Goal: Task Accomplishment & Management: Use online tool/utility

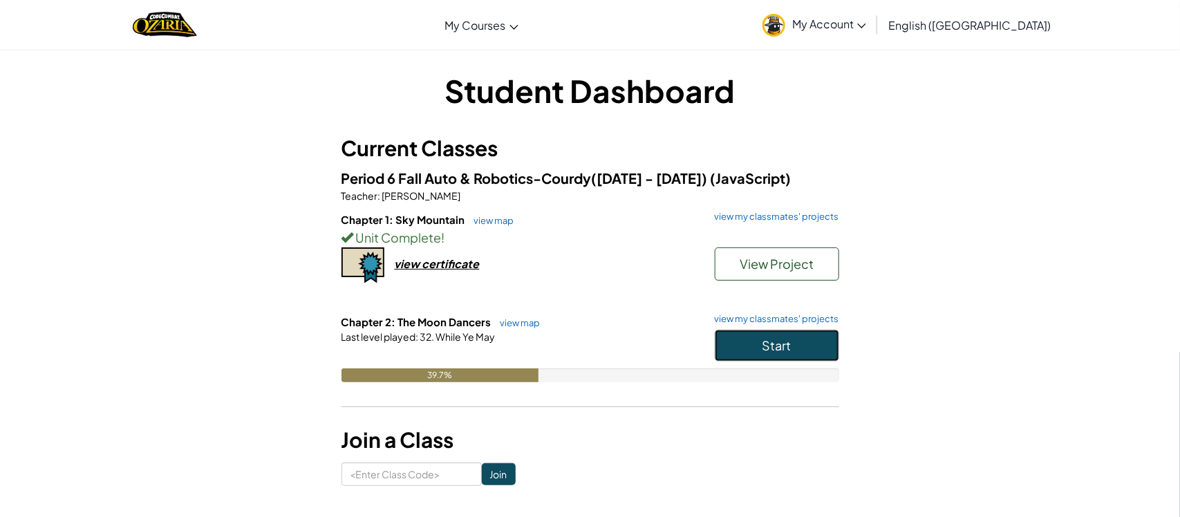
click at [772, 358] on button "Start" at bounding box center [777, 346] width 124 height 32
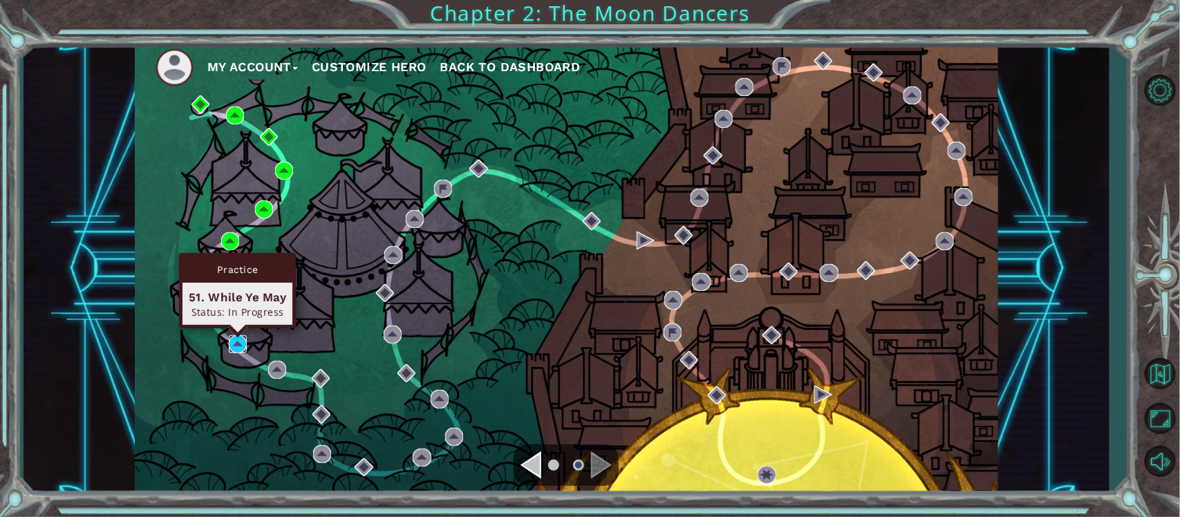
click at [245, 341] on img at bounding box center [238, 344] width 18 height 18
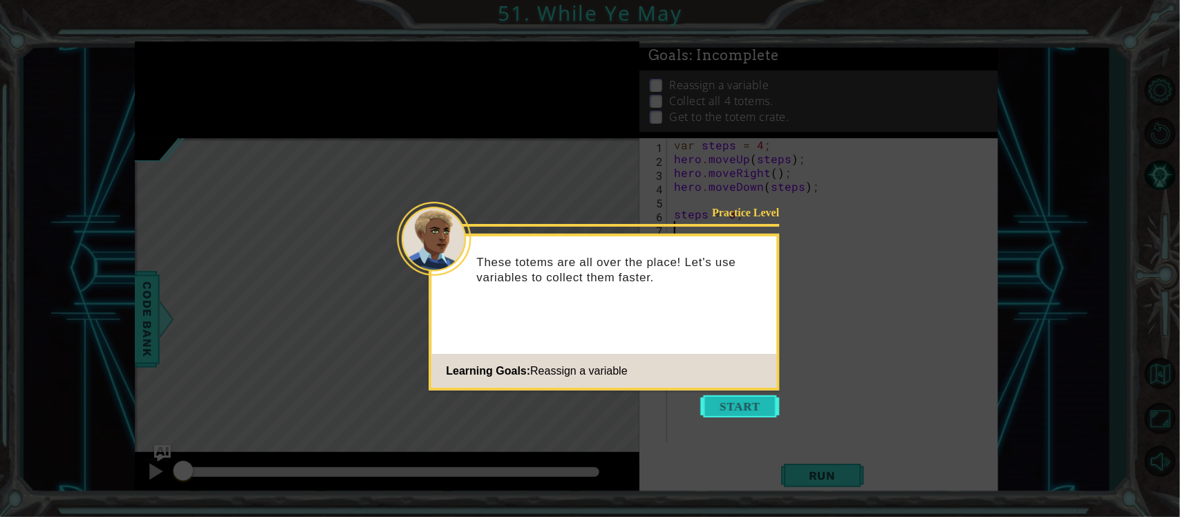
click at [720, 401] on button "Start" at bounding box center [740, 406] width 79 height 22
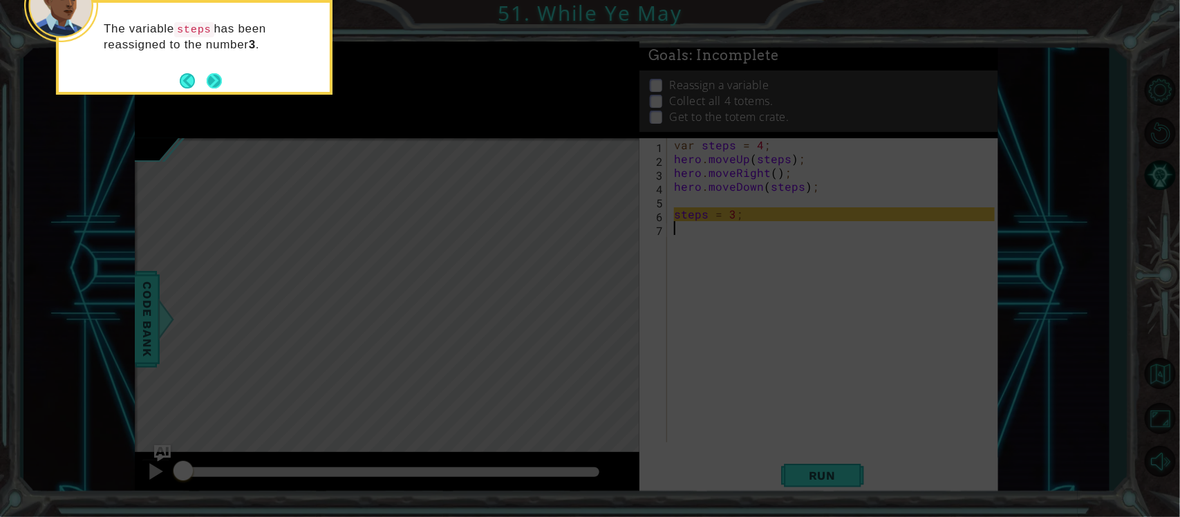
click at [213, 82] on button "Next" at bounding box center [214, 80] width 15 height 15
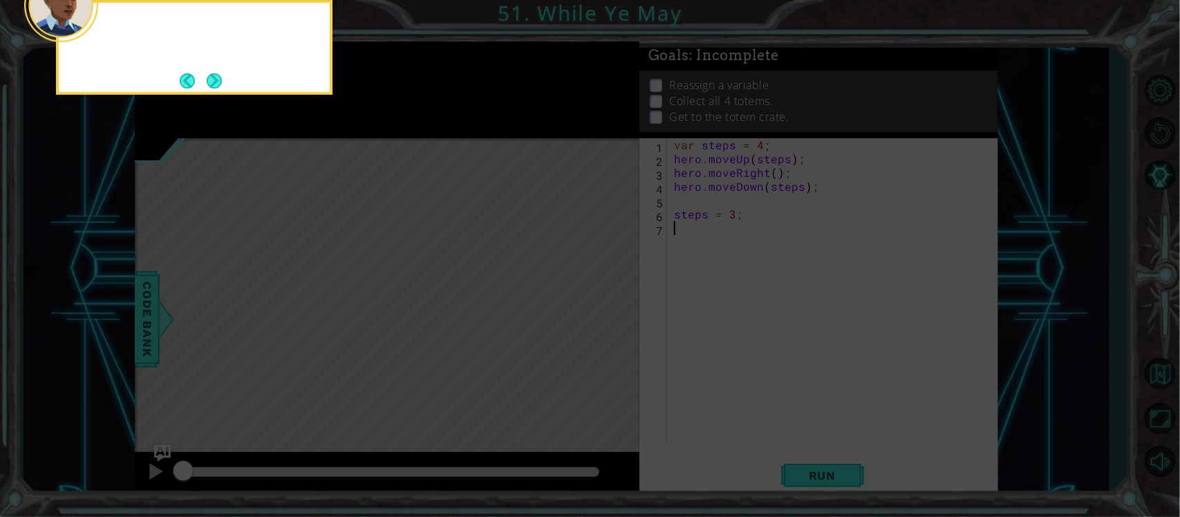
click at [213, 82] on button "Next" at bounding box center [214, 80] width 15 height 15
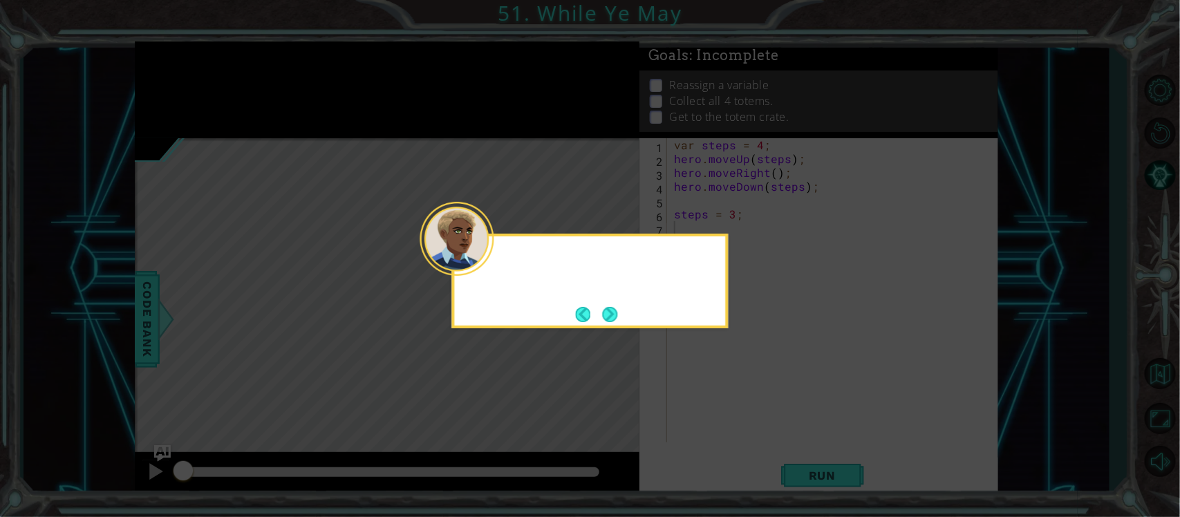
click at [213, 82] on icon at bounding box center [590, 258] width 1180 height 517
click at [613, 294] on div "You'll need to reassign the variable and" at bounding box center [590, 277] width 271 height 70
click at [615, 301] on div "You'll need to reassign the variable and reuse the code a f" at bounding box center [590, 277] width 271 height 70
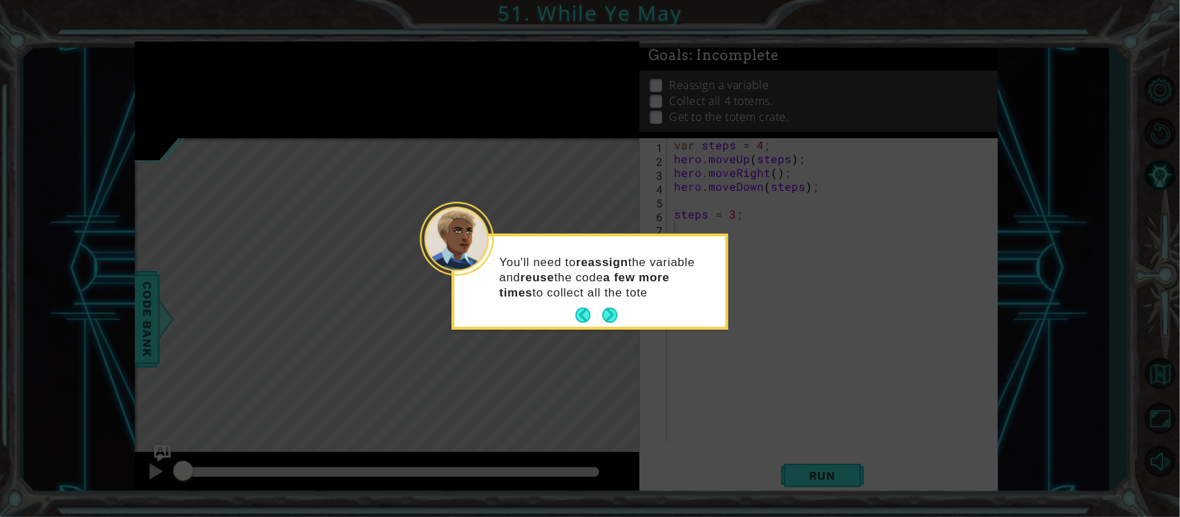
click at [615, 301] on div "You'll need to reassign the variable and reuse the code a few more times to col…" at bounding box center [590, 284] width 271 height 85
click at [616, 312] on button "Next" at bounding box center [610, 315] width 15 height 15
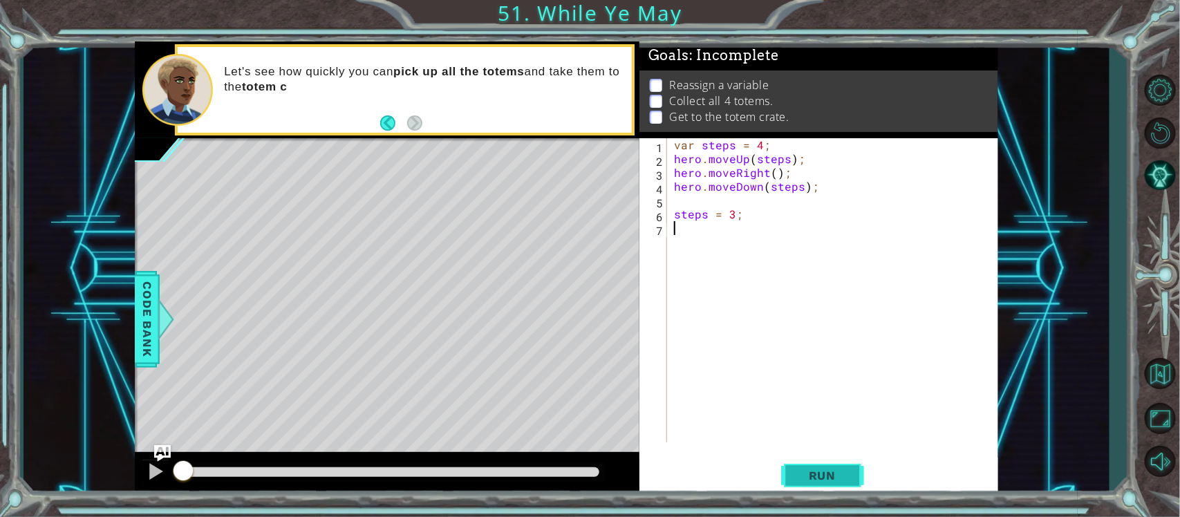
click at [833, 489] on button "Run" at bounding box center [822, 475] width 83 height 36
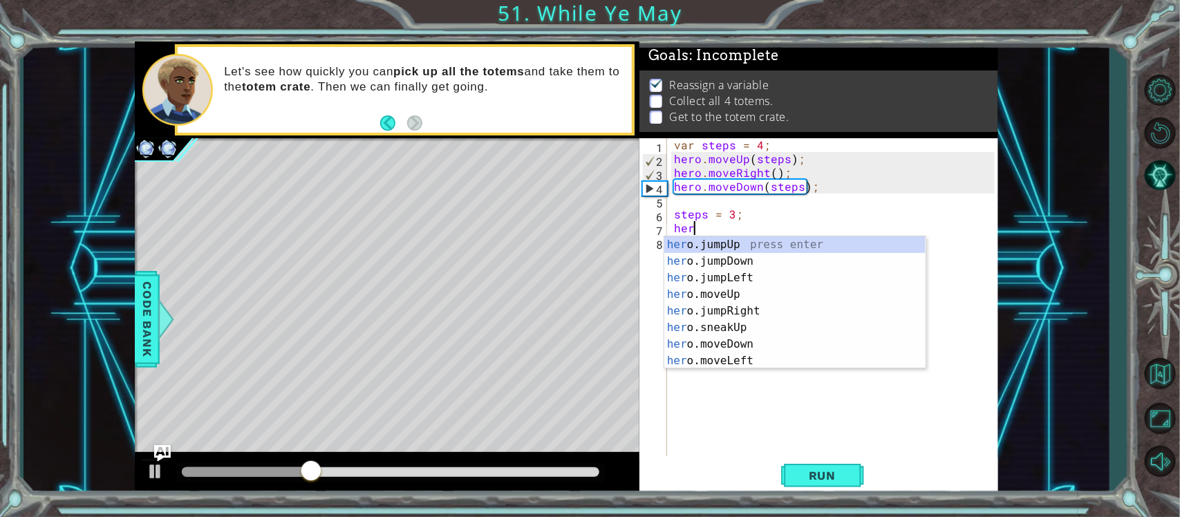
scroll to position [0, 1]
click at [750, 309] on div "hero .jumpUp press enter hero .jumpDown press enter hero .jumpLeft press enter …" at bounding box center [794, 319] width 261 height 166
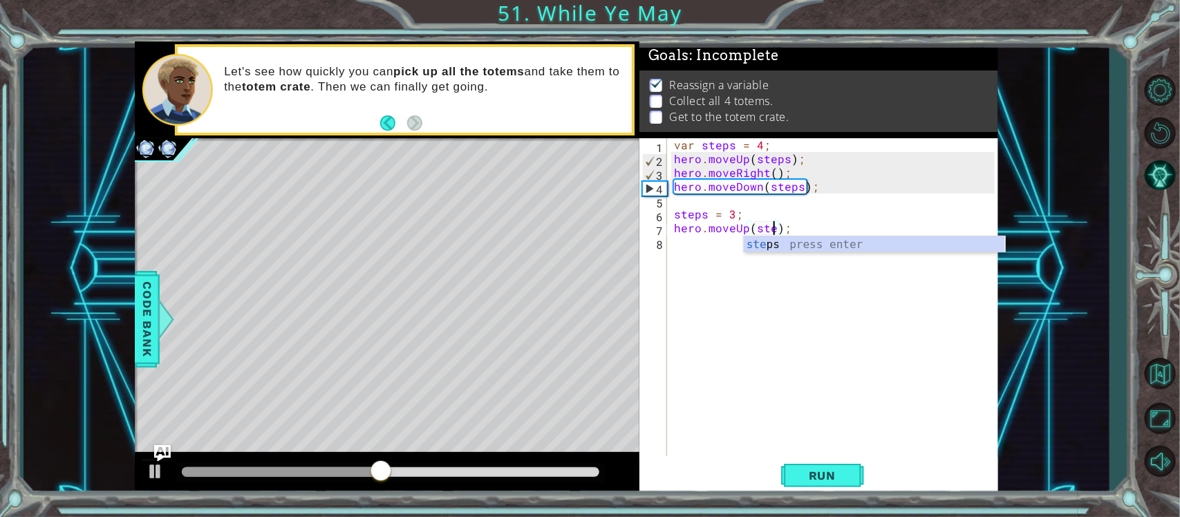
scroll to position [0, 7]
type textarea "hero.moveUp(steps);"
click at [809, 480] on span "Run" at bounding box center [822, 476] width 55 height 14
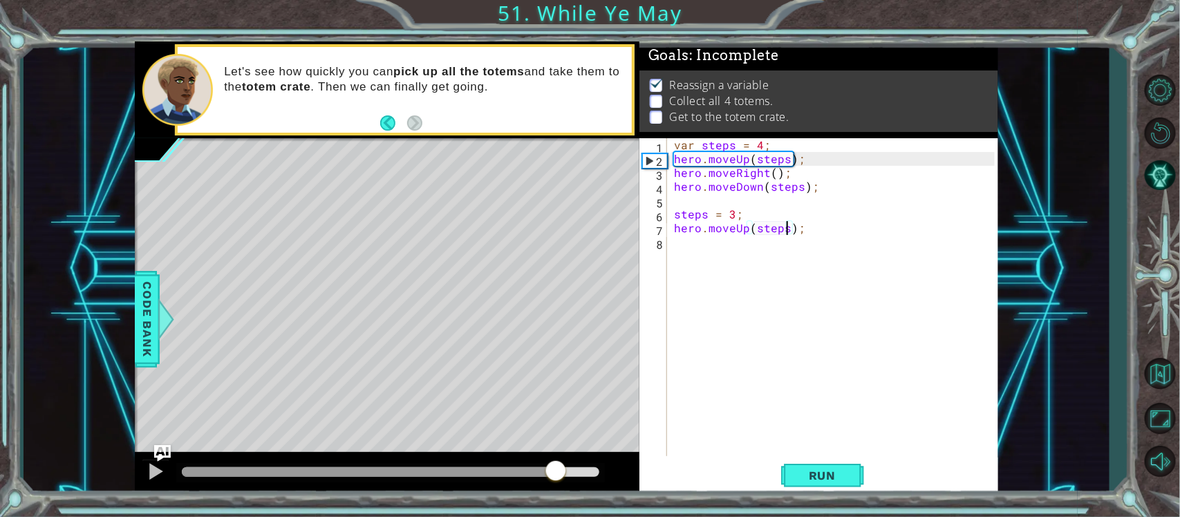
click at [556, 472] on div at bounding box center [390, 472] width 417 height 10
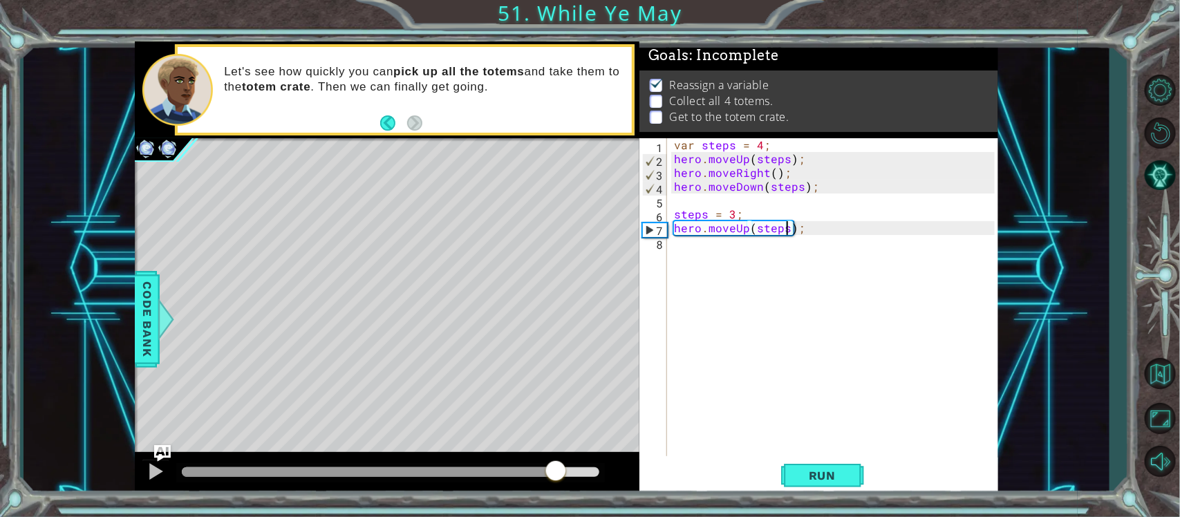
click at [702, 242] on div "var steps = 4 ; hero . moveUp ( steps ) ; hero . moveRight ( ) ; hero . moveDow…" at bounding box center [836, 311] width 330 height 346
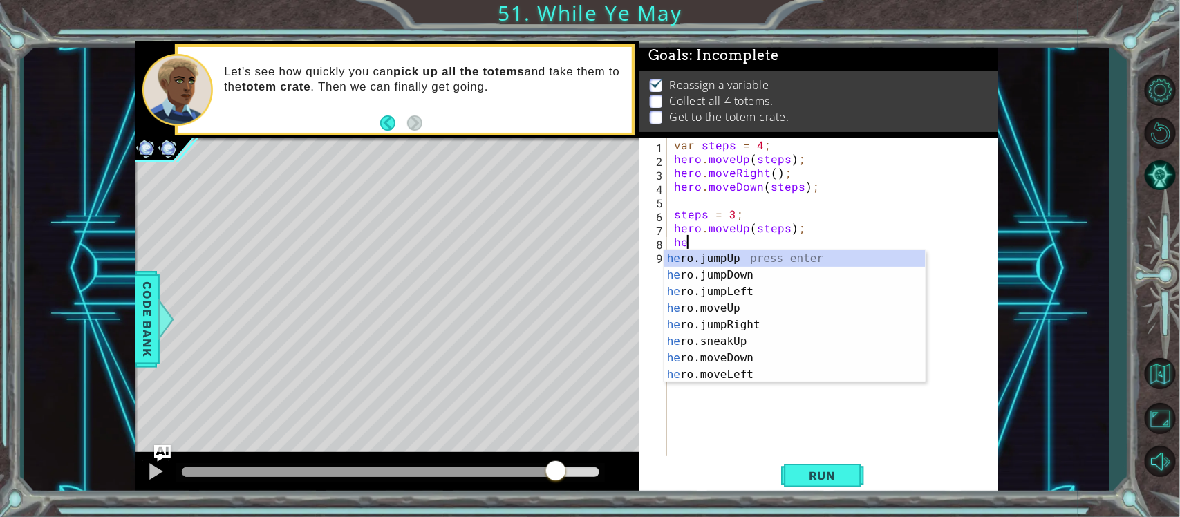
scroll to position [0, 1]
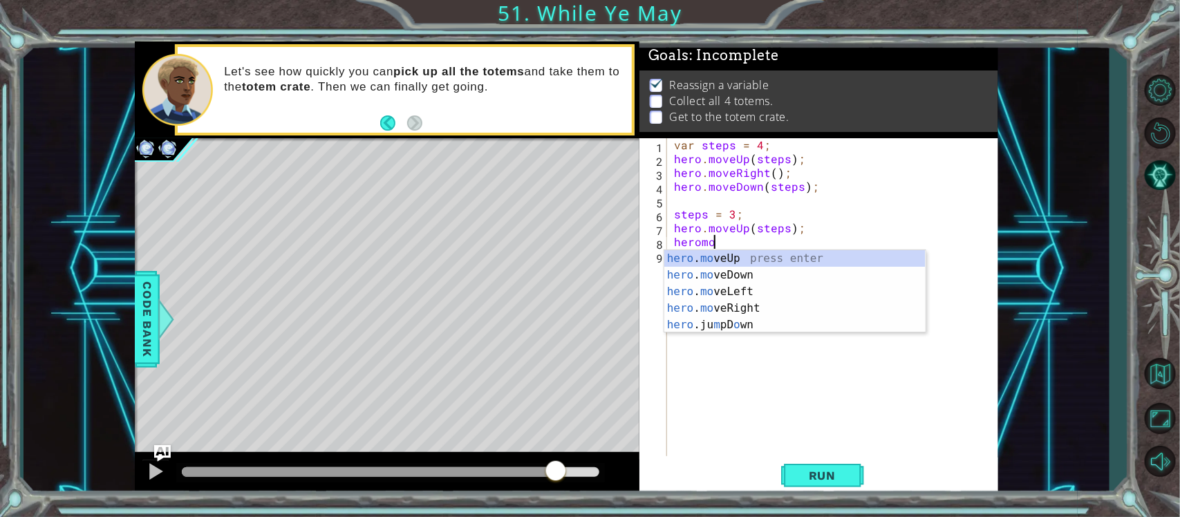
type textarea "heromove"
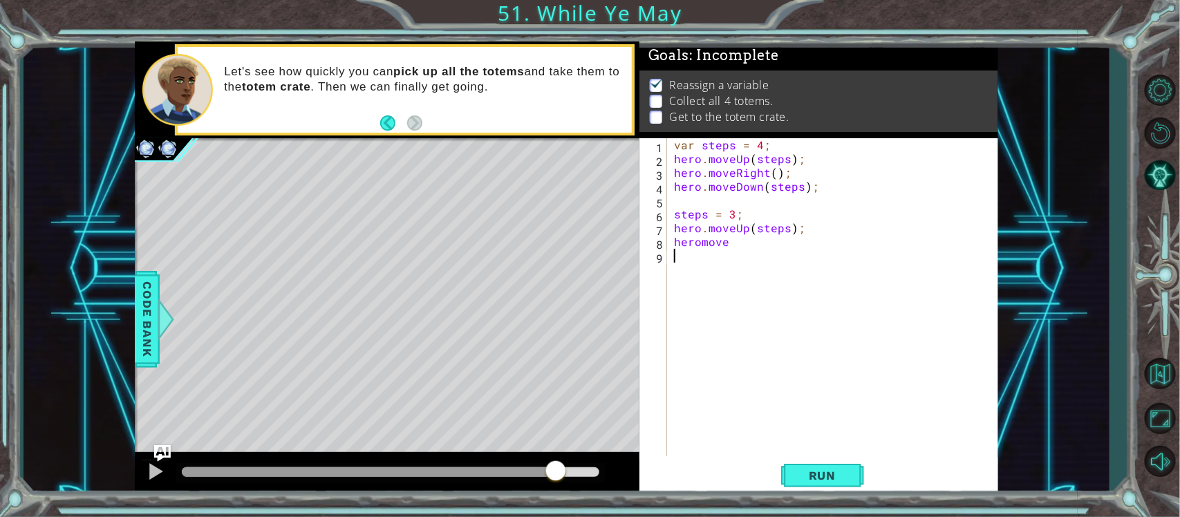
click at [784, 318] on div "var steps = 4 ; hero . moveUp ( steps ) ; hero . moveRight ( ) ; hero . moveDow…" at bounding box center [836, 311] width 330 height 346
click at [747, 252] on div "var steps = 4 ; hero . moveUp ( steps ) ; hero . moveRight ( ) ; hero . moveDow…" at bounding box center [836, 311] width 330 height 346
click at [742, 244] on div "var steps = 4 ; hero . moveUp ( steps ) ; hero . moveRight ( ) ; hero . moveDow…" at bounding box center [836, 311] width 330 height 346
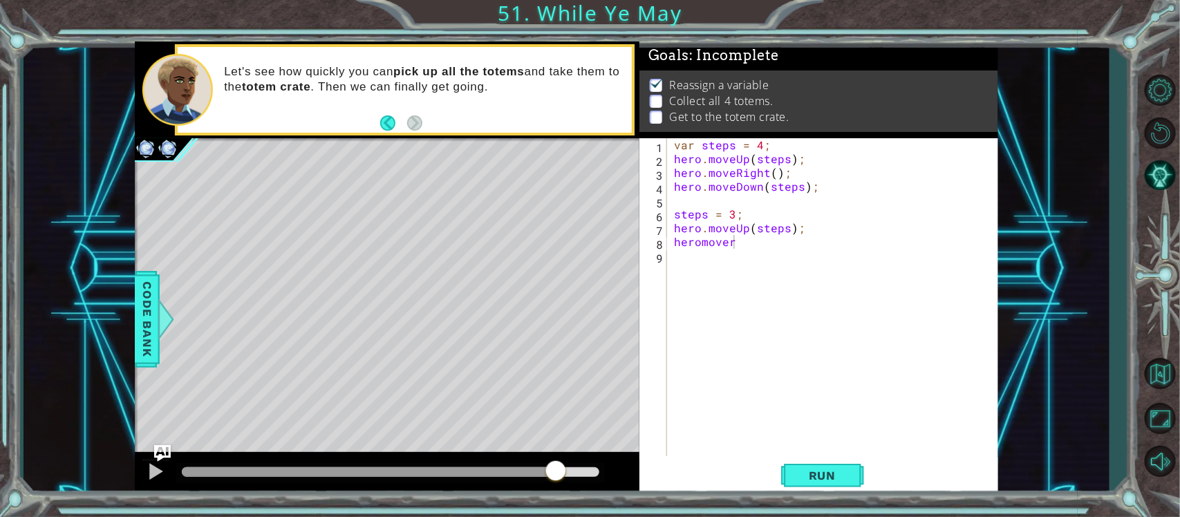
click at [758, 265] on body "1 ההההההההההההההההההההההההההההההההההההההההההההההההההההההההההההההההההההההההההההה…" at bounding box center [590, 258] width 1180 height 517
click at [742, 245] on div "var steps = 4 ; hero . moveUp ( steps ) ; hero . moveRight ( ) ; hero . moveDow…" at bounding box center [836, 311] width 330 height 346
click at [753, 261] on div "hero . moveR ight press enter" at bounding box center [794, 275] width 261 height 50
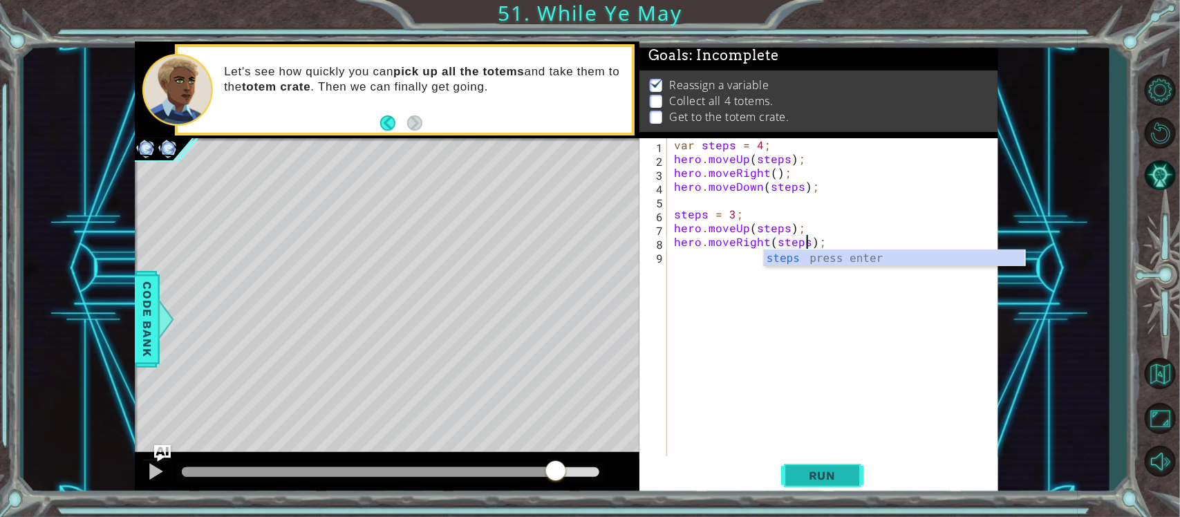
type textarea "hero.moveRight(steps);"
click at [829, 469] on span "Run" at bounding box center [822, 476] width 55 height 14
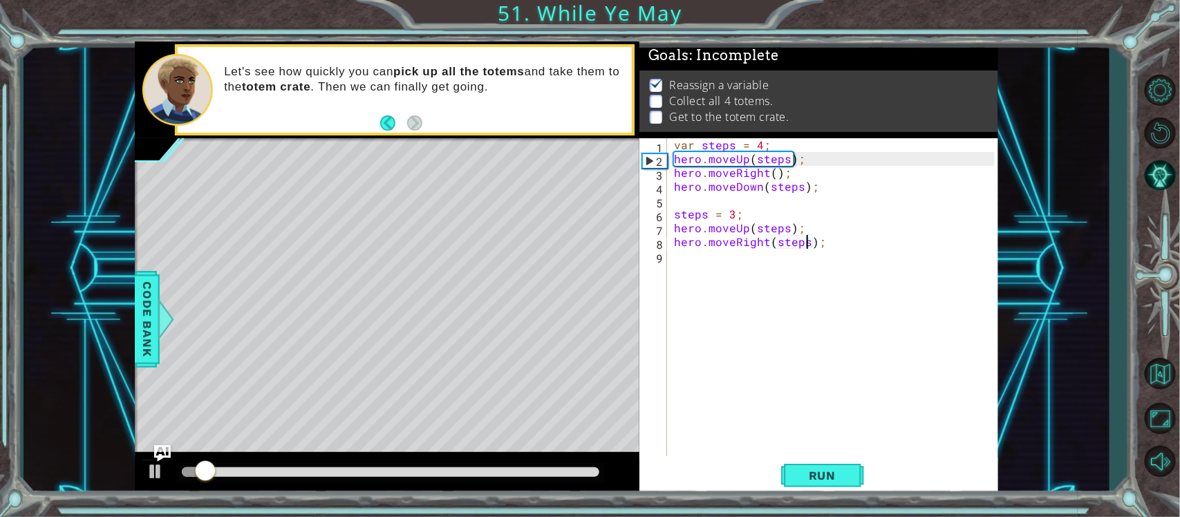
click at [727, 266] on div "var steps = 4 ; hero . moveUp ( steps ) ; hero . moveRight ( ) ; hero . moveDow…" at bounding box center [836, 311] width 330 height 346
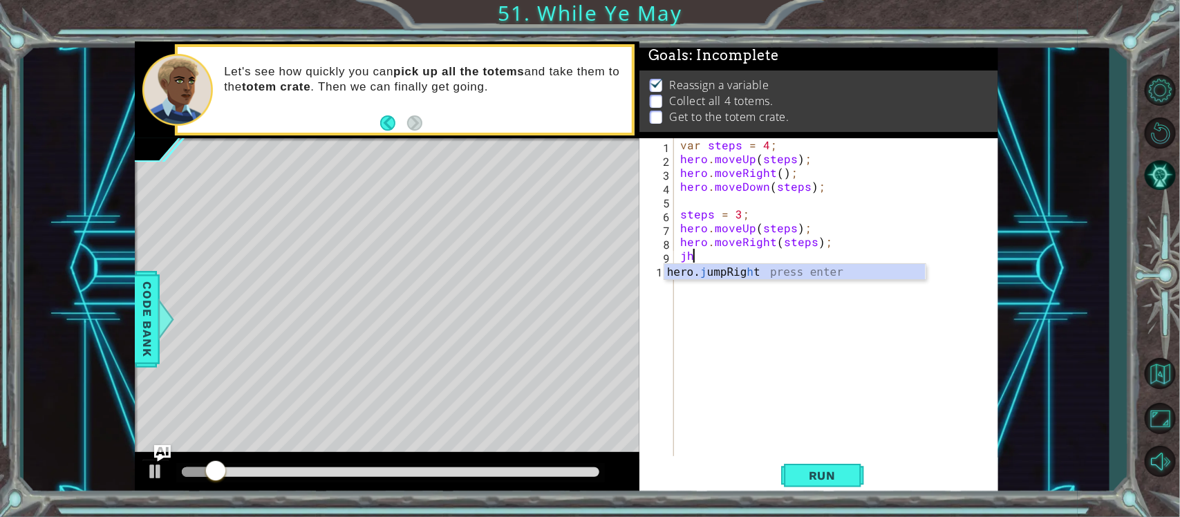
type textarea "j"
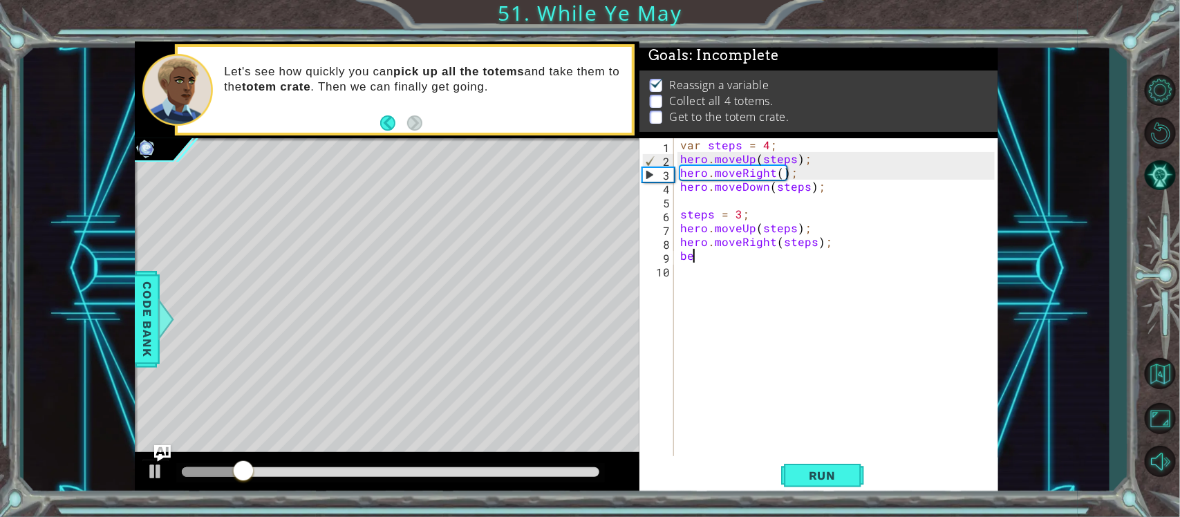
type textarea "b"
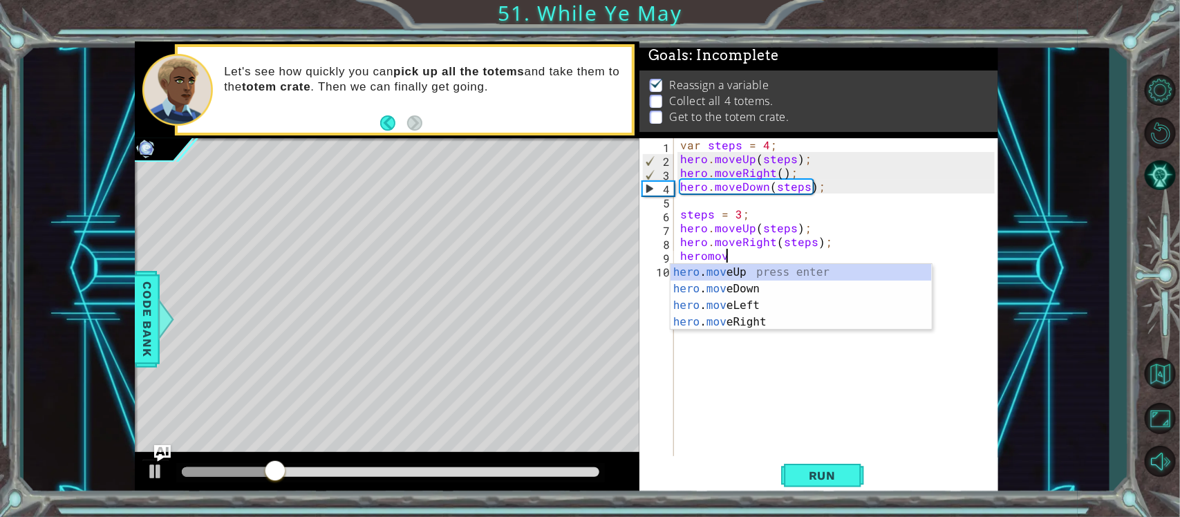
scroll to position [0, 1]
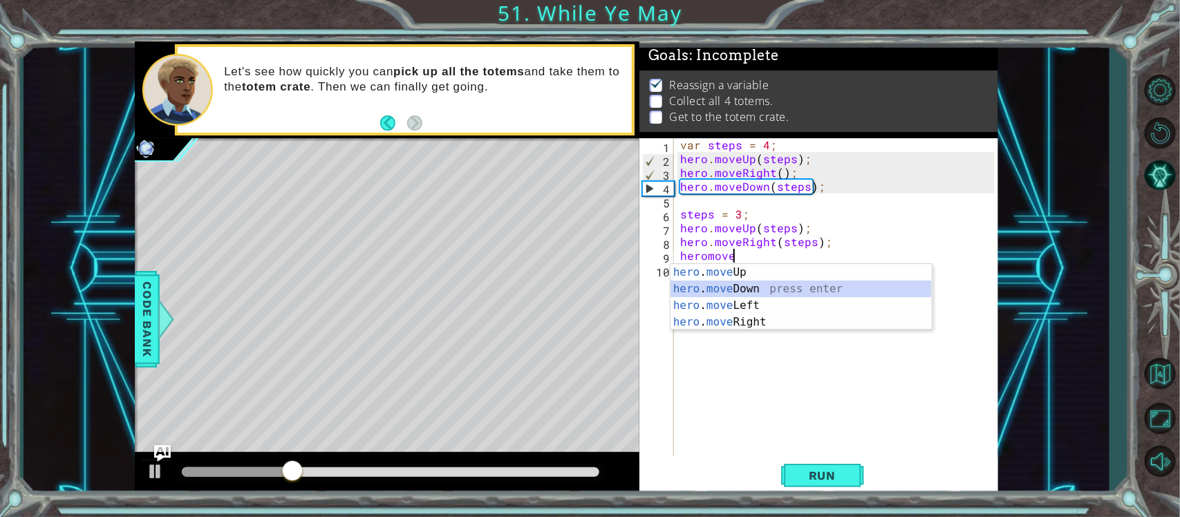
click at [746, 294] on div "hero . move Up press enter hero . move Down press enter hero . move Left press …" at bounding box center [800, 314] width 261 height 100
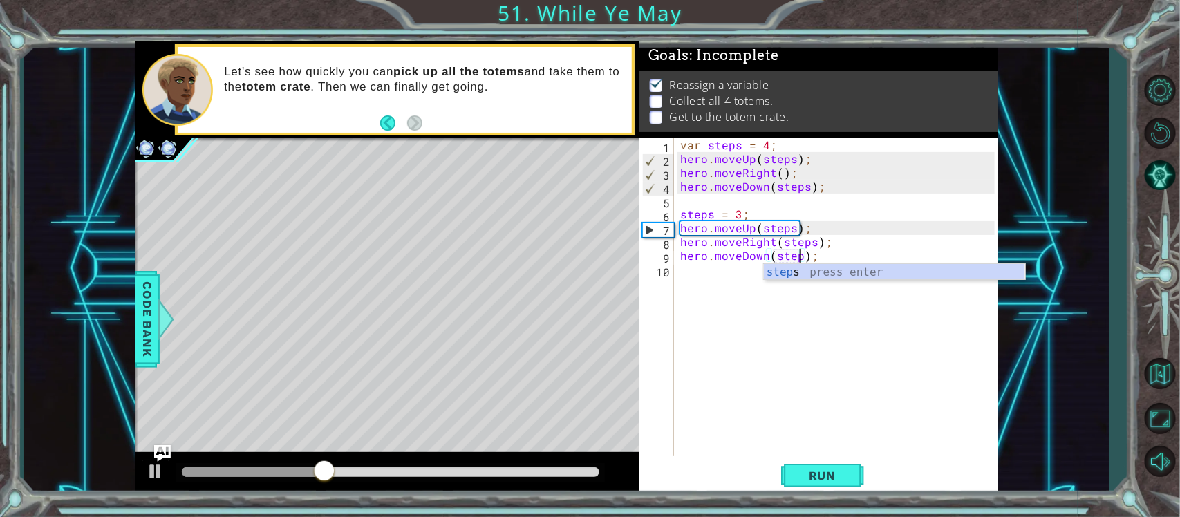
scroll to position [0, 8]
type textarea "hero.moveDown(steps);"
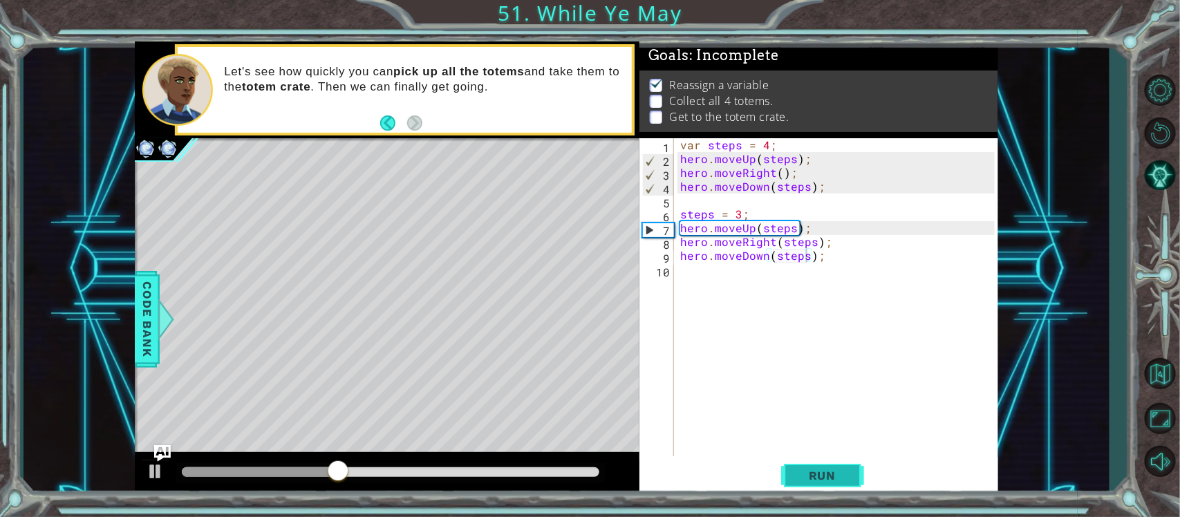
click at [811, 458] on button "Run" at bounding box center [822, 475] width 83 height 36
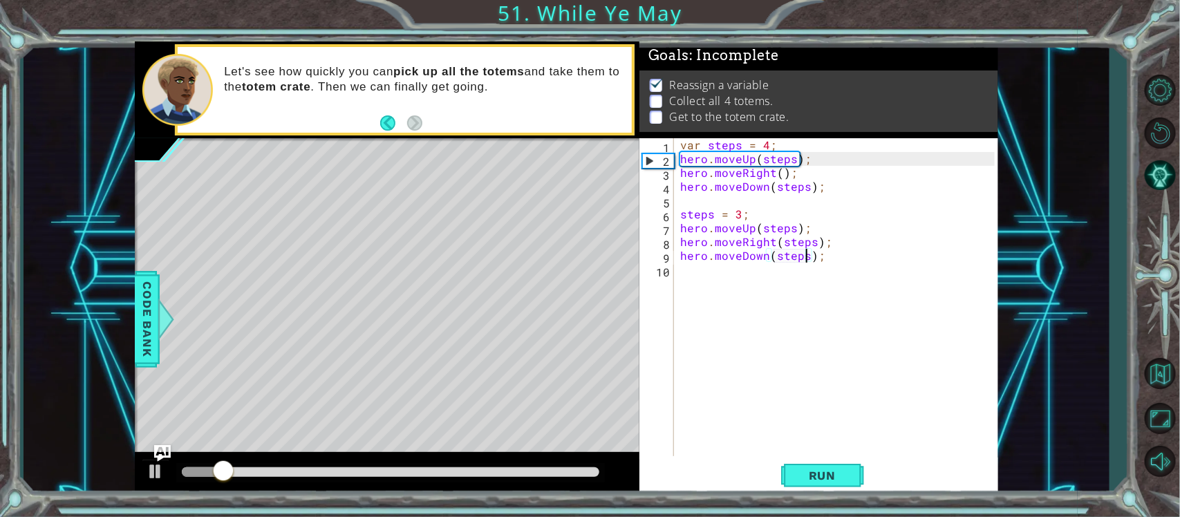
click at [679, 270] on div "var steps = 4 ; hero . moveUp ( steps ) ; hero . moveRight ( ) ; hero . moveDow…" at bounding box center [839, 311] width 324 height 346
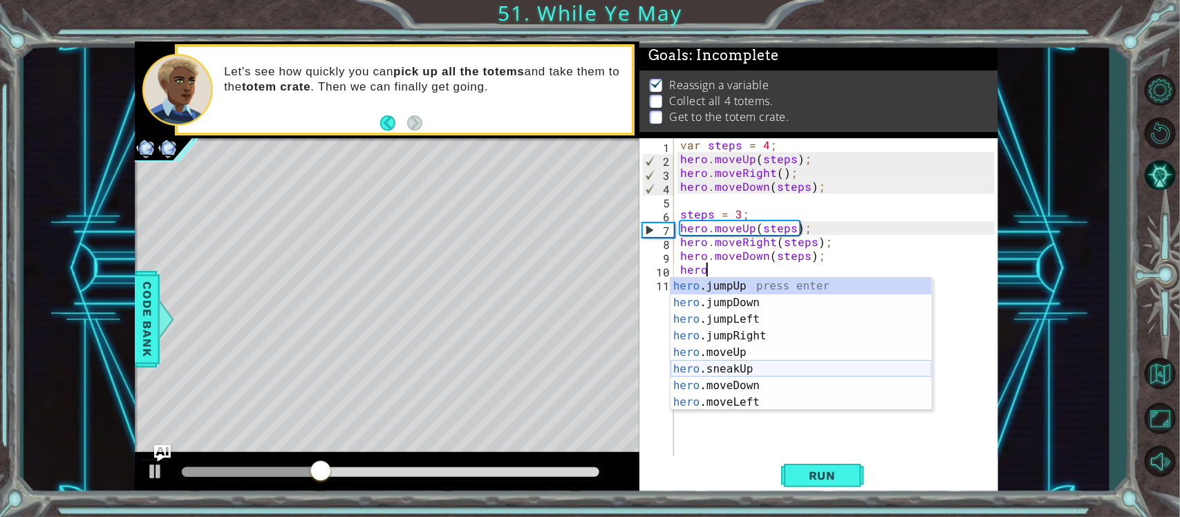
scroll to position [0, 1]
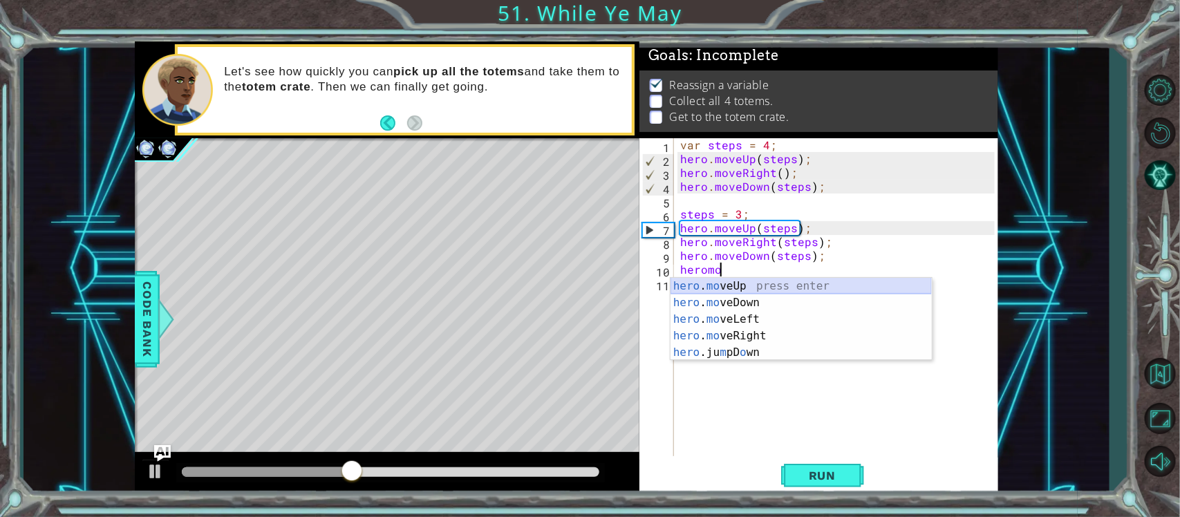
click at [782, 289] on div "hero . mo veUp press enter hero . mo veDown press enter hero . mo veLeft press …" at bounding box center [800, 336] width 261 height 116
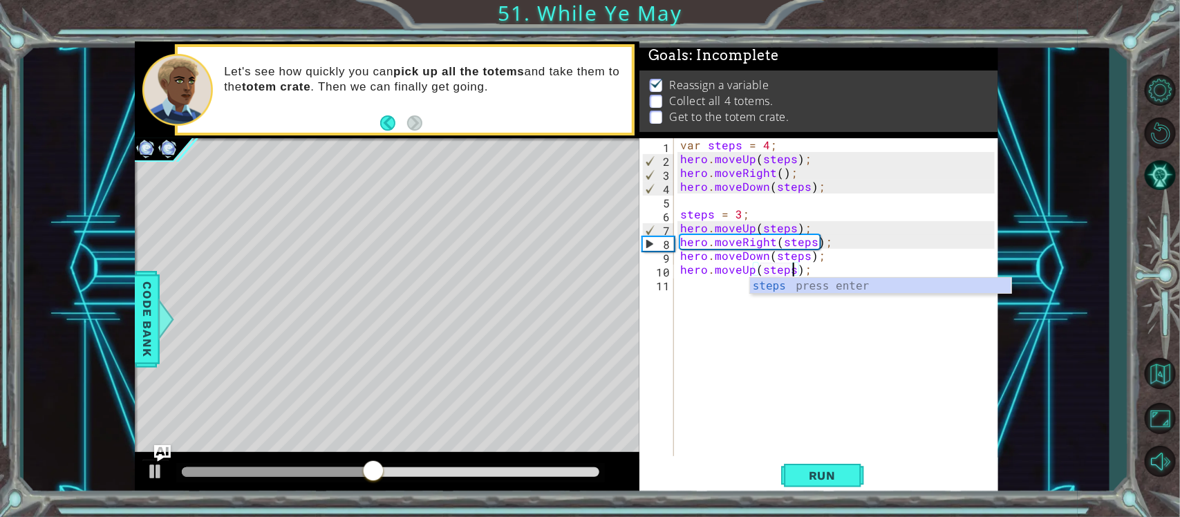
scroll to position [0, 7]
type textarea "hero.moveUp(steps);"
click at [834, 475] on span "Run" at bounding box center [822, 476] width 55 height 14
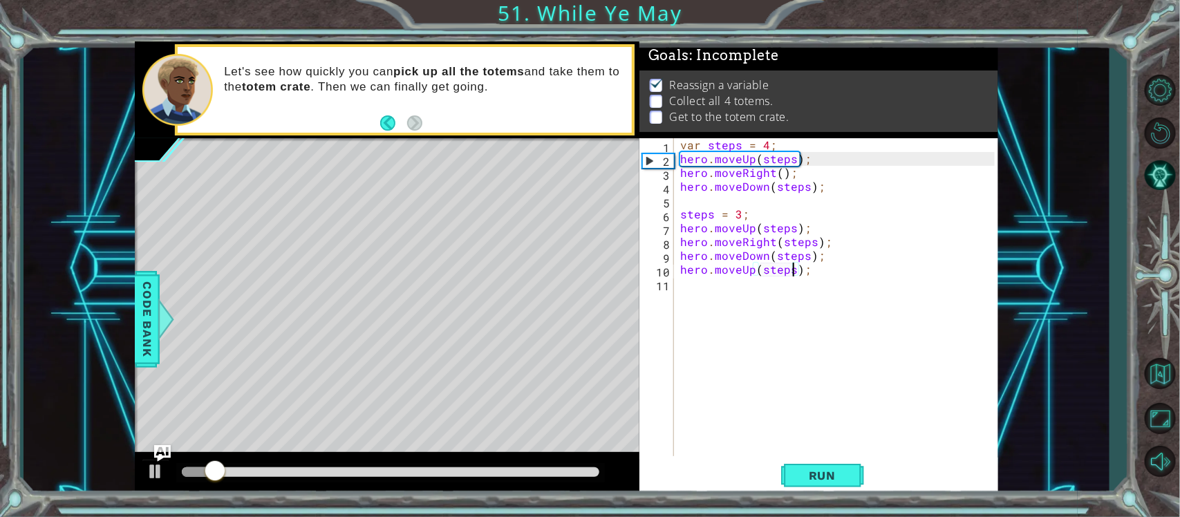
click at [753, 298] on div "var steps = 4 ; hero . moveUp ( steps ) ; hero . moveRight ( ) ; hero . moveDow…" at bounding box center [839, 311] width 324 height 346
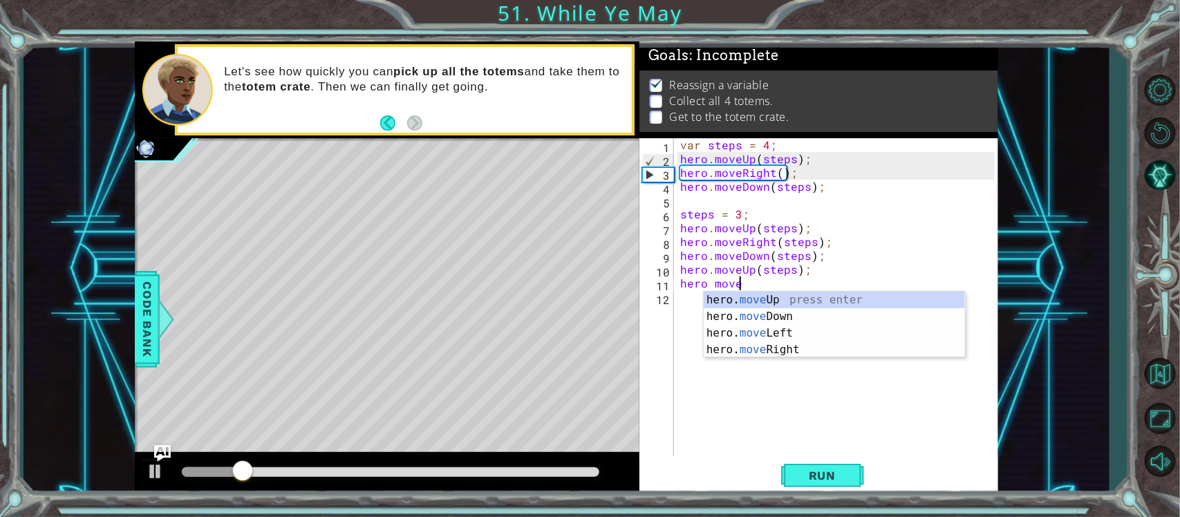
scroll to position [0, 2]
click at [793, 355] on div "hero. move Up press enter hero. move Down press enter hero. move Left press ent…" at bounding box center [833, 342] width 261 height 100
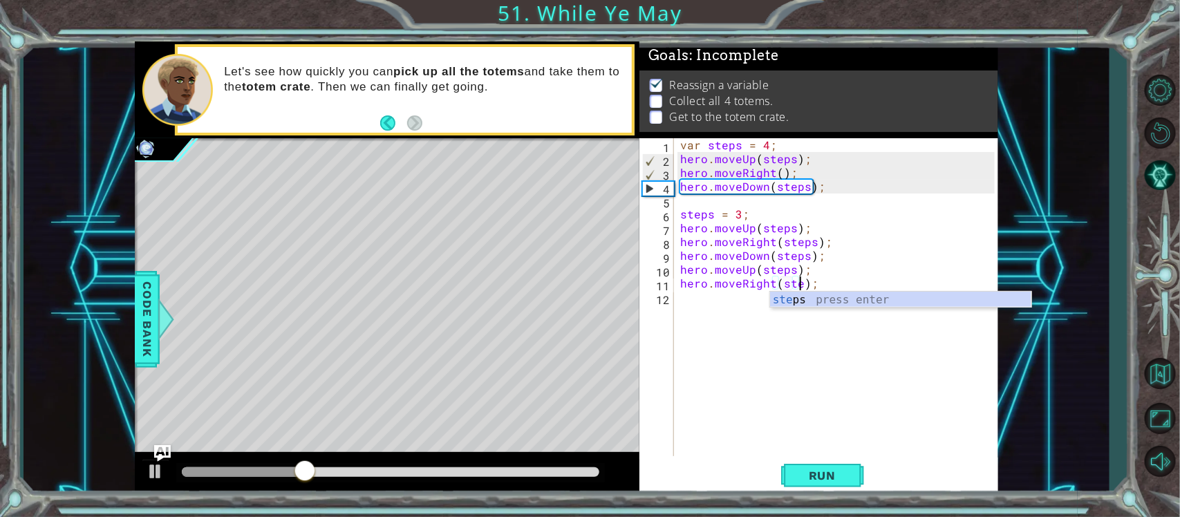
scroll to position [0, 8]
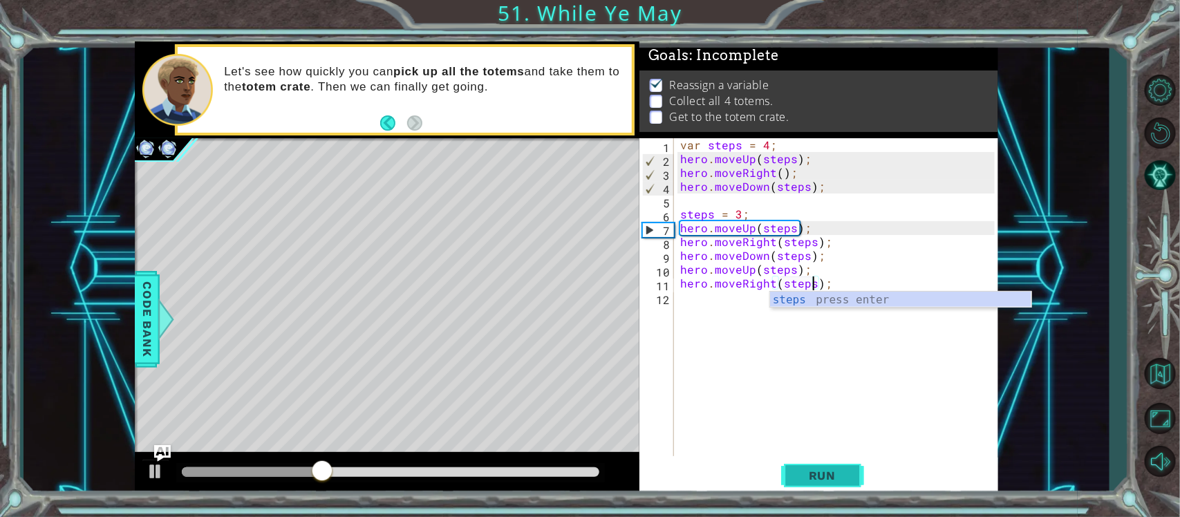
click at [819, 473] on span "Run" at bounding box center [822, 476] width 55 height 14
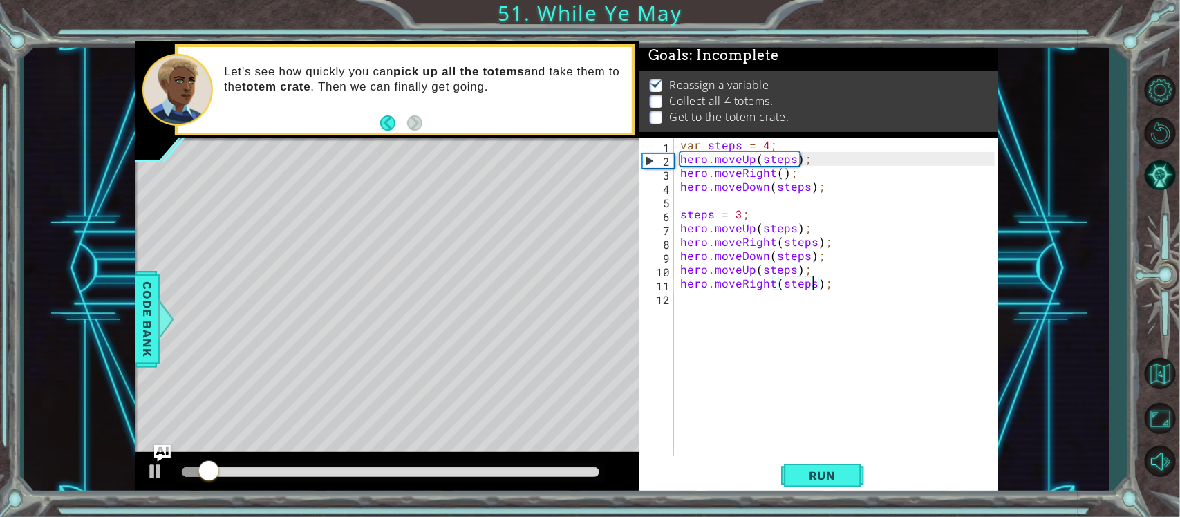
click at [594, 461] on div at bounding box center [387, 474] width 504 height 44
click at [595, 468] on div at bounding box center [390, 472] width 417 height 10
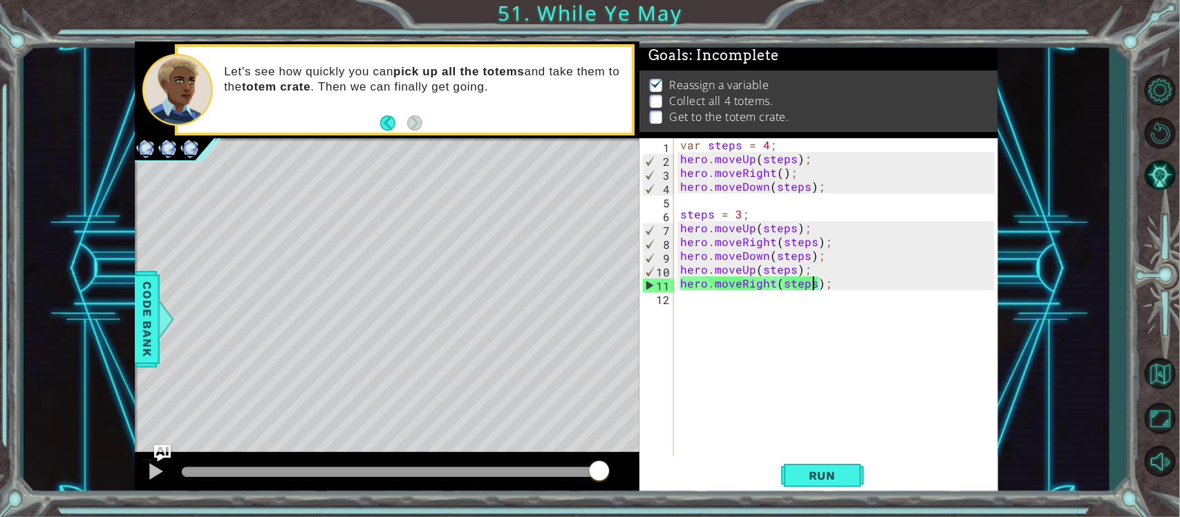
drag, startPoint x: 589, startPoint y: 471, endPoint x: 610, endPoint y: 464, distance: 22.5
click at [599, 467] on div at bounding box center [390, 472] width 417 height 10
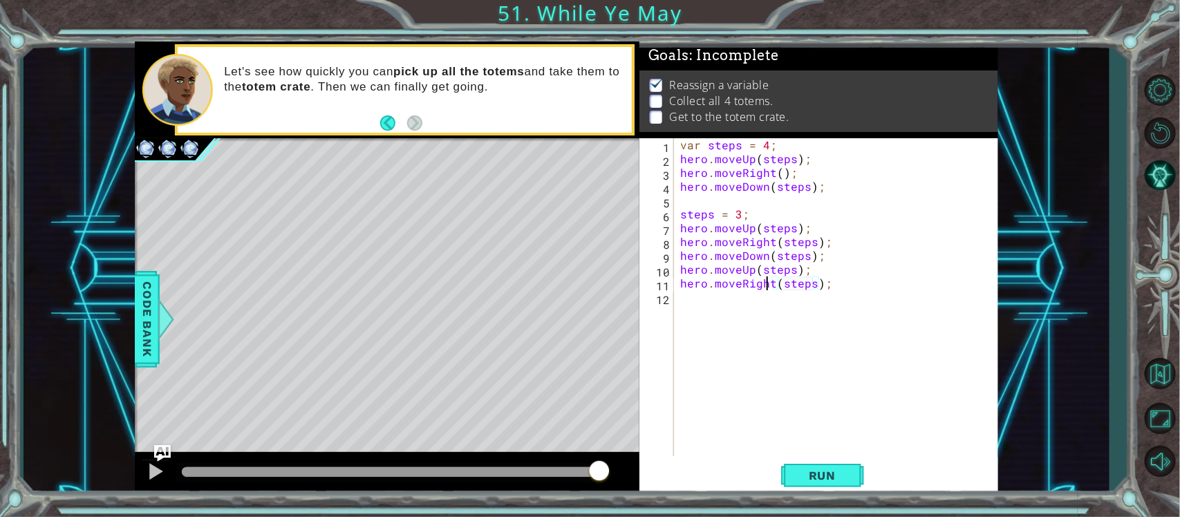
click at [768, 290] on div "var steps = 4 ; hero . moveUp ( steps ) ; hero . moveRight ( ) ; hero . moveDow…" at bounding box center [839, 311] width 324 height 346
click at [770, 290] on div "var steps = 4 ; hero . moveUp ( steps ) ; hero . moveRight ( ) ; hero . moveDow…" at bounding box center [839, 311] width 324 height 346
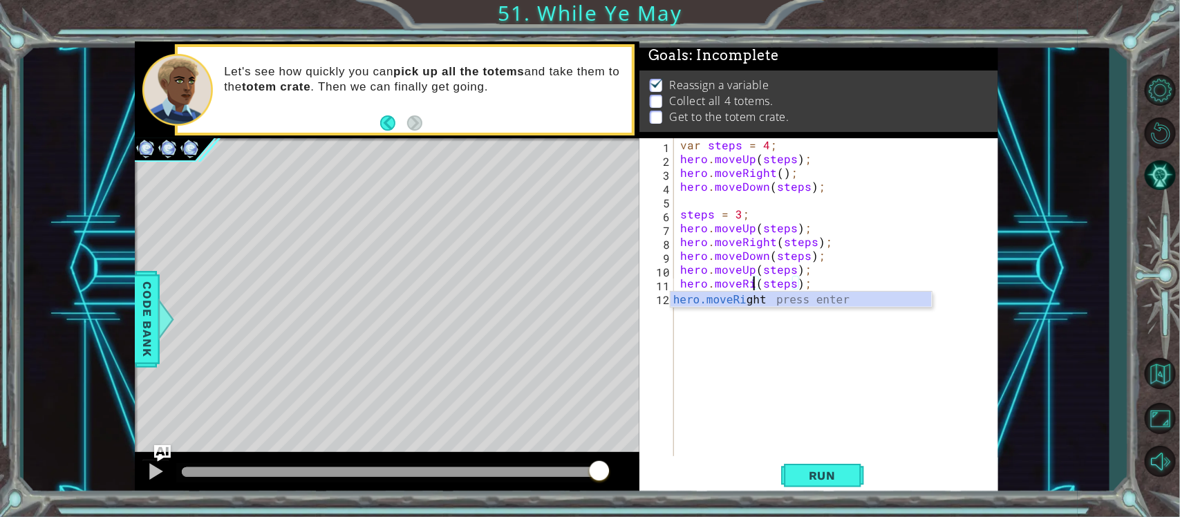
scroll to position [0, 6]
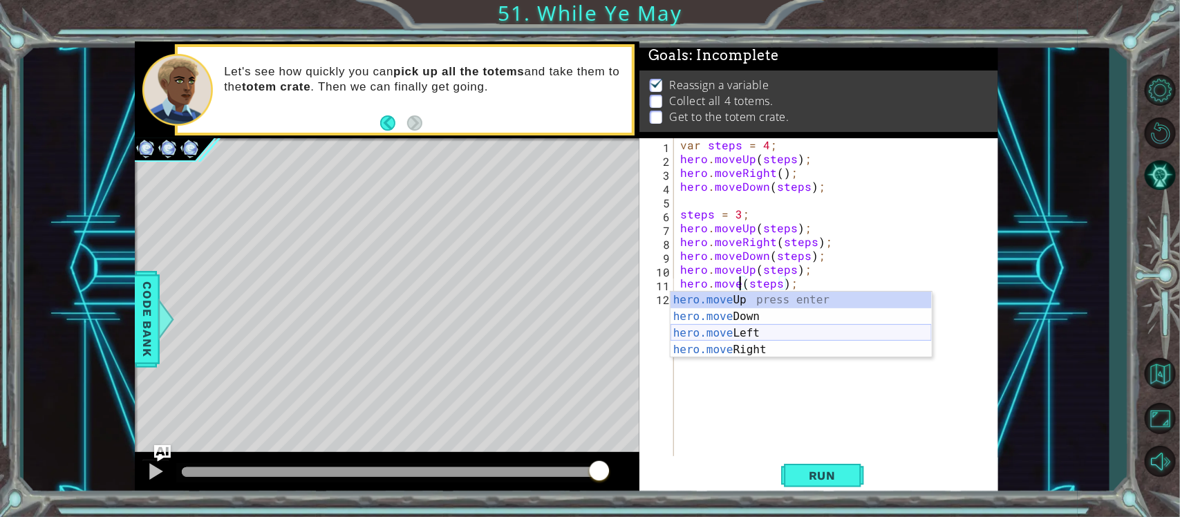
click at [804, 332] on div "hero.move Up press enter hero.move Down press enter hero.move Left press enter …" at bounding box center [800, 342] width 261 height 100
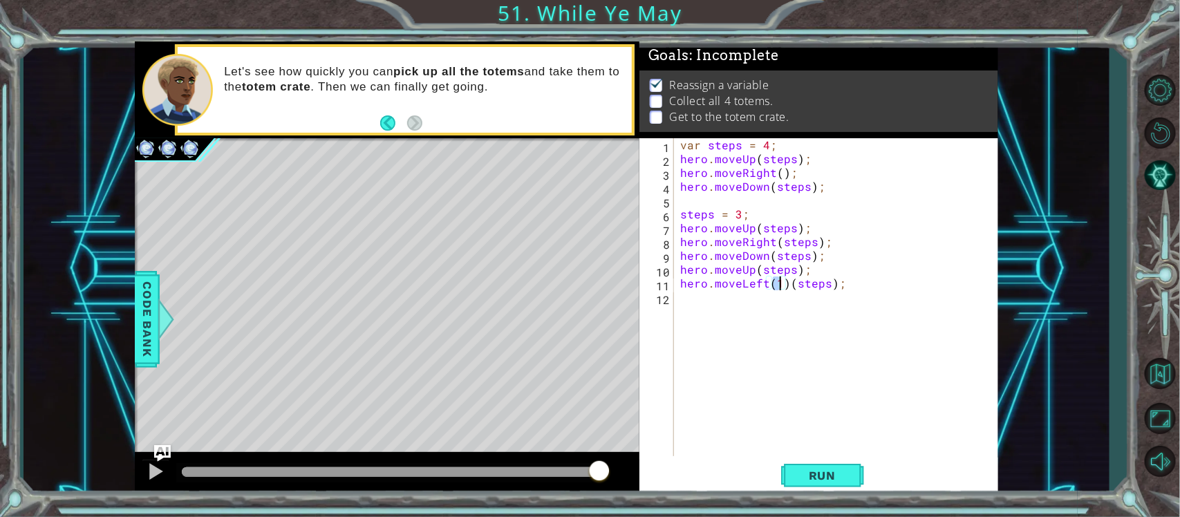
click at [785, 290] on div "var steps = 4 ; hero . moveUp ( steps ) ; hero . moveRight ( ) ; hero . moveDow…" at bounding box center [839, 311] width 324 height 346
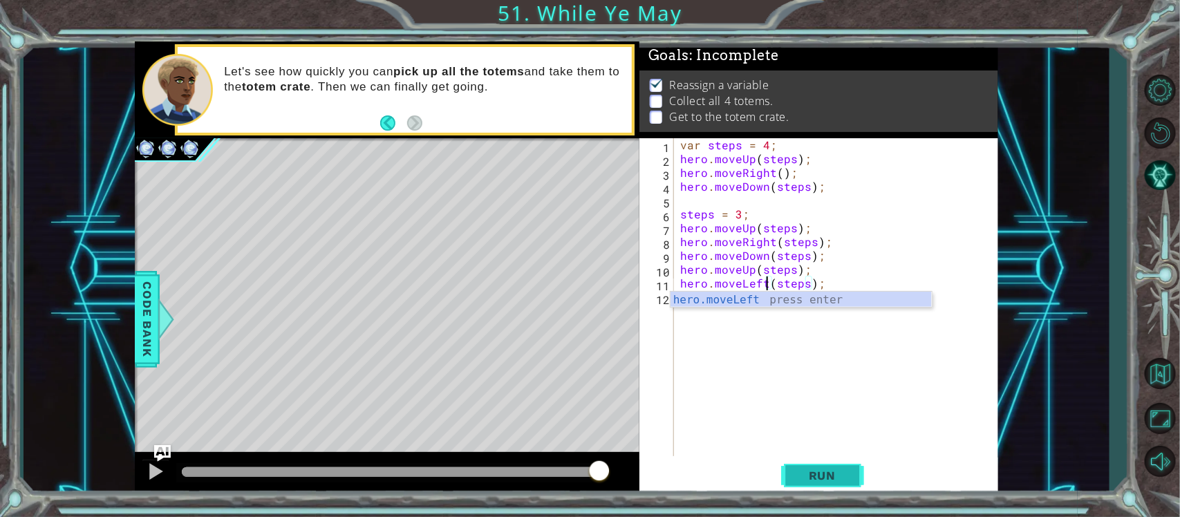
click at [836, 481] on span "Run" at bounding box center [822, 476] width 55 height 14
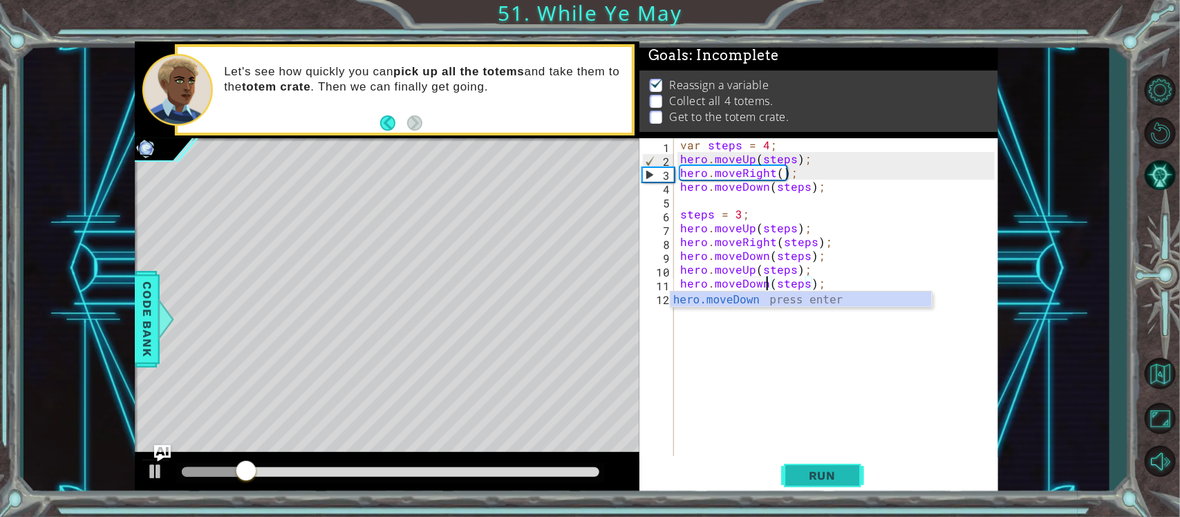
click at [843, 493] on button "Run" at bounding box center [822, 475] width 83 height 36
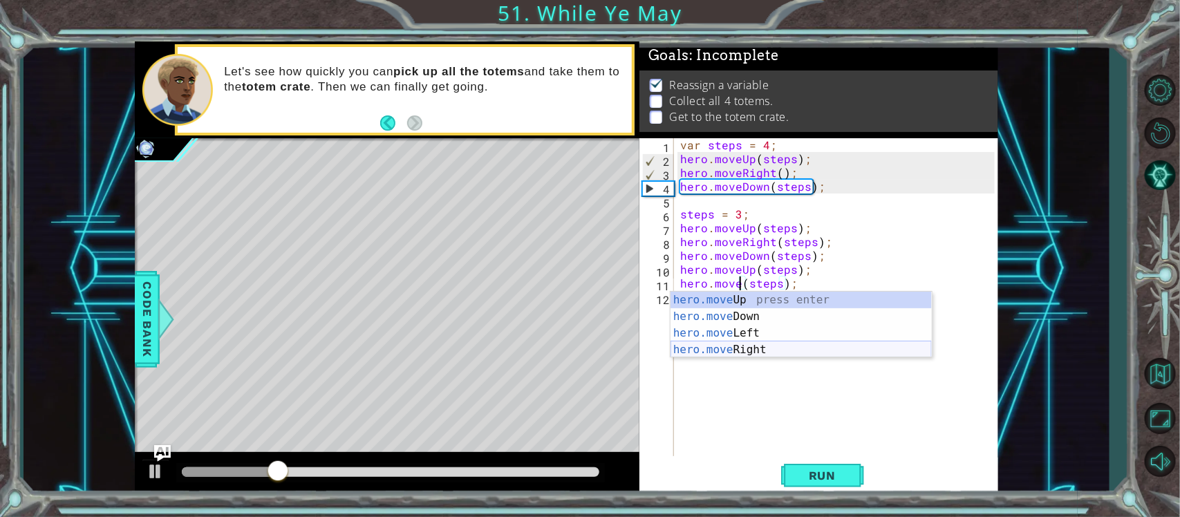
click at [780, 348] on div "hero.move Up press enter hero.move Down press enter hero.move Left press enter …" at bounding box center [800, 342] width 261 height 100
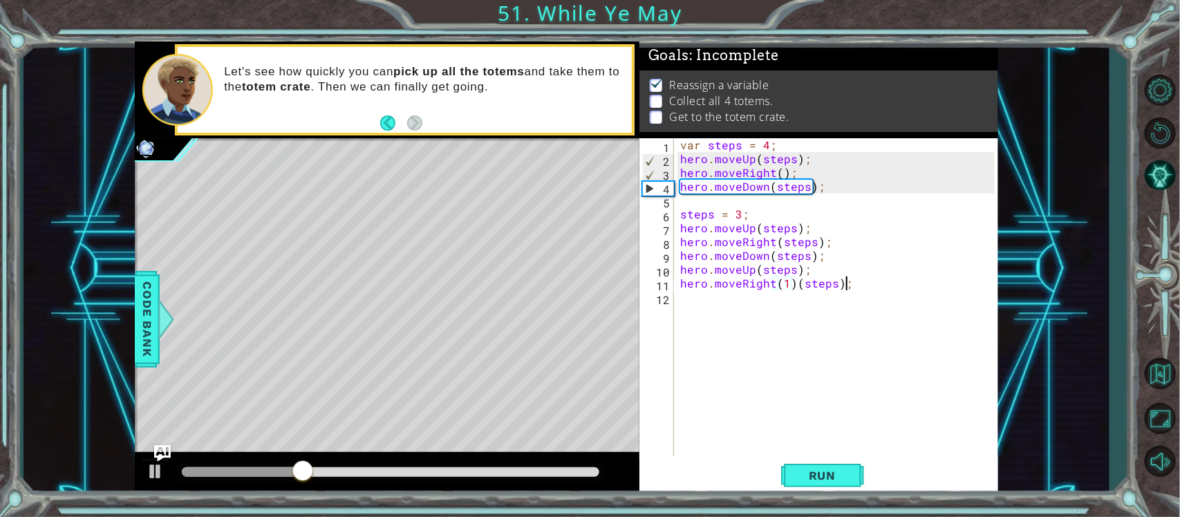
click at [860, 290] on div "var steps = 4 ; hero . moveUp ( steps ) ; hero . moveRight ( ) ; hero . moveDow…" at bounding box center [839, 311] width 324 height 346
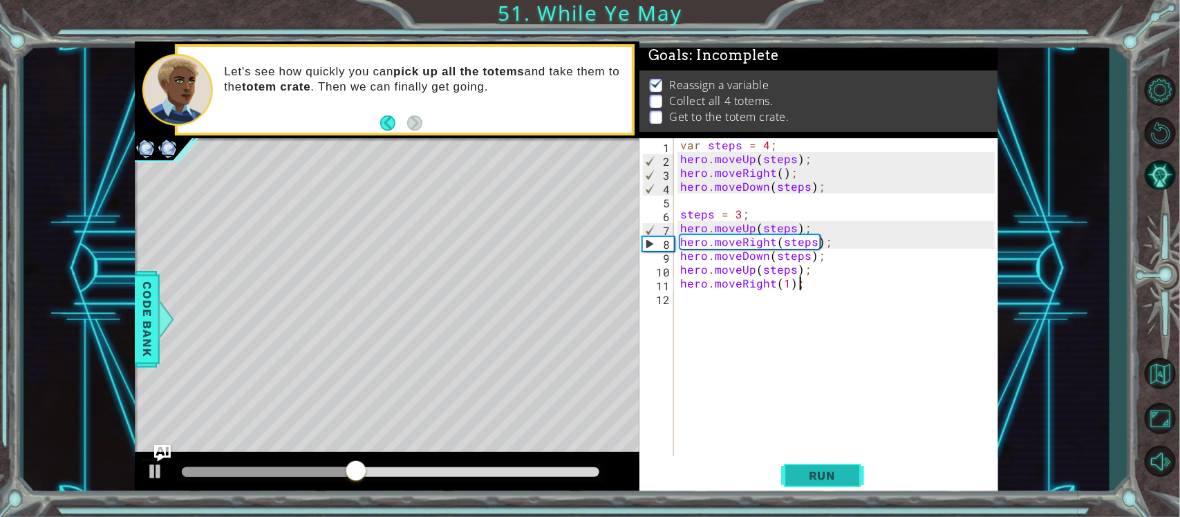
click at [821, 458] on button "Run" at bounding box center [822, 475] width 83 height 36
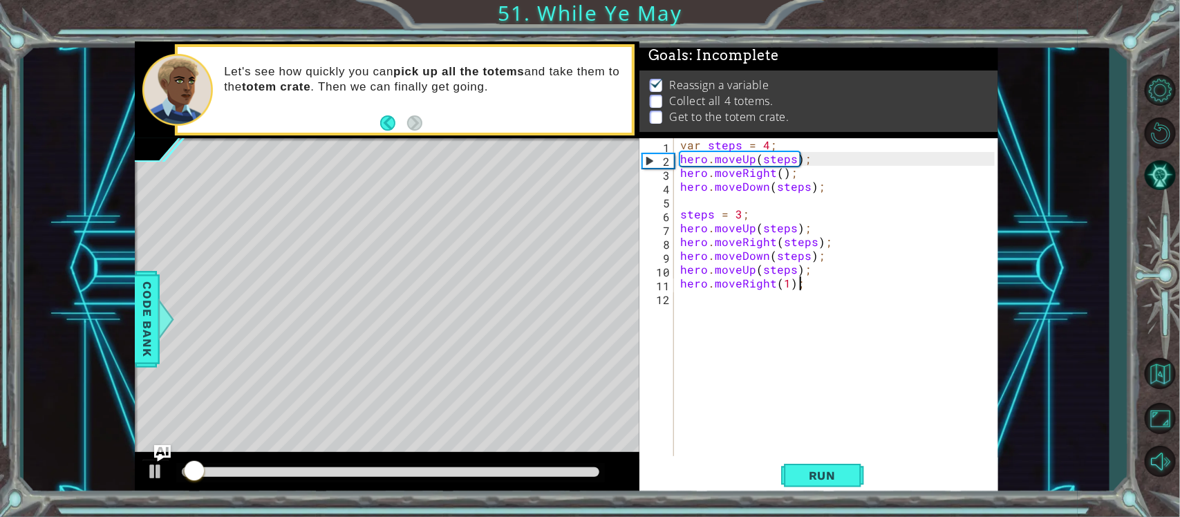
click at [560, 496] on div "1 ההההההההההההההההההההההההההההההההההההההההההההההההההההההההההההההההההההההההההההה…" at bounding box center [590, 258] width 1180 height 517
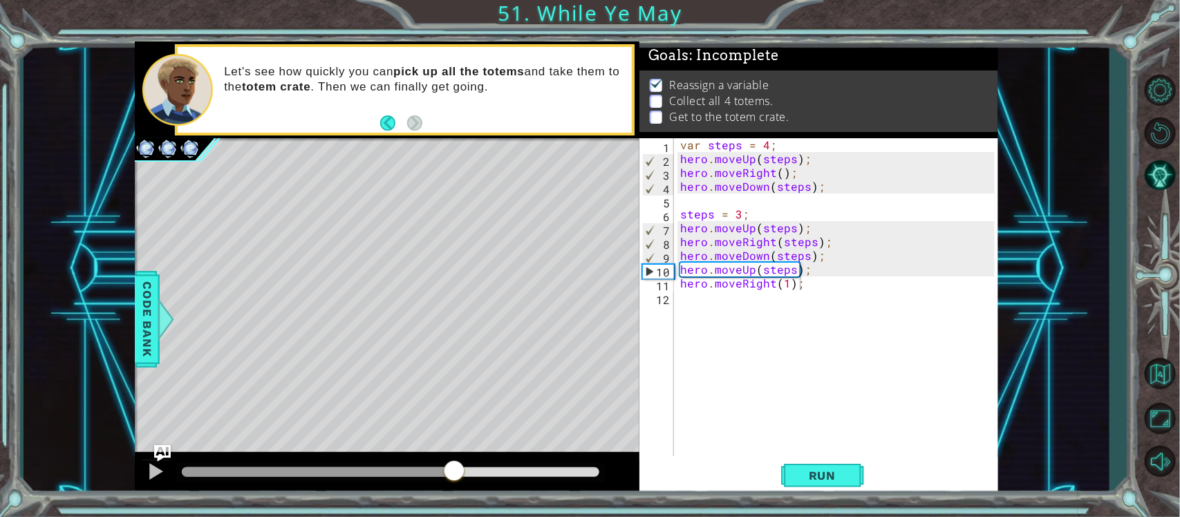
drag, startPoint x: 581, startPoint y: 476, endPoint x: 454, endPoint y: 489, distance: 127.8
click at [454, 489] on div at bounding box center [387, 474] width 504 height 44
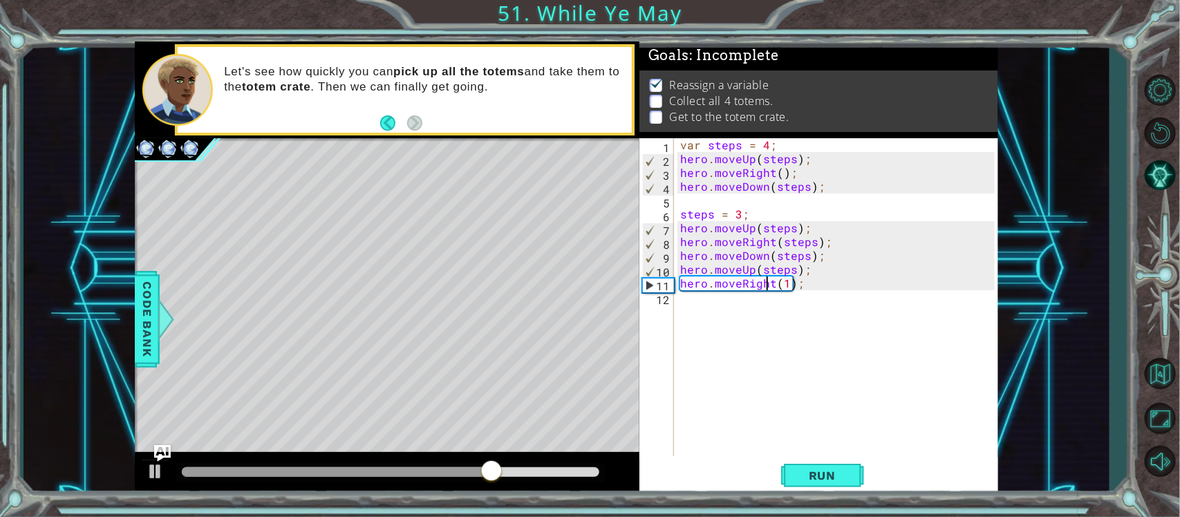
click at [766, 285] on div "var steps = 4 ; hero . moveUp ( steps ) ; hero . moveRight ( ) ; hero . moveDow…" at bounding box center [839, 311] width 324 height 346
click at [768, 285] on div "var steps = 4 ; hero . moveUp ( steps ) ; hero . moveRight ( ) ; hero . moveDow…" at bounding box center [839, 311] width 324 height 346
click at [774, 284] on div "var steps = 4 ; hero . moveUp ( steps ) ; hero . moveRight ( ) ; hero . moveDow…" at bounding box center [839, 311] width 324 height 346
click at [788, 271] on div "var steps = 4 ; hero . moveUp ( steps ) ; hero . moveRight ( ) ; hero . moveDow…" at bounding box center [839, 311] width 324 height 346
click at [792, 270] on div "var steps = 4 ; hero . moveUp ( steps ) ; hero . moveRight ( ) ; hero . moveDow…" at bounding box center [839, 311] width 324 height 346
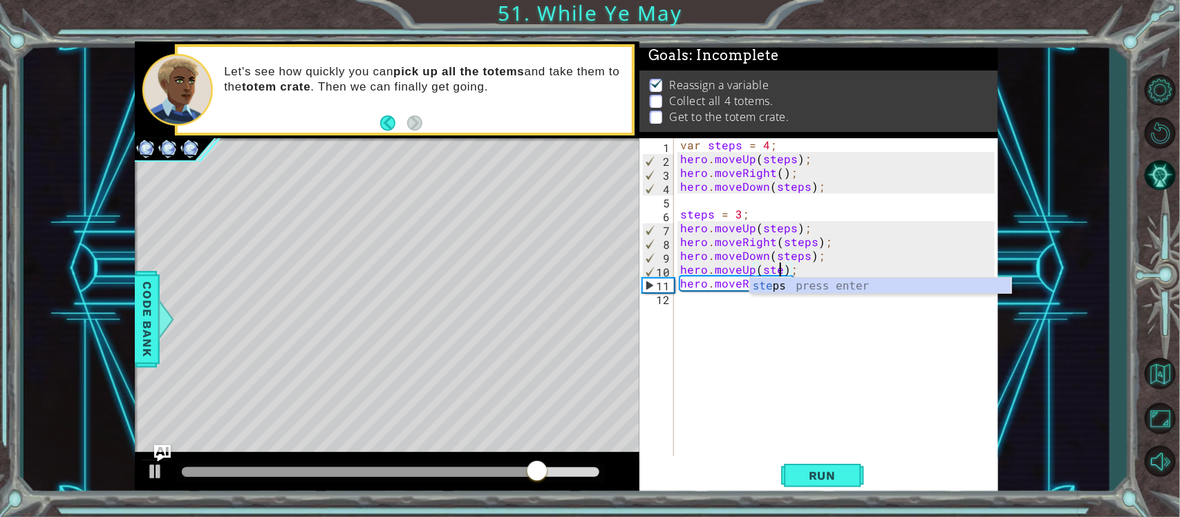
scroll to position [0, 5]
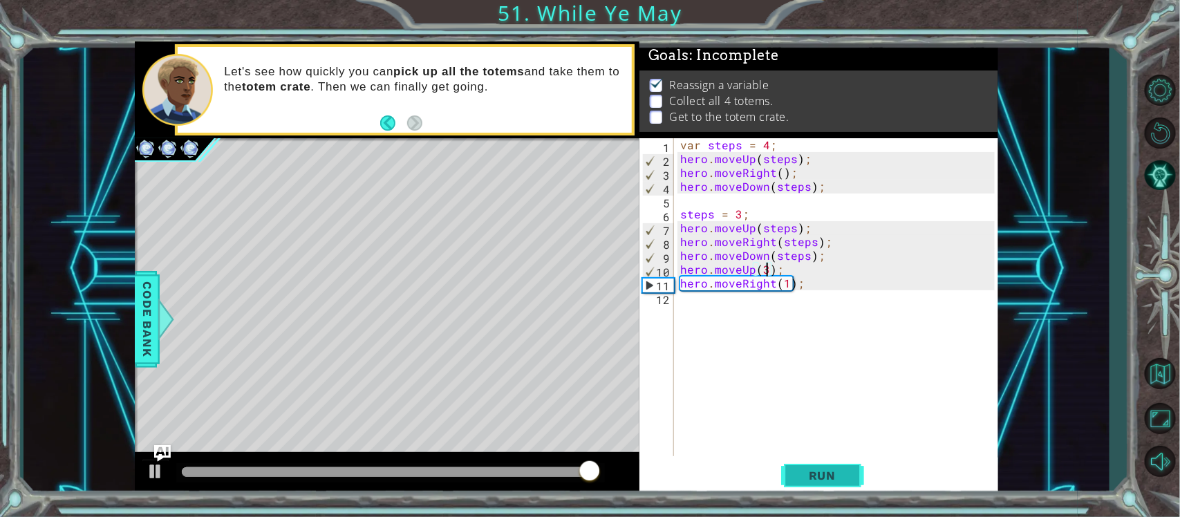
type textarea "hero.moveUp(3);"
click at [840, 472] on span "Run" at bounding box center [822, 476] width 55 height 14
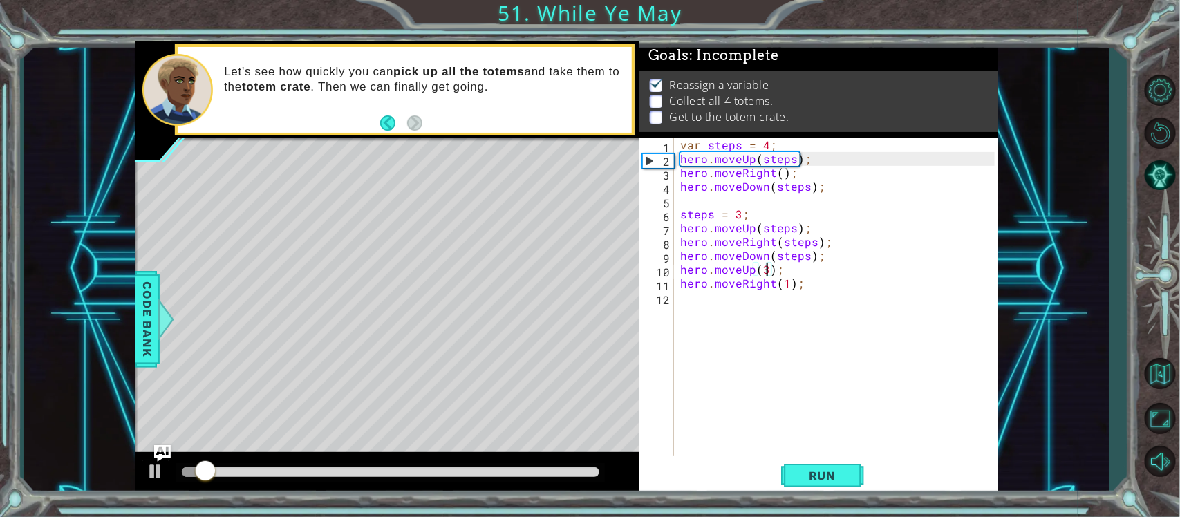
click at [770, 292] on div "var steps = 4 ; hero . moveUp ( steps ) ; hero . moveRight ( ) ; hero . moveDow…" at bounding box center [839, 311] width 324 height 346
click at [822, 485] on button "Run" at bounding box center [822, 475] width 83 height 36
click at [557, 474] on div at bounding box center [390, 472] width 417 height 10
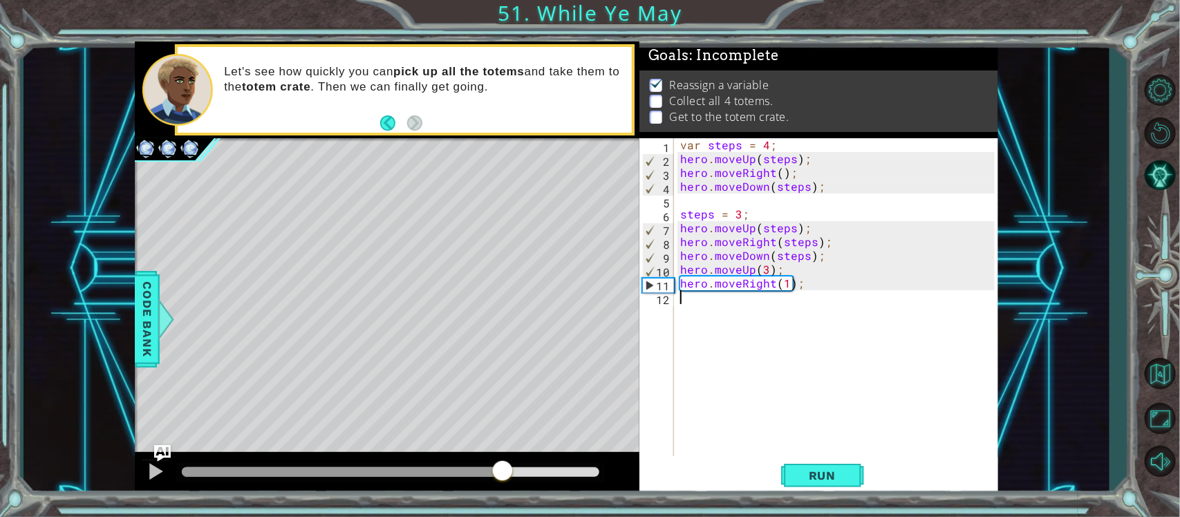
drag, startPoint x: 558, startPoint y: 473, endPoint x: 495, endPoint y: 472, distance: 62.9
click at [495, 472] on div at bounding box center [502, 472] width 25 height 25
click at [765, 265] on div "var steps = 4 ; hero . moveUp ( steps ) ; hero . moveRight ( ) ; hero . moveDow…" at bounding box center [839, 311] width 324 height 346
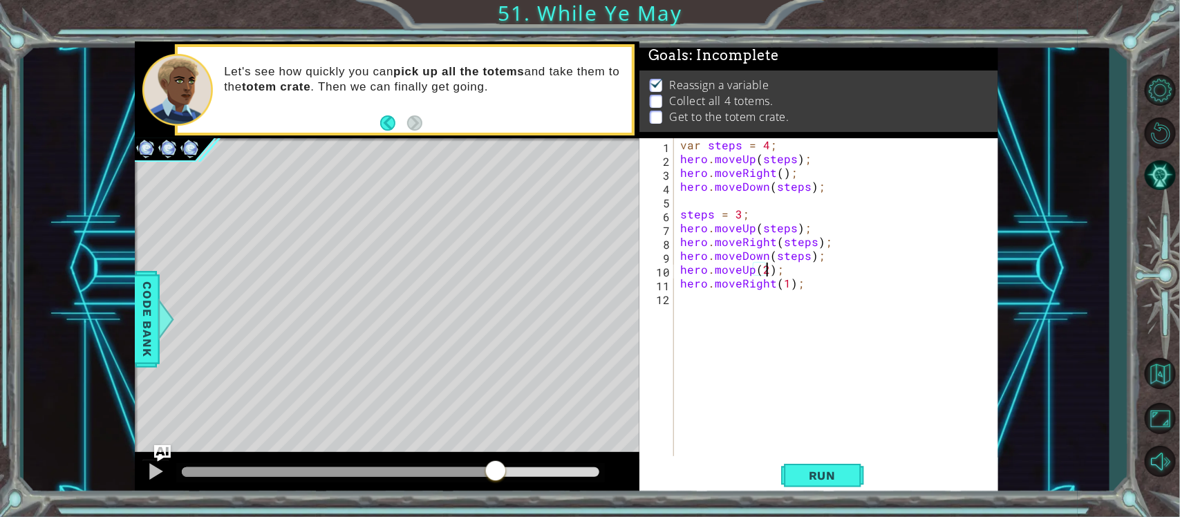
scroll to position [0, 5]
type textarea "hero.moveUp(2);"
click at [795, 464] on button "Run" at bounding box center [822, 475] width 83 height 36
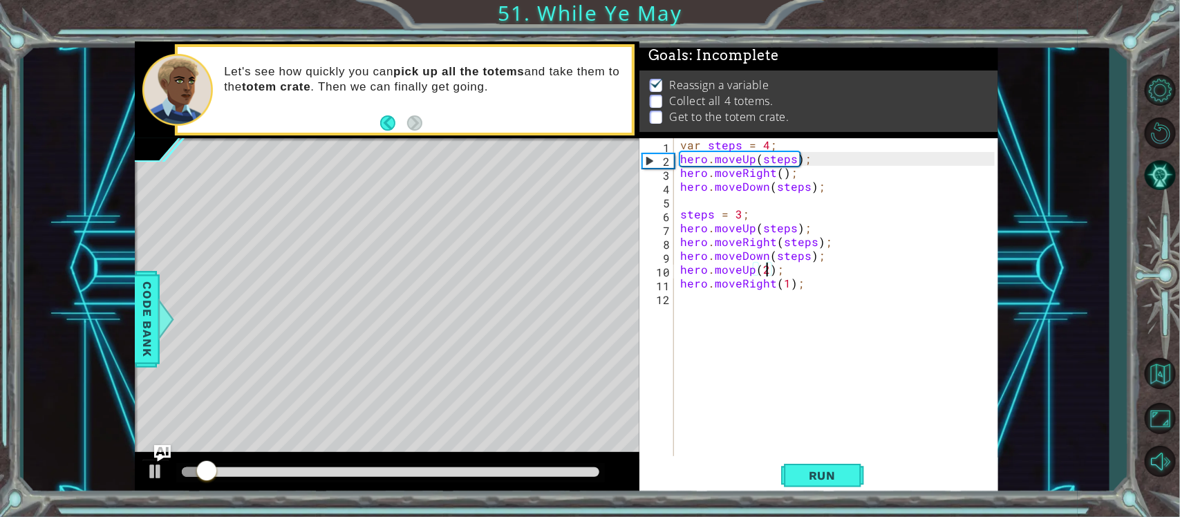
click at [720, 314] on div "var steps = 4 ; hero . moveUp ( steps ) ; hero . moveRight ( ) ; hero . moveDow…" at bounding box center [839, 311] width 324 height 346
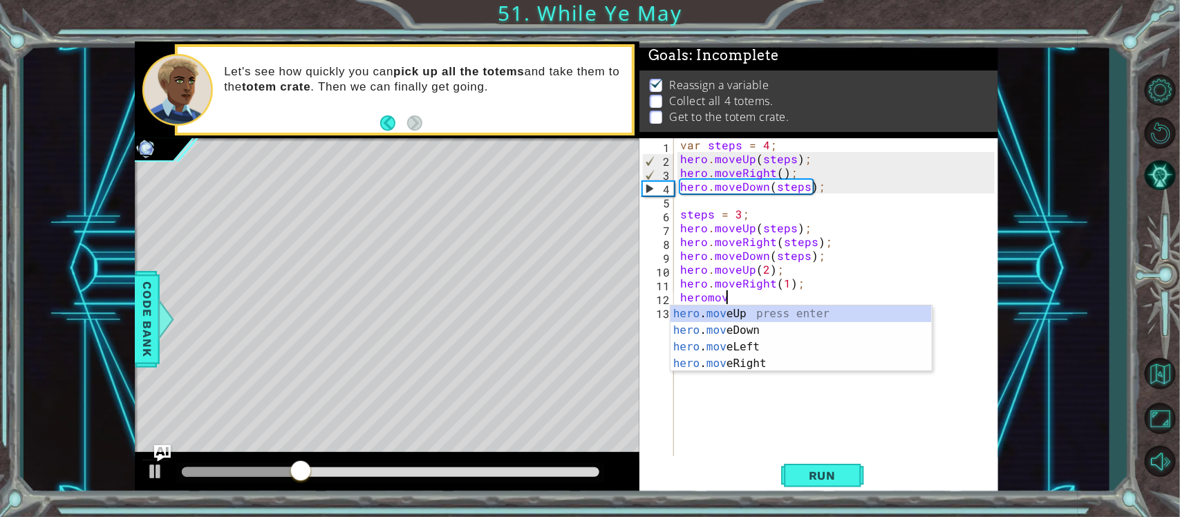
scroll to position [0, 1]
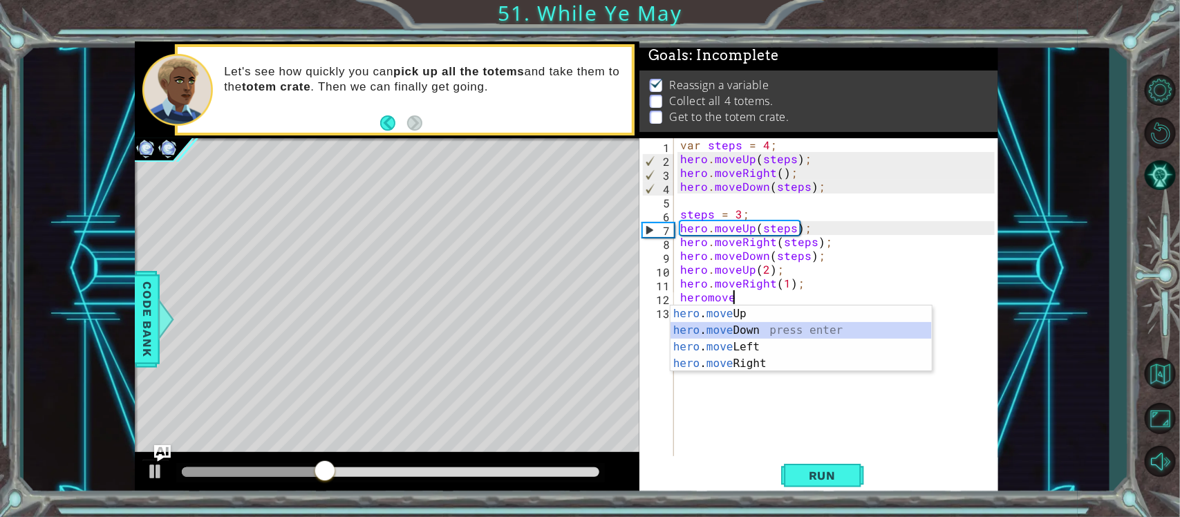
click at [773, 323] on div "hero . move Up press enter hero . move Down press enter hero . move Left press …" at bounding box center [800, 355] width 261 height 100
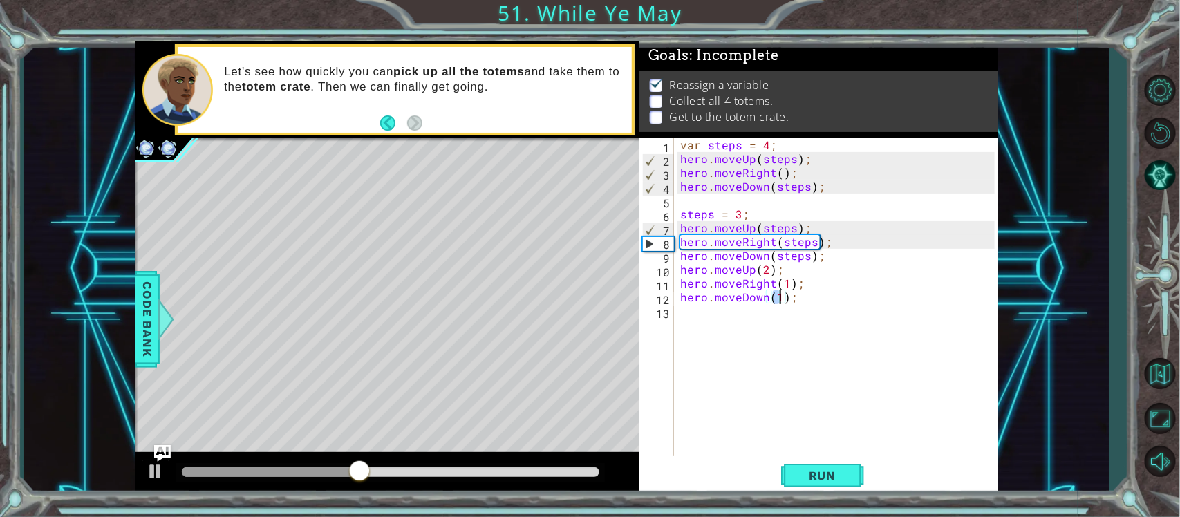
click at [842, 516] on div "1 ההההההההההההההההההההההההההההההההההההההההההההההההההההההההההההההההההההההההההההה…" at bounding box center [590, 258] width 1180 height 517
click at [837, 492] on button "Run" at bounding box center [822, 475] width 83 height 36
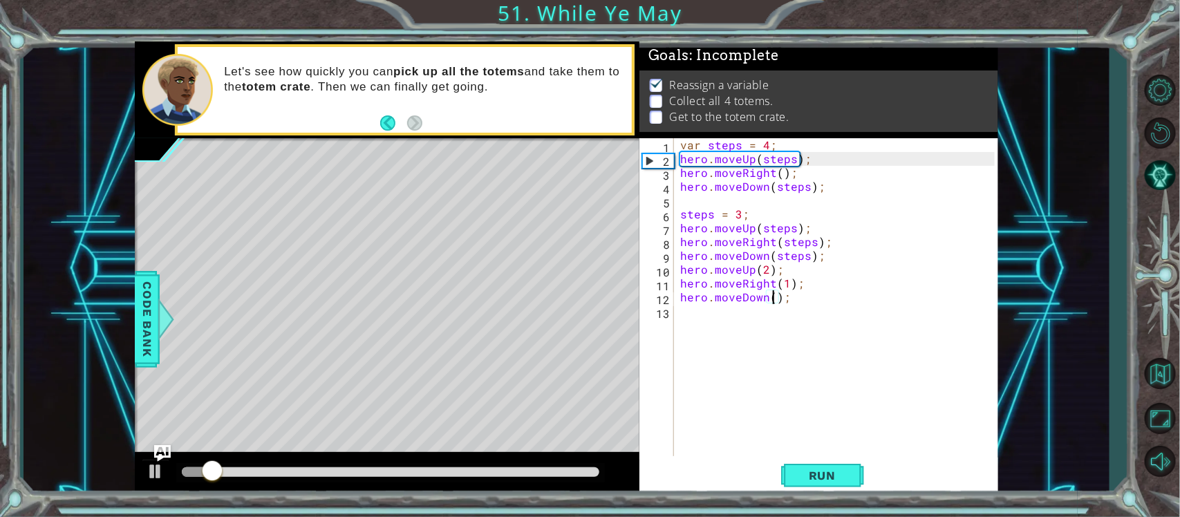
scroll to position [0, 6]
type textarea "hero.moveDown(2);"
click at [829, 480] on span "Run" at bounding box center [822, 476] width 55 height 14
click at [696, 316] on div "var steps = 4 ; hero . moveUp ( steps ) ; hero . moveRight ( ) ; hero . moveDow…" at bounding box center [839, 311] width 324 height 346
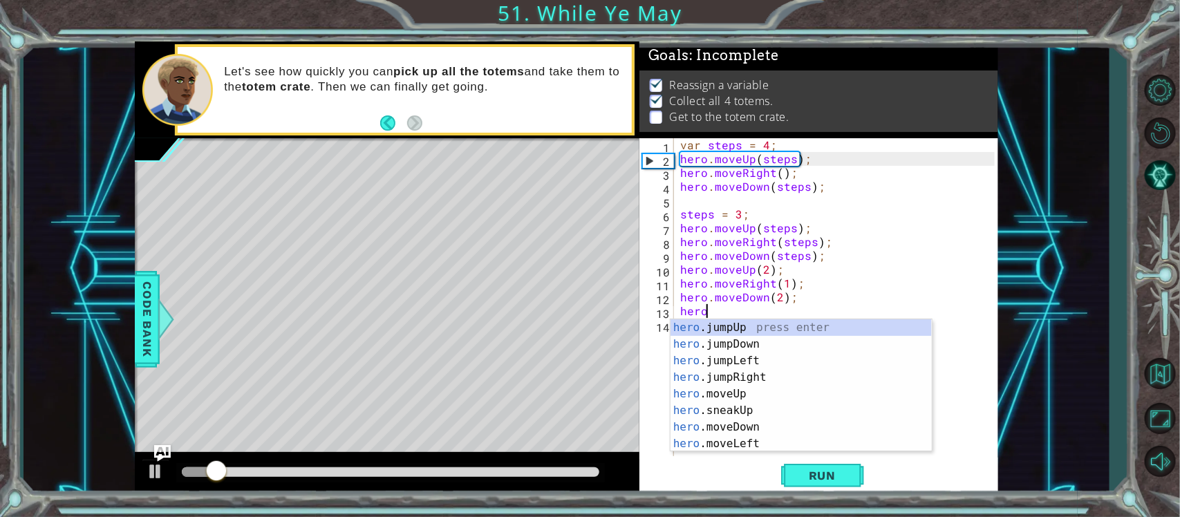
scroll to position [0, 1]
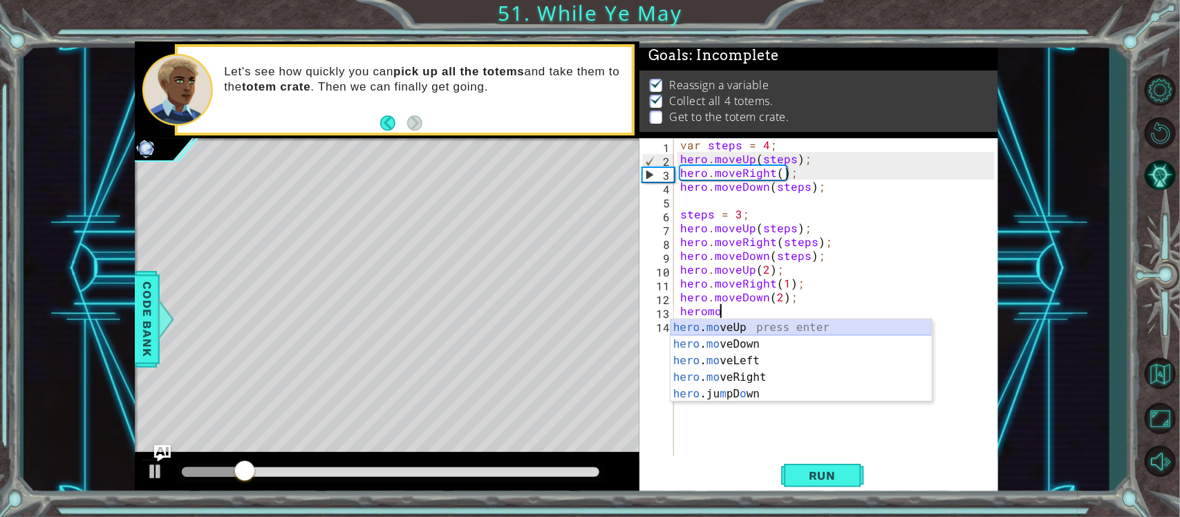
click at [711, 326] on div "hero . mo veUp press enter hero . mo veDown press enter hero . mo veLeft press …" at bounding box center [800, 377] width 261 height 116
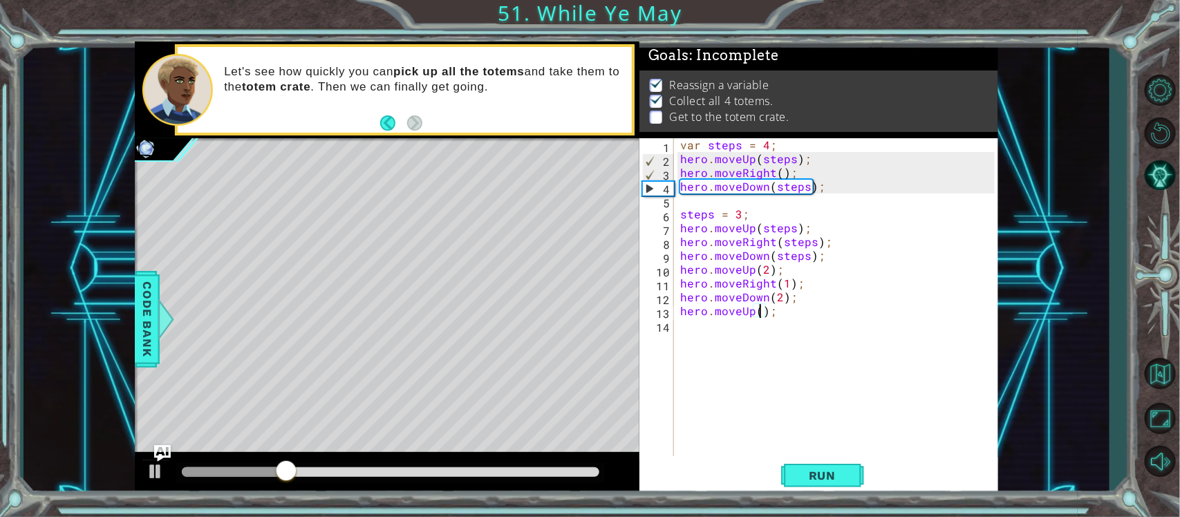
scroll to position [0, 5]
type textarea "hero.moveUp(1);"
click at [824, 494] on div "hero.moveUp(1); 1 2 3 4 5 6 7 8 9 10 11 12 13 14 var steps = 4 ; hero . moveUp …" at bounding box center [818, 317] width 359 height 358
click at [824, 486] on button "Run" at bounding box center [822, 475] width 83 height 36
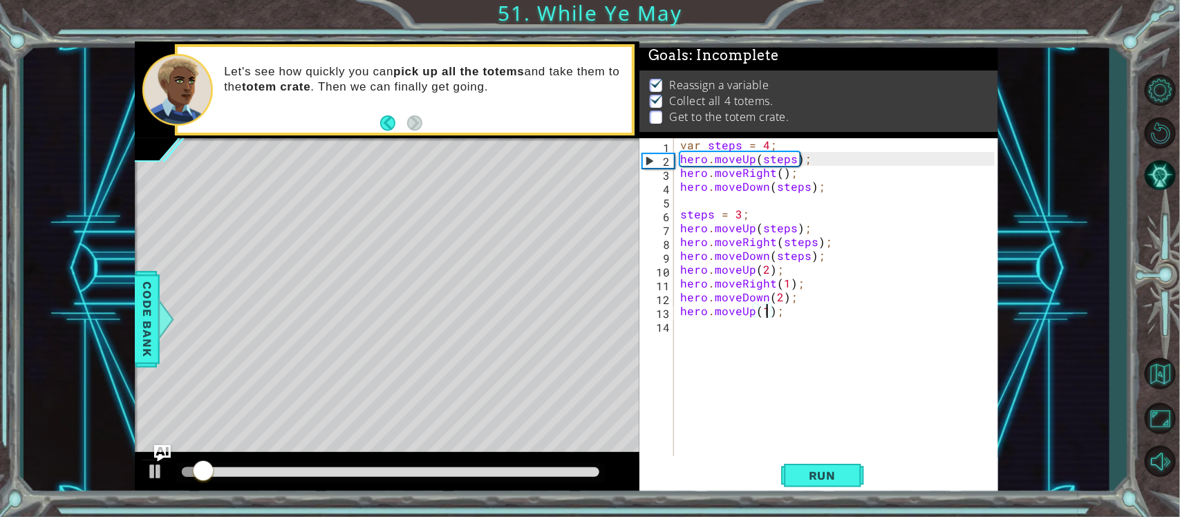
click at [760, 337] on div "var steps = 4 ; hero . moveUp ( steps ) ; hero . moveRight ( ) ; hero . moveDow…" at bounding box center [839, 311] width 324 height 346
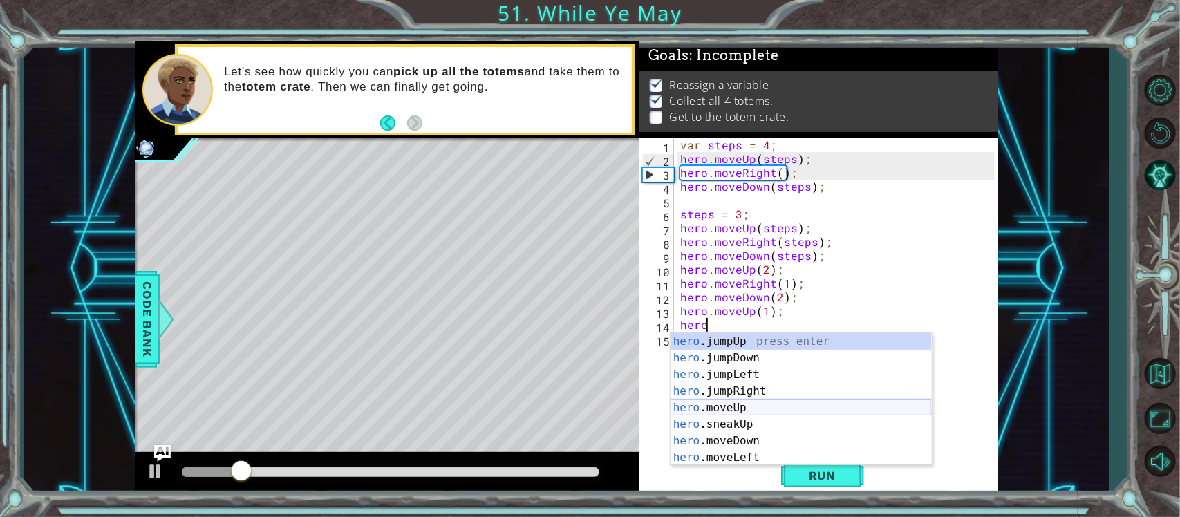
click at [793, 409] on div "hero .jumpUp press enter hero .jumpDown press enter hero .jumpLeft press enter …" at bounding box center [800, 416] width 261 height 166
type textarea "hero.moveUp(1);"
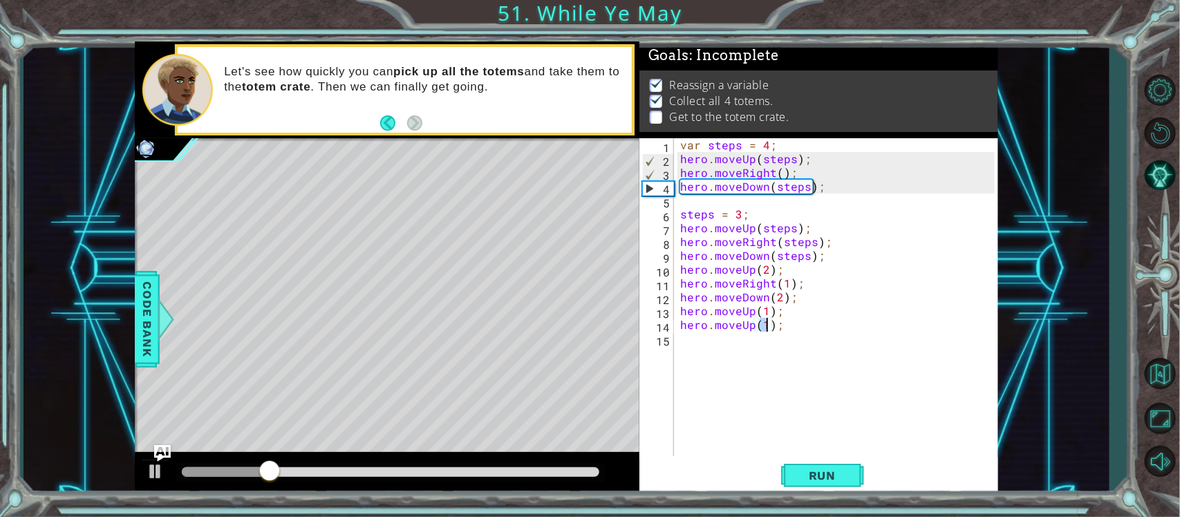
click at [749, 336] on div "var steps = 4 ; hero . moveUp ( steps ) ; hero . moveRight ( ) ; hero . moveDow…" at bounding box center [839, 311] width 324 height 346
click at [750, 330] on div "var steps = 4 ; hero . moveUp ( steps ) ; hero . moveRight ( ) ; hero . moveDow…" at bounding box center [839, 311] width 324 height 346
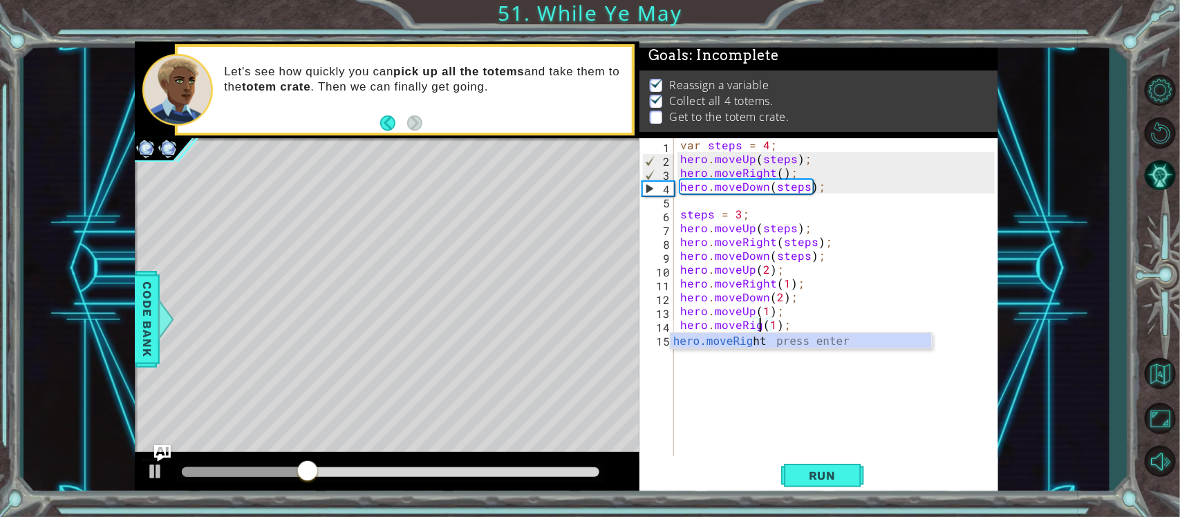
scroll to position [0, 6]
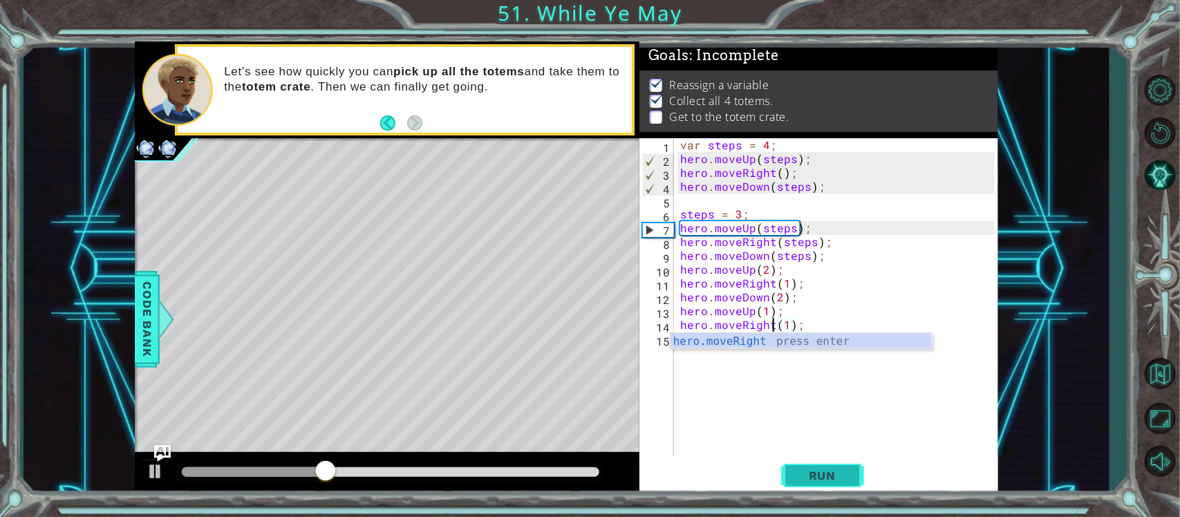
type textarea "hero.moveRight(1);"
click at [794, 458] on button "Run" at bounding box center [822, 475] width 83 height 36
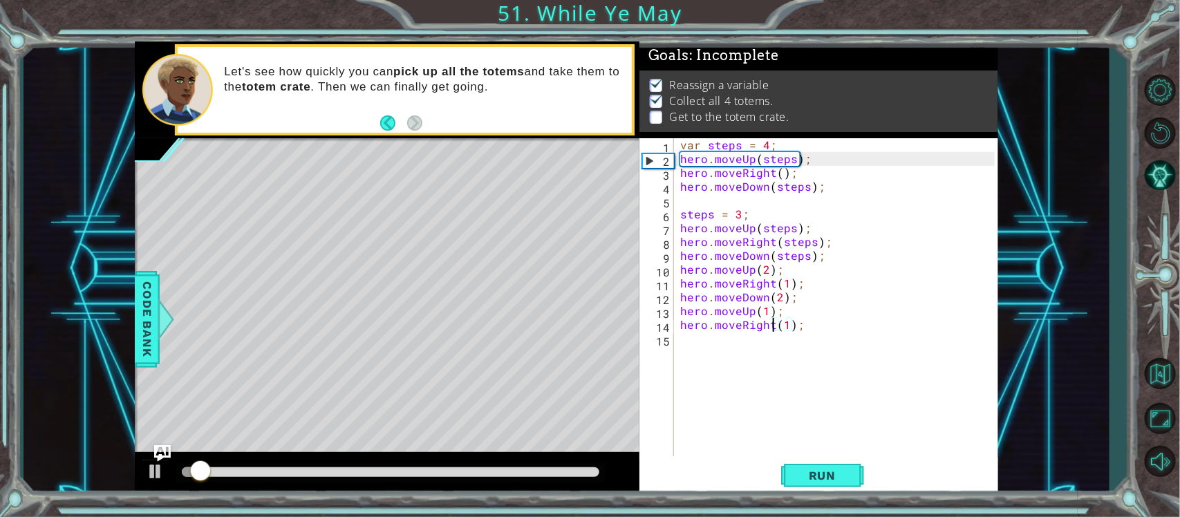
click at [779, 355] on div "var steps = 4 ; hero . moveUp ( steps ) ; hero . moveRight ( ) ; hero . moveDow…" at bounding box center [839, 311] width 324 height 346
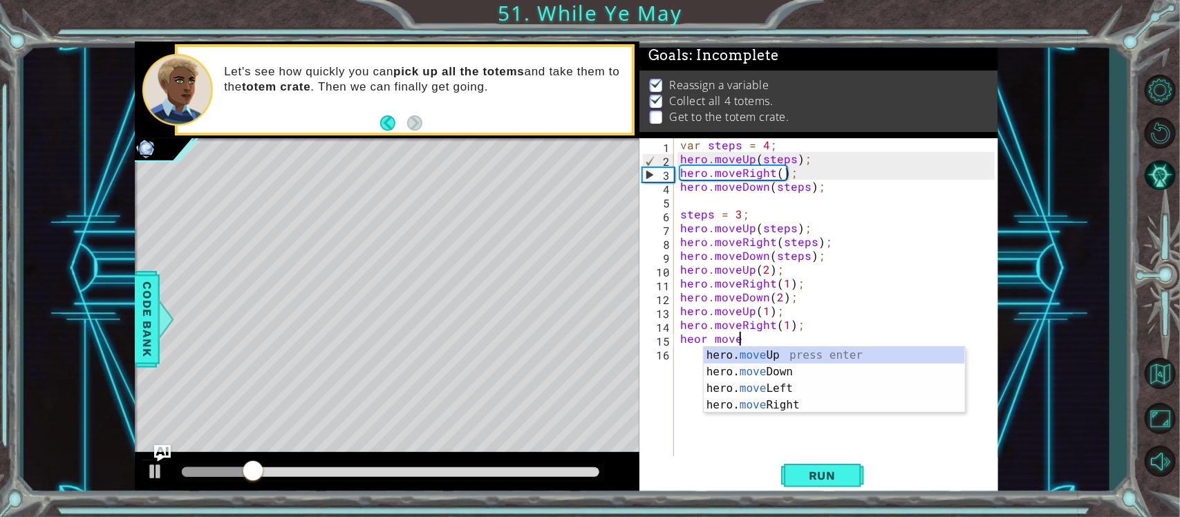
scroll to position [0, 2]
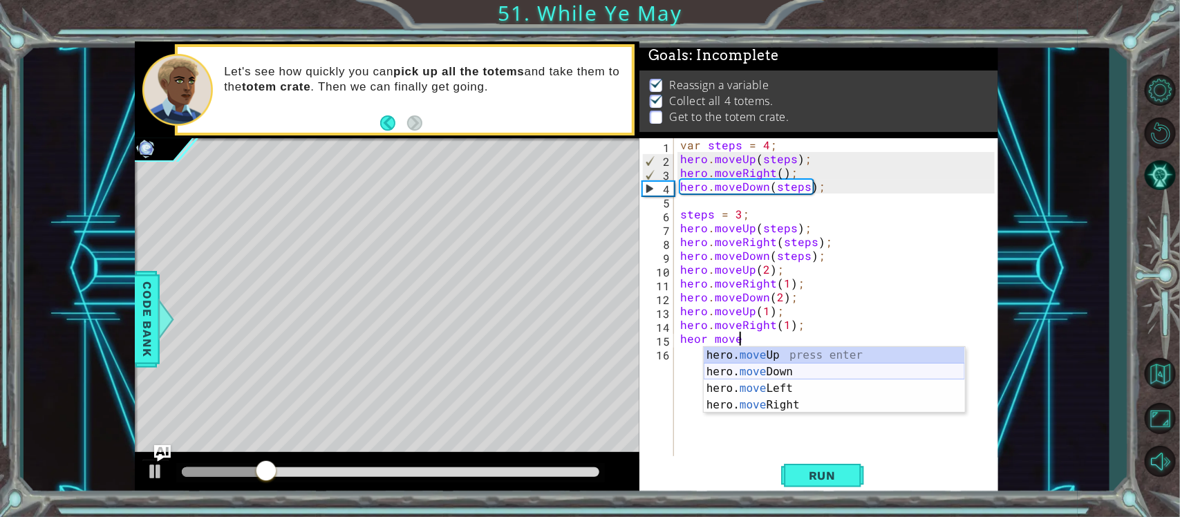
click at [793, 373] on div "hero. move Up press enter hero. move Down press enter hero. move Left press ent…" at bounding box center [833, 397] width 261 height 100
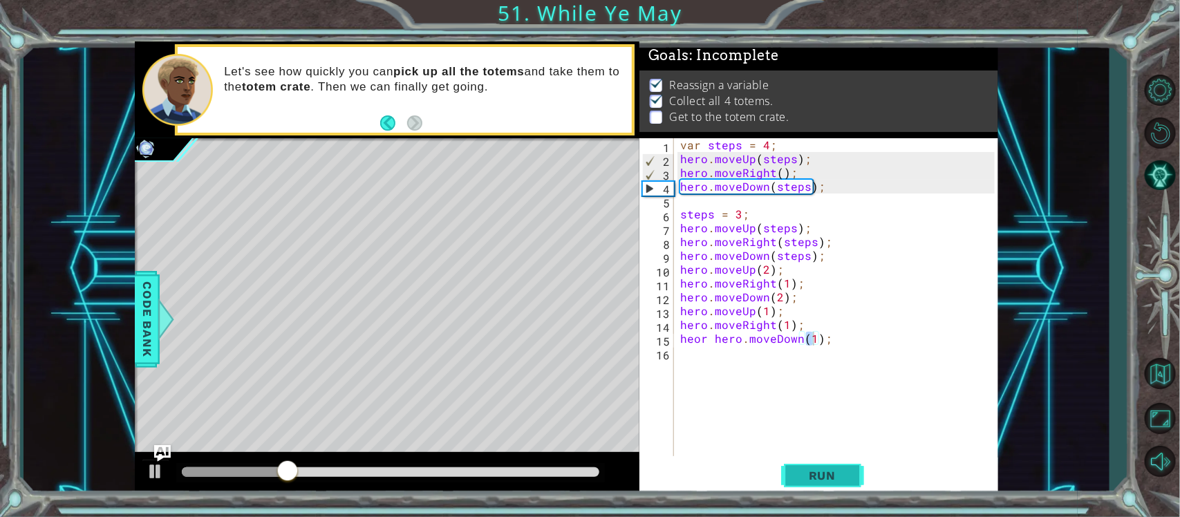
click at [844, 485] on button "Run" at bounding box center [822, 475] width 83 height 36
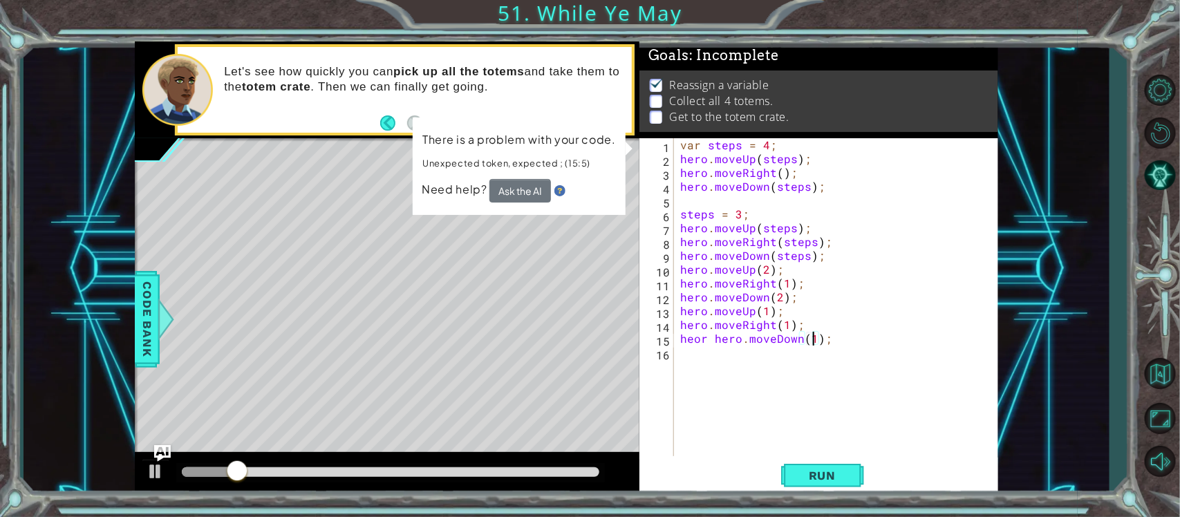
click at [699, 342] on div "var steps = 4 ; hero . moveUp ( steps ) ; hero . moveRight ( ) ; hero . moveDow…" at bounding box center [839, 311] width 324 height 346
click at [706, 344] on div "var steps = 4 ; hero . moveUp ( steps ) ; hero . moveRight ( ) ; hero . moveDow…" at bounding box center [839, 311] width 324 height 346
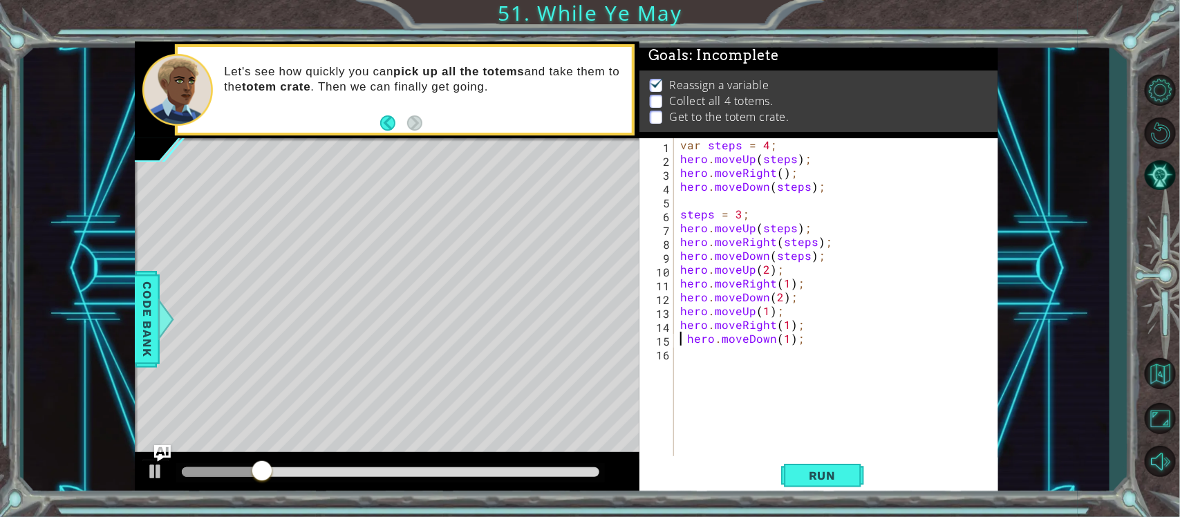
type textarea "hero.moveRight(1); hero.moveDown(1);"
click at [824, 474] on span "Run" at bounding box center [822, 476] width 55 height 14
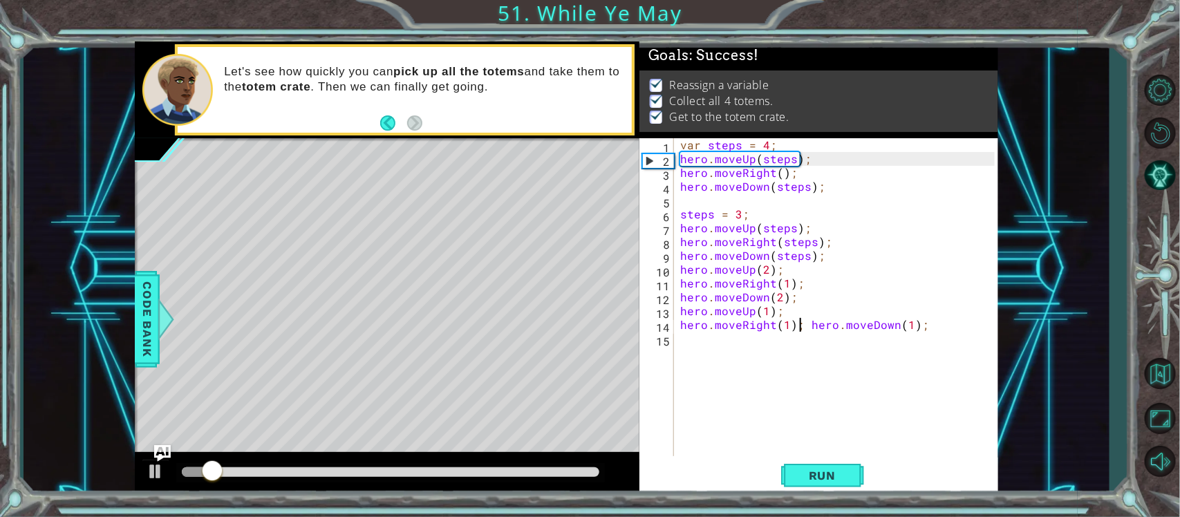
click at [594, 476] on div at bounding box center [390, 472] width 417 height 10
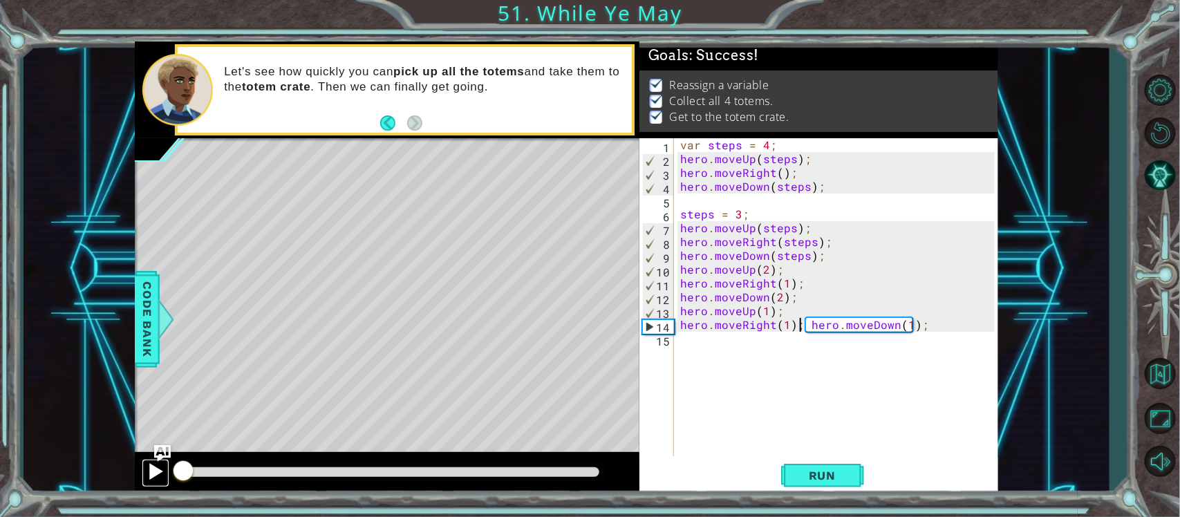
click at [147, 472] on div at bounding box center [156, 471] width 18 height 18
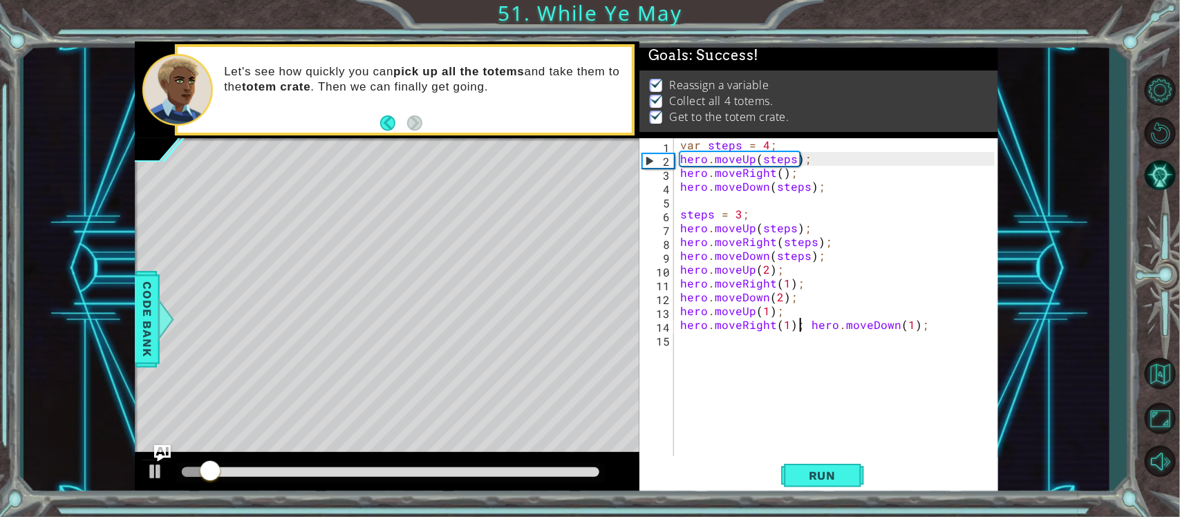
click at [556, 477] on div at bounding box center [390, 472] width 417 height 10
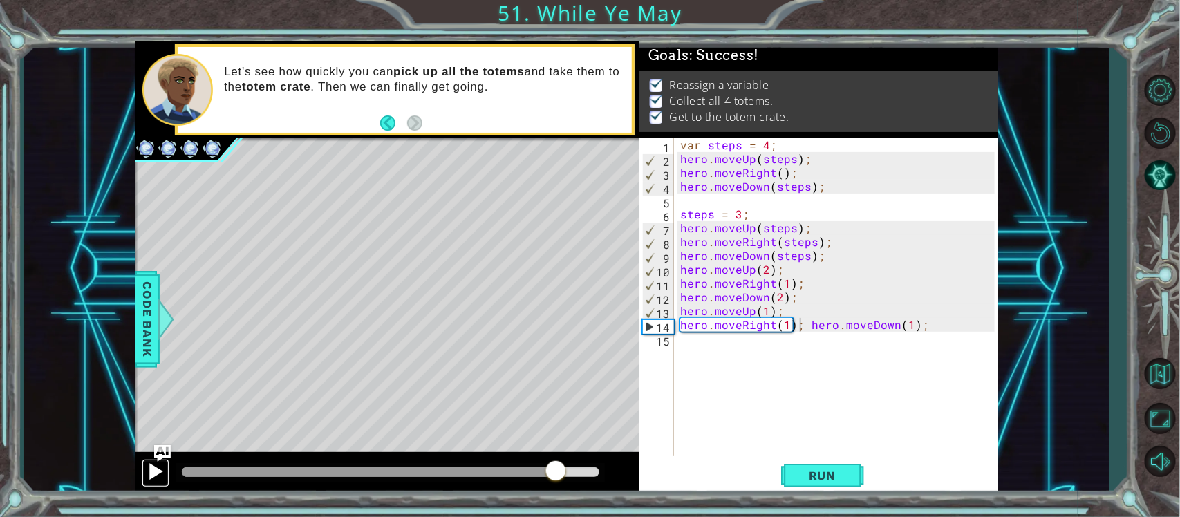
click at [158, 468] on div at bounding box center [156, 471] width 18 height 18
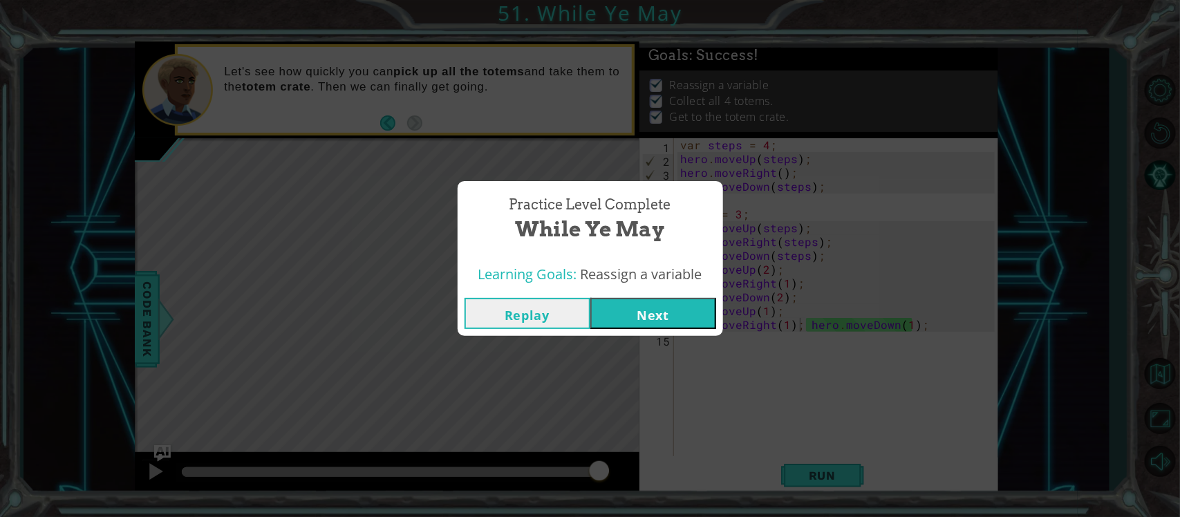
click at [638, 307] on button "Next" at bounding box center [653, 313] width 126 height 31
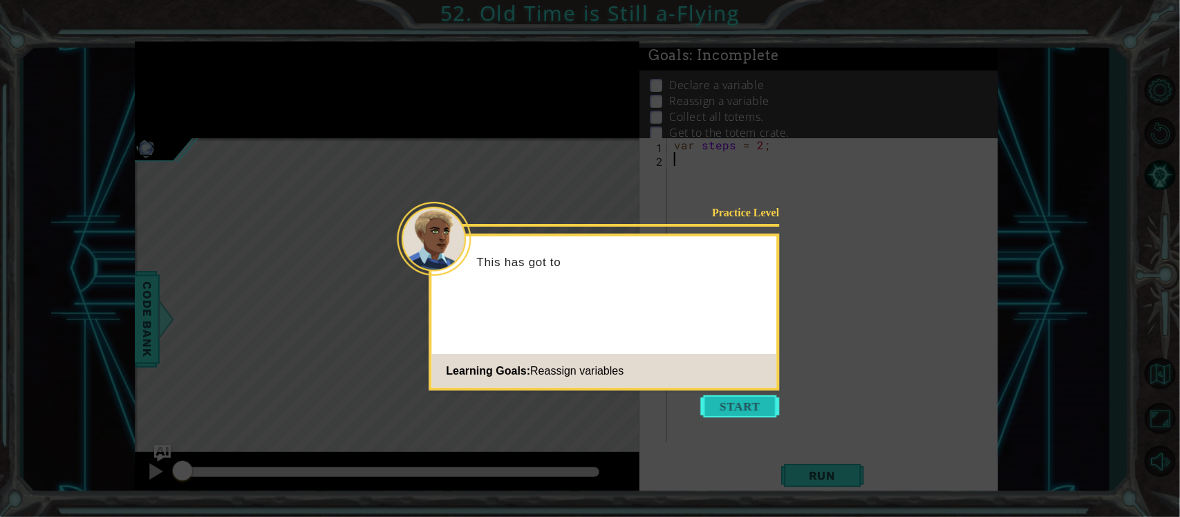
click at [731, 410] on button "Start" at bounding box center [740, 406] width 79 height 22
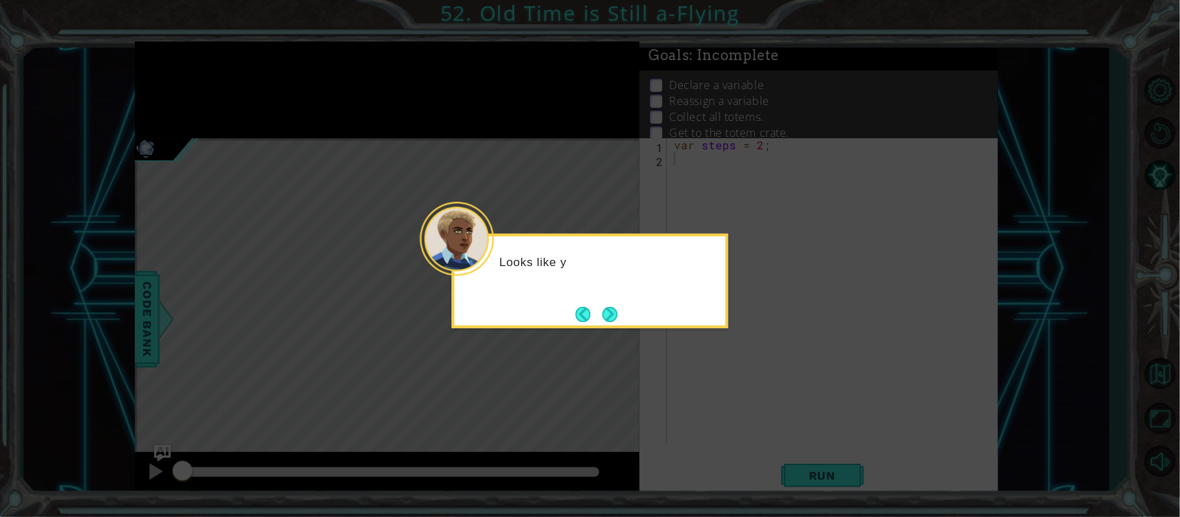
click at [632, 336] on icon at bounding box center [590, 258] width 1180 height 517
click at [625, 331] on icon at bounding box center [590, 258] width 1180 height 517
click at [620, 325] on div "Looks like you need to write almost all the c" at bounding box center [590, 281] width 276 height 95
click at [616, 319] on button "Next" at bounding box center [610, 314] width 15 height 15
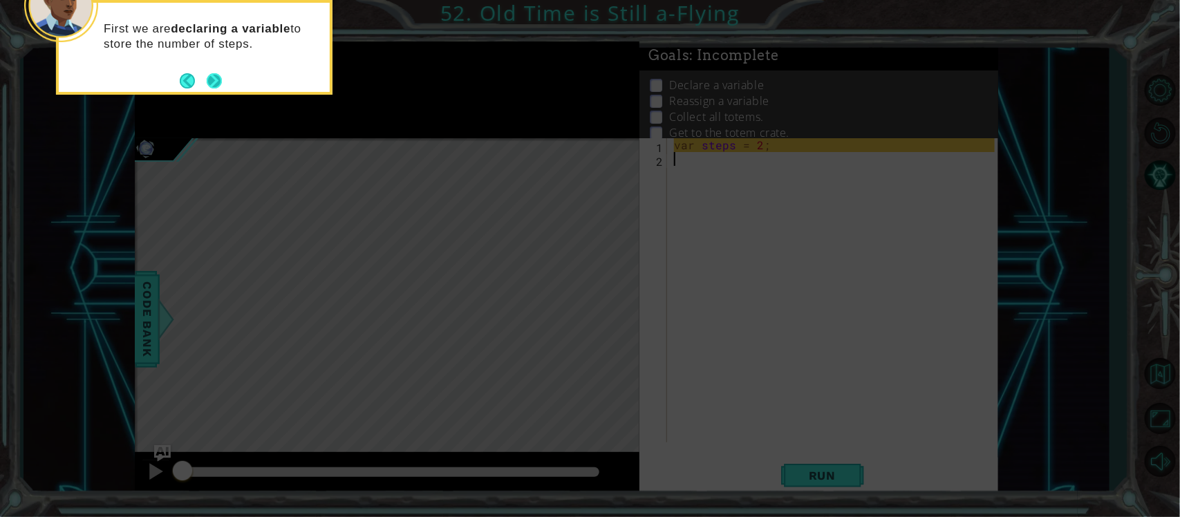
click at [218, 80] on button "Next" at bounding box center [214, 80] width 15 height 15
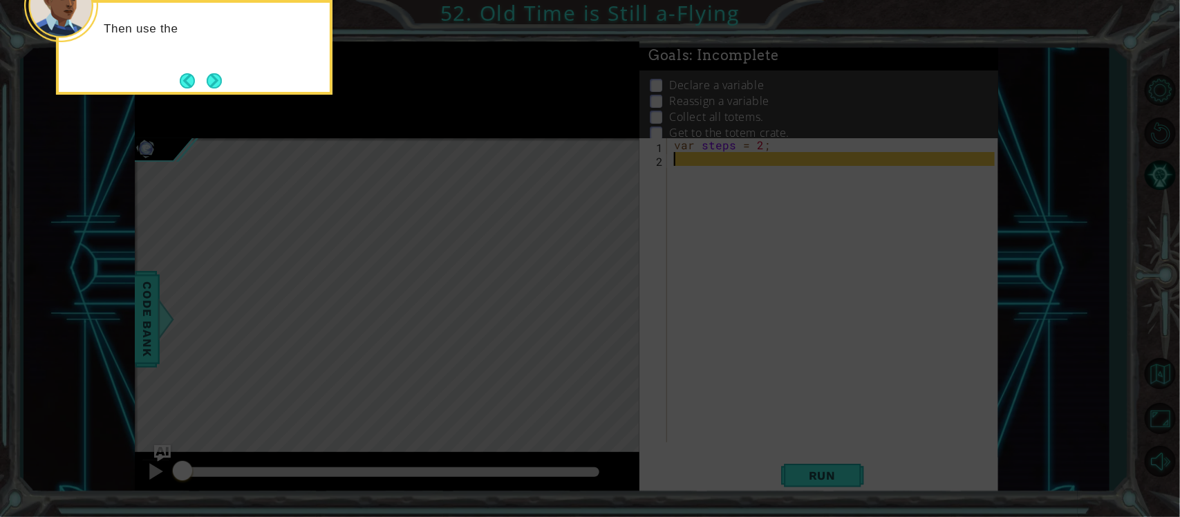
click at [227, 77] on div "Then use the" at bounding box center [194, 47] width 276 height 95
click at [222, 81] on button "Next" at bounding box center [214, 80] width 15 height 15
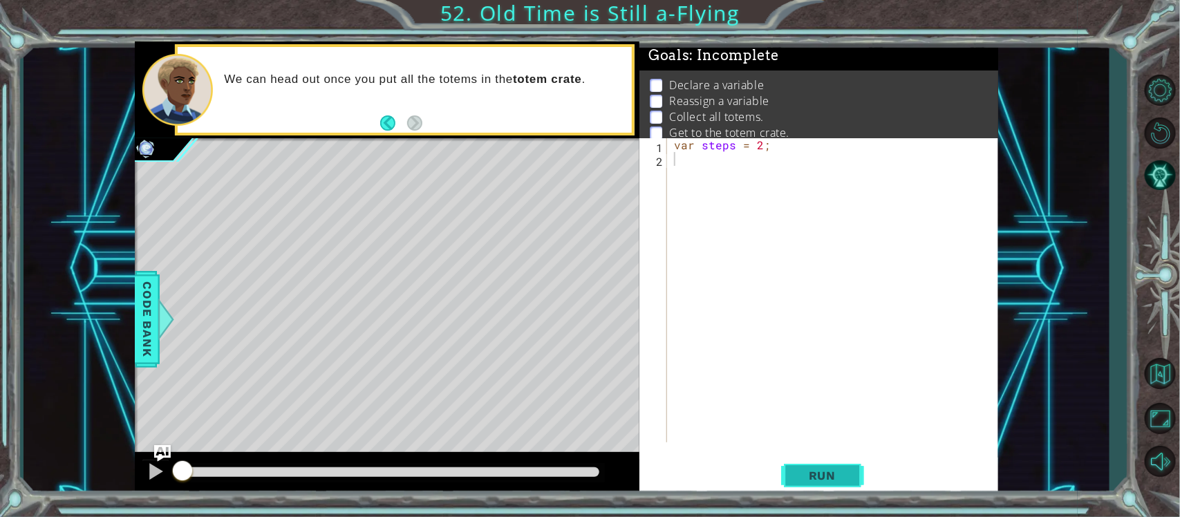
click at [845, 482] on span "Run" at bounding box center [822, 476] width 55 height 14
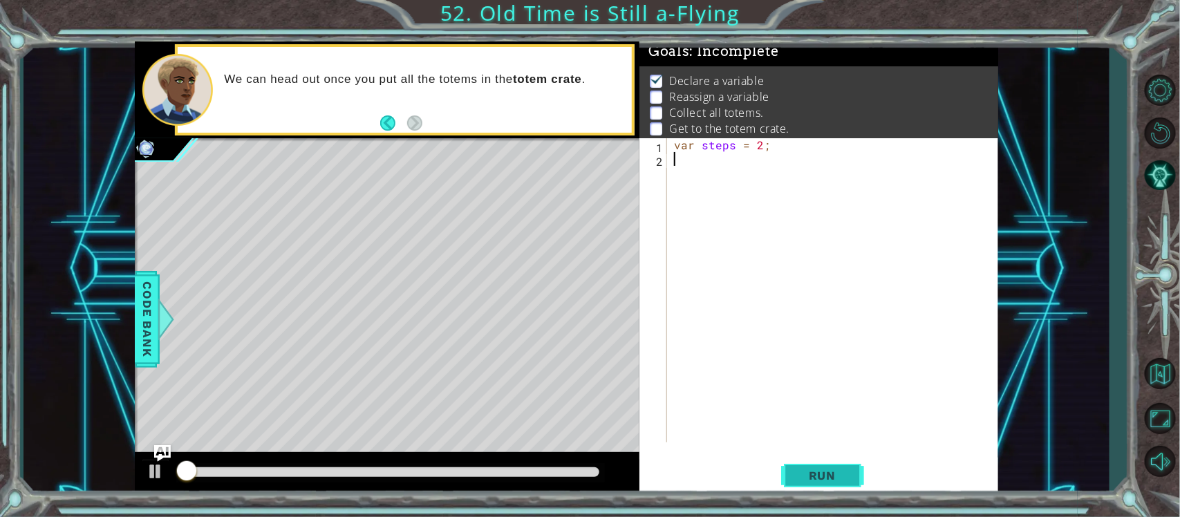
scroll to position [5, 0]
click at [845, 482] on span "Run" at bounding box center [822, 476] width 55 height 14
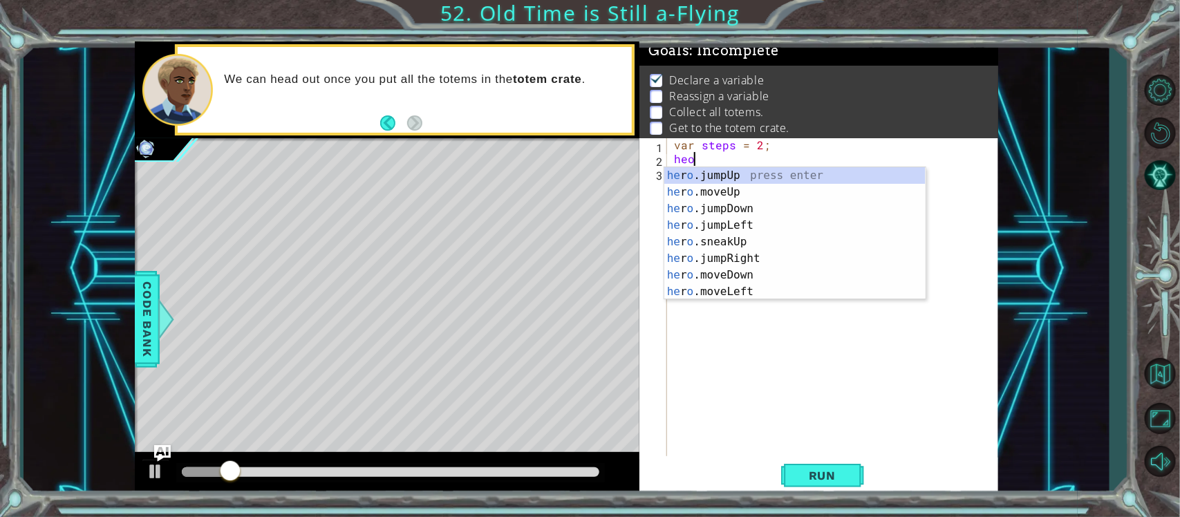
scroll to position [0, 0]
type textarea "h"
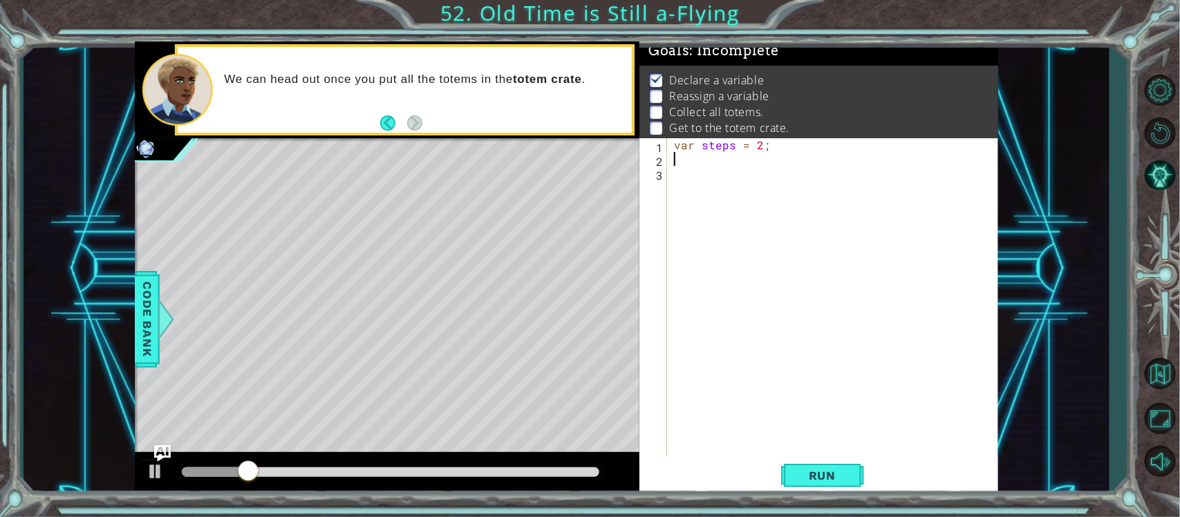
click at [733, 152] on div "var steps = 2 ;" at bounding box center [836, 311] width 330 height 346
click at [811, 472] on span "Run" at bounding box center [822, 476] width 55 height 14
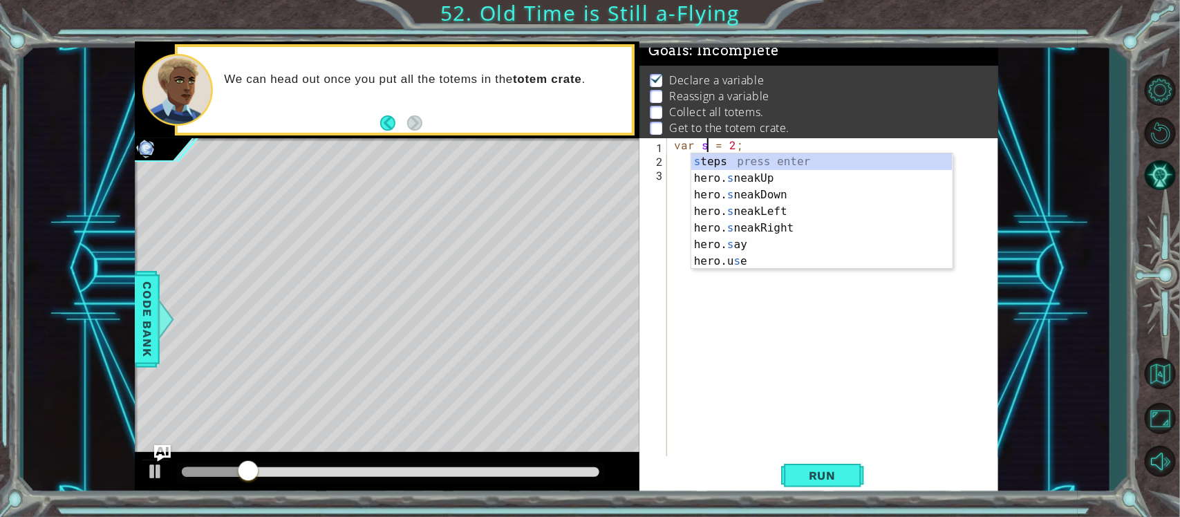
scroll to position [0, 2]
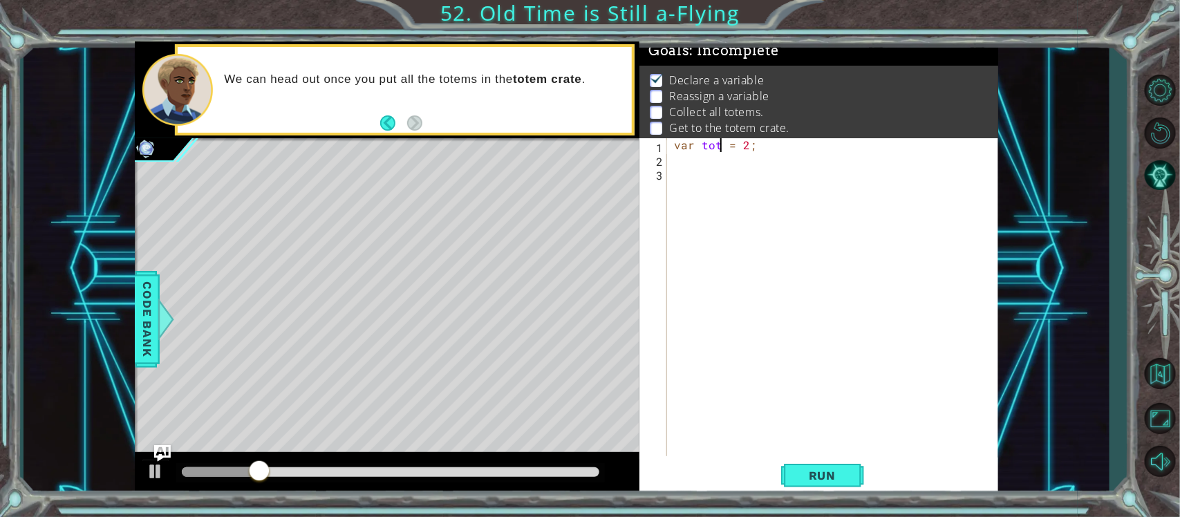
type textarea "var totem = 2;"
click at [758, 155] on div "var totem = 2 ;" at bounding box center [836, 311] width 330 height 346
click at [759, 155] on div "var totem = 2 ;" at bounding box center [836, 311] width 330 height 346
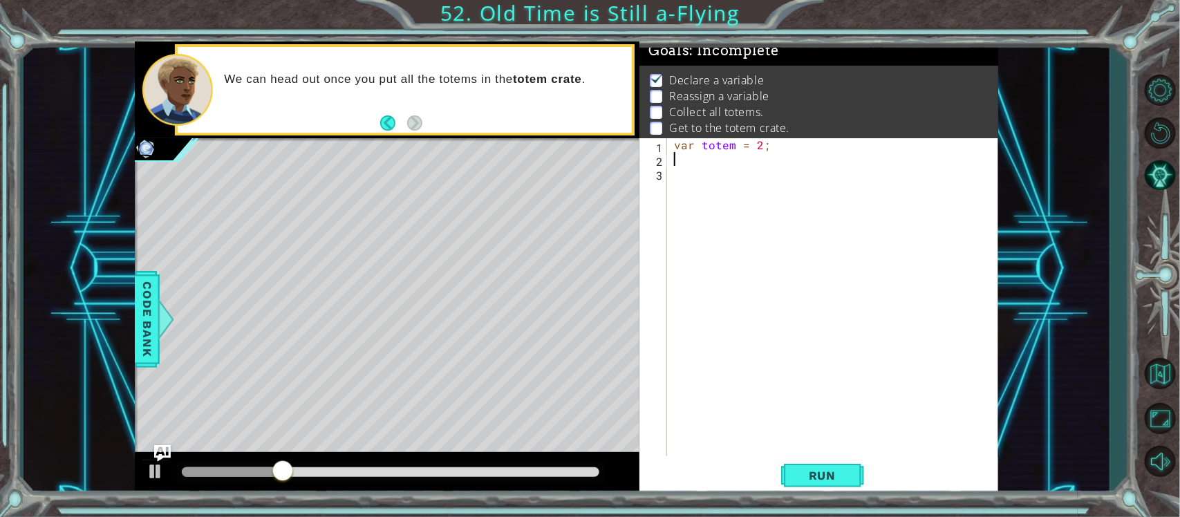
click at [759, 152] on div "var totem = 2 ;" at bounding box center [836, 311] width 330 height 346
type textarea "var totem = 3;"
click at [806, 494] on div "var totem = 3; 1 2 3 var totem = 3 ; הההההההההההההההההההההההההההההההההההההההההה…" at bounding box center [818, 317] width 359 height 358
click at [817, 483] on button "Run" at bounding box center [822, 475] width 83 height 36
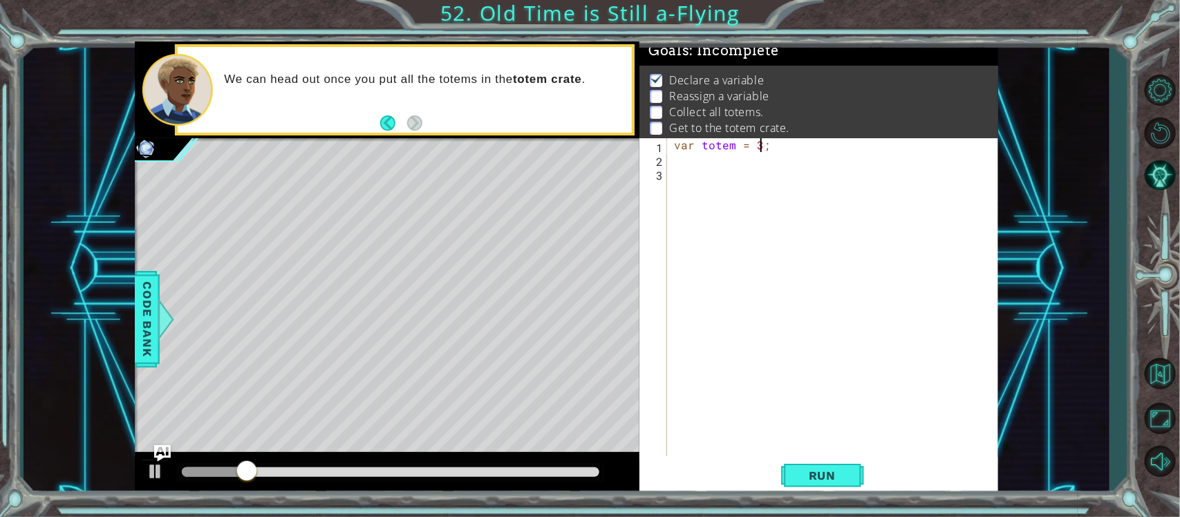
click at [688, 178] on div "var totem = 3 ;" at bounding box center [836, 311] width 330 height 346
click at [698, 171] on div "var totem = 3 ;" at bounding box center [836, 311] width 330 height 346
click at [697, 162] on div "var totem = 3 ;" at bounding box center [836, 311] width 330 height 346
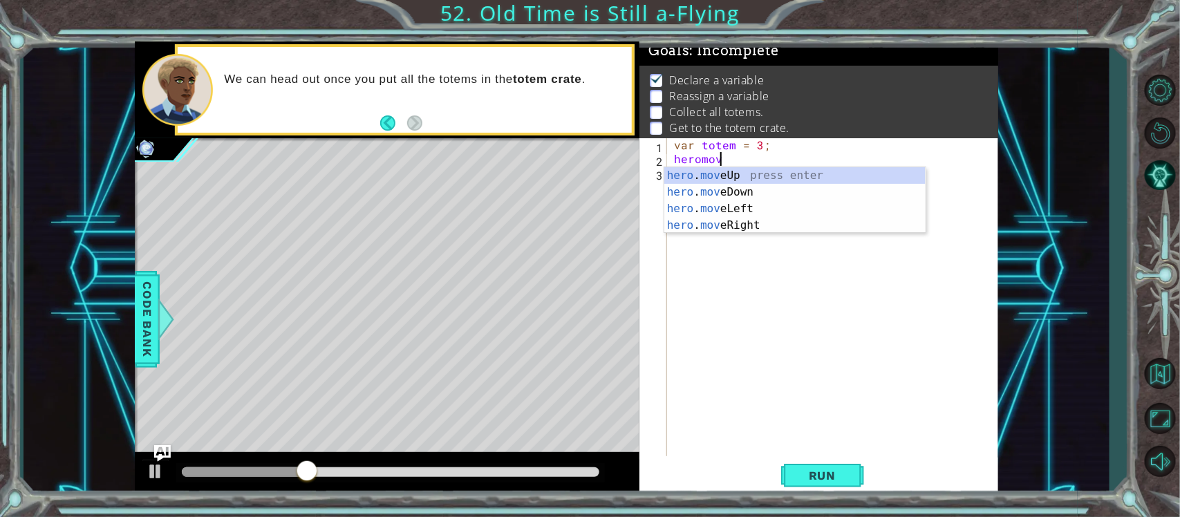
scroll to position [0, 1]
click at [820, 176] on div "hero . move Up press enter hero . move Down press enter hero . move Left press …" at bounding box center [794, 217] width 261 height 100
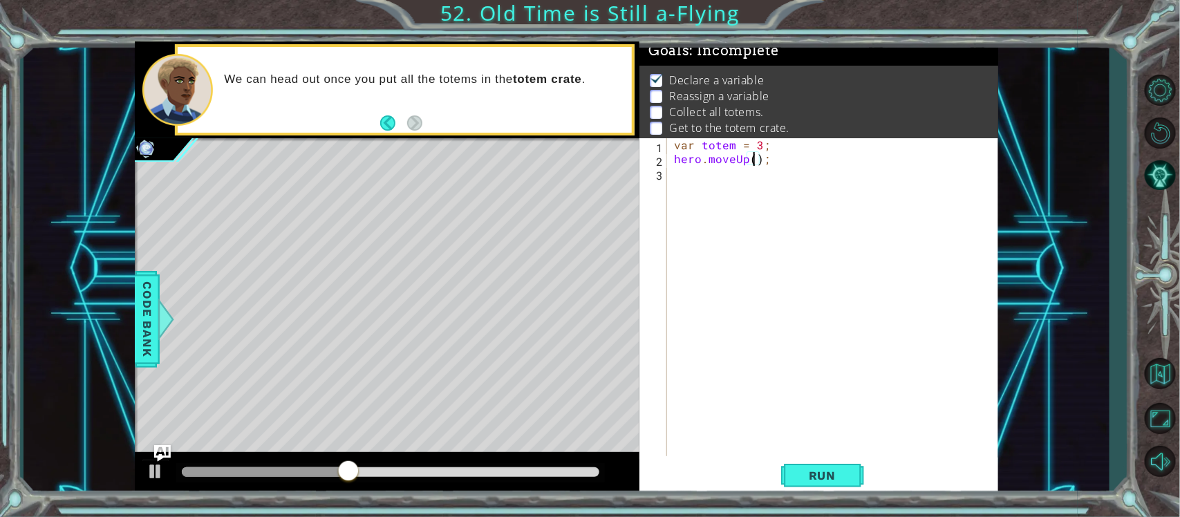
scroll to position [0, 5]
type textarea "hero.moveUp(totem);"
click at [733, 191] on div "var totem = 3 ; hero . moveUp ( totem ) ;" at bounding box center [836, 311] width 330 height 346
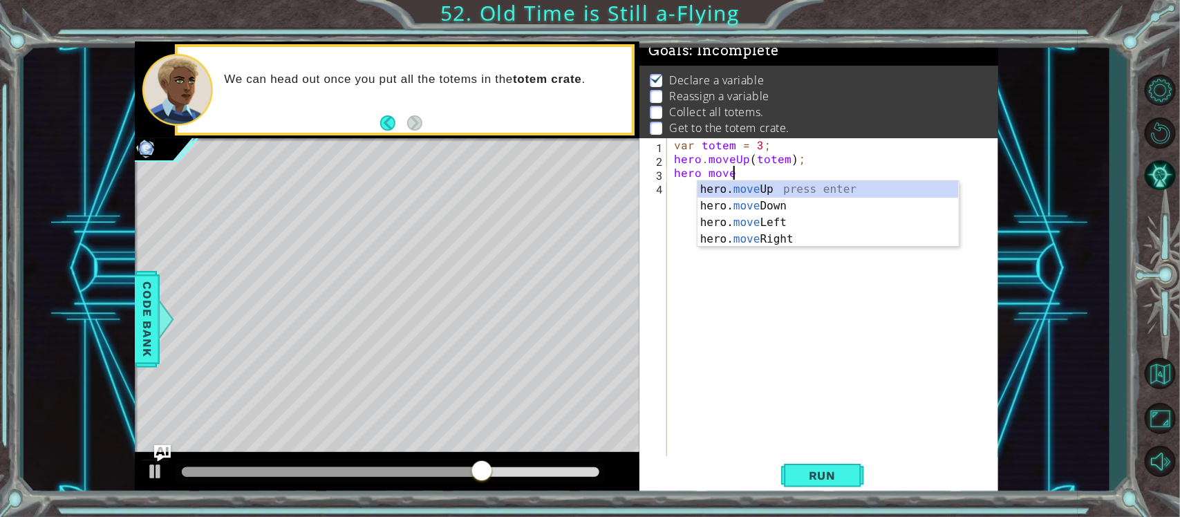
scroll to position [0, 2]
click at [826, 211] on div "hero. move Up press enter hero. move Down press enter hero. move Left press ent…" at bounding box center [827, 231] width 261 height 100
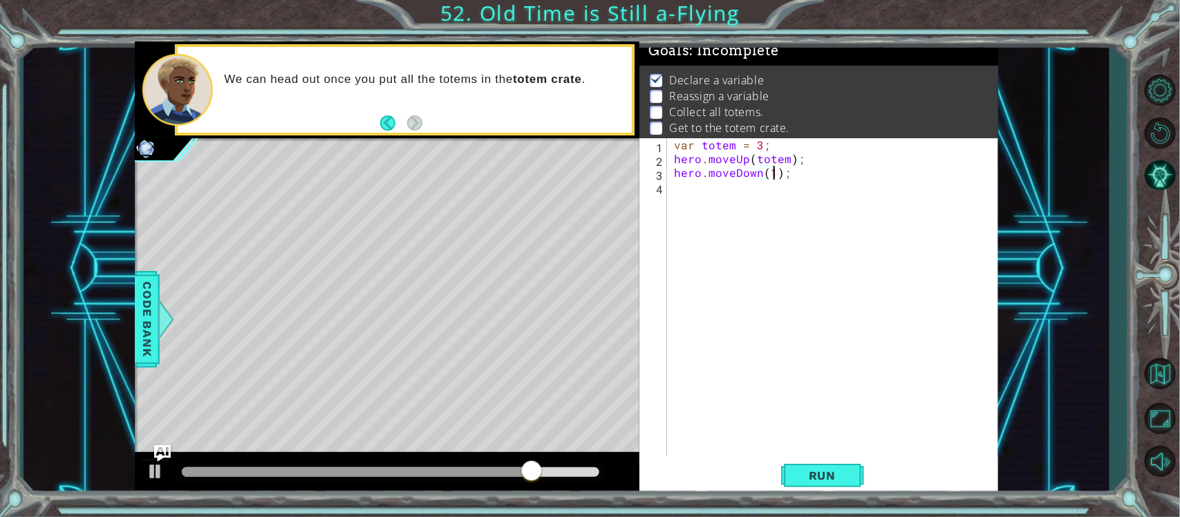
scroll to position [0, 6]
click at [829, 489] on button "Run" at bounding box center [822, 475] width 83 height 36
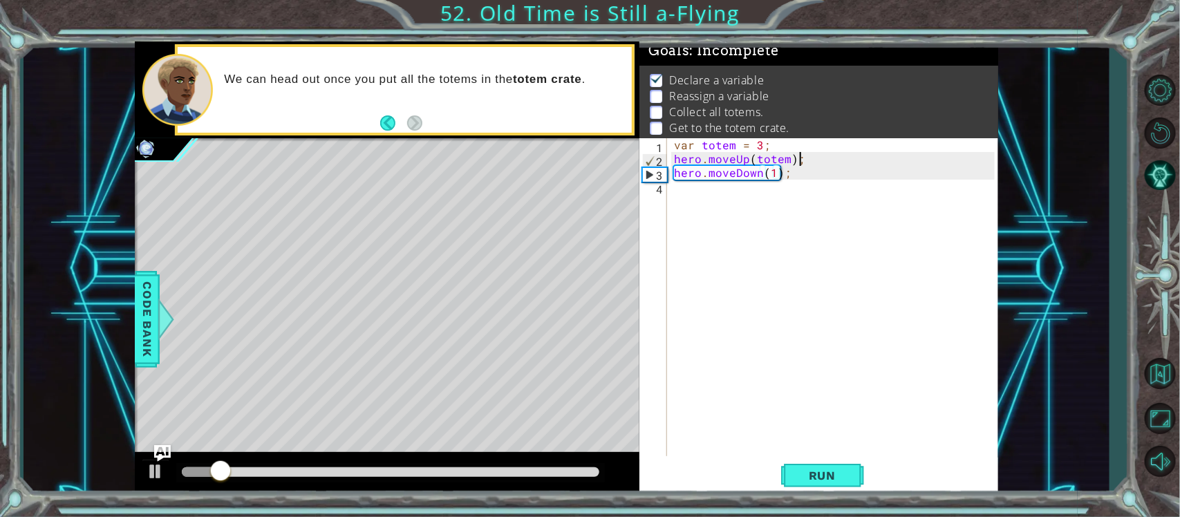
click at [801, 163] on div "var totem = 3 ; hero . moveUp ( totem ) ; hero . moveDown ( 1 ) ;" at bounding box center [836, 311] width 330 height 346
click at [746, 161] on div "var totem = 3 ; hero . moveUp ( totem ) ; hero . moveDown ( 1 ) ;" at bounding box center [836, 311] width 330 height 346
type textarea "hero.moveRight(totem);"
click at [824, 455] on div "var totem = 3 ; hero . moveRight ( totem ) ; hero . moveDown ( 1 ) ;" at bounding box center [836, 311] width 330 height 346
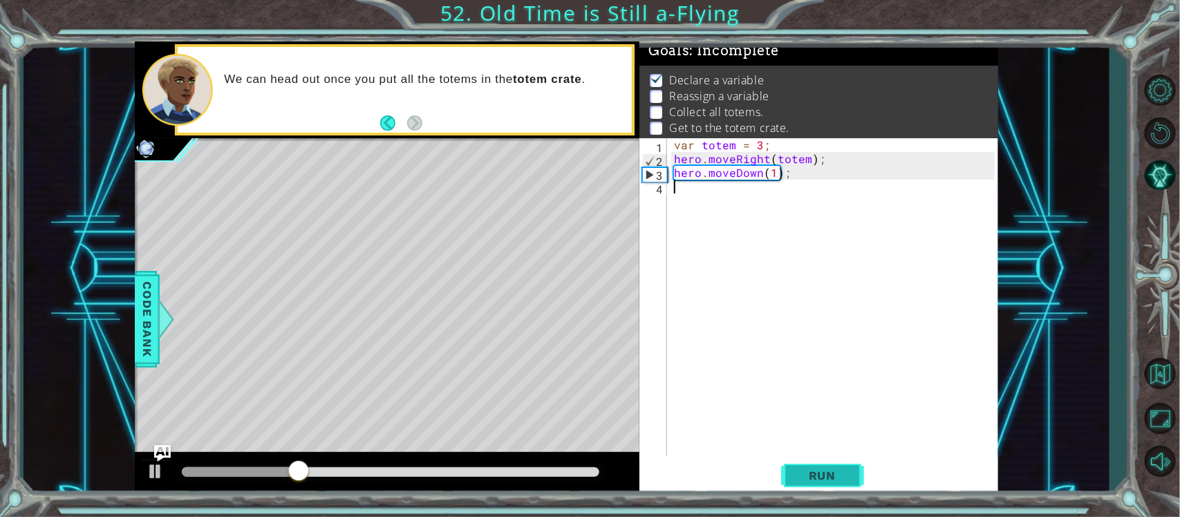
click at [827, 465] on button "Run" at bounding box center [822, 475] width 83 height 36
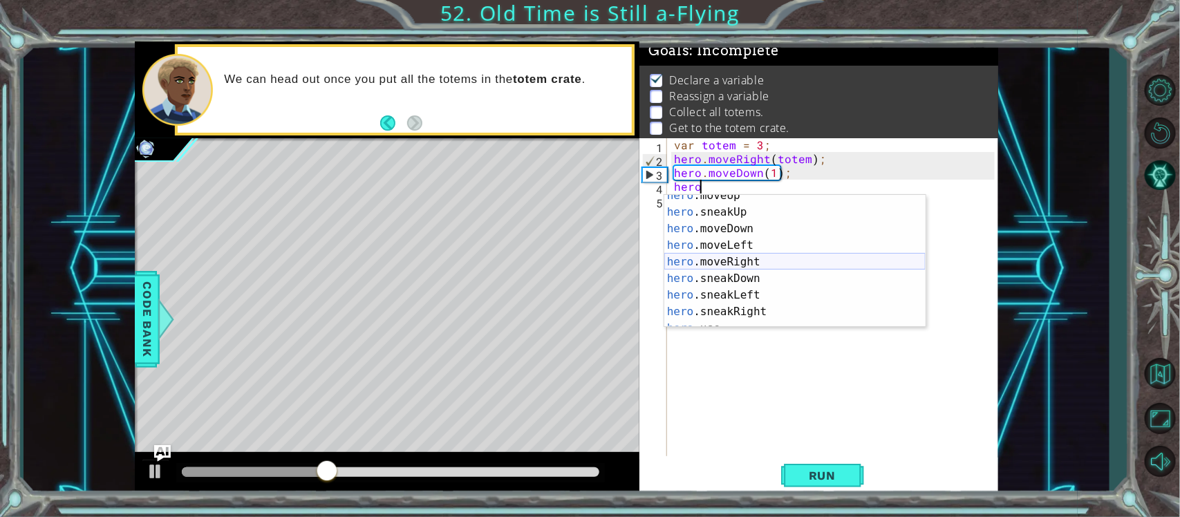
scroll to position [74, 0]
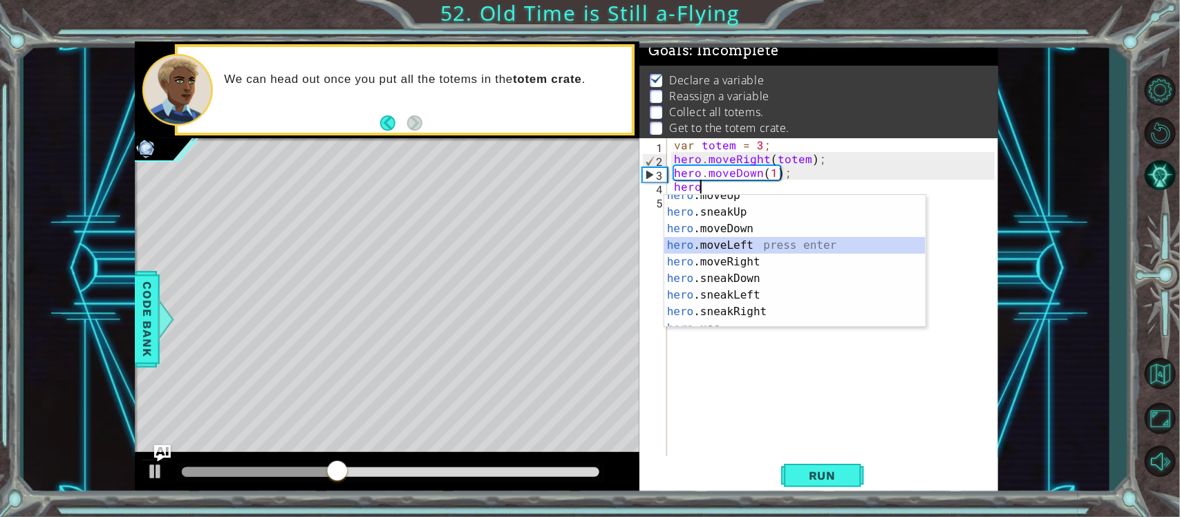
click at [817, 246] on div "hero .moveUp press enter hero .sneakUp press enter hero .moveDown press enter h…" at bounding box center [794, 270] width 261 height 166
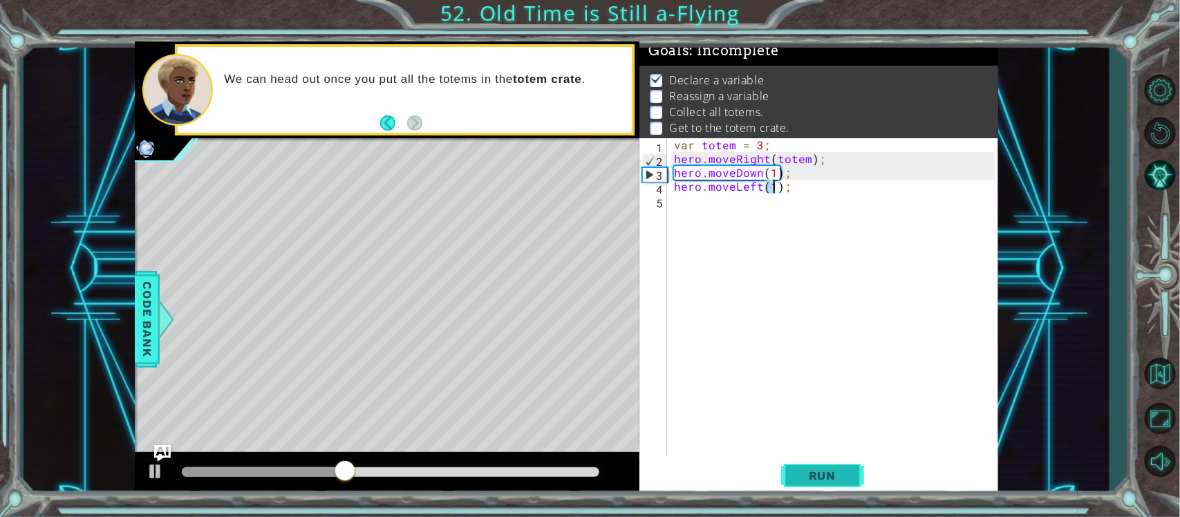
click at [807, 478] on span "Run" at bounding box center [822, 476] width 55 height 14
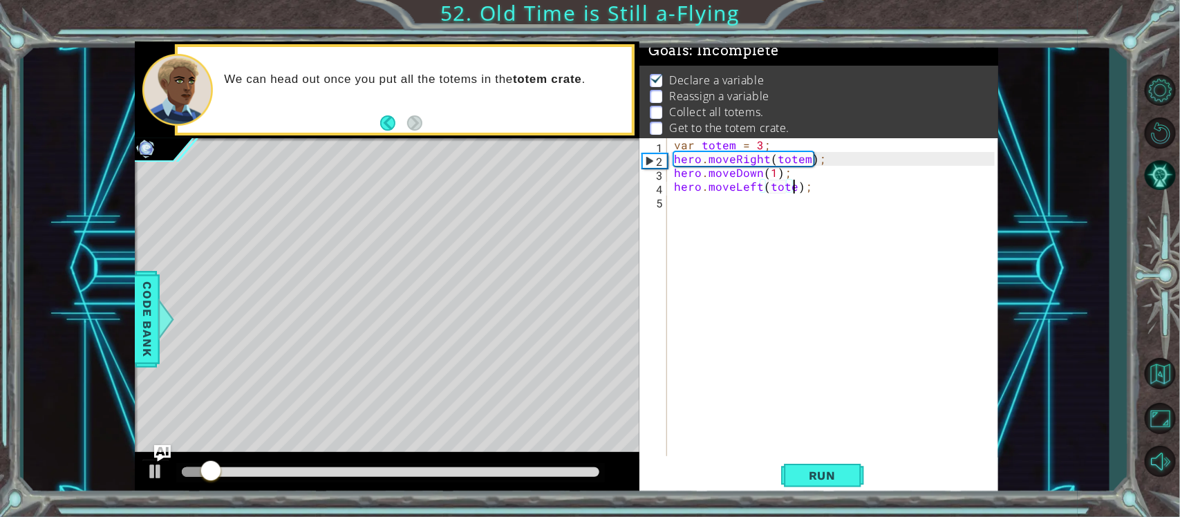
scroll to position [0, 8]
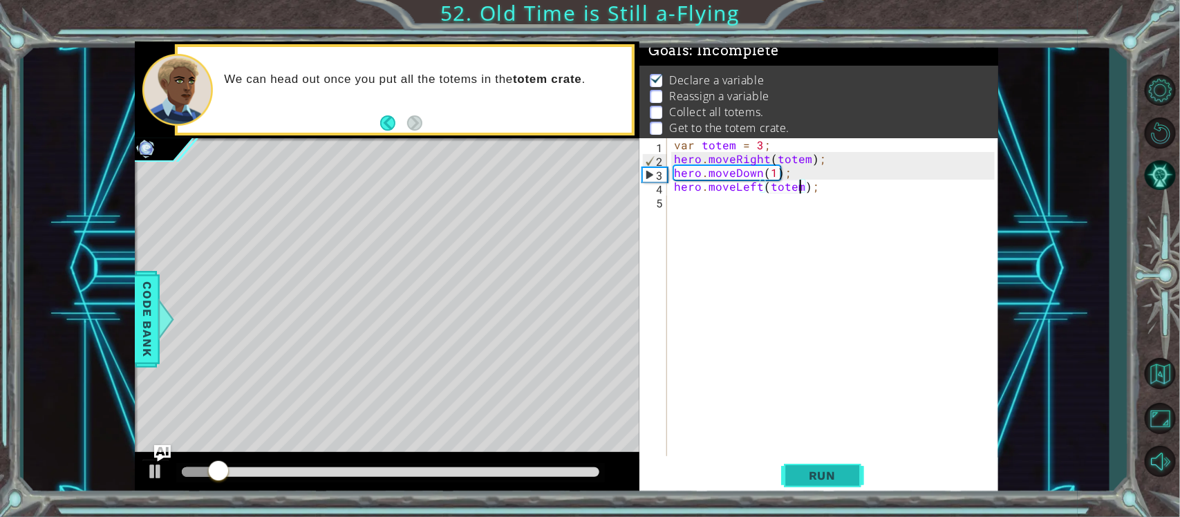
type textarea "hero.moveLeft(totem);"
click at [839, 482] on span "Run" at bounding box center [822, 476] width 55 height 14
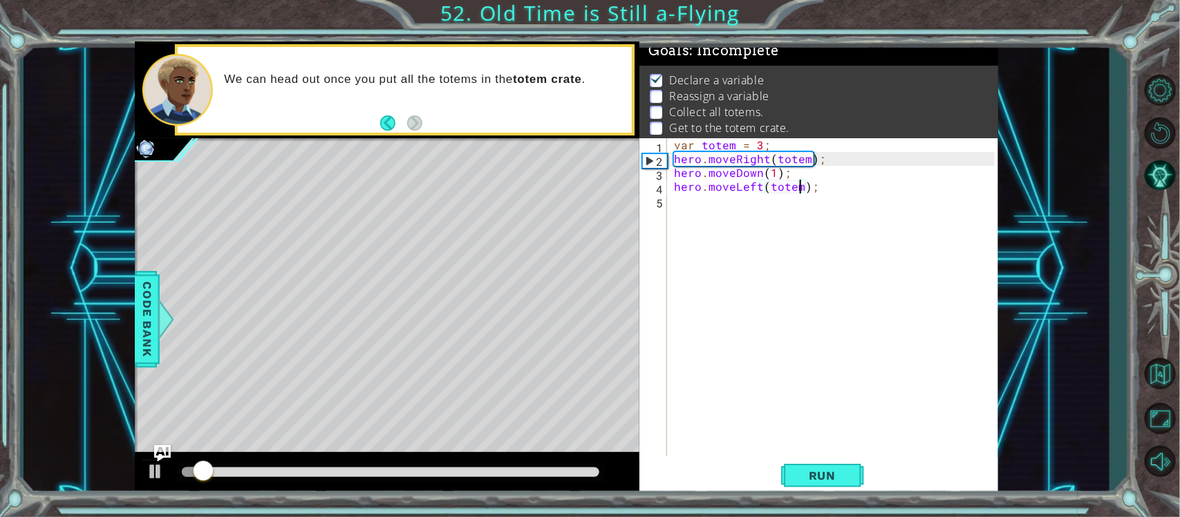
click at [750, 218] on div "var totem = 3 ; hero . moveRight ( totem ) ; hero . moveDown ( 1 ) ; hero . mov…" at bounding box center [836, 311] width 330 height 346
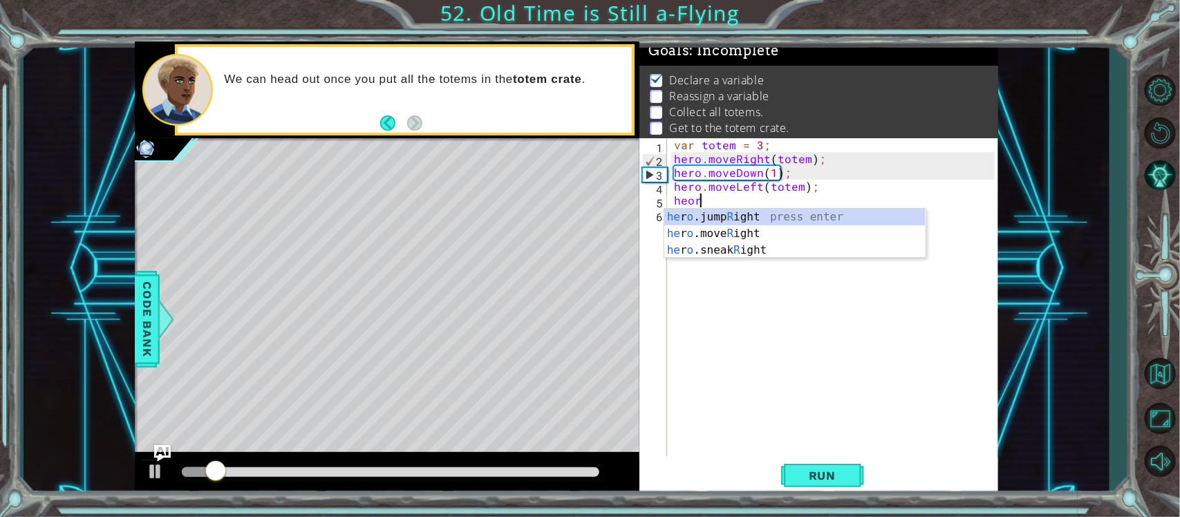
scroll to position [0, 1]
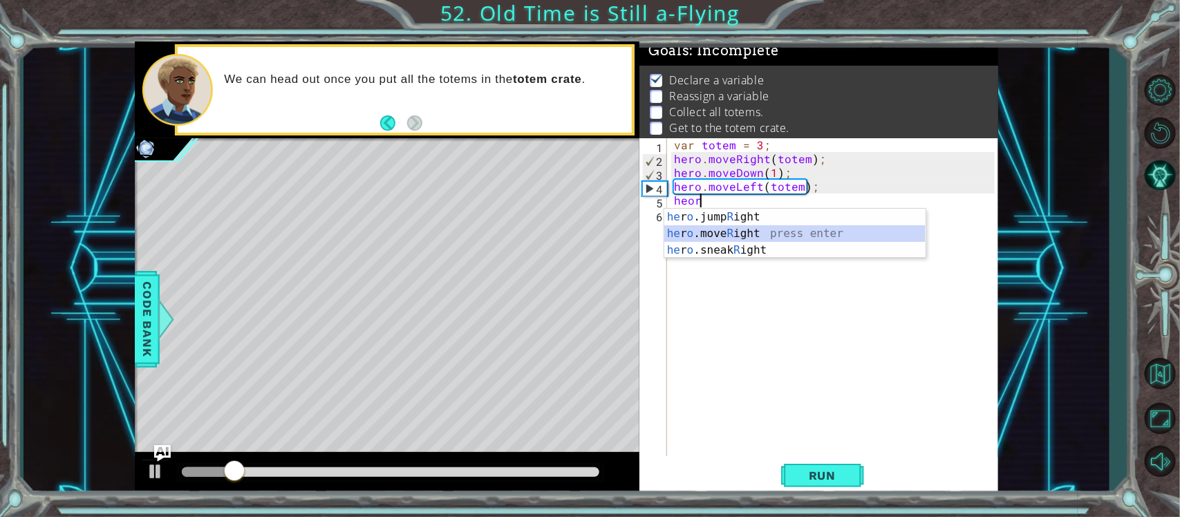
click at [795, 235] on div "he r o .jump R ight press enter he r o .move R ight press enter he r o .sneak R…" at bounding box center [794, 250] width 261 height 83
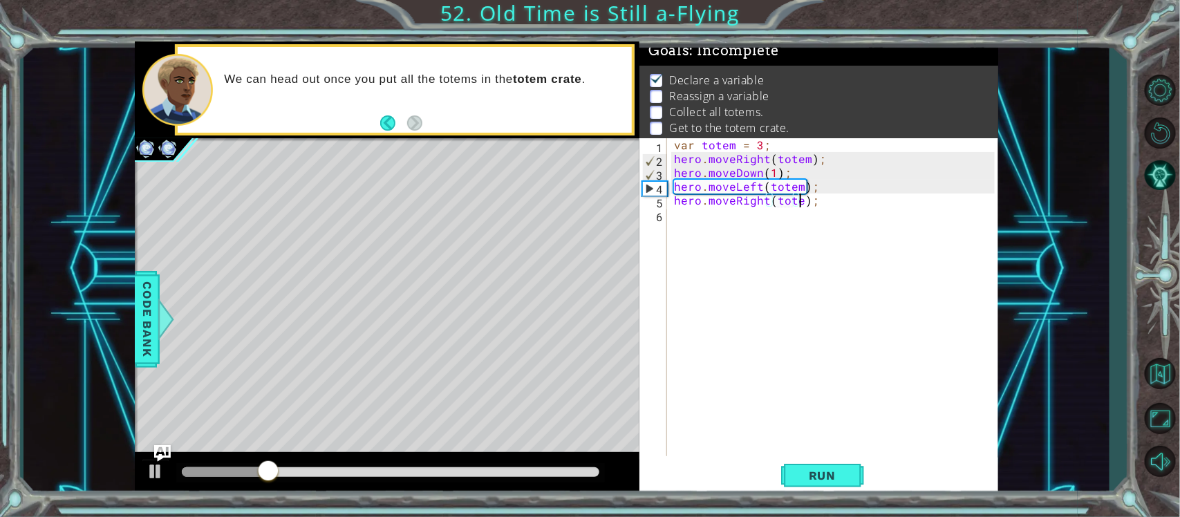
scroll to position [0, 8]
click at [834, 479] on span "Run" at bounding box center [822, 476] width 55 height 14
click at [758, 149] on div "var totem = 3 ; hero . moveRight ( totem ) ; hero . moveDown ( 1 ) ; hero . mov…" at bounding box center [836, 311] width 330 height 346
click at [813, 461] on button "Run" at bounding box center [822, 475] width 83 height 36
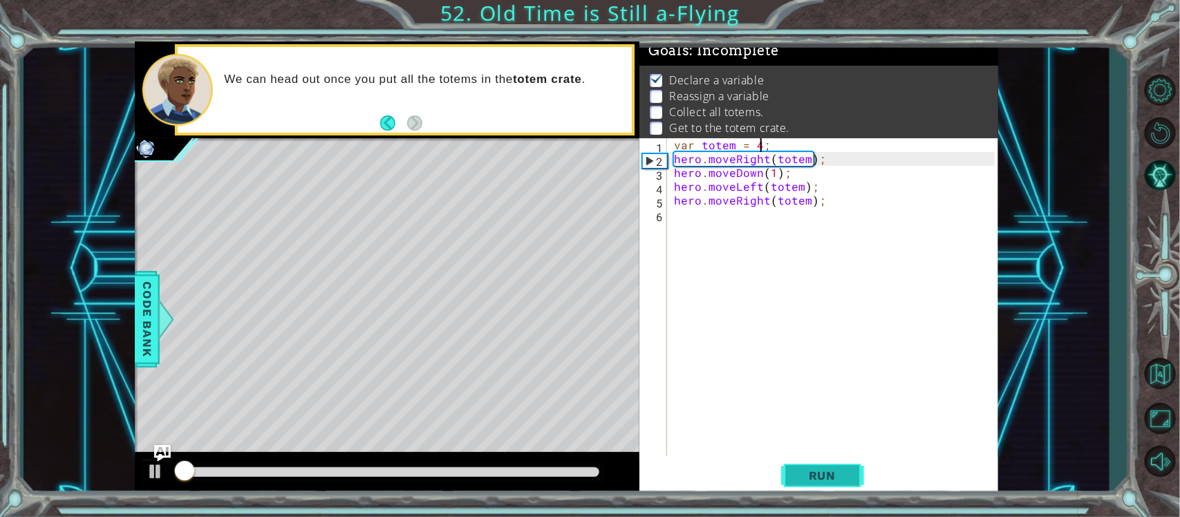
click at [814, 465] on button "Run" at bounding box center [822, 475] width 83 height 36
click at [733, 206] on div "var totem = 4 ; hero . moveRight ( totem ) ; hero . moveDown ( 1 ) ; hero . mov…" at bounding box center [836, 311] width 330 height 346
type textarea "hero.moveRight(totem);"
click at [735, 221] on div "var totem = 4 ; hero . moveRight ( totem ) ; hero . moveDown ( 1 ) ; hero . mov…" at bounding box center [836, 311] width 330 height 346
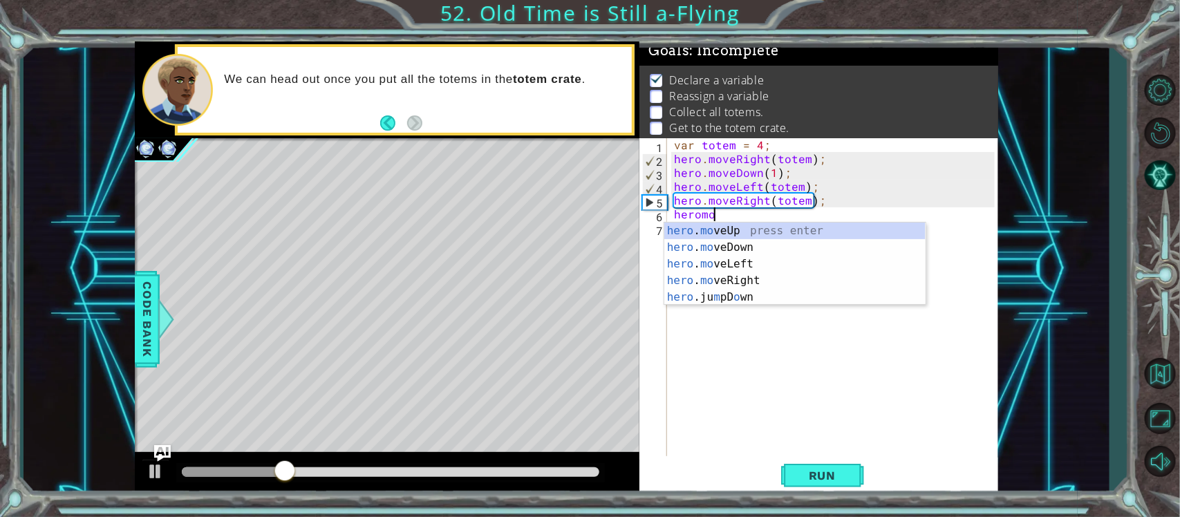
scroll to position [0, 1]
click at [889, 252] on div "hero . move Up press enter hero . move Down press enter hero . move Left press …" at bounding box center [794, 273] width 261 height 100
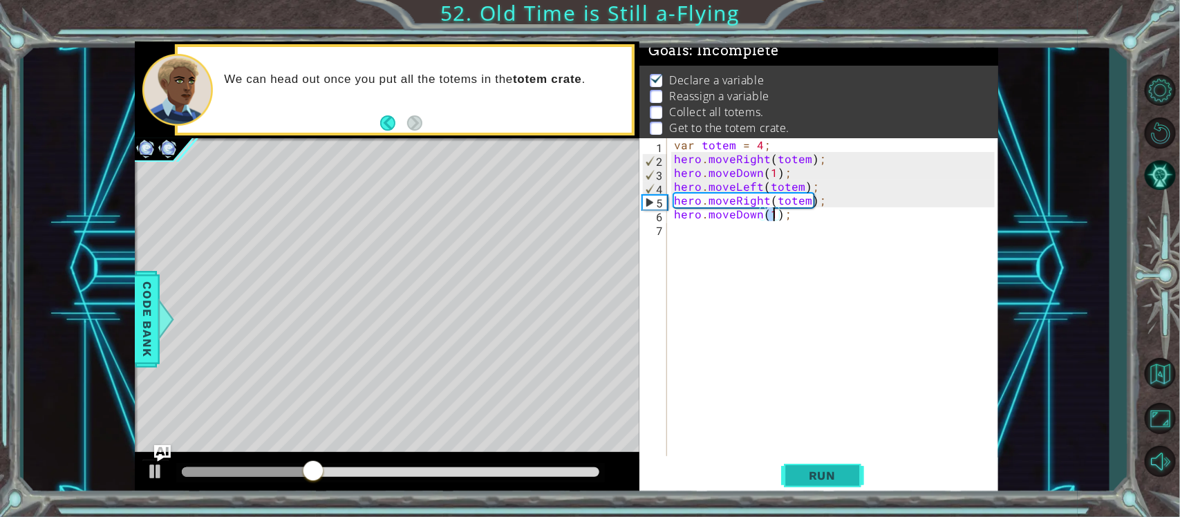
type textarea "hero.moveDown(1);"
click at [856, 467] on button "Run" at bounding box center [822, 475] width 83 height 36
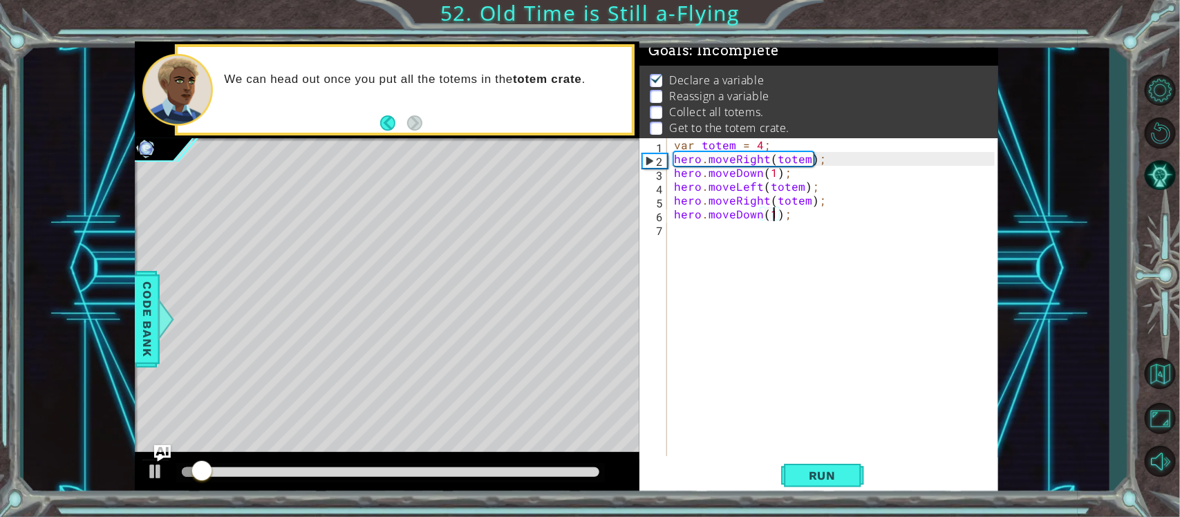
click at [719, 247] on div "var totem = 4 ; hero . moveRight ( totem ) ; hero . moveDown ( 1 ) ; hero . mov…" at bounding box center [836, 311] width 330 height 346
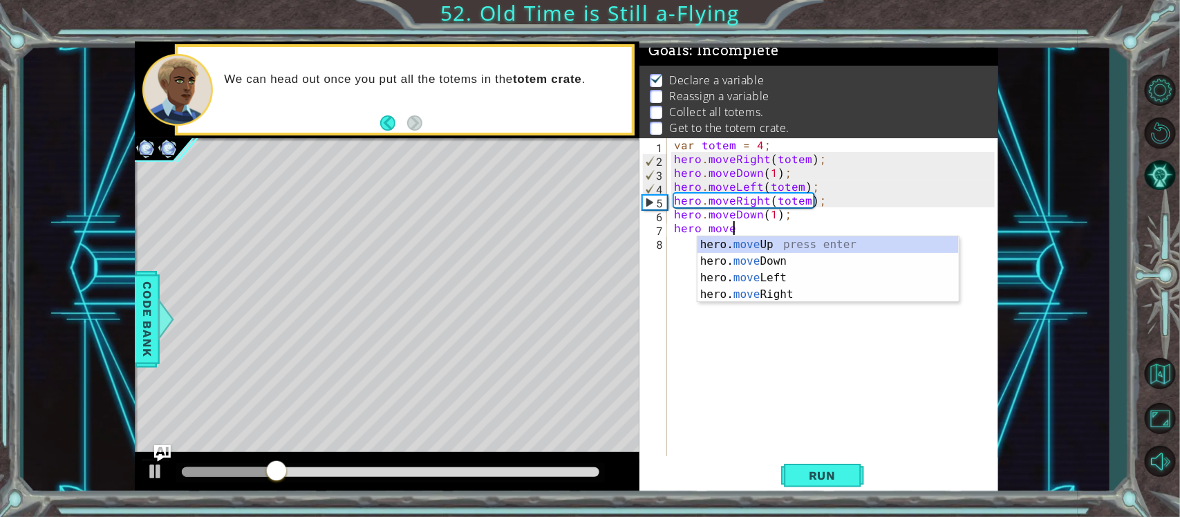
scroll to position [0, 2]
click at [755, 279] on div "hero. move Up press enter hero. move Down press enter hero. move Left press ent…" at bounding box center [827, 286] width 261 height 100
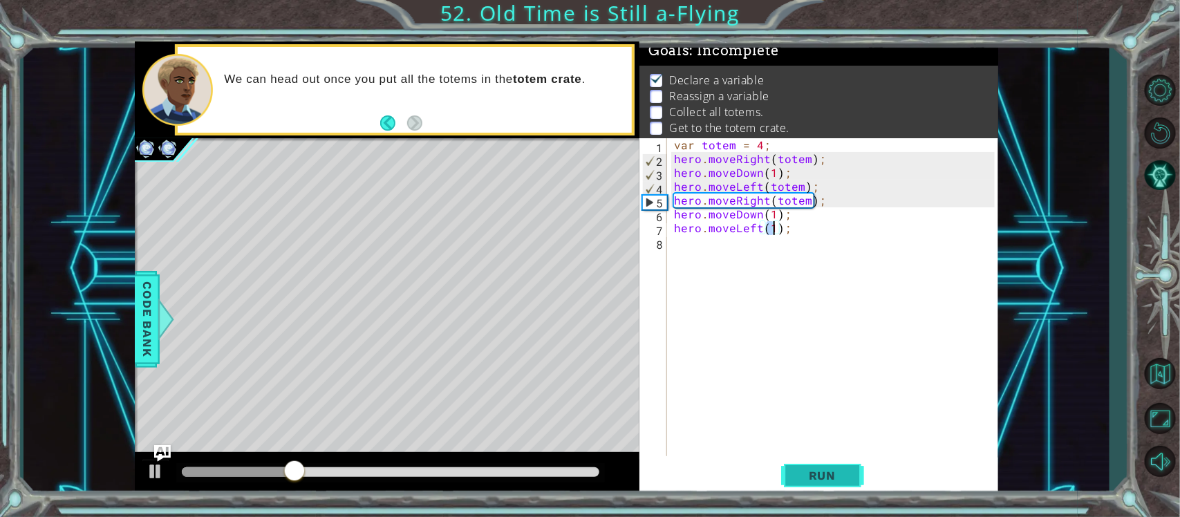
click at [817, 480] on span "Run" at bounding box center [822, 476] width 55 height 14
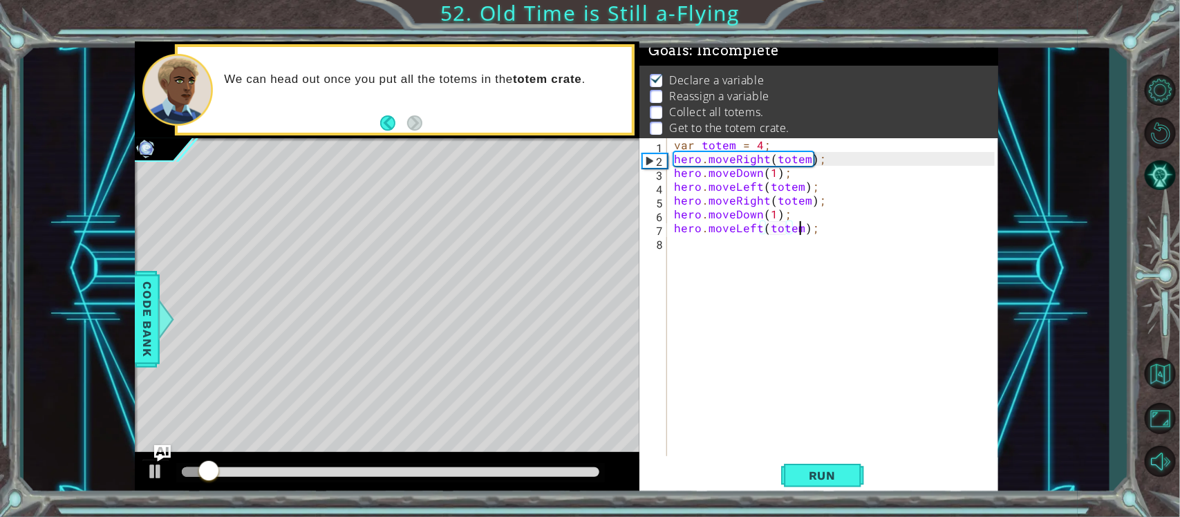
scroll to position [0, 8]
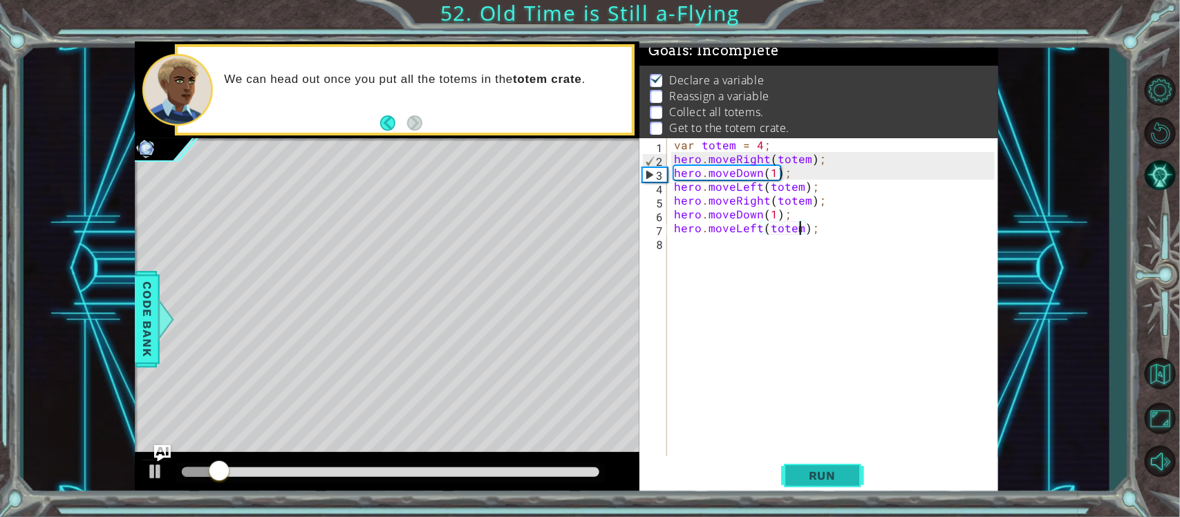
type textarea "hero.moveLeft(totem);"
click at [825, 459] on button "Run" at bounding box center [822, 475] width 83 height 36
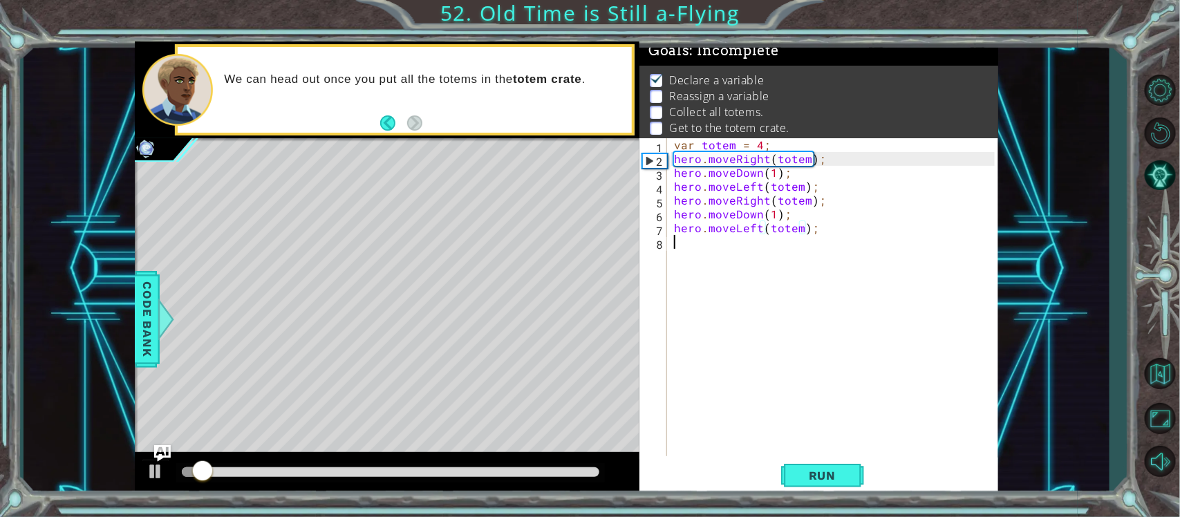
click at [794, 249] on div "var totem = 4 ; hero . moveRight ( totem ) ; hero . moveDown ( 1 ) ; hero . mov…" at bounding box center [836, 311] width 330 height 346
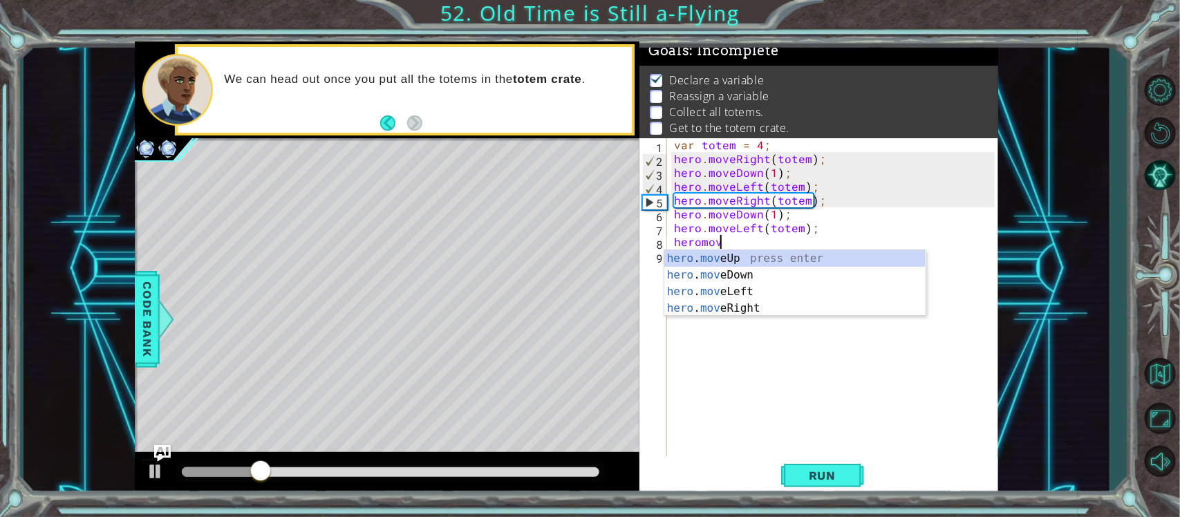
scroll to position [0, 1]
click at [790, 308] on div "hero . move Up press enter hero . move Down press enter hero . move Left press …" at bounding box center [794, 300] width 261 height 100
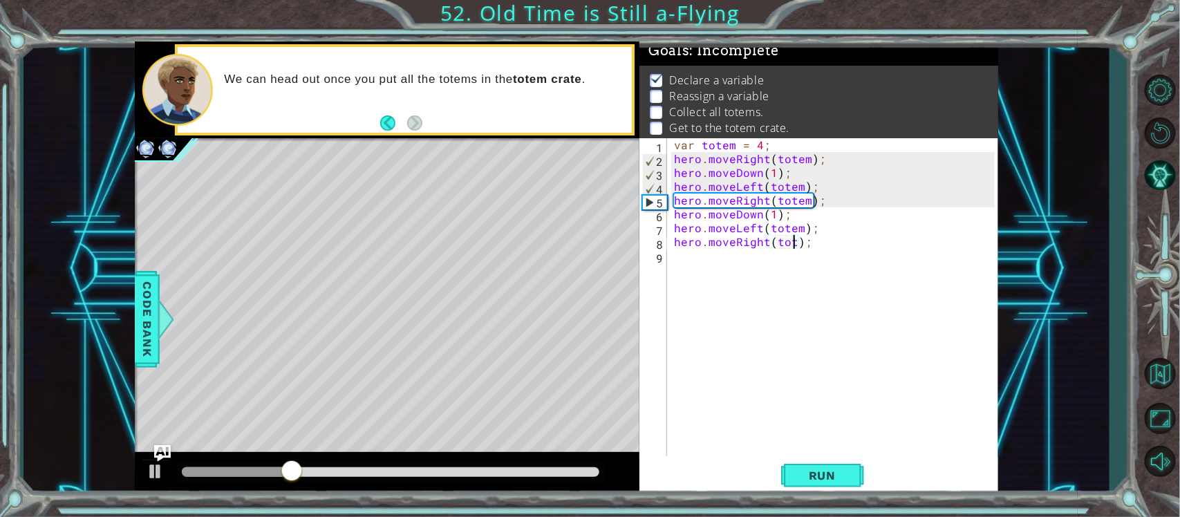
scroll to position [0, 8]
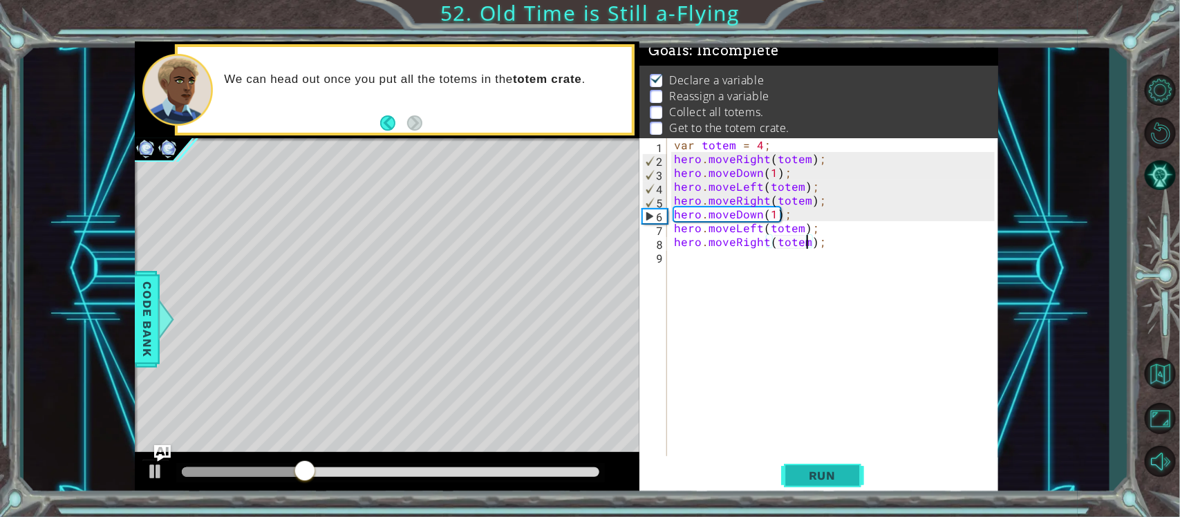
type textarea "hero.moveRight(totem);"
click at [820, 487] on button "Run" at bounding box center [822, 475] width 83 height 36
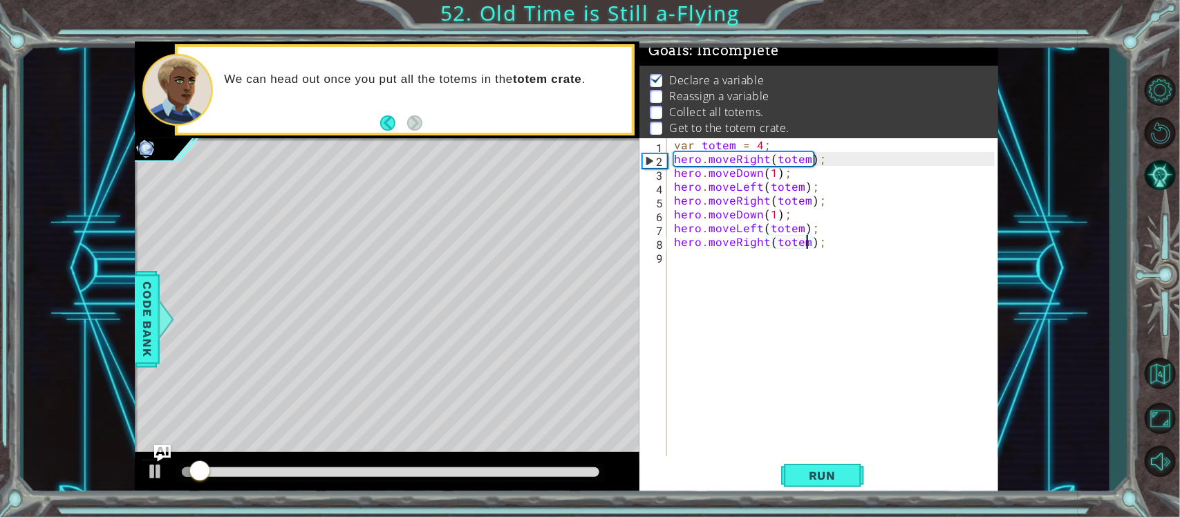
click at [758, 255] on div "var totem = 4 ; hero . moveRight ( totem ) ; hero . moveDown ( 1 ) ; hero . mov…" at bounding box center [836, 311] width 330 height 346
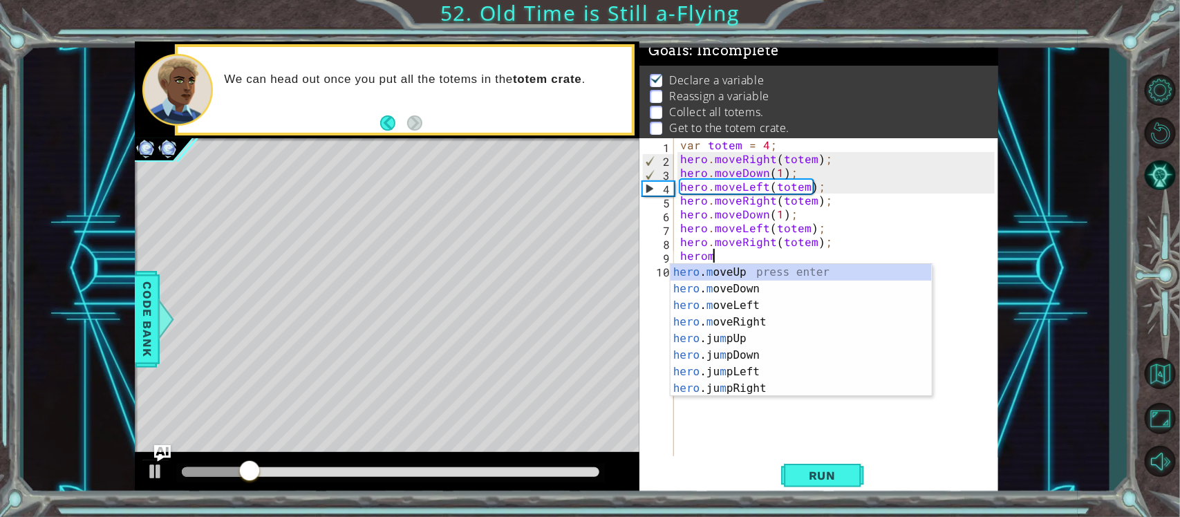
scroll to position [0, 1]
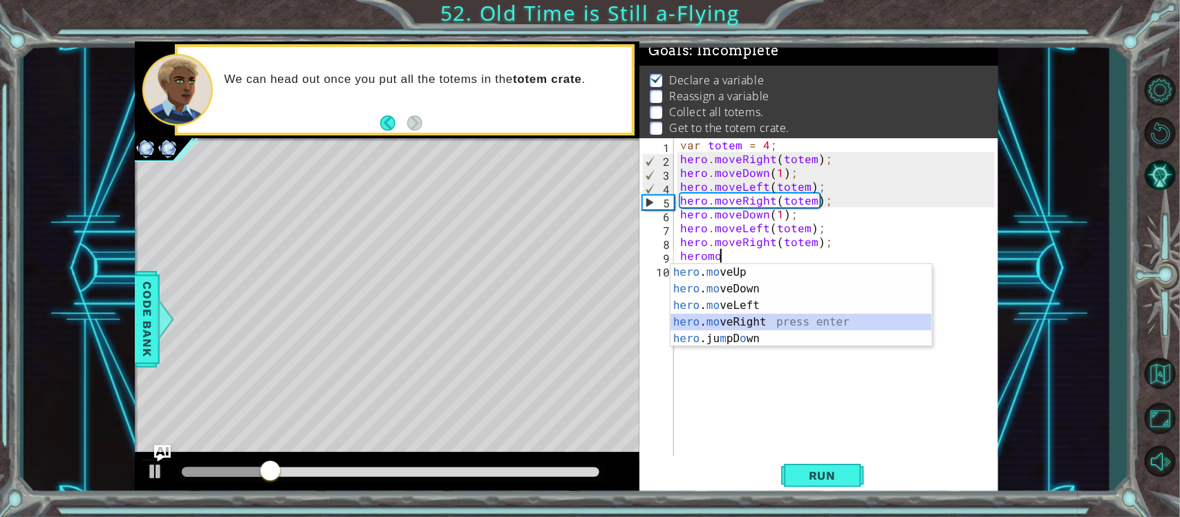
click at [802, 328] on div "hero . mo veUp press enter hero . mo veDown press enter hero . mo veLeft press …" at bounding box center [800, 322] width 261 height 116
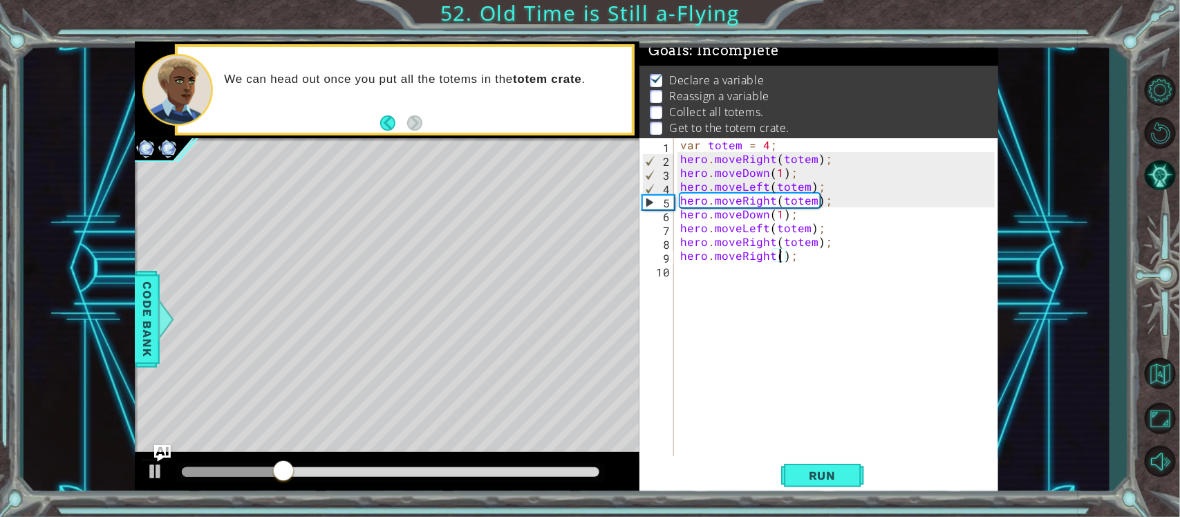
scroll to position [0, 6]
type textarea "hero.moveRight(2);"
click at [822, 494] on div "hero.moveRight(2); 1 2 3 4 5 6 7 8 9 10 var totem = 4 ; hero . moveRight ( tote…" at bounding box center [818, 317] width 359 height 358
click at [822, 485] on button "Run" at bounding box center [822, 475] width 83 height 36
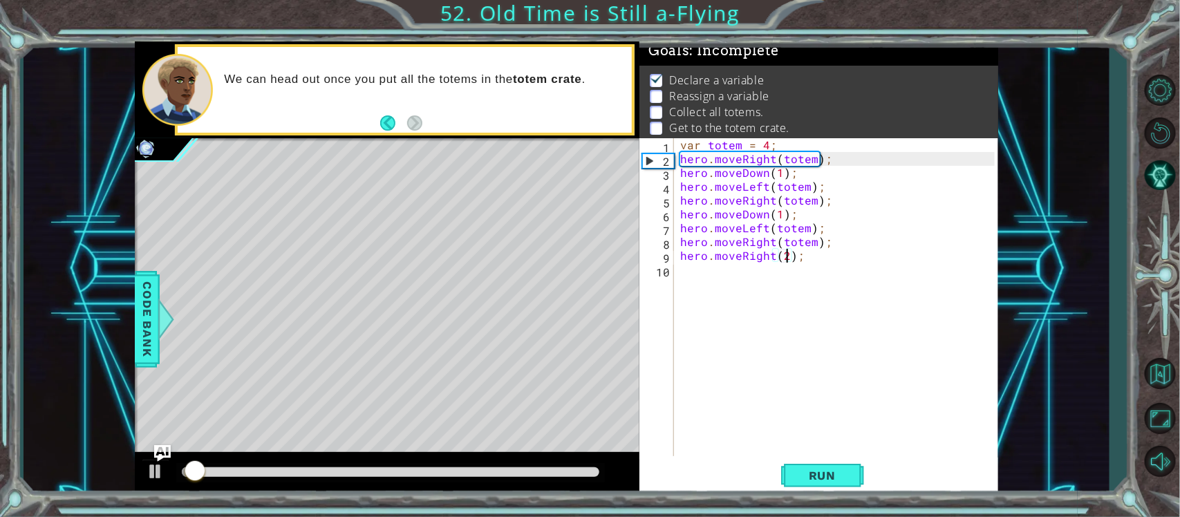
click at [739, 290] on div "var totem = 4 ; hero . moveRight ( totem ) ; hero . moveDown ( 1 ) ; hero . mov…" at bounding box center [839, 311] width 324 height 346
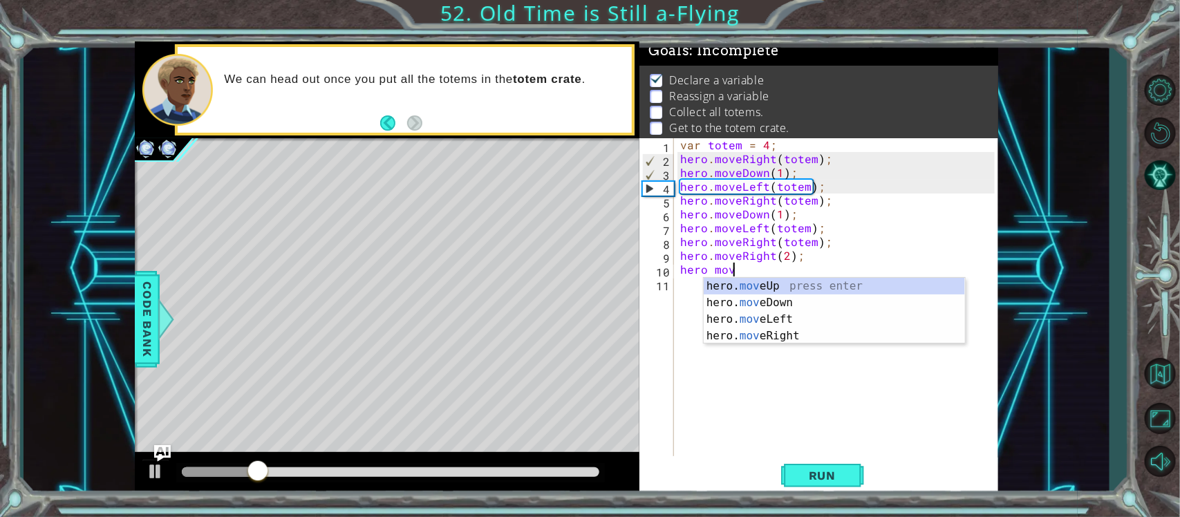
scroll to position [0, 2]
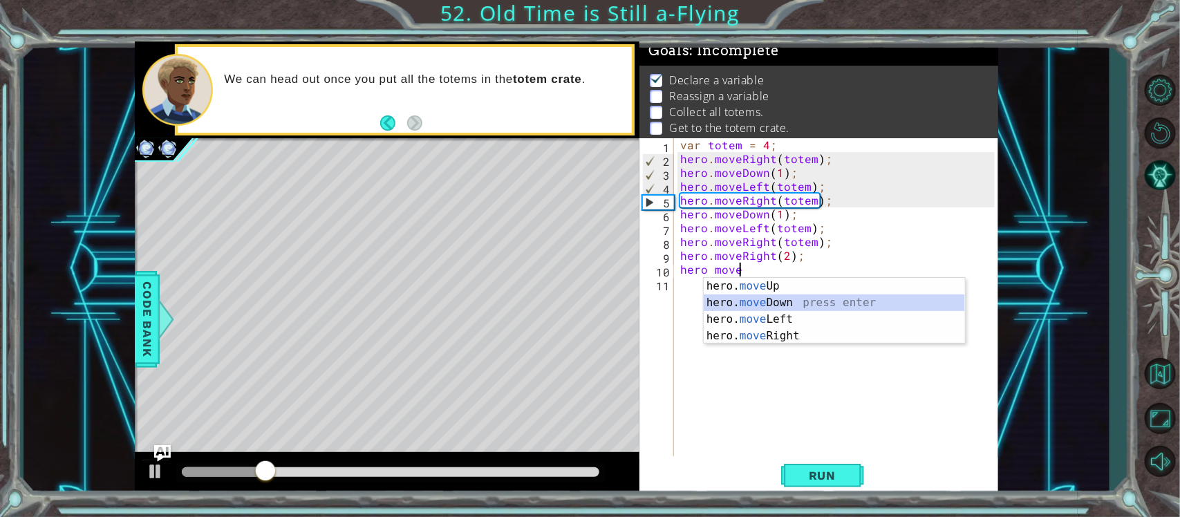
click at [782, 303] on div "hero. move Up press enter hero. move Down press enter hero. move Left press ent…" at bounding box center [833, 328] width 261 height 100
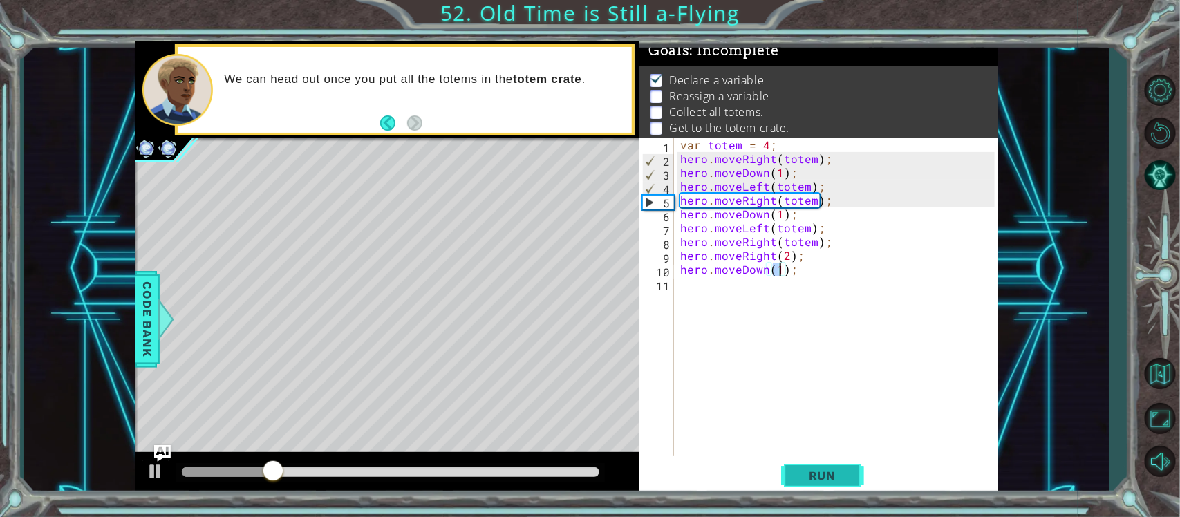
type textarea "hero.moveDown(1);"
click at [830, 475] on span "Run" at bounding box center [822, 476] width 55 height 14
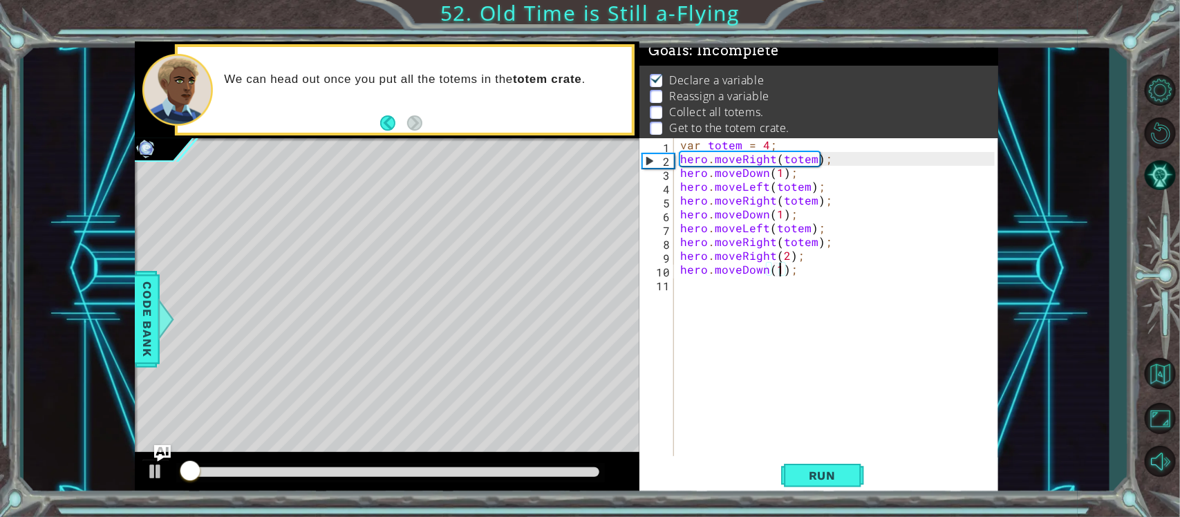
click at [733, 293] on div "var totem = 4 ; hero . moveRight ( totem ) ; hero . moveDown ( 1 ) ; hero . mov…" at bounding box center [839, 311] width 324 height 346
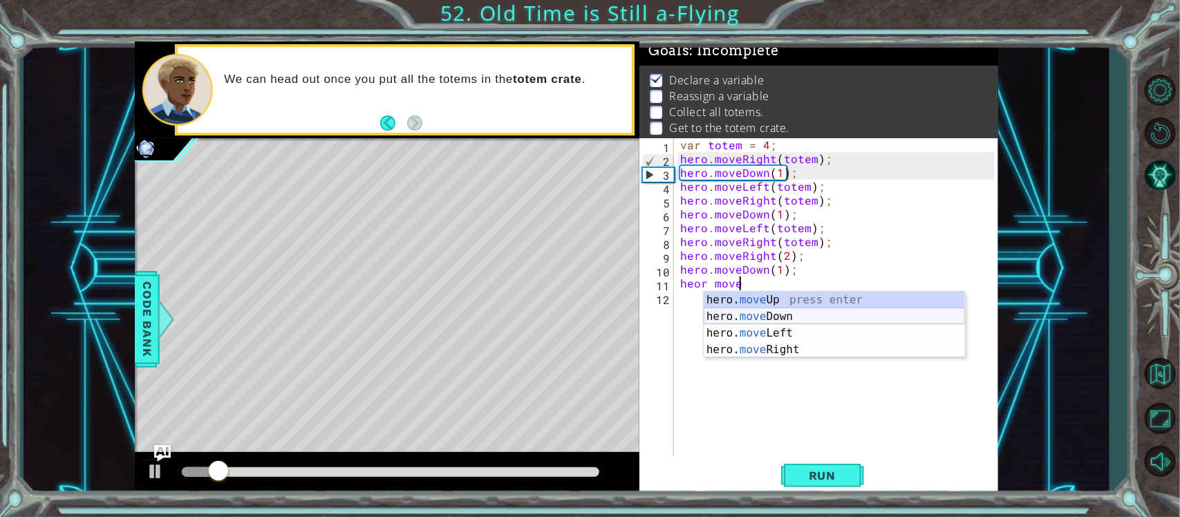
click at [779, 332] on div "hero. move Up press enter hero. move Down press enter hero. move Left press ent…" at bounding box center [833, 342] width 261 height 100
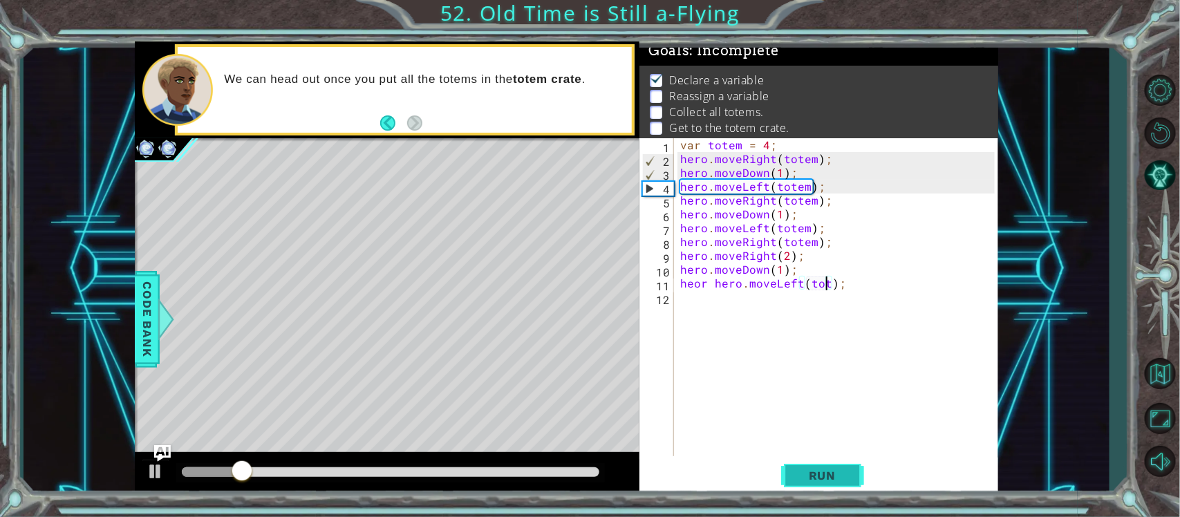
scroll to position [0, 9]
click at [815, 490] on button "Run" at bounding box center [822, 475] width 83 height 36
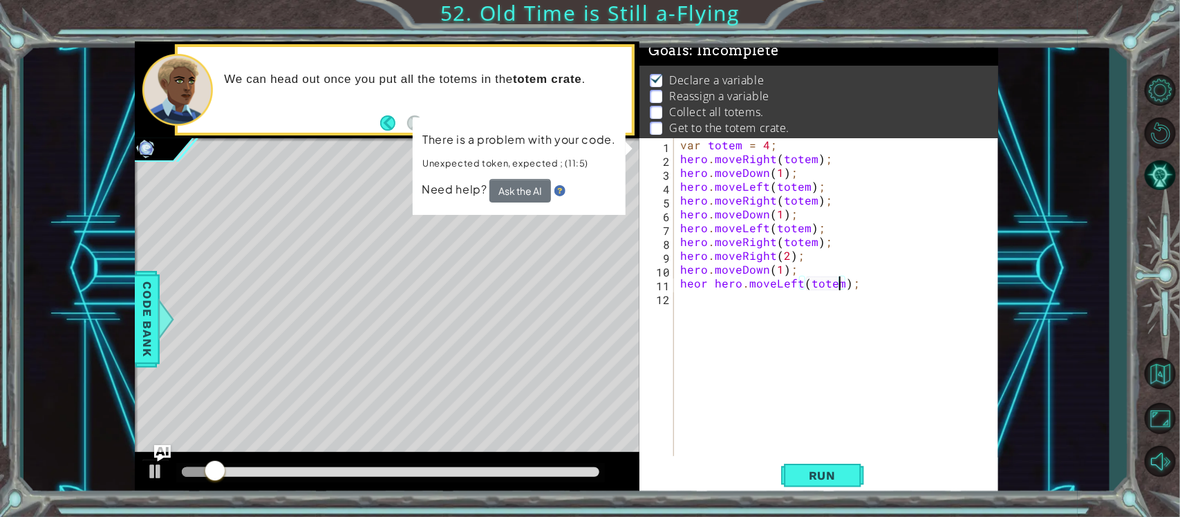
click at [708, 287] on div "var totem = 4 ; hero . moveRight ( totem ) ; hero . moveDown ( 1 ) ; hero . mov…" at bounding box center [839, 311] width 324 height 346
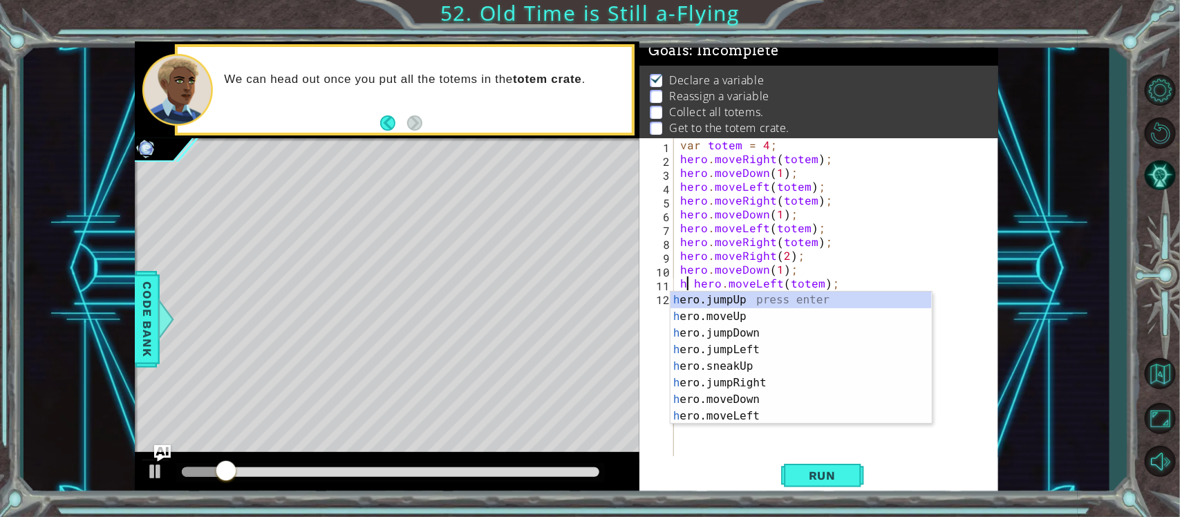
scroll to position [0, 8]
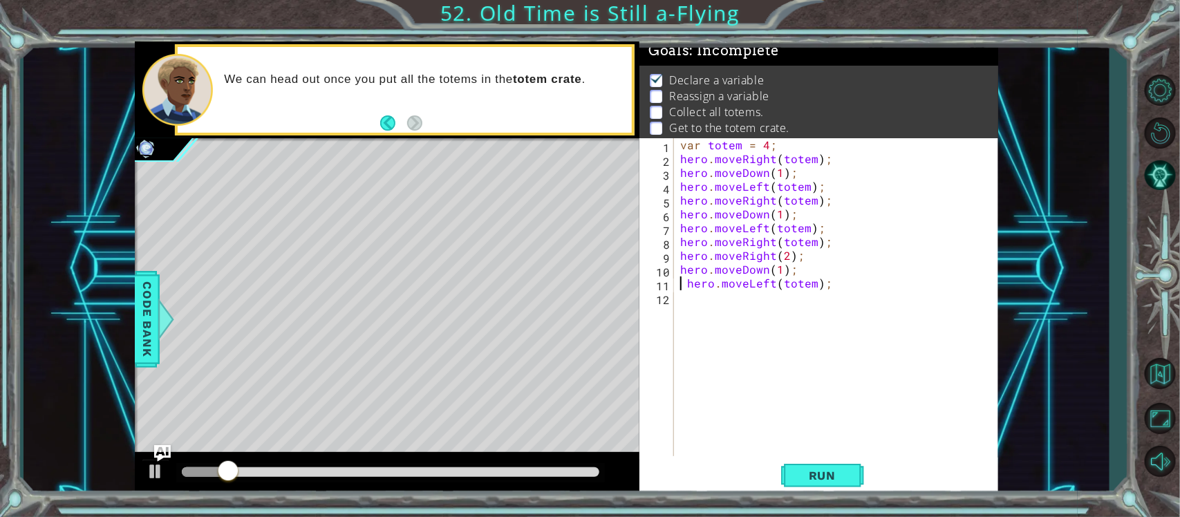
type textarea "hero.moveDown(1); hero.moveLeft(totem);"
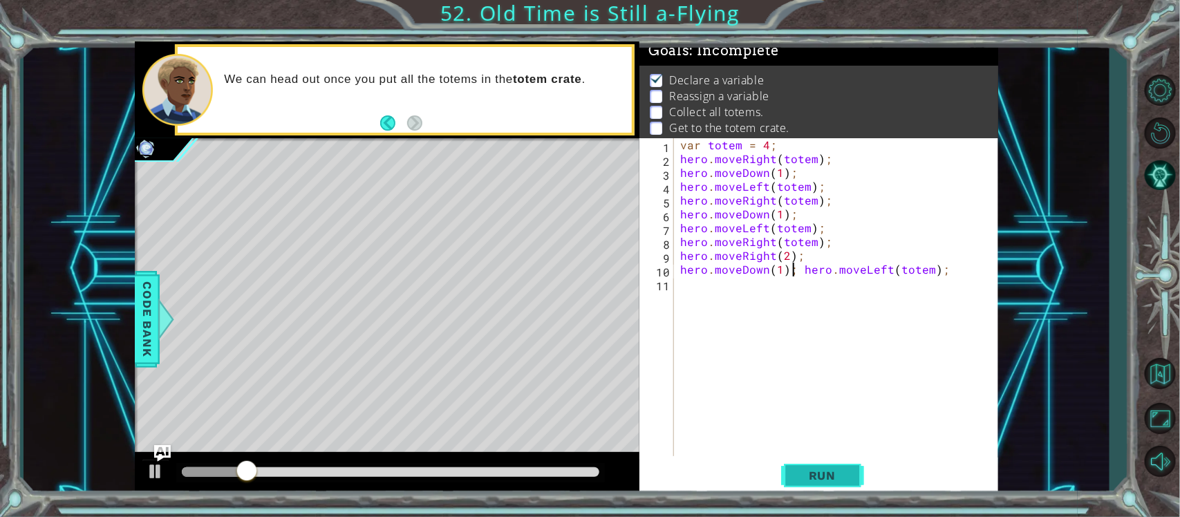
click at [826, 464] on button "Run" at bounding box center [822, 475] width 83 height 36
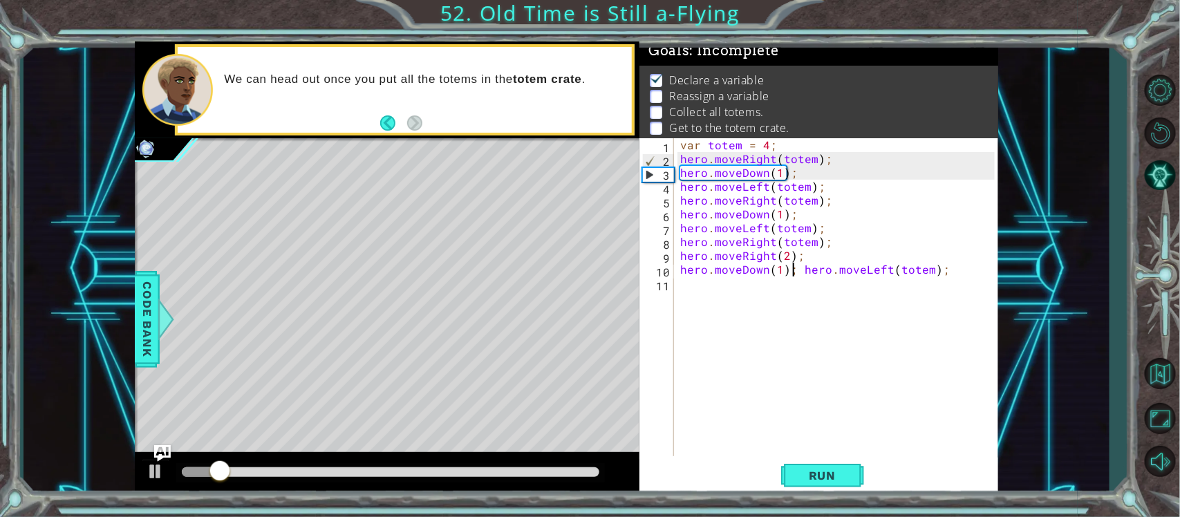
click at [781, 296] on div "var totem = 4 ; hero . moveRight ( totem ) ; hero . moveDown ( 1 ) ; hero . mov…" at bounding box center [839, 311] width 324 height 346
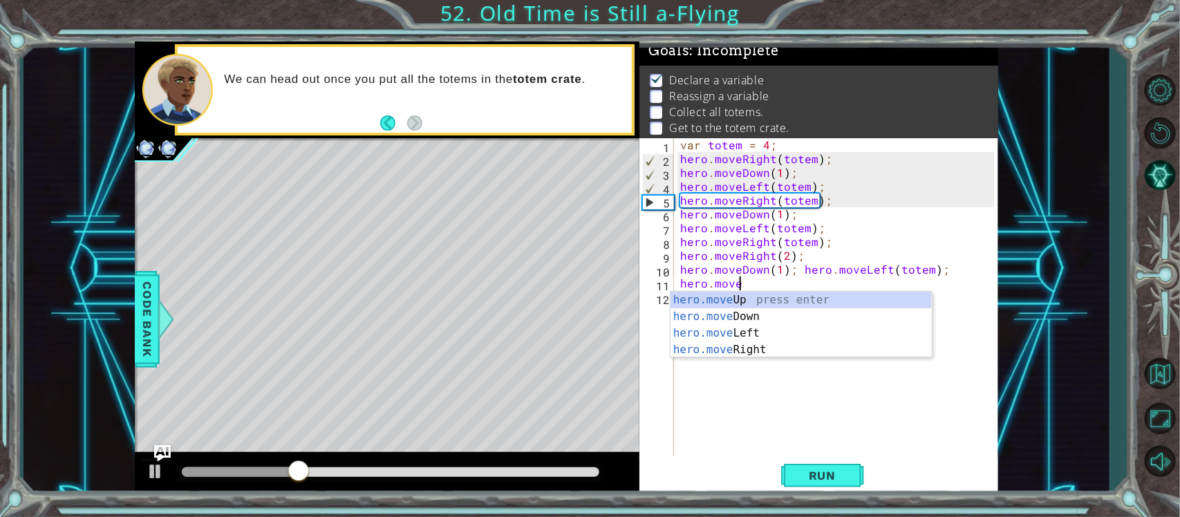
scroll to position [0, 2]
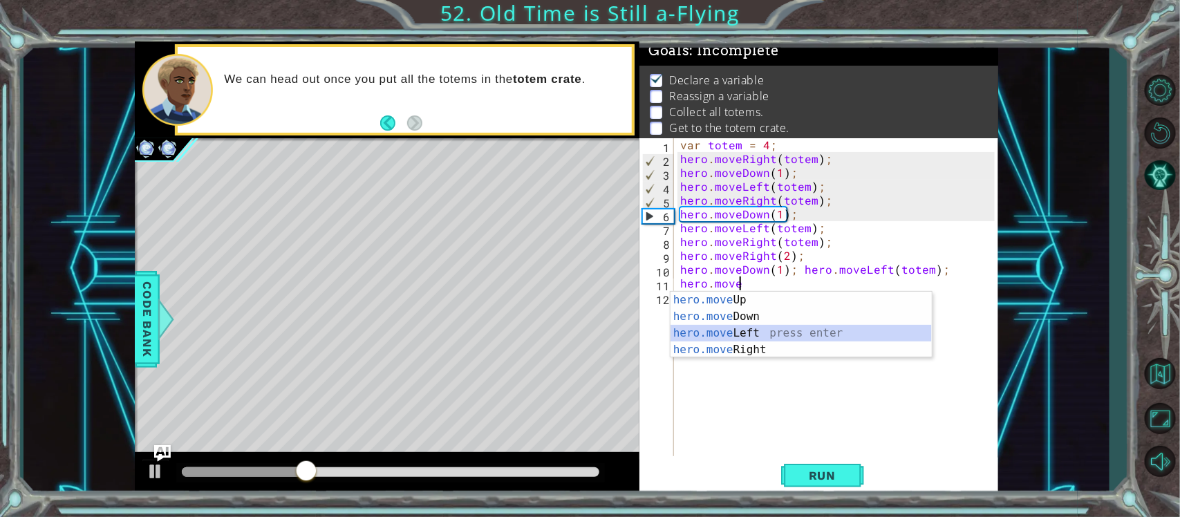
click at [882, 334] on div "hero.move Up press enter hero.move Down press enter hero.move Left press enter …" at bounding box center [800, 342] width 261 height 100
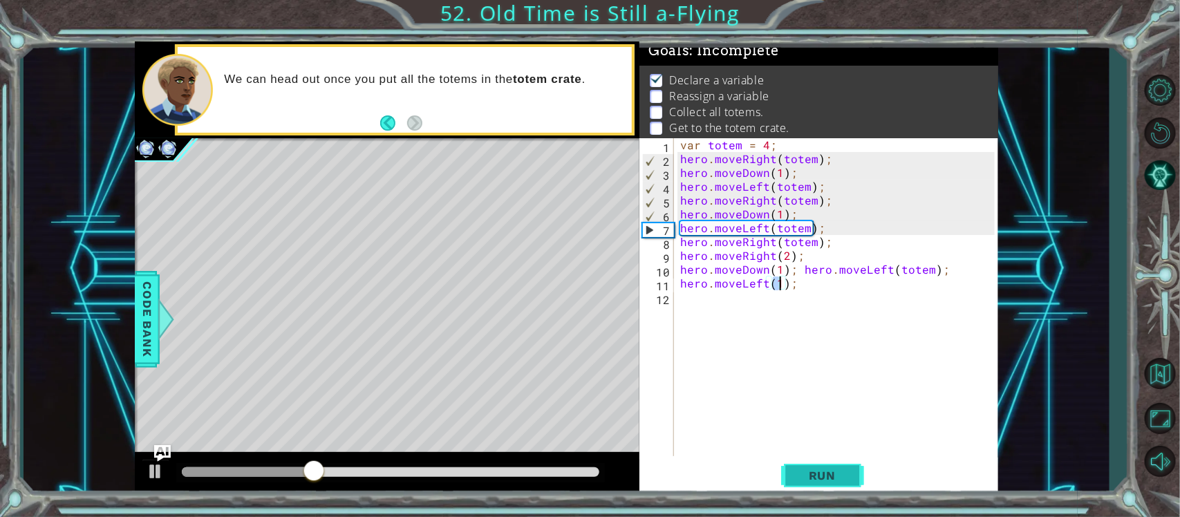
click at [824, 490] on button "Run" at bounding box center [822, 475] width 83 height 36
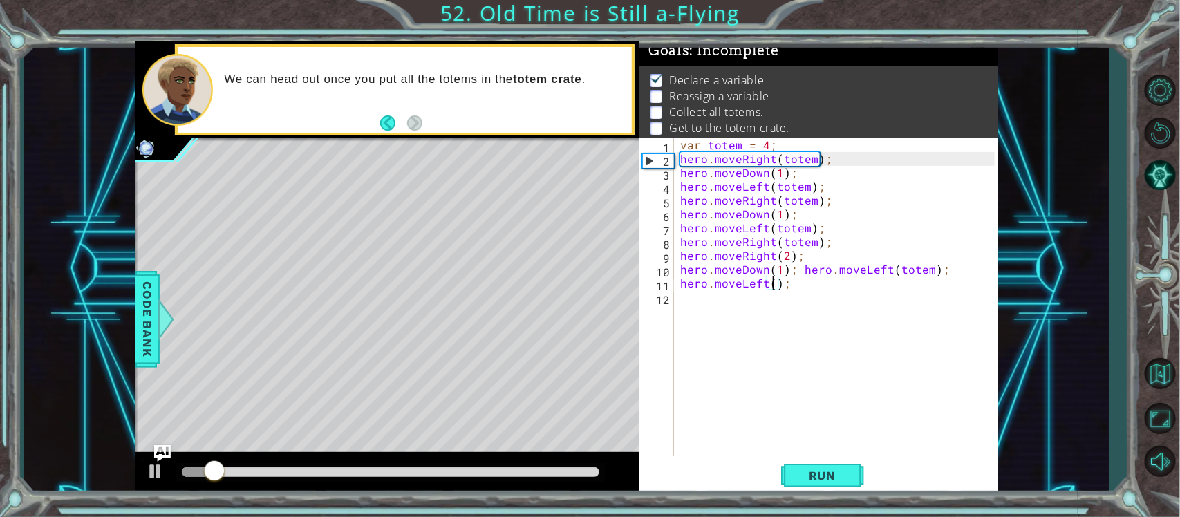
scroll to position [0, 6]
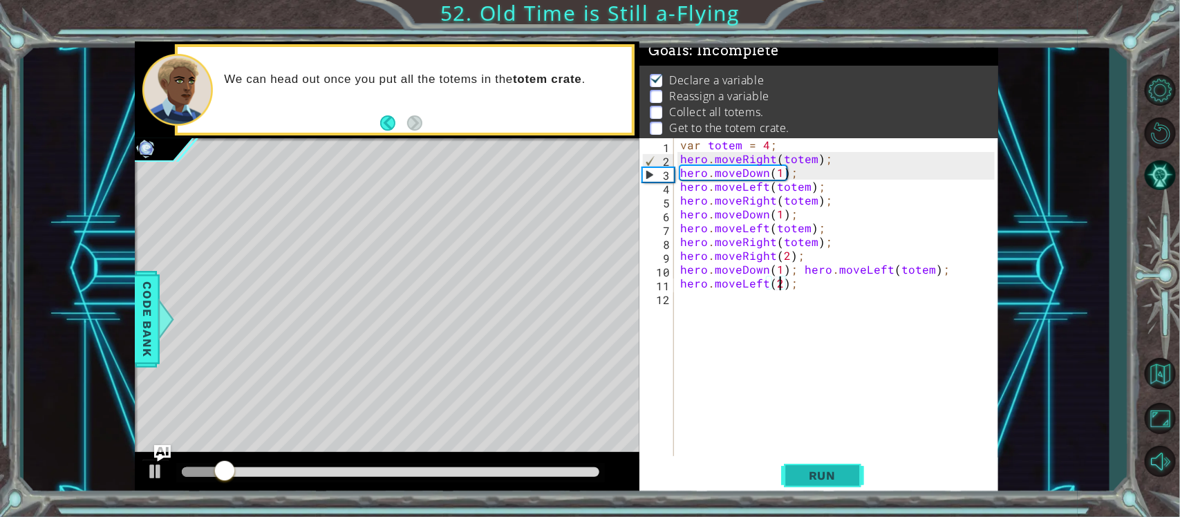
type textarea "hero.moveLeft(2);"
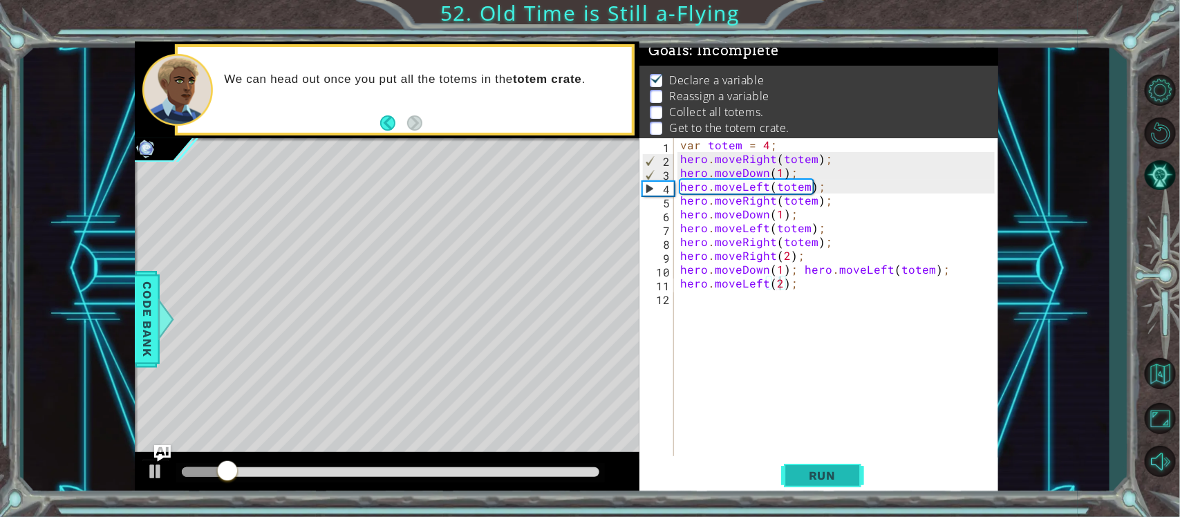
click at [828, 485] on button "Run" at bounding box center [822, 475] width 83 height 36
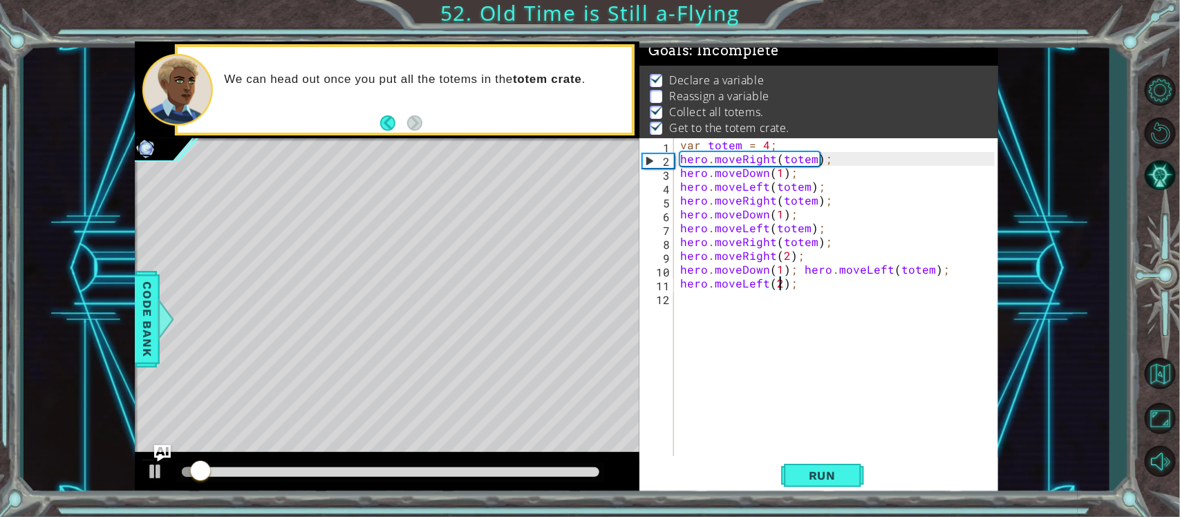
click at [590, 477] on div at bounding box center [390, 472] width 417 height 10
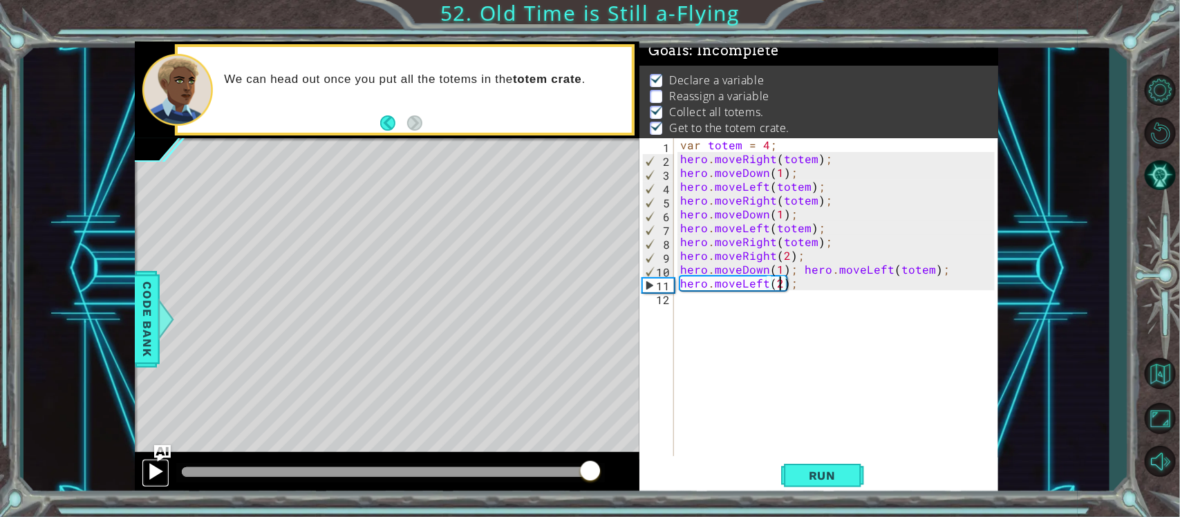
click at [154, 478] on div at bounding box center [156, 471] width 18 height 18
click at [825, 334] on div "var totem = 4 ; hero . moveRight ( totem ) ; hero . moveDown ( 1 ) ; hero . mov…" at bounding box center [839, 311] width 324 height 346
click at [766, 153] on div "var totem = 4 ; hero . moveRight ( totem ) ; hero . moveDown ( 1 ) ; hero . mov…" at bounding box center [839, 311] width 324 height 346
click at [766, 149] on div "var totem = 4 ; hero . moveRight ( totem ) ; hero . moveDown ( 1 ) ; hero . mov…" at bounding box center [839, 311] width 324 height 346
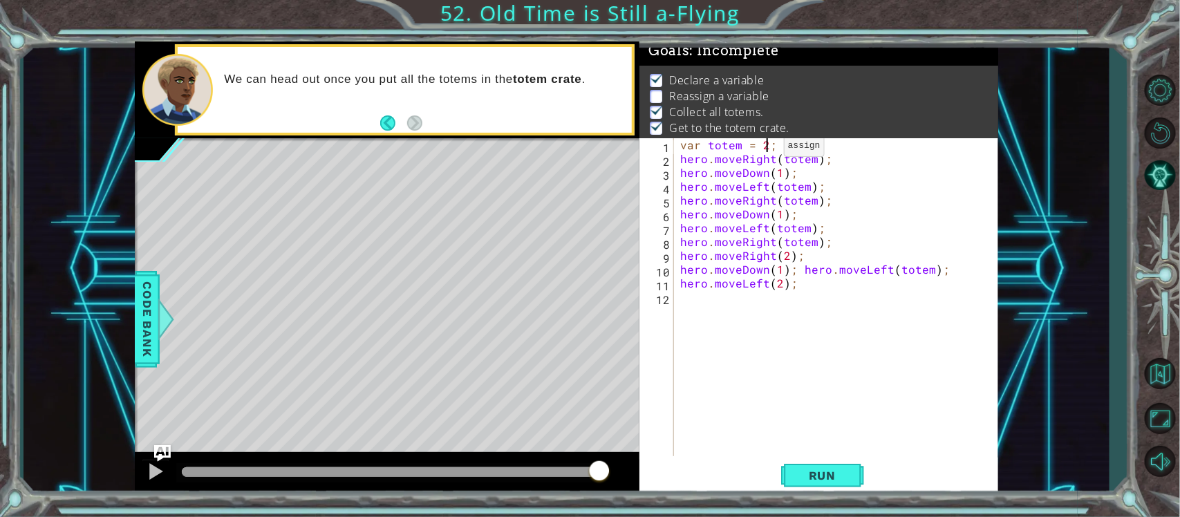
scroll to position [0, 5]
click at [842, 486] on button "Run" at bounding box center [822, 475] width 83 height 36
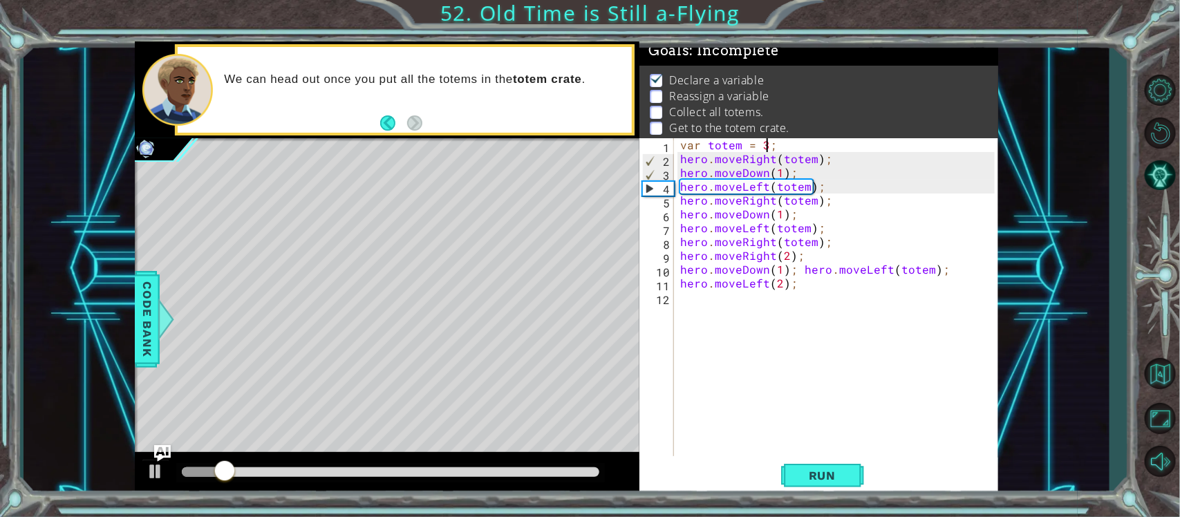
click at [823, 502] on div "1 ההההההההההההההההההההההההההההההההההההההההההההההההההההההההההההההההההההההההההההה…" at bounding box center [590, 258] width 1180 height 517
click at [817, 484] on button "Run" at bounding box center [822, 475] width 83 height 36
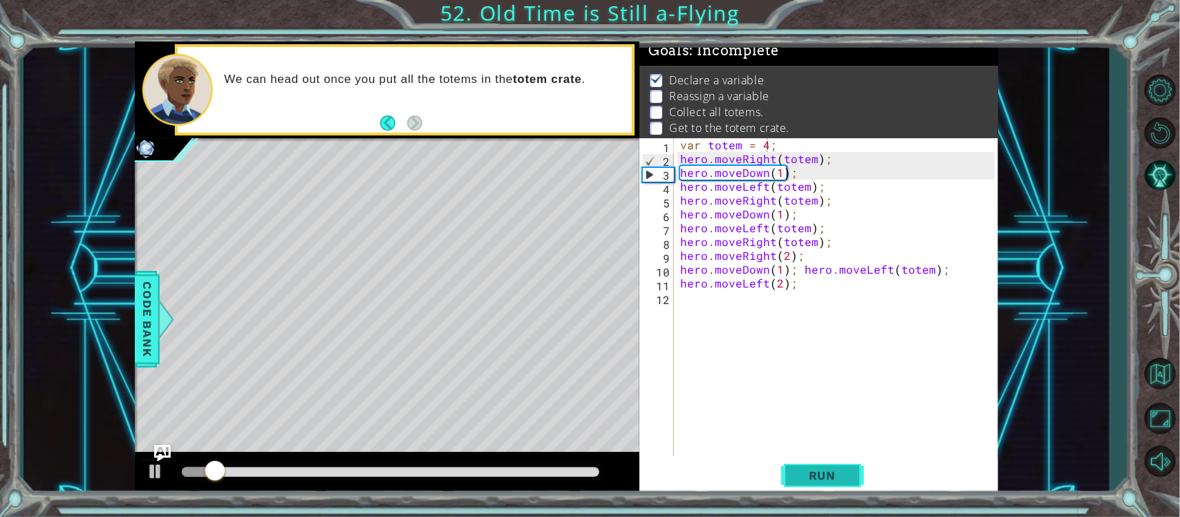
click at [808, 482] on span "Run" at bounding box center [822, 476] width 55 height 14
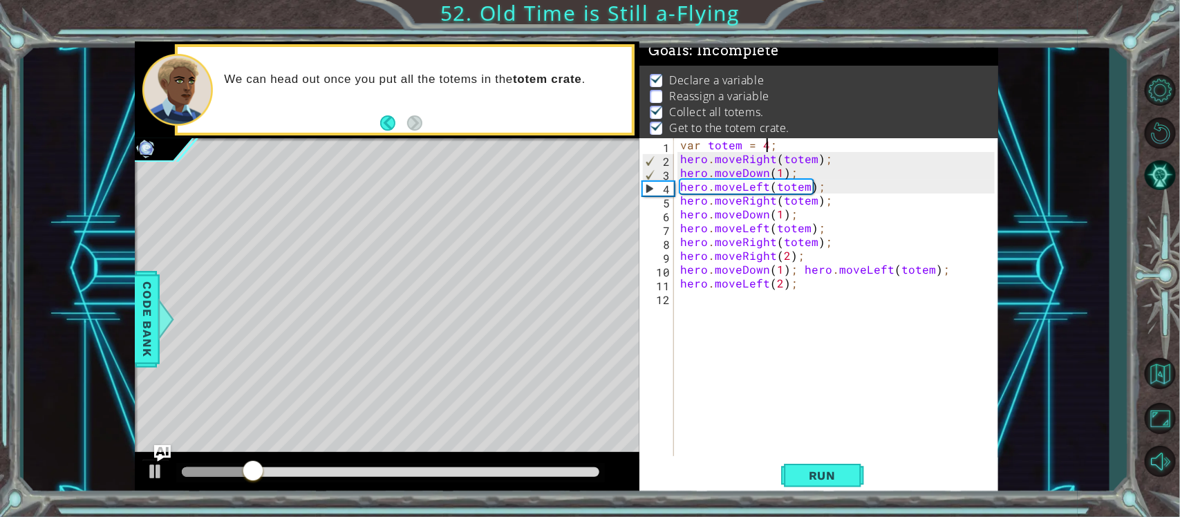
click at [697, 142] on div "var totem = 4 ; hero . moveRight ( totem ) ; hero . moveDown ( 1 ) ; hero . mov…" at bounding box center [839, 311] width 324 height 346
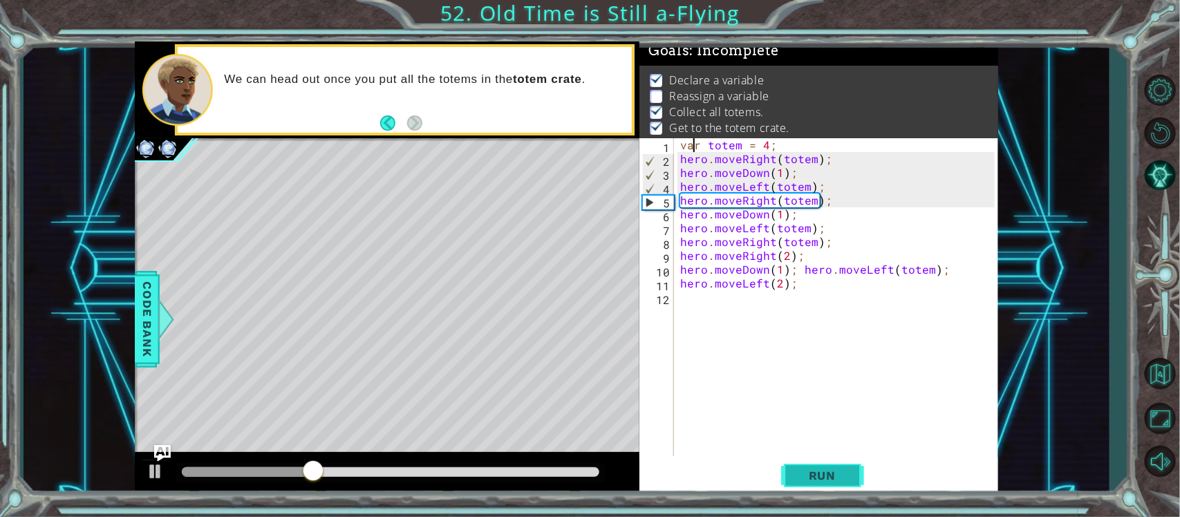
click at [858, 482] on button "Run" at bounding box center [822, 475] width 83 height 36
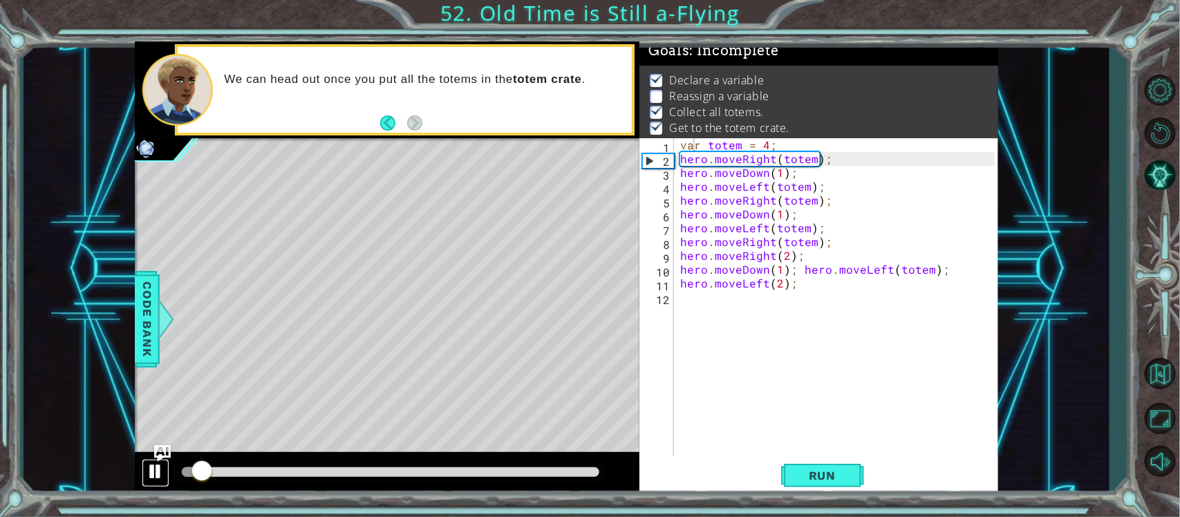
click at [150, 475] on div at bounding box center [156, 471] width 18 height 18
click at [846, 221] on div "var totem = 4 ; hero . moveRight ( totem ) ; hero . moveDown ( 1 ) ; hero . mov…" at bounding box center [839, 311] width 324 height 346
type textarea "hero.moveDown(1);"
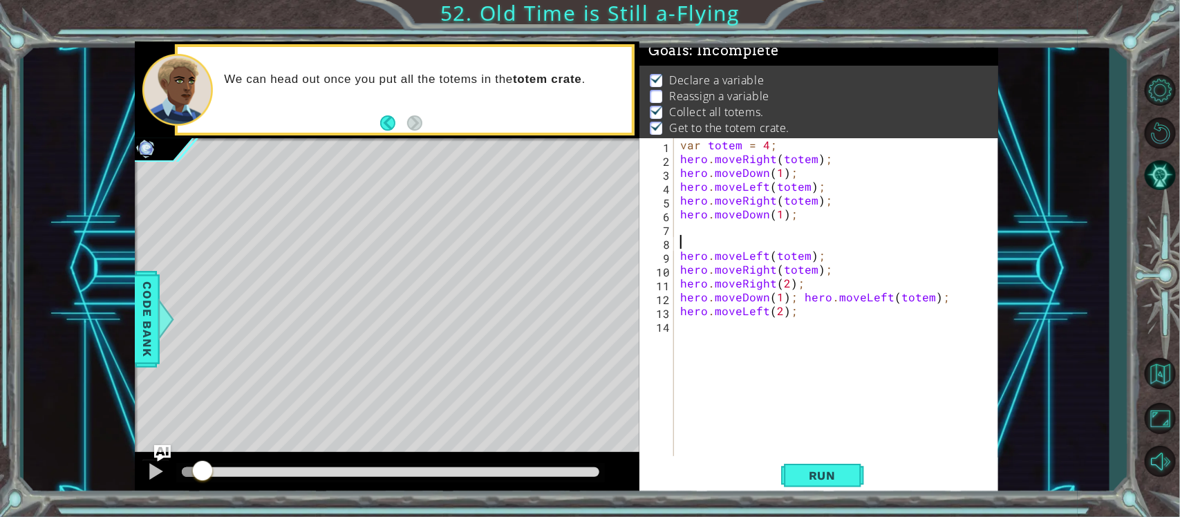
type textarea "V"
click at [863, 244] on div "var totem = 4 ; hero . moveRight ( totem ) ; hero . moveDown ( 1 ) ; hero . mov…" at bounding box center [839, 311] width 324 height 346
click at [844, 265] on div "var totem = 4 ; hero . moveRight ( totem ) ; hero . moveDown ( 1 ) ; hero . mov…" at bounding box center [839, 311] width 324 height 346
type textarea "hero.moveRight(totem);"
click at [835, 255] on div "var totem = 4 ; hero . moveRight ( totem ) ; hero . moveDown ( 1 ) ; hero . mov…" at bounding box center [839, 311] width 324 height 346
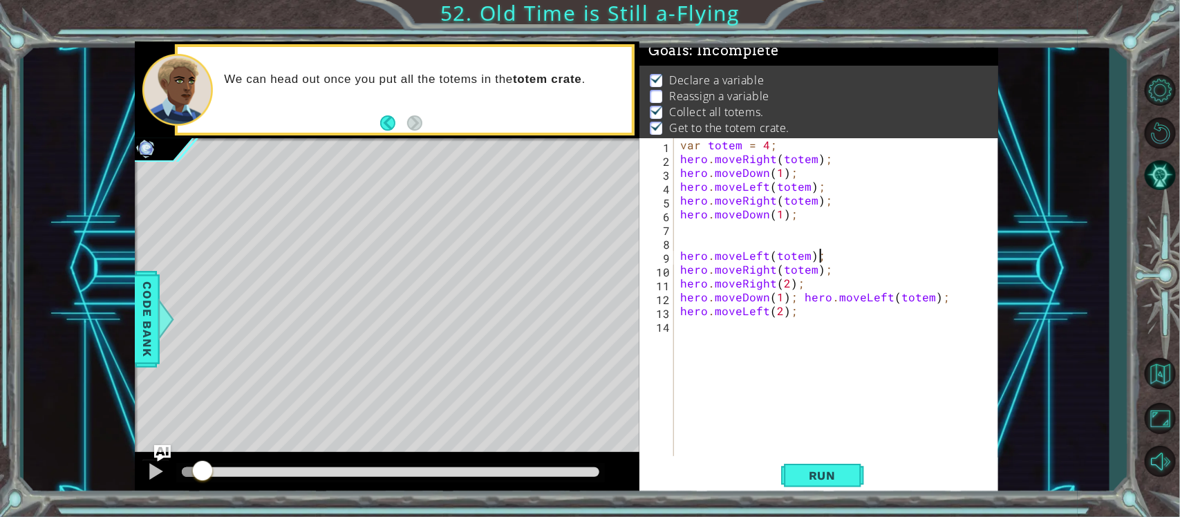
type textarea "hero.moveLeft(totem);\"
type textarea "hero.moveLeft(totem);"
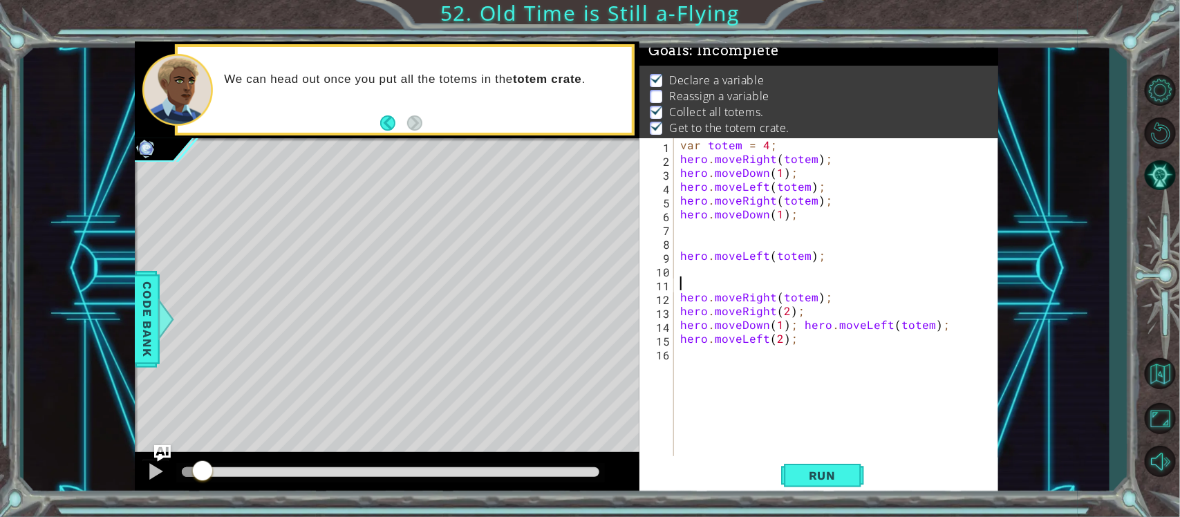
type textarea "\"
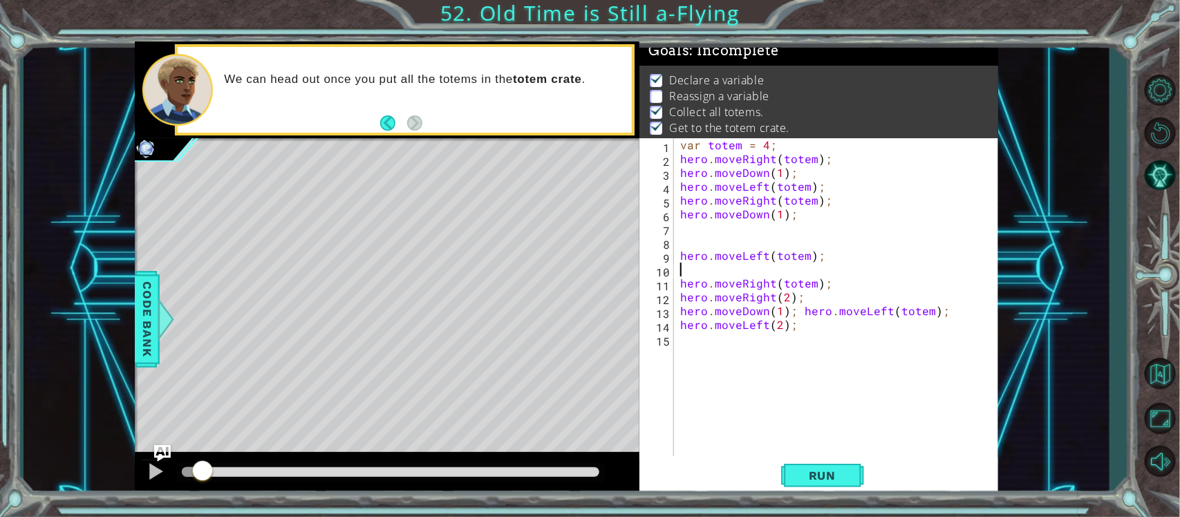
type textarea "]"
type textarea "hero.moveLeft(totem);"
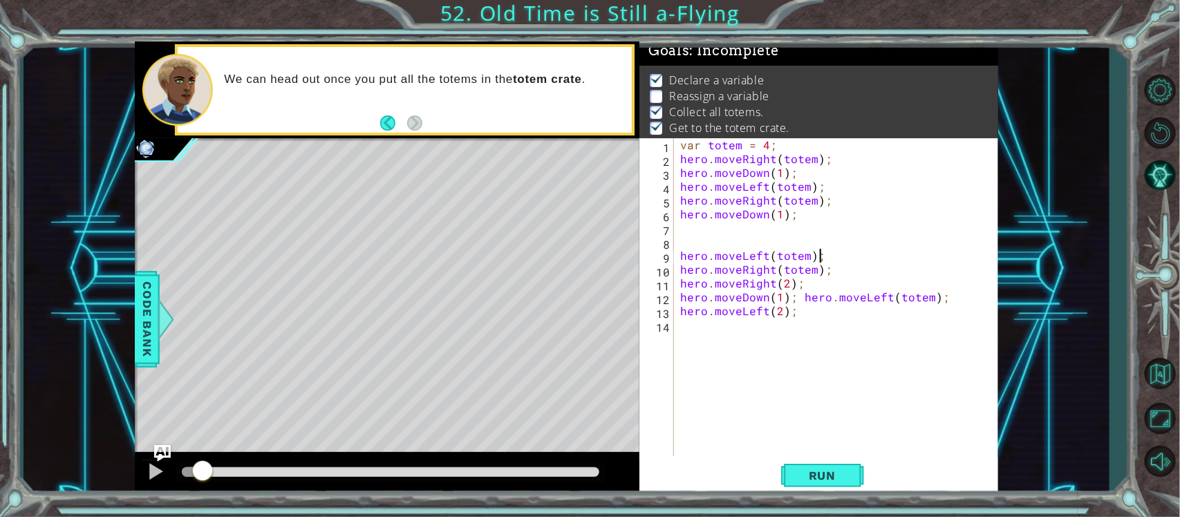
click at [757, 248] on div "var totem = 4 ; hero . moveRight ( totem ) ; hero . moveDown ( 1 ) ; hero . mov…" at bounding box center [839, 311] width 324 height 346
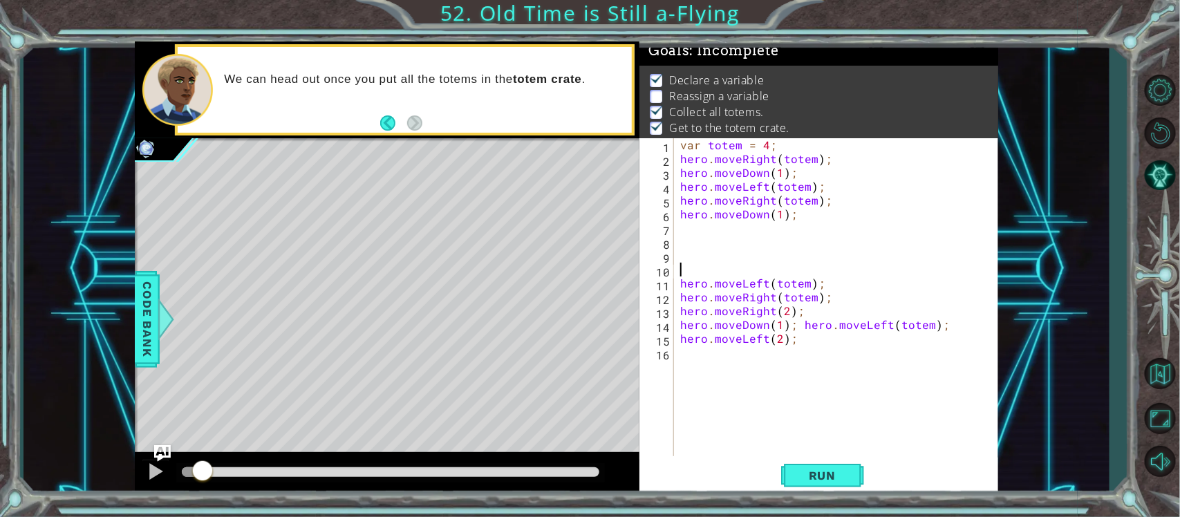
click at [731, 247] on div "var totem = 4 ; hero . moveRight ( totem ) ; hero . moveDown ( 1 ) ; hero . mov…" at bounding box center [839, 311] width 324 height 346
type textarea "v"
type textarea "d"
click at [810, 464] on button "Run" at bounding box center [822, 475] width 83 height 36
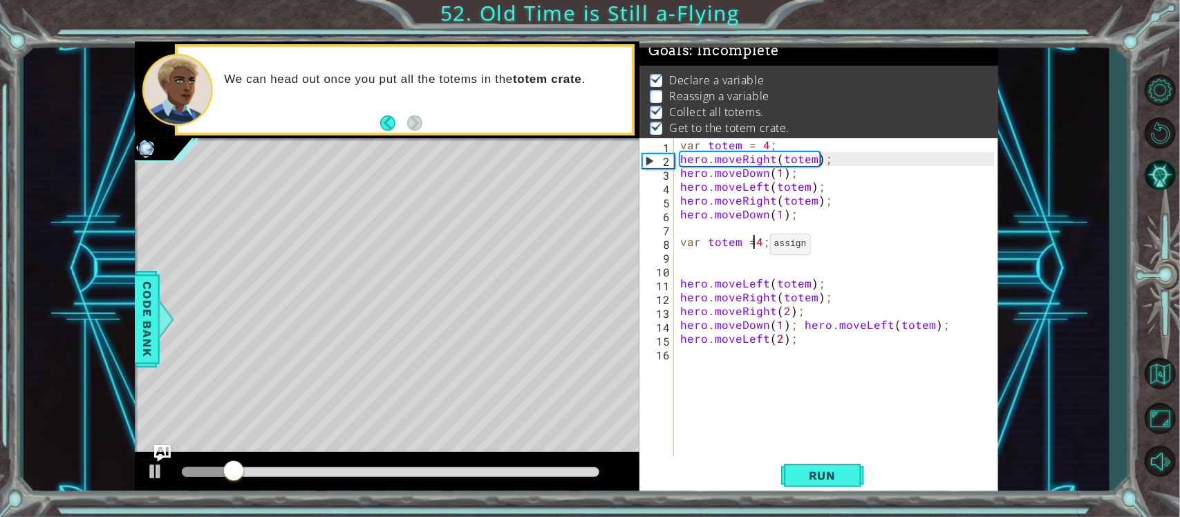
click at [753, 247] on div "var totem = 4 ; hero . moveRight ( totem ) ; hero . moveDown ( 1 ) ; hero . mov…" at bounding box center [839, 311] width 324 height 346
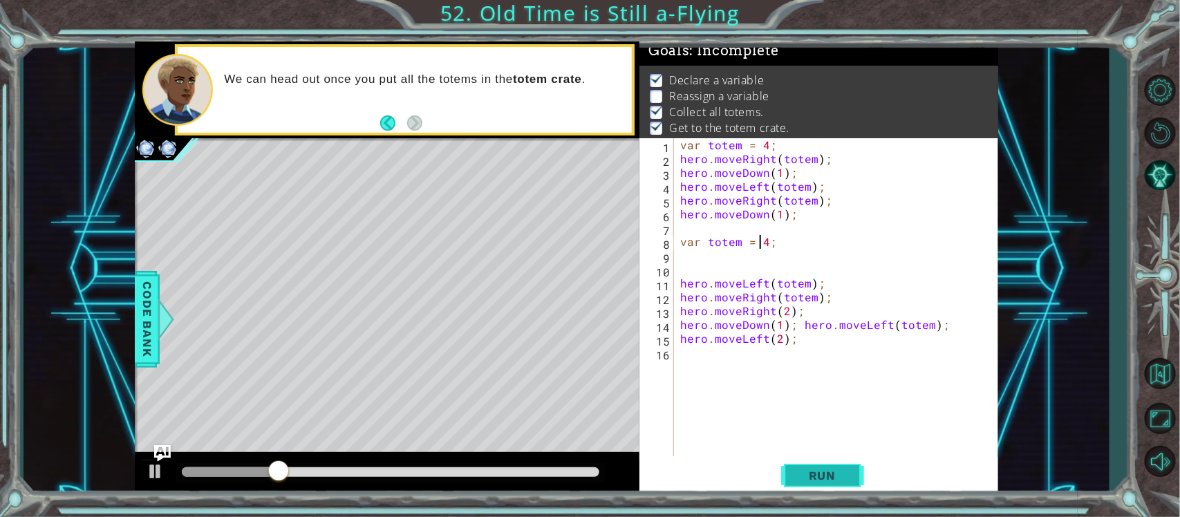
type textarea "var totem = 4;"
click at [830, 493] on button "Run" at bounding box center [822, 475] width 83 height 36
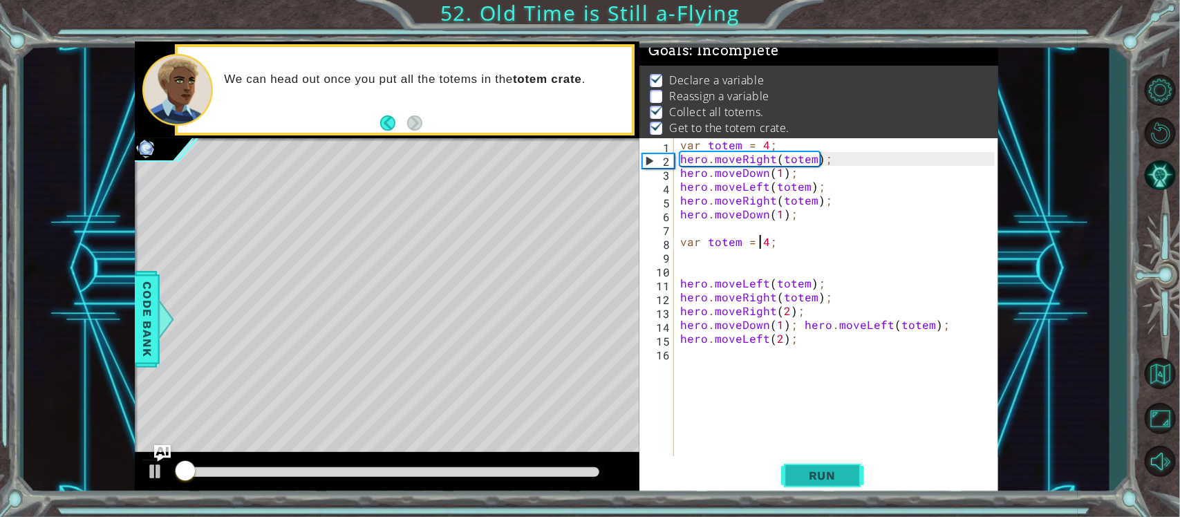
click at [832, 482] on span "Run" at bounding box center [822, 476] width 55 height 14
click at [905, 435] on div "var totem = 4 ; hero . moveRight ( totem ) ; hero . moveDown ( 1 ) ; hero . mov…" at bounding box center [839, 311] width 324 height 346
click at [846, 473] on span "Run" at bounding box center [822, 476] width 55 height 14
click at [849, 479] on button "Run" at bounding box center [822, 475] width 83 height 36
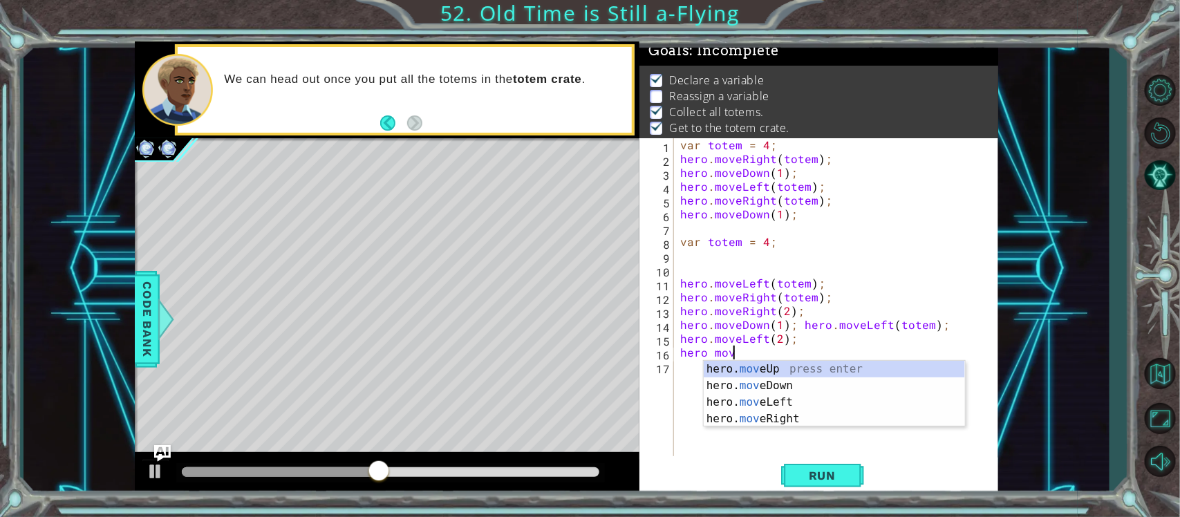
scroll to position [0, 2]
click at [831, 404] on div "hero. move Up press enter hero. move Down press enter hero. move Left press ent…" at bounding box center [833, 411] width 261 height 100
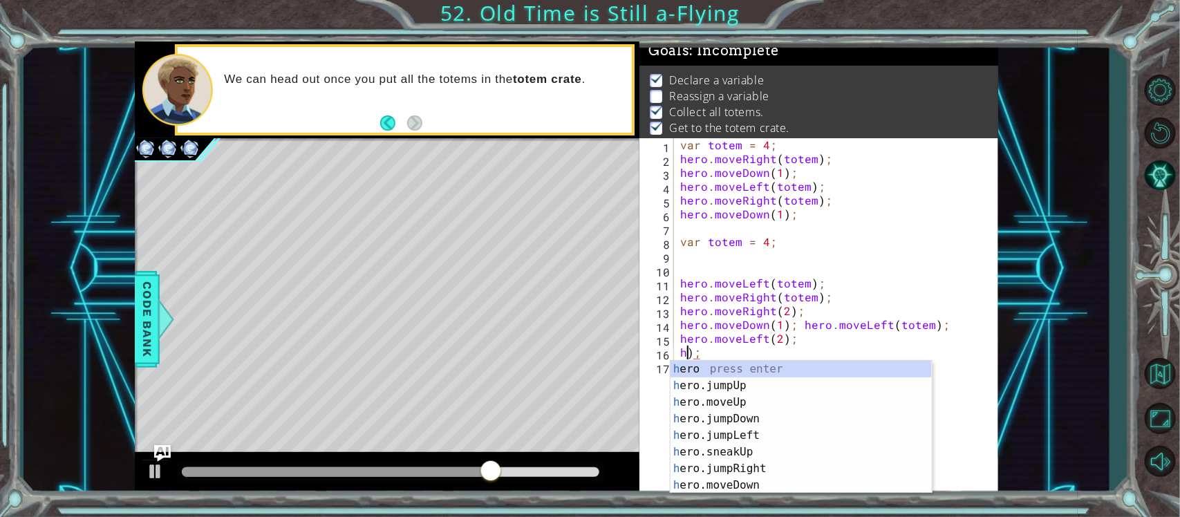
scroll to position [0, 0]
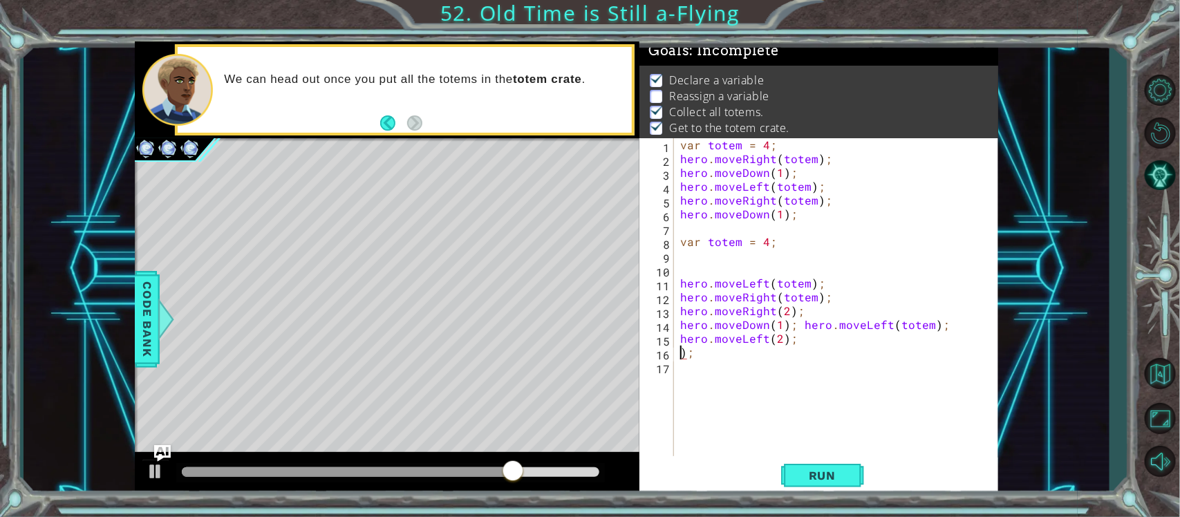
click at [725, 355] on div "var totem = 4 ; hero . moveRight ( totem ) ; hero . moveDown ( 1 ) ; hero . mov…" at bounding box center [839, 311] width 324 height 346
type textarea ")"
type textarea "hero.moveLeft(2);"
click at [746, 352] on div "var totem = 4 ; hero . moveRight ( totem ) ; hero . moveDown ( 1 ) ; hero . mov…" at bounding box center [839, 311] width 324 height 346
click at [764, 250] on div "var totem = 4 ; hero . moveRight ( totem ) ; hero . moveDown ( 1 ) ; hero . mov…" at bounding box center [839, 311] width 324 height 346
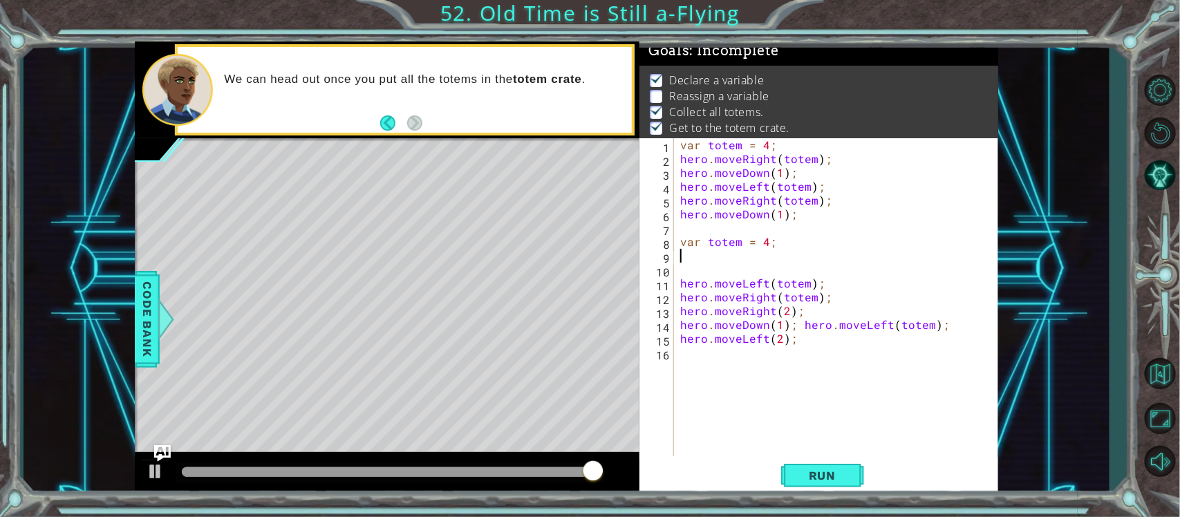
click at [764, 247] on div "var totem = 4 ; hero . moveRight ( totem ) ; hero . moveDown ( 1 ) ; hero . mov…" at bounding box center [839, 311] width 324 height 346
click at [815, 476] on span "Run" at bounding box center [822, 476] width 55 height 14
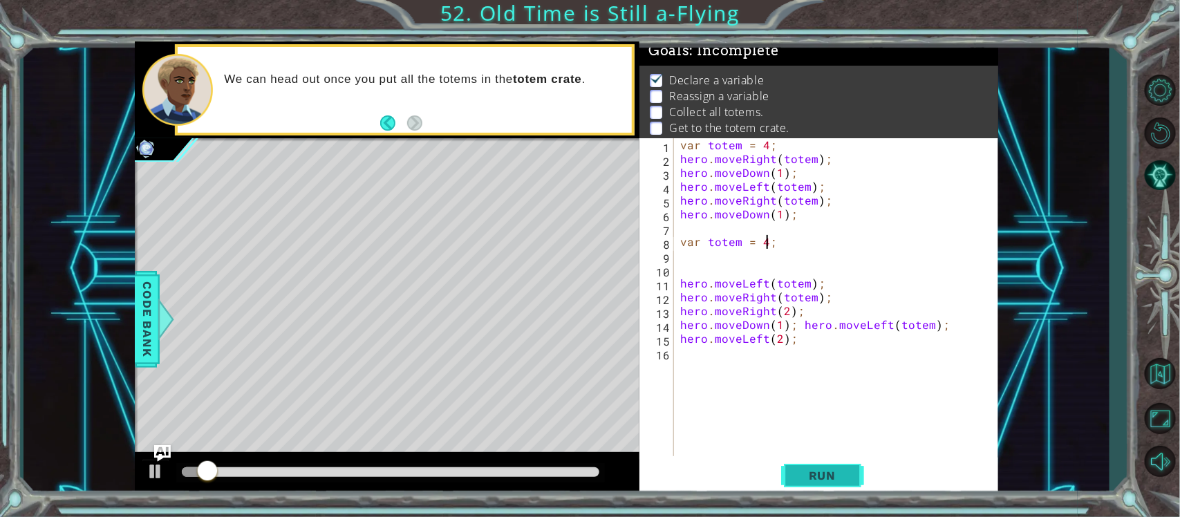
click at [833, 477] on span "Run" at bounding box center [822, 476] width 55 height 14
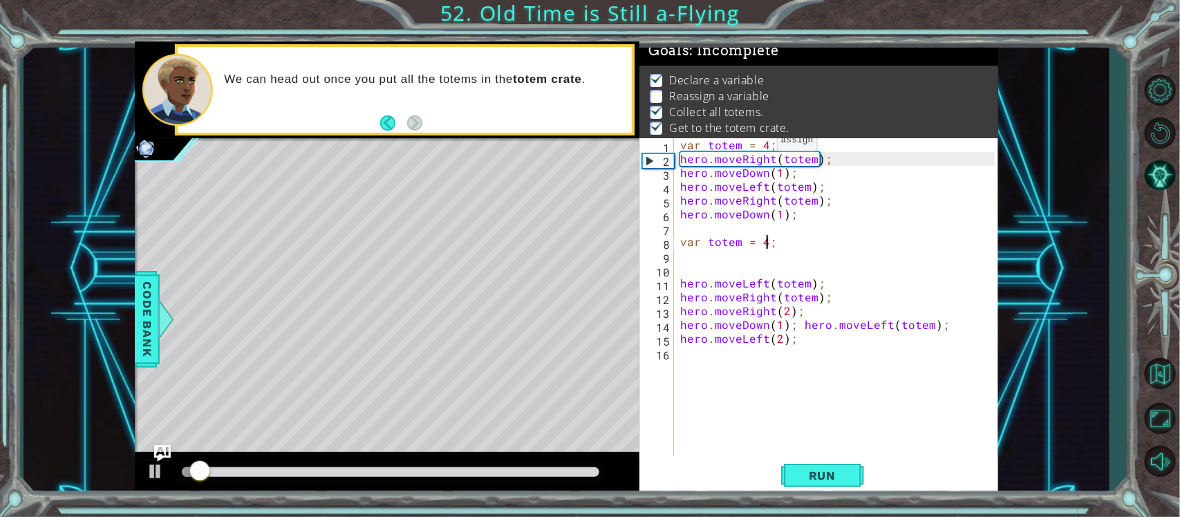
click at [761, 147] on div "var totem = 4 ; hero . moveRight ( totem ) ; hero . moveDown ( 1 ) ; hero . mov…" at bounding box center [839, 311] width 324 height 346
click at [770, 147] on div "var totem = 4 ; hero . moveRight ( totem ) ; hero . moveDown ( 1 ) ; hero . mov…" at bounding box center [839, 311] width 324 height 346
click at [766, 147] on div "var totem = 4 ; hero . moveRight ( totem ) ; hero . moveDown ( 1 ) ; hero . mov…" at bounding box center [839, 311] width 324 height 346
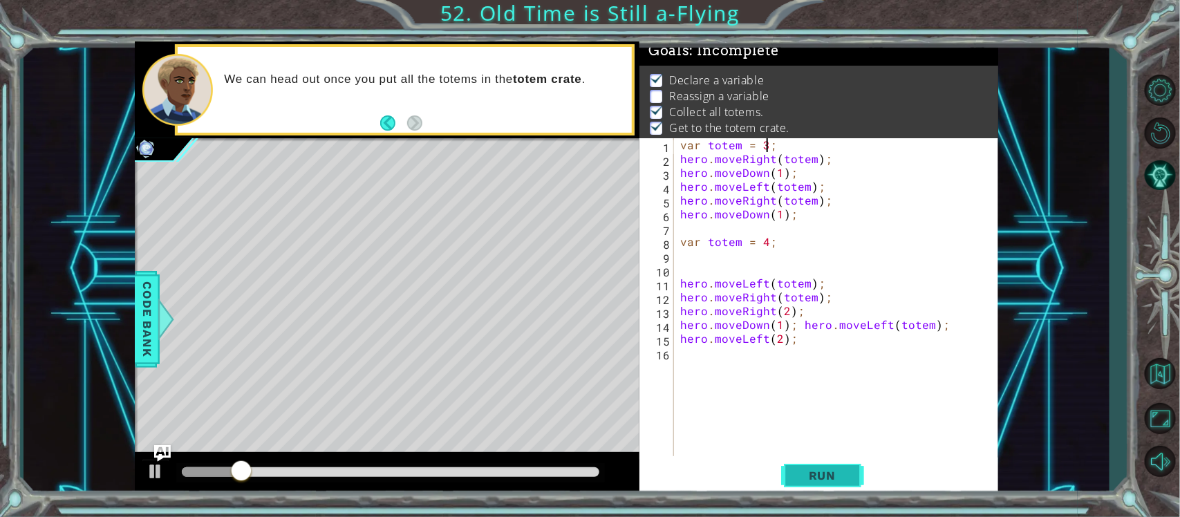
click at [821, 480] on span "Run" at bounding box center [822, 476] width 55 height 14
click at [830, 467] on button "Run" at bounding box center [822, 475] width 83 height 36
click at [836, 475] on span "Run" at bounding box center [822, 476] width 55 height 14
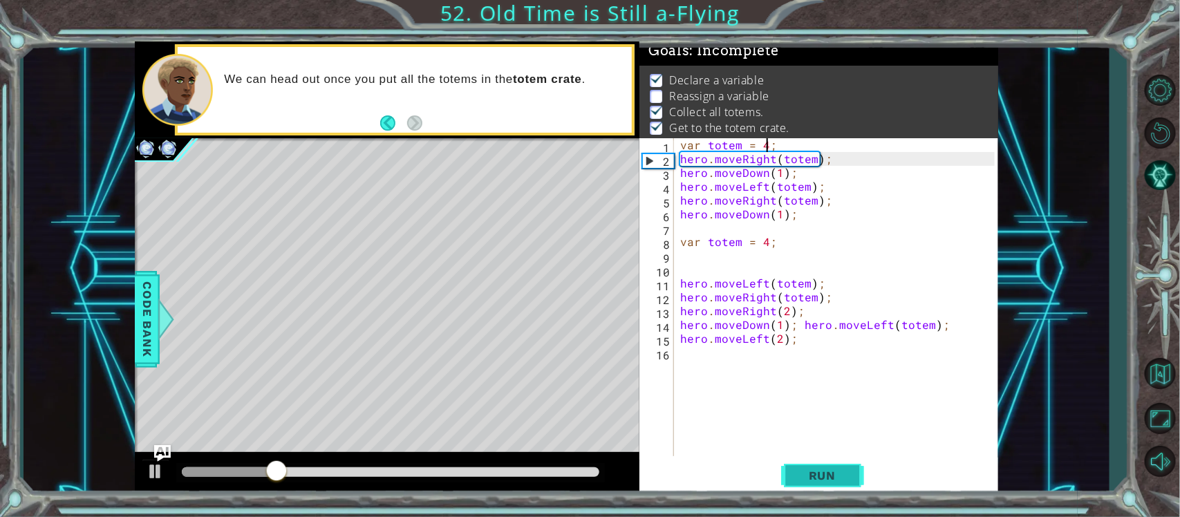
click at [836, 475] on span "Run" at bounding box center [822, 476] width 55 height 14
click at [382, 108] on div "We can head out once you put all the totems in the totem crate ." at bounding box center [422, 89] width 417 height 49
click at [387, 118] on button "Back" at bounding box center [393, 122] width 27 height 15
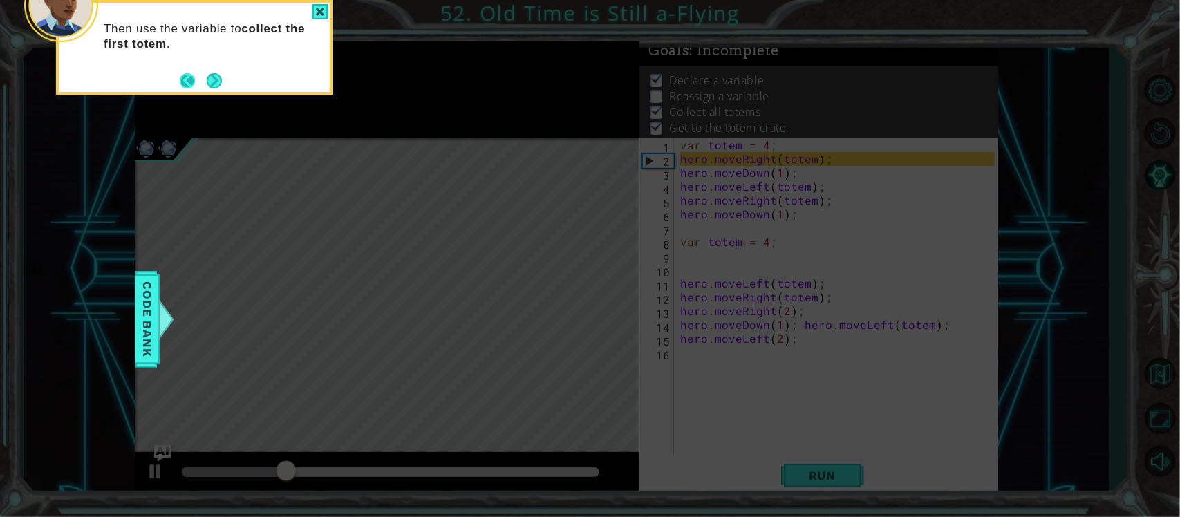
click at [189, 83] on button "Back" at bounding box center [193, 80] width 27 height 15
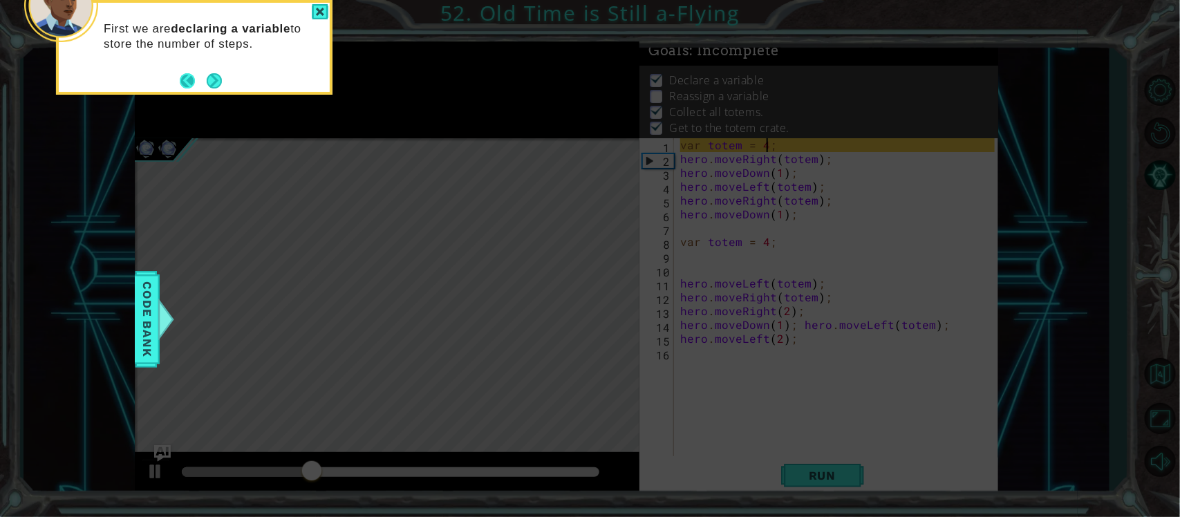
click at [185, 81] on button "Back" at bounding box center [193, 80] width 27 height 15
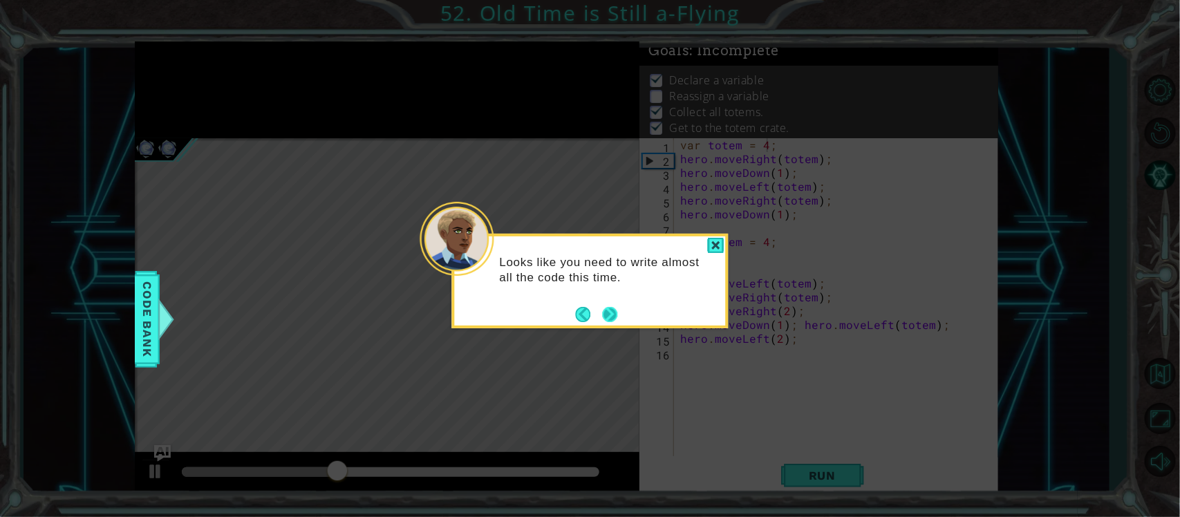
click at [609, 316] on button "Next" at bounding box center [610, 314] width 15 height 15
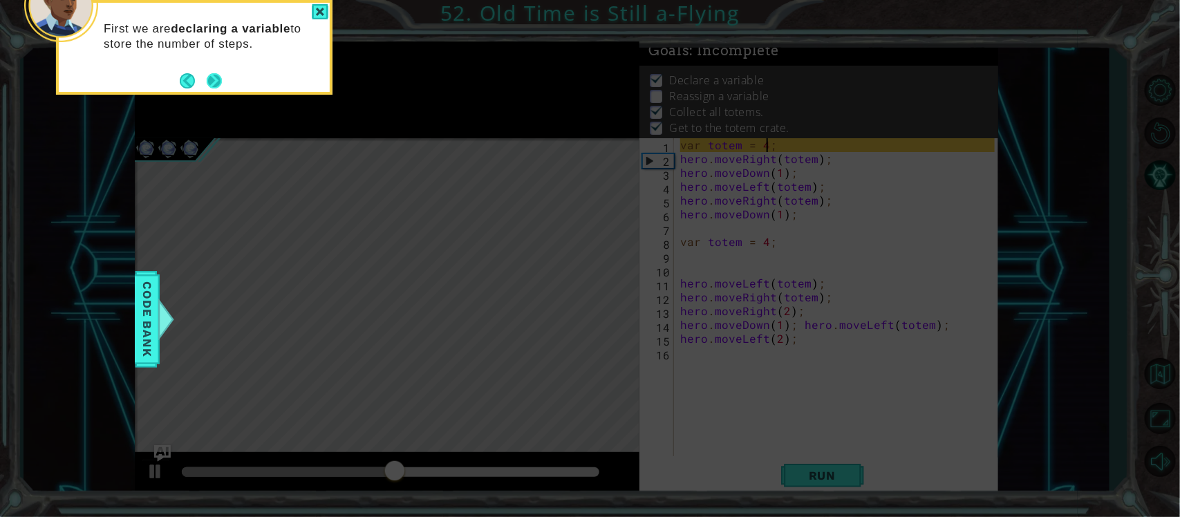
click at [213, 84] on button "Next" at bounding box center [214, 80] width 15 height 15
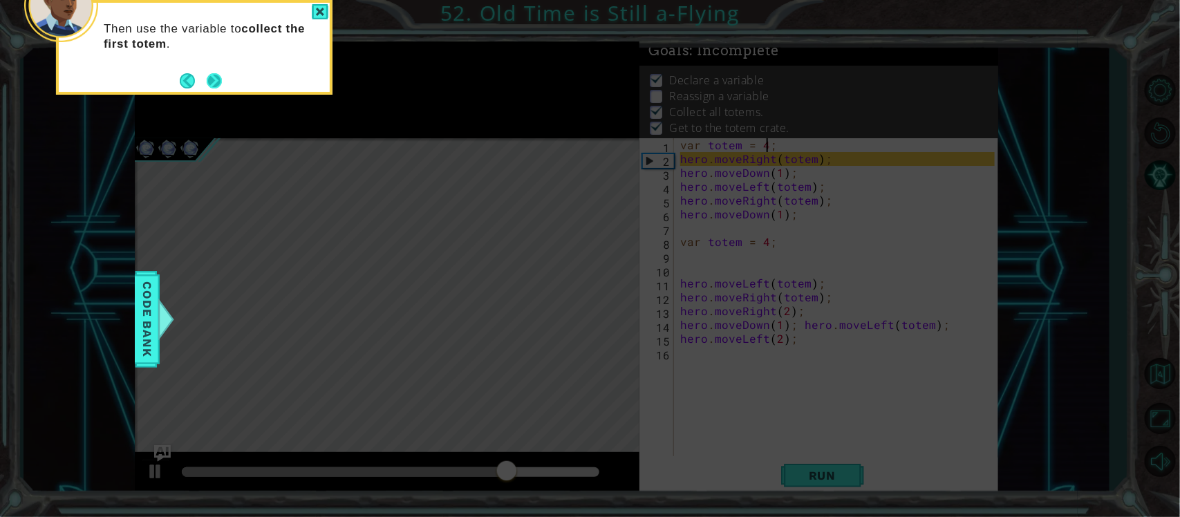
click at [216, 82] on button "Next" at bounding box center [214, 80] width 15 height 15
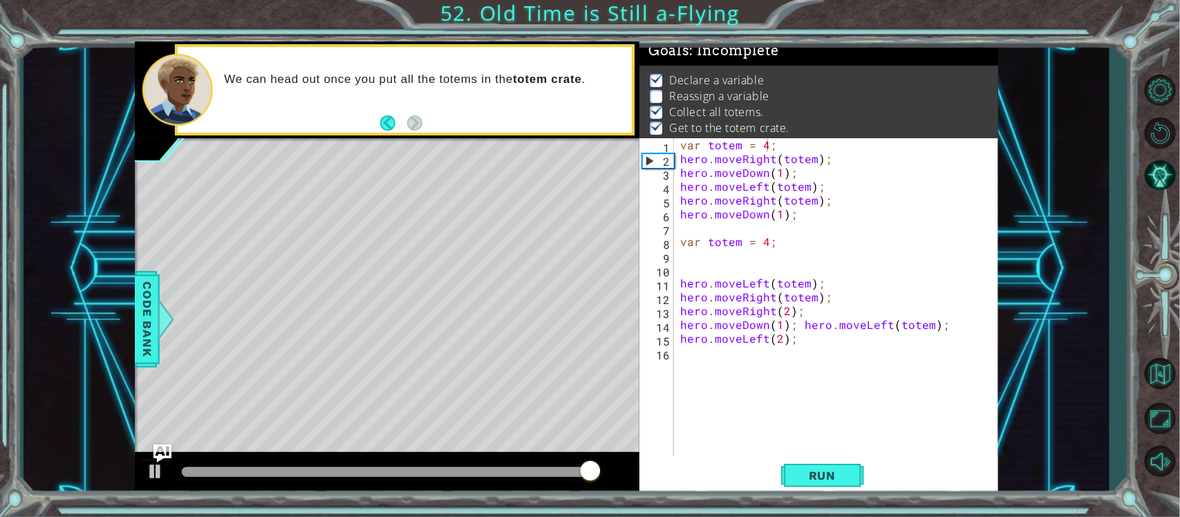
click at [159, 448] on img "Ask AI" at bounding box center [162, 453] width 18 height 18
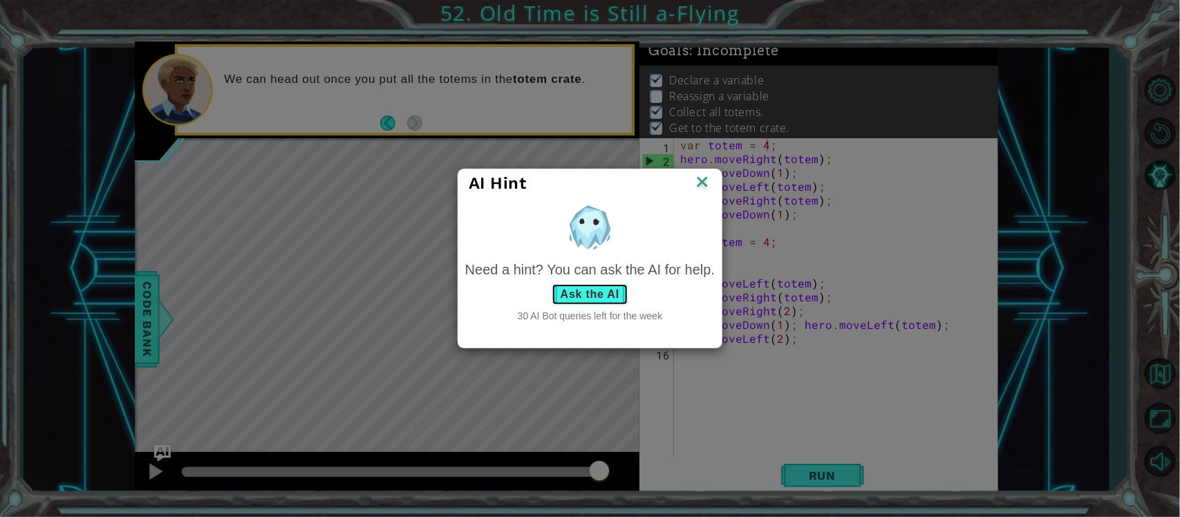
click at [599, 298] on button "Ask the AI" at bounding box center [589, 294] width 77 height 22
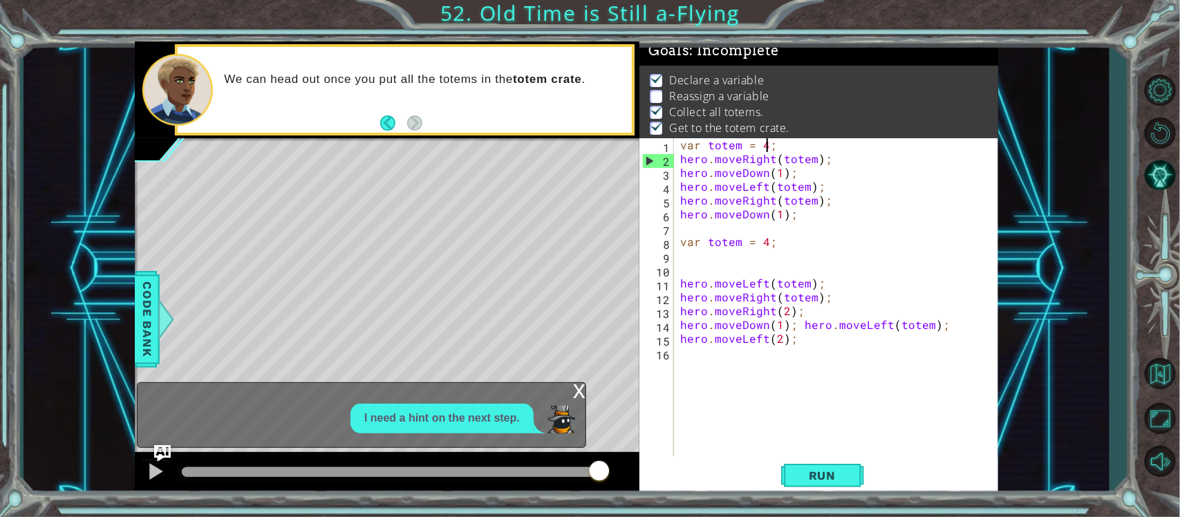
click at [494, 434] on div "x I need a hint on the next step." at bounding box center [361, 415] width 449 height 66
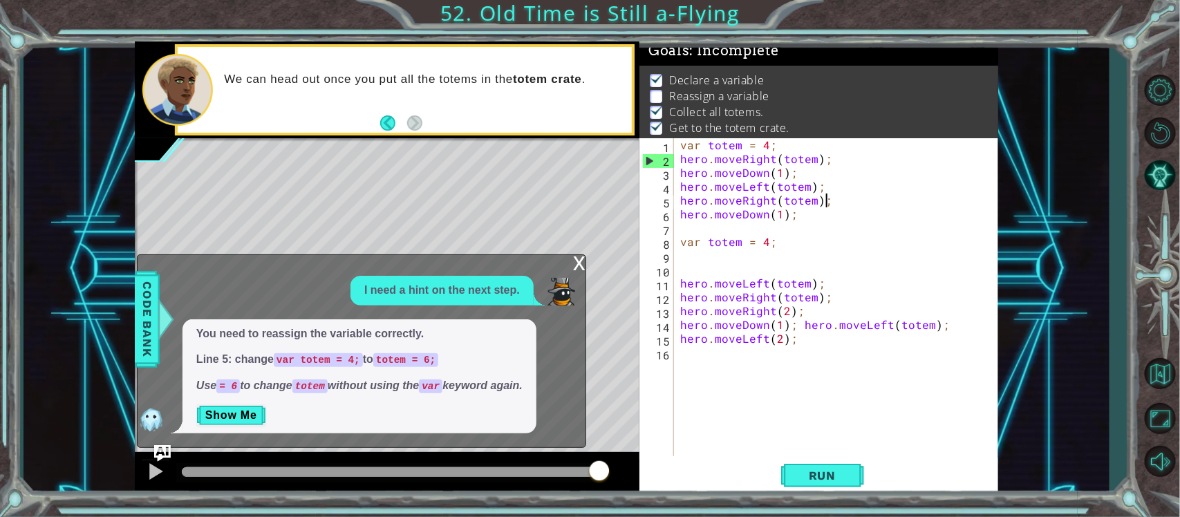
click at [827, 198] on div "var totem = 4 ; hero . moveRight ( totem ) ; hero . moveDown ( 1 ) ; hero . mov…" at bounding box center [839, 311] width 324 height 346
type textarea "hero.moveRight(totem);"
click at [834, 189] on div "var totem = 4 ; hero . moveRight ( totem ) ; hero . moveDown ( 1 ) ; hero . mov…" at bounding box center [839, 311] width 324 height 346
type textarea "hero.moveLeft(totem);"
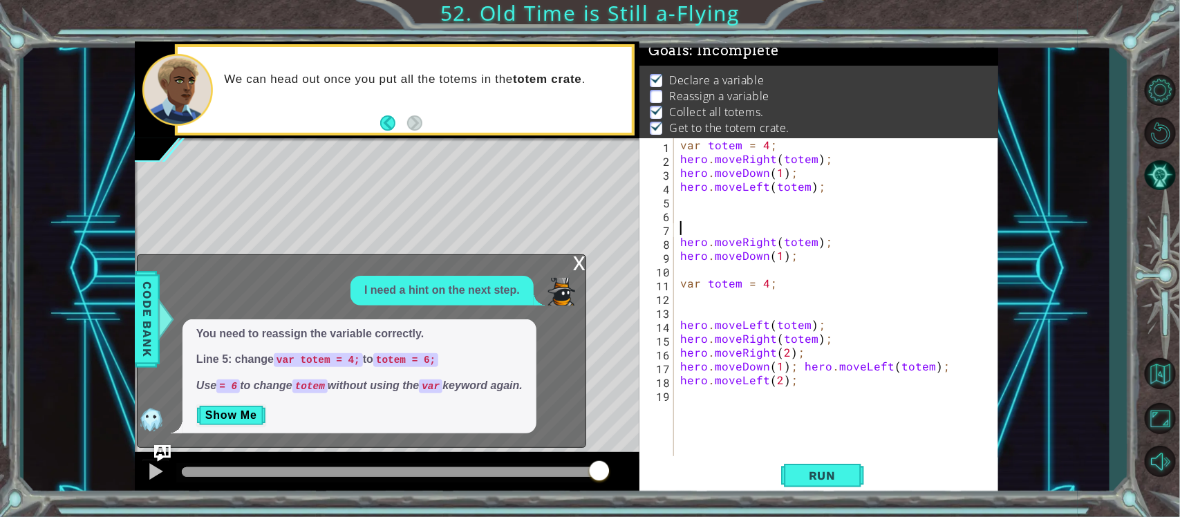
click at [725, 212] on div "var totem = 4 ; hero . moveRight ( totem ) ; hero . moveDown ( 1 ) ; hero . mov…" at bounding box center [839, 311] width 324 height 346
click at [777, 290] on div "var totem = 4 ; hero . moveRight ( totem ) ; hero . moveDown ( 1 ) ; hero . mov…" at bounding box center [839, 311] width 324 height 346
type textarea "v"
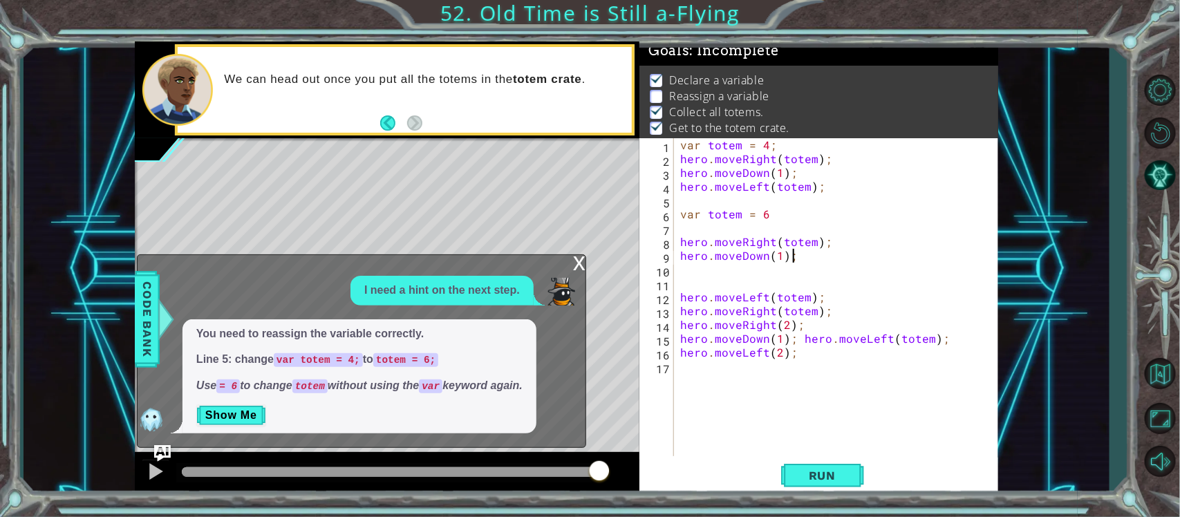
scroll to position [0, 6]
type textarea "hero.moveDown(1);"
click at [781, 491] on button "Run" at bounding box center [822, 475] width 83 height 36
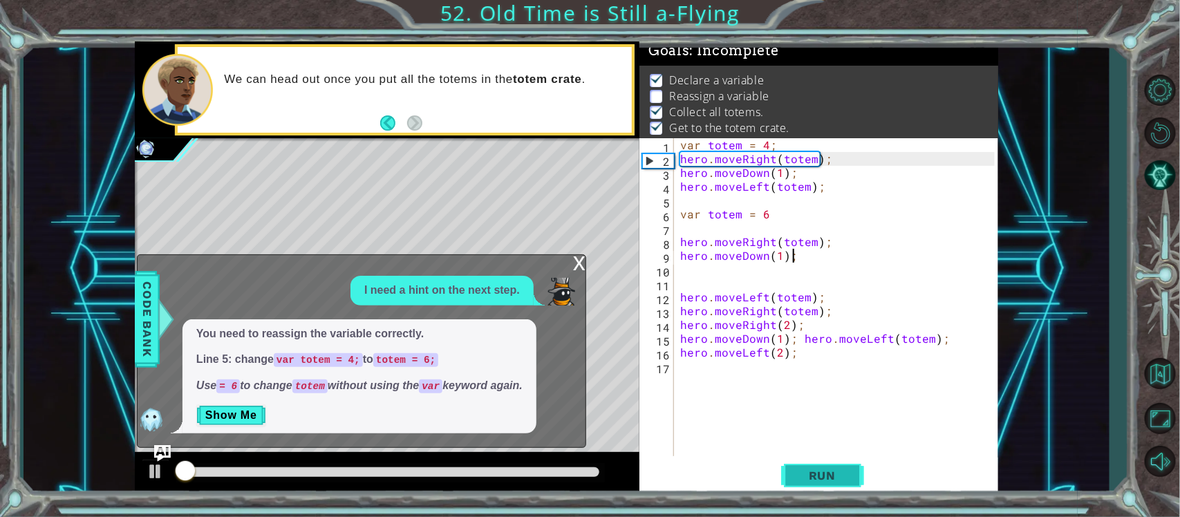
click at [798, 482] on span "Run" at bounding box center [822, 476] width 55 height 14
click at [692, 273] on div "var totem = 4 ; hero . moveRight ( totem ) ; hero . moveDown ( 1 ) ; hero . mov…" at bounding box center [839, 311] width 324 height 346
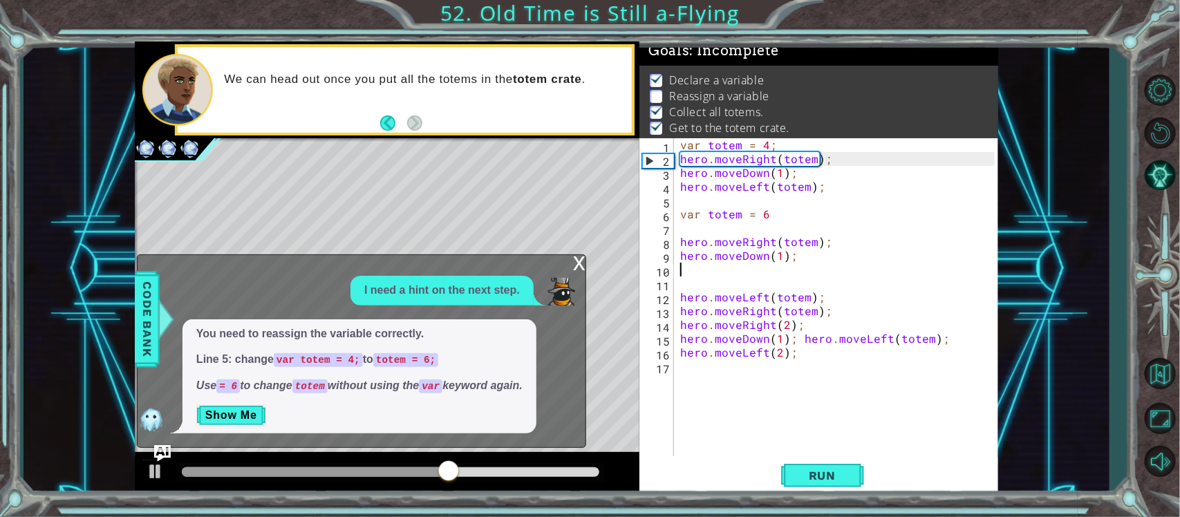
click at [817, 249] on div "var totem = 4 ; hero . moveRight ( totem ) ; hero . moveDown ( 1 ) ; hero . mov…" at bounding box center [839, 311] width 324 height 346
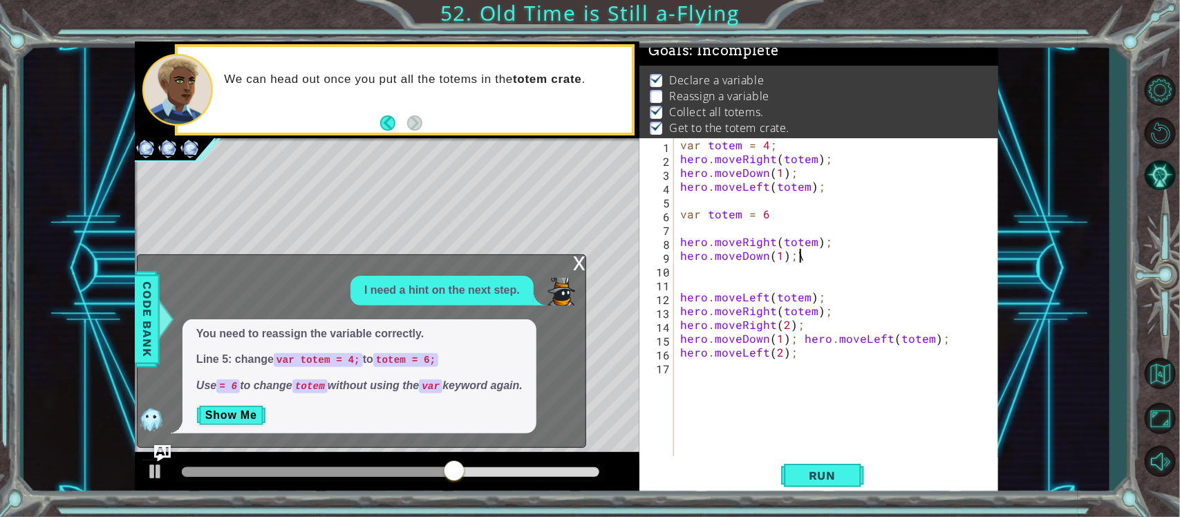
scroll to position [0, 6]
type textarea "hero.moveDown(1);"
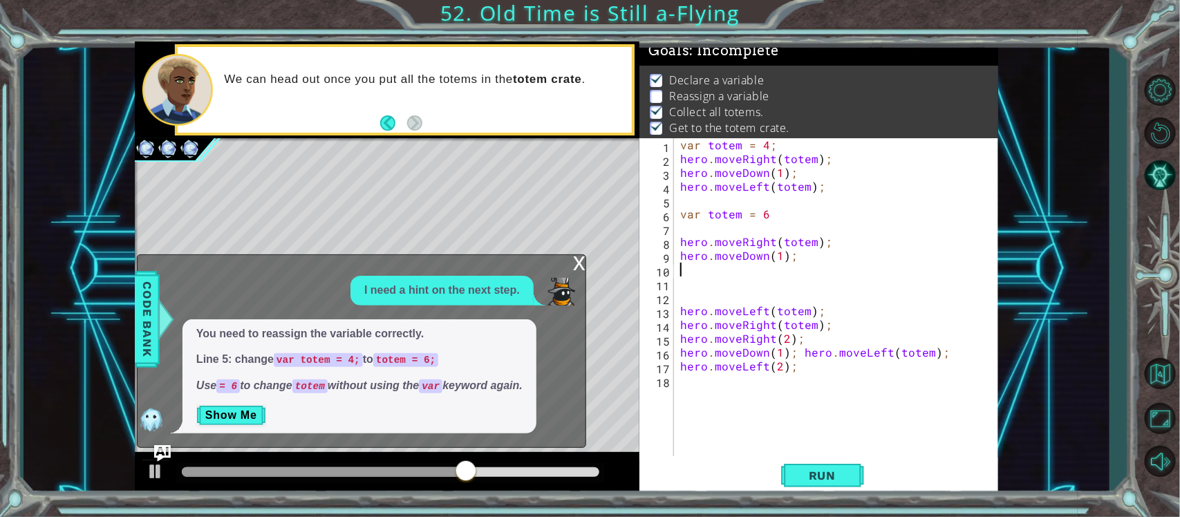
scroll to position [0, 0]
click at [816, 278] on div "var totem = 4 ; hero . moveRight ( totem ) ; hero . moveDown ( 1 ) ; hero . mov…" at bounding box center [839, 311] width 324 height 346
click at [831, 467] on button "Run" at bounding box center [822, 475] width 83 height 36
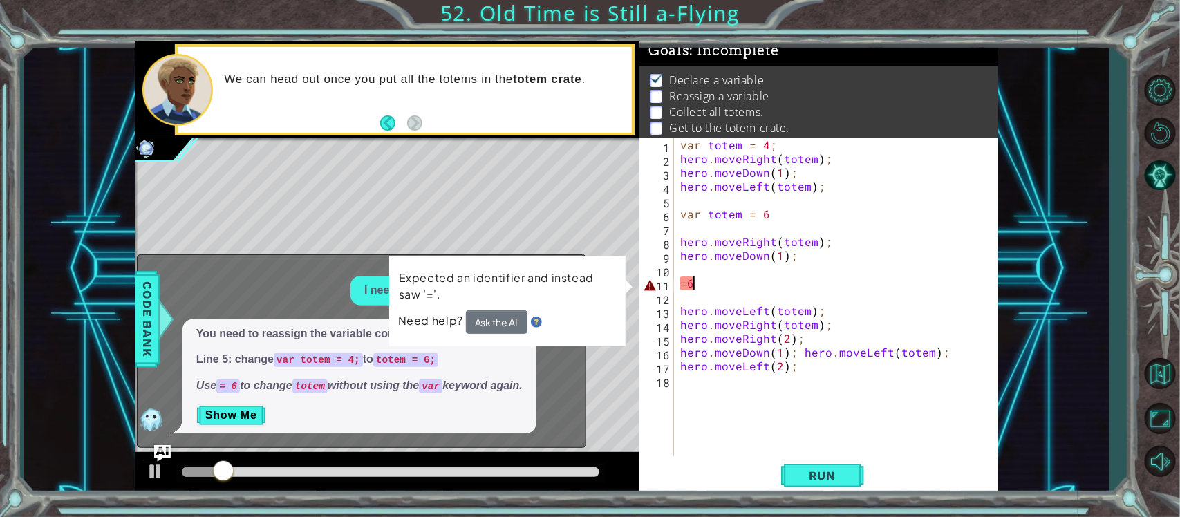
type textarea "="
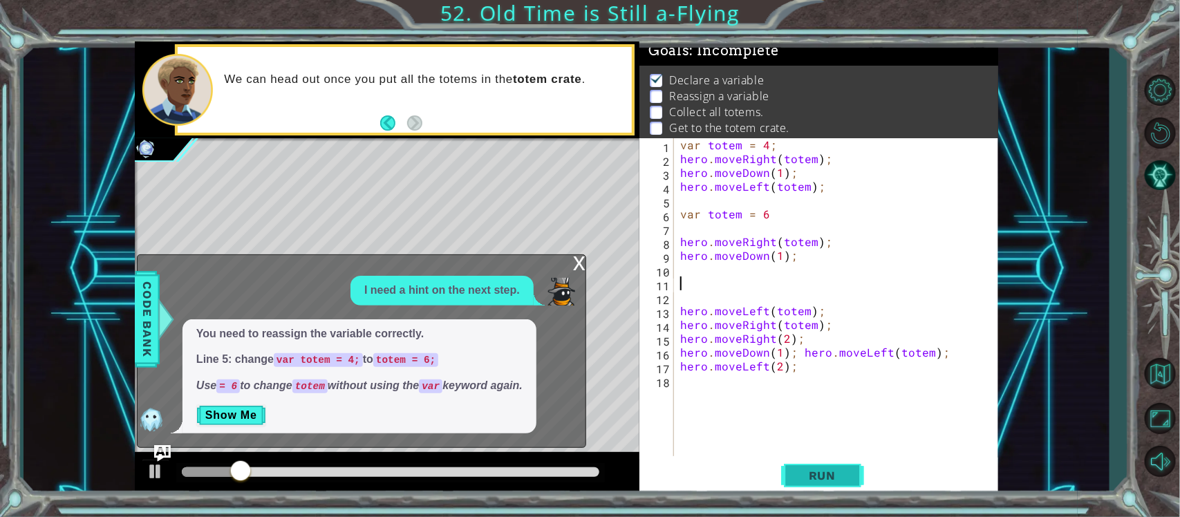
click at [829, 487] on button "Run" at bounding box center [822, 475] width 83 height 36
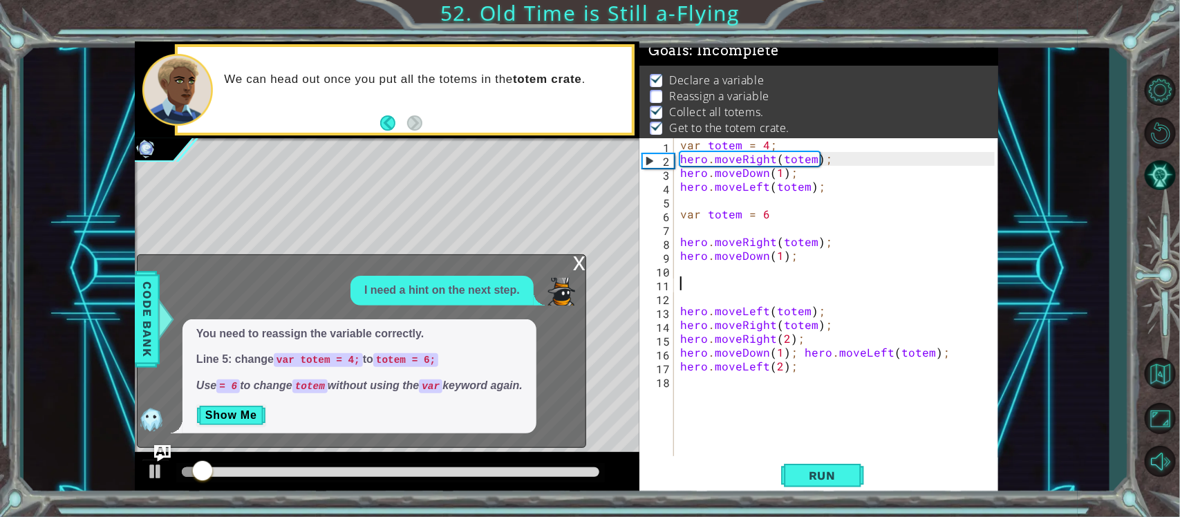
click at [579, 261] on div "x" at bounding box center [579, 262] width 12 height 14
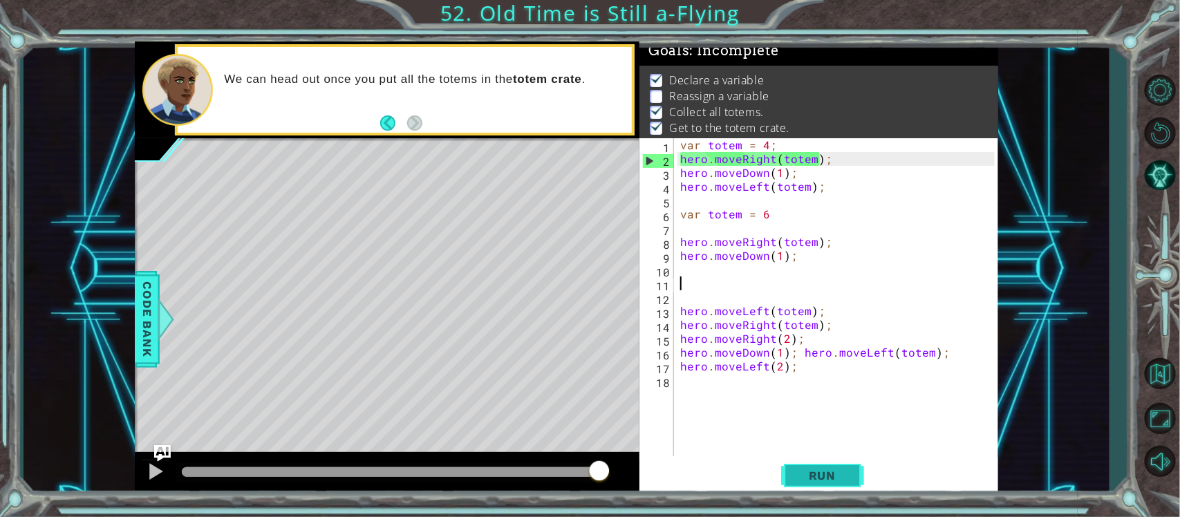
click at [816, 489] on button "Run" at bounding box center [822, 475] width 83 height 36
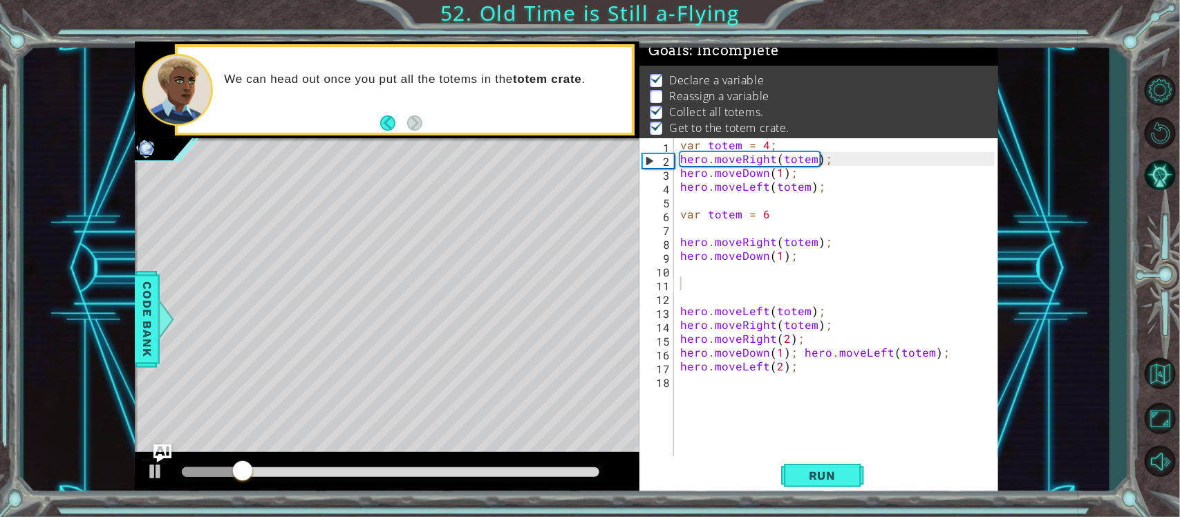
click at [164, 455] on img "Ask AI" at bounding box center [162, 453] width 18 height 18
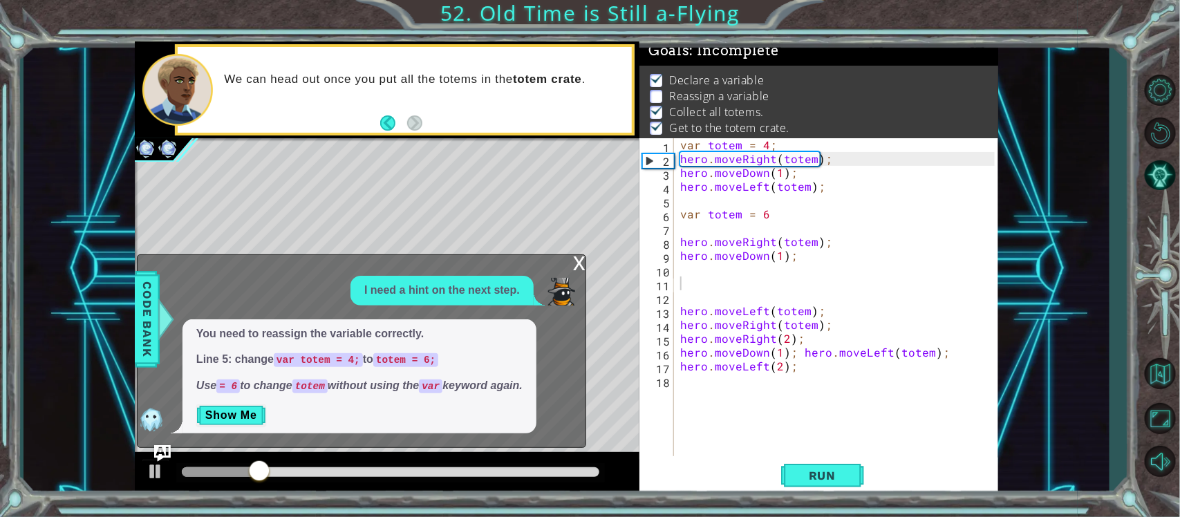
click at [576, 259] on div "x" at bounding box center [579, 262] width 12 height 14
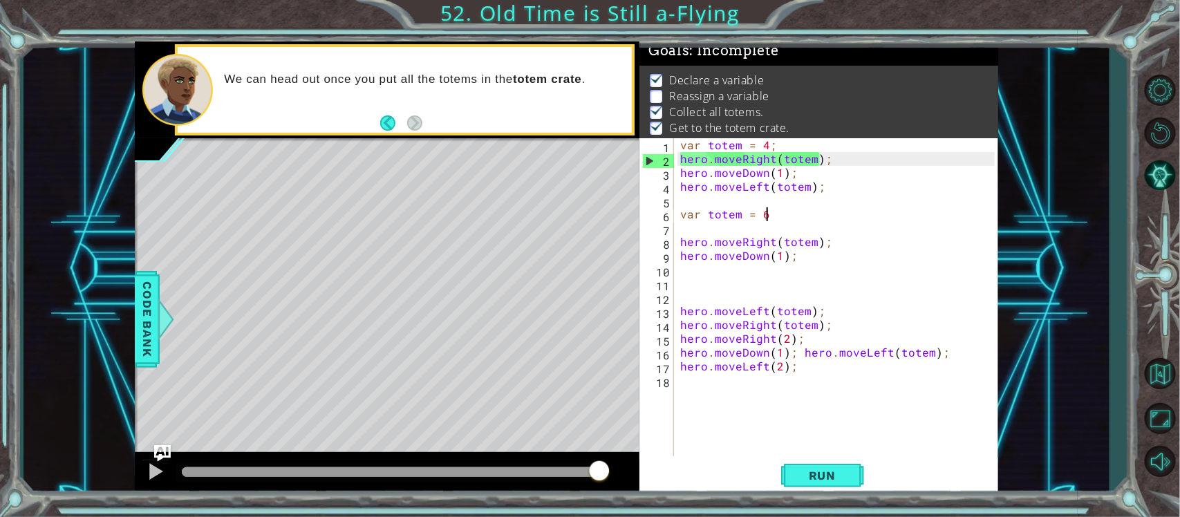
click at [771, 209] on div "var totem = 4 ; hero . moveRight ( totem ) ; hero . moveDown ( 1 ) ; hero . mov…" at bounding box center [839, 311] width 324 height 346
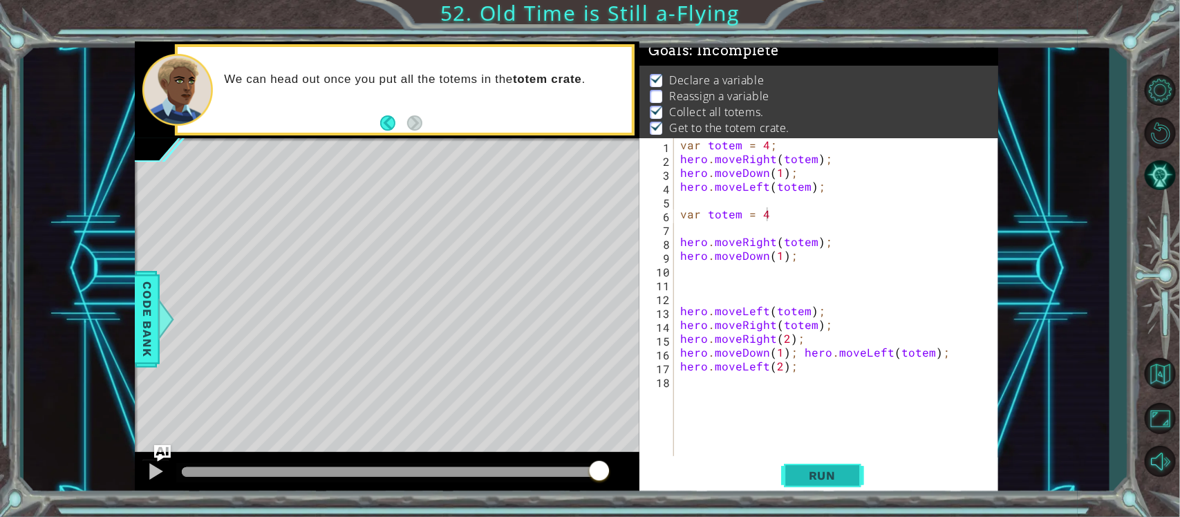
click at [835, 489] on button "Run" at bounding box center [822, 475] width 83 height 36
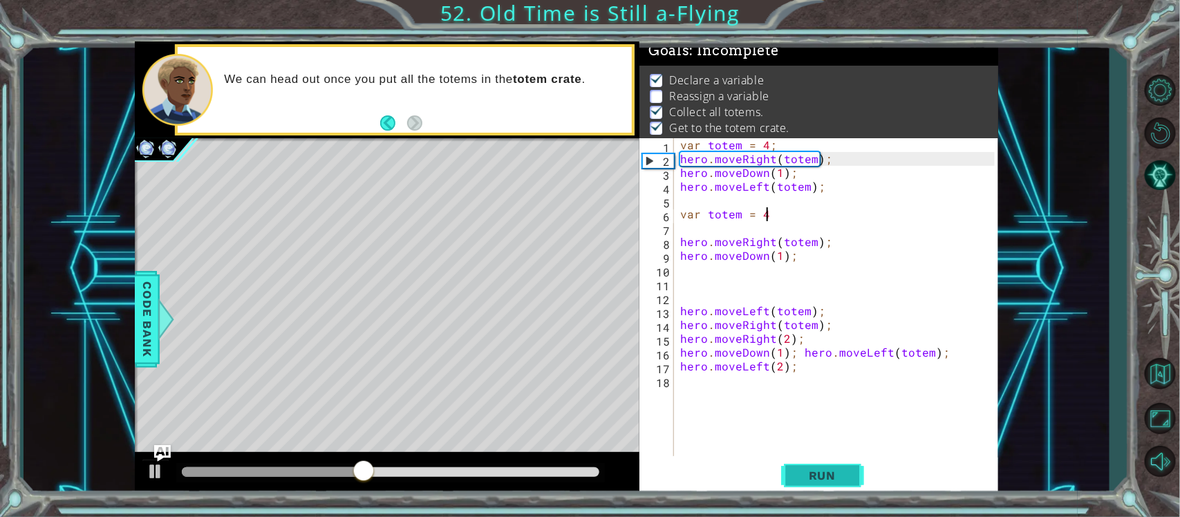
scroll to position [0, 5]
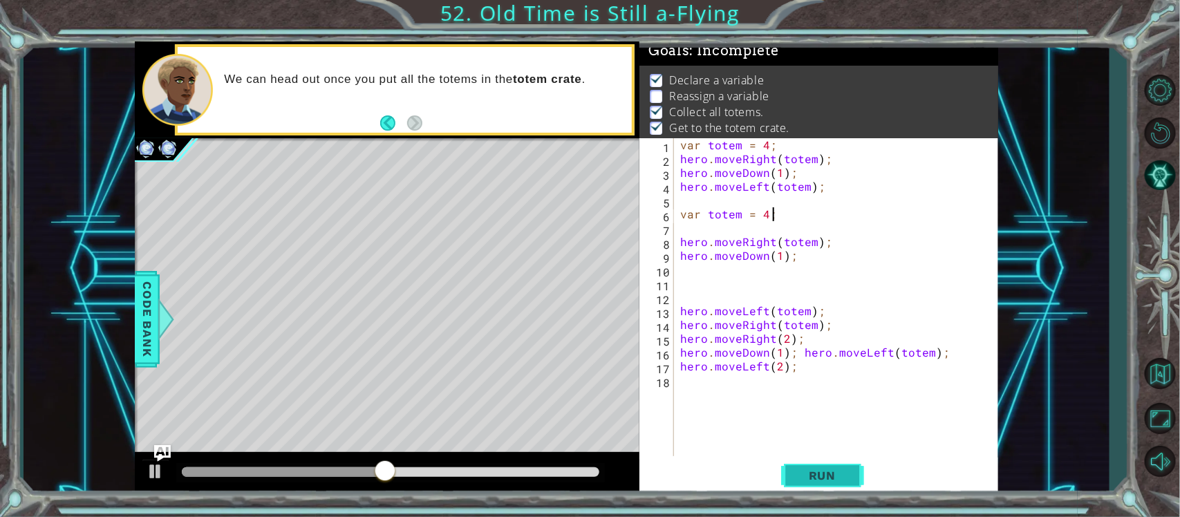
click at [829, 481] on span "Run" at bounding box center [822, 476] width 55 height 14
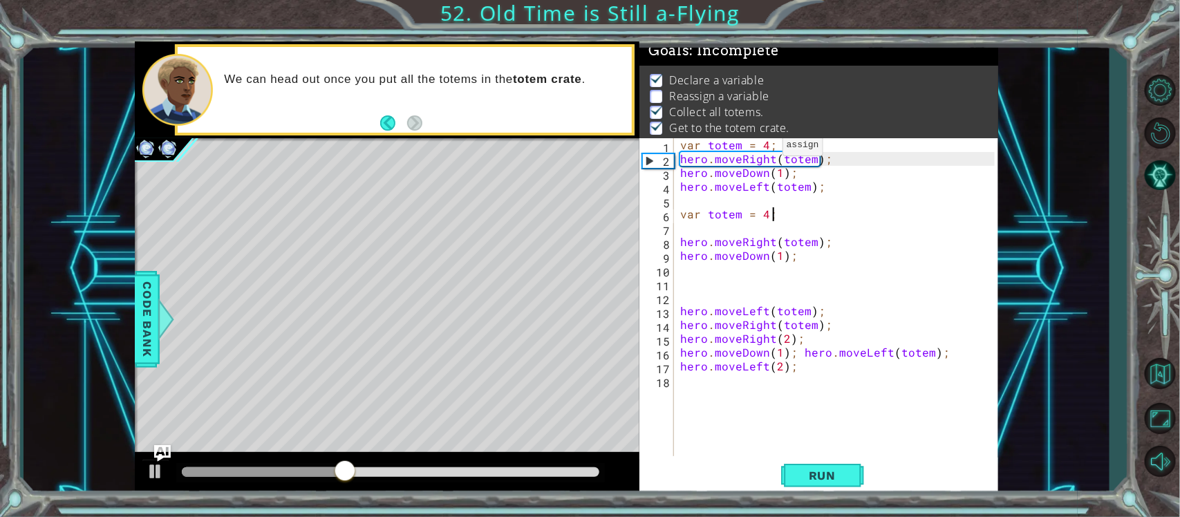
click at [763, 150] on div "var totem = 4 ; hero . moveRight ( totem ) ; hero . moveDown ( 1 ) ; hero . mov…" at bounding box center [839, 311] width 324 height 346
click at [770, 149] on div "var totem = 4 ; hero . moveRight ( totem ) ; hero . moveDown ( 1 ) ; hero . mov…" at bounding box center [839, 311] width 324 height 346
click at [766, 149] on div "var totem = 4 ; hero . moveRight ( totem ) ; hero . moveDown ( 1 ) ; hero . mov…" at bounding box center [839, 311] width 324 height 346
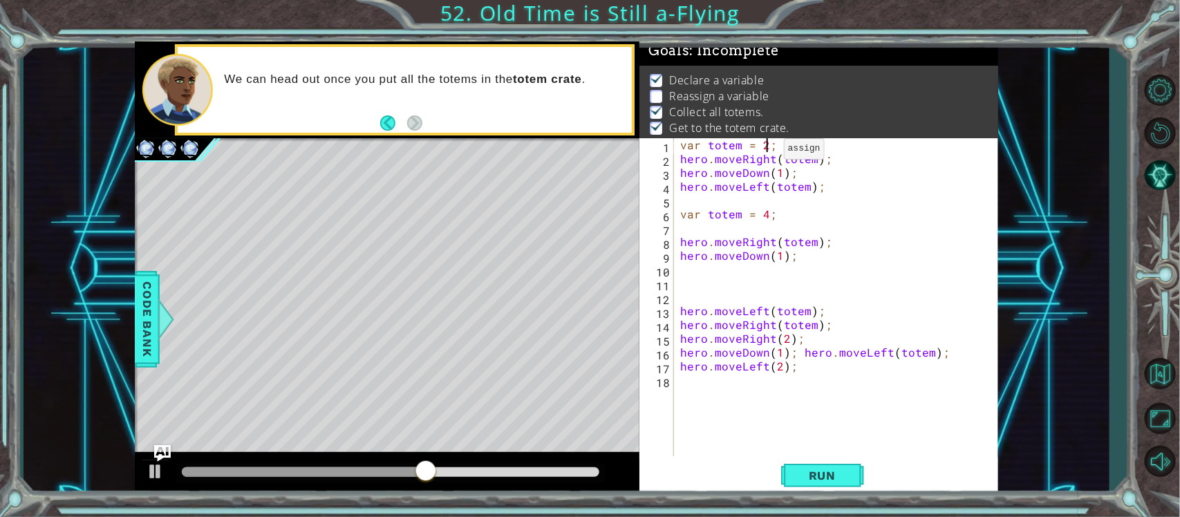
click at [766, 152] on div "var totem = 2 ; hero . moveRight ( totem ) ; hero . moveDown ( 1 ) ; hero . mov…" at bounding box center [839, 311] width 324 height 346
click at [867, 478] on div "Run" at bounding box center [822, 475] width 359 height 36
click at [849, 487] on button "Run" at bounding box center [822, 475] width 83 height 36
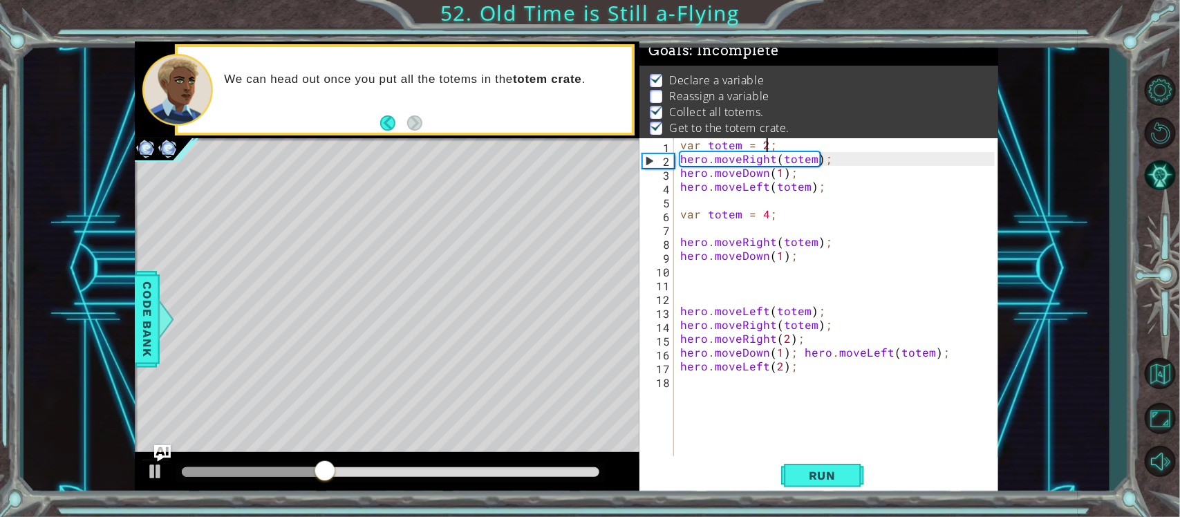
click at [815, 309] on div "var totem = 2 ; hero . moveRight ( totem ) ; hero . moveDown ( 1 ) ; hero . mov…" at bounding box center [839, 311] width 324 height 346
type textarea "hero.moveLeft(totem);"
click at [822, 308] on div "var totem = 2 ; hero . moveRight ( totem ) ; hero . moveDown ( 1 ) ; hero . mov…" at bounding box center [839, 311] width 324 height 346
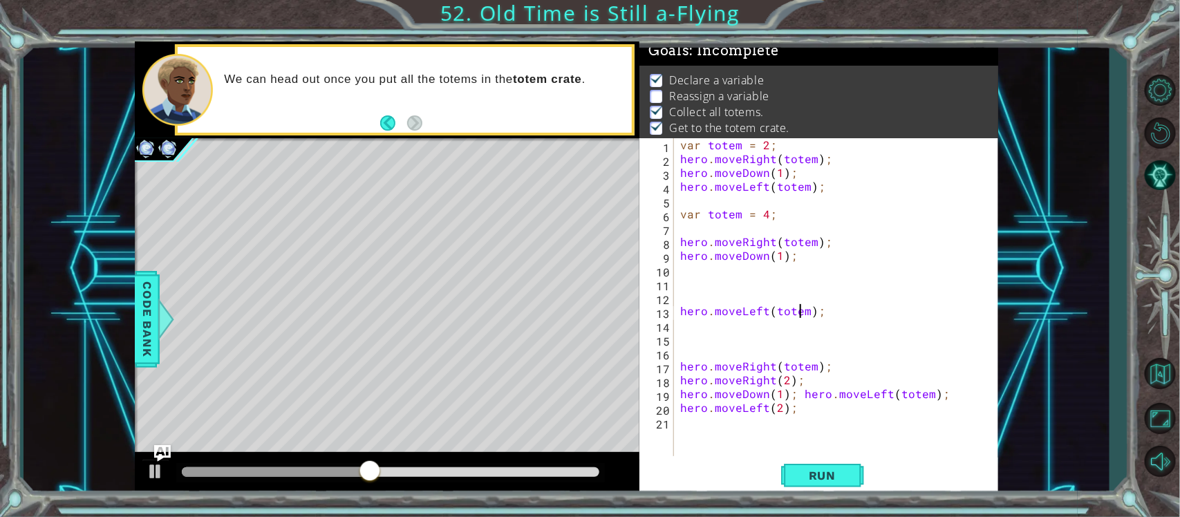
click at [798, 316] on div "var totem = 2 ; hero . moveRight ( totem ) ; hero . moveDown ( 1 ) ; hero . mov…" at bounding box center [839, 311] width 324 height 346
type textarea "hero.moveLeft(totem);"
click at [765, 313] on div "var totem = 2 ; hero . moveRight ( totem ) ; hero . moveDown ( 1 ) ; hero . mov…" at bounding box center [839, 311] width 324 height 346
click at [757, 301] on div "var totem = 2 ; hero . moveRight ( totem ) ; hero . moveDown ( 1 ) ; hero . mov…" at bounding box center [839, 311] width 324 height 346
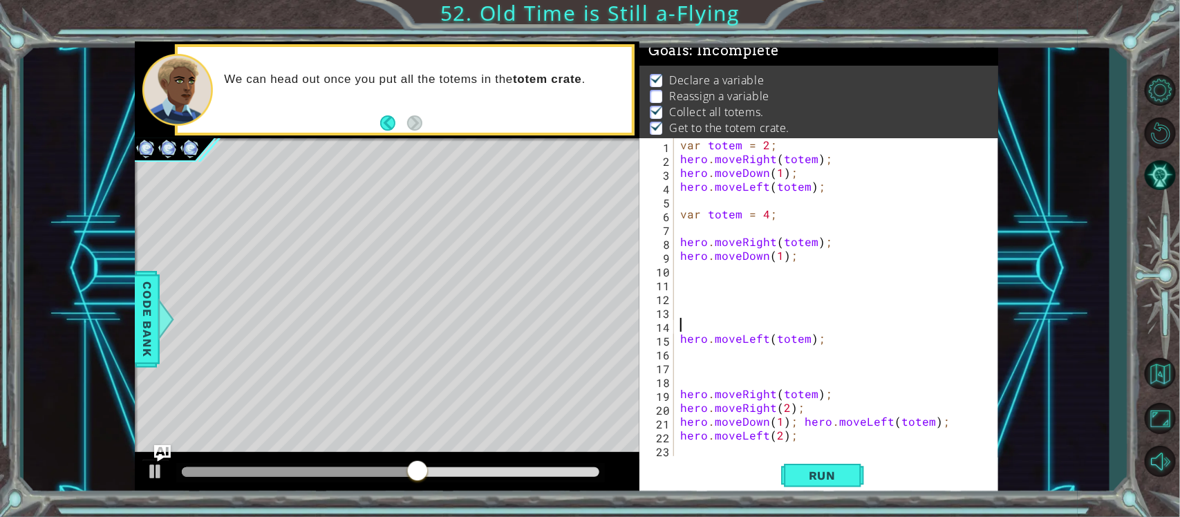
click at [737, 321] on div "var totem = 2 ; hero . moveRight ( totem ) ; hero . moveDown ( 1 ) ; hero . mov…" at bounding box center [839, 311] width 324 height 346
click at [733, 317] on div "var totem = 2 ; hero . moveRight ( totem ) ; hero . moveDown ( 1 ) ; hero . mov…" at bounding box center [839, 311] width 324 height 346
click at [732, 312] on div "var totem = 2 ; hero . moveRight ( totem ) ; hero . moveDown ( 1 ) ; hero . mov…" at bounding box center [839, 311] width 324 height 346
click at [833, 464] on button "Run" at bounding box center [822, 475] width 83 height 36
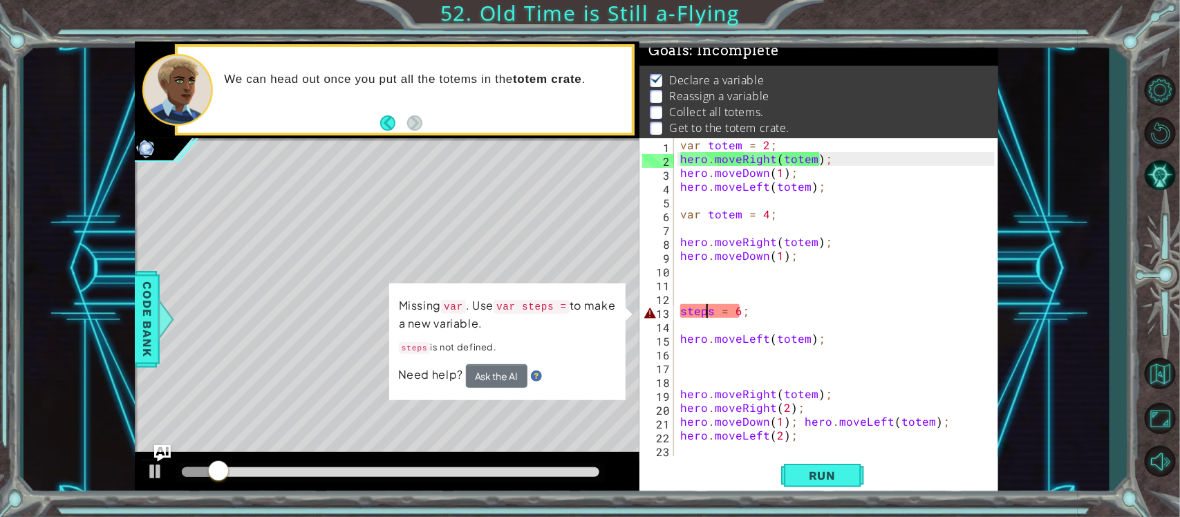
click at [710, 314] on div "var totem = 2 ; hero . moveRight ( totem ) ; hero . moveDown ( 1 ) ; hero . mov…" at bounding box center [839, 311] width 324 height 346
click at [683, 318] on div "var totem = 2 ; hero . moveRight ( totem ) ; hero . moveDown ( 1 ) ; hero . mov…" at bounding box center [839, 311] width 324 height 346
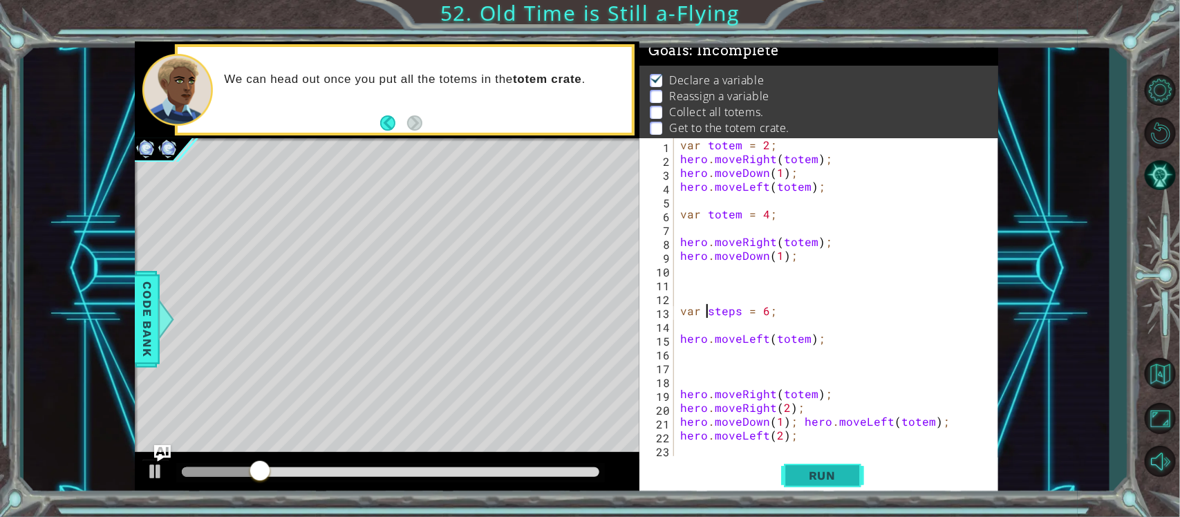
click at [814, 475] on span "Run" at bounding box center [822, 476] width 55 height 14
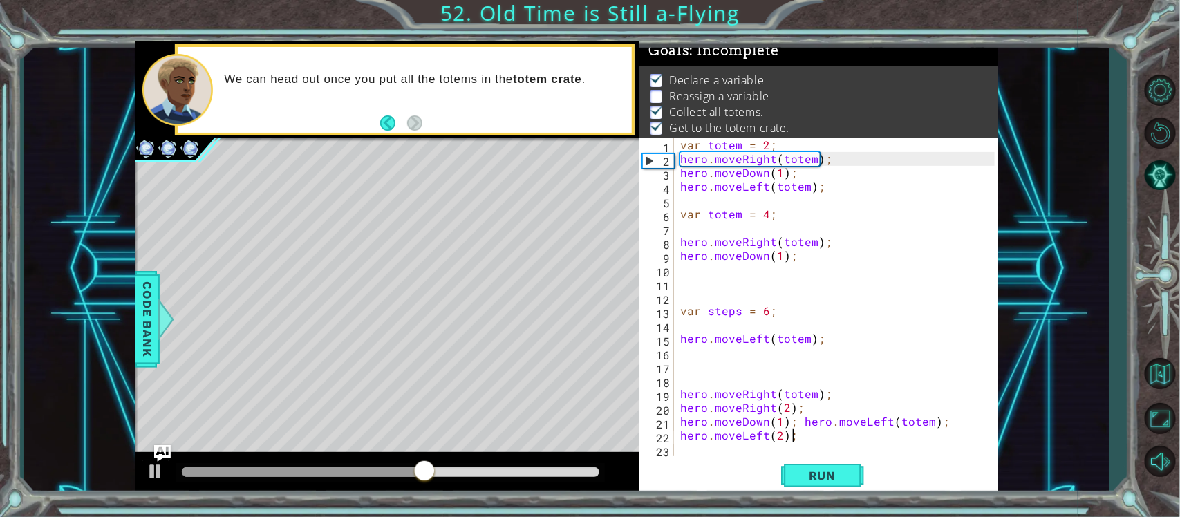
click at [820, 440] on div "var totem = 2 ; hero . moveRight ( totem ) ; hero . moveDown ( 1 ) ; hero . mov…" at bounding box center [839, 311] width 324 height 346
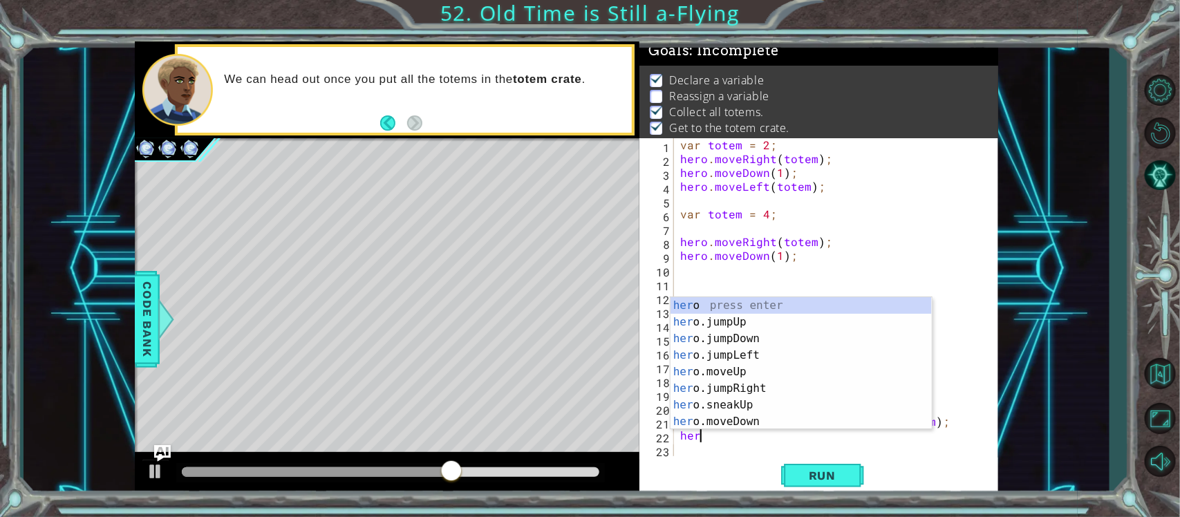
type textarea "h"
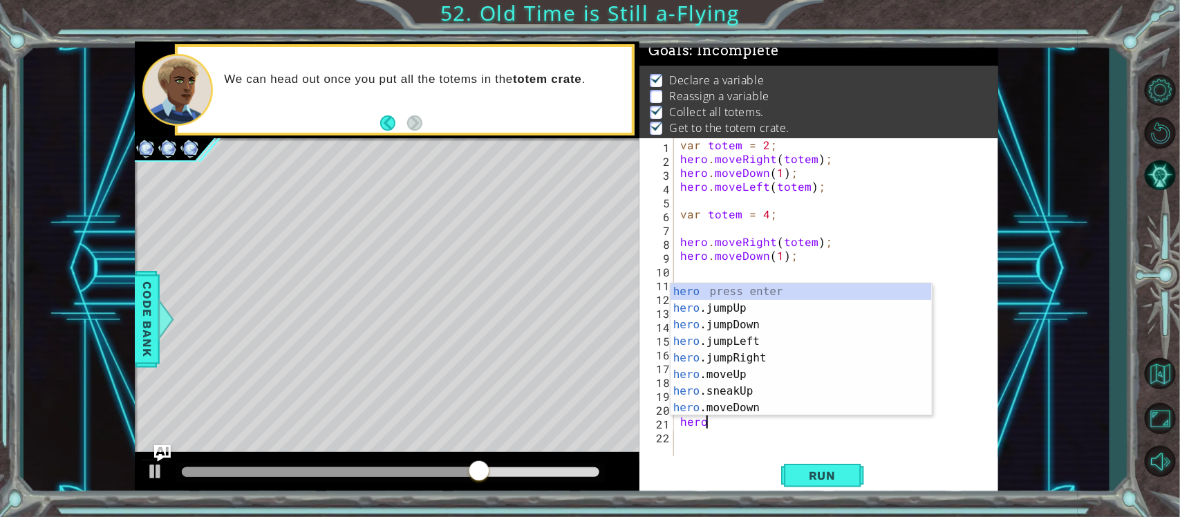
type textarea "h"
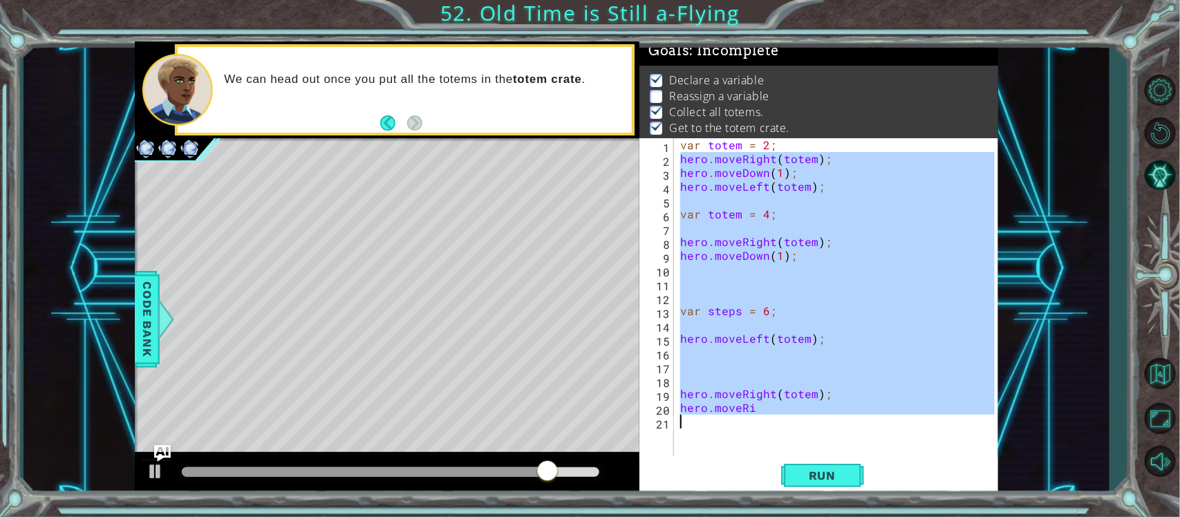
drag, startPoint x: 679, startPoint y: 160, endPoint x: 883, endPoint y: 458, distance: 360.9
click at [883, 458] on div "hero.moveRi 1 2 3 4 5 6 7 8 9 10 11 12 13 14 15 16 17 18 19 20 21 var totem = 2…" at bounding box center [818, 317] width 359 height 358
type textarea "hero.moveRi"
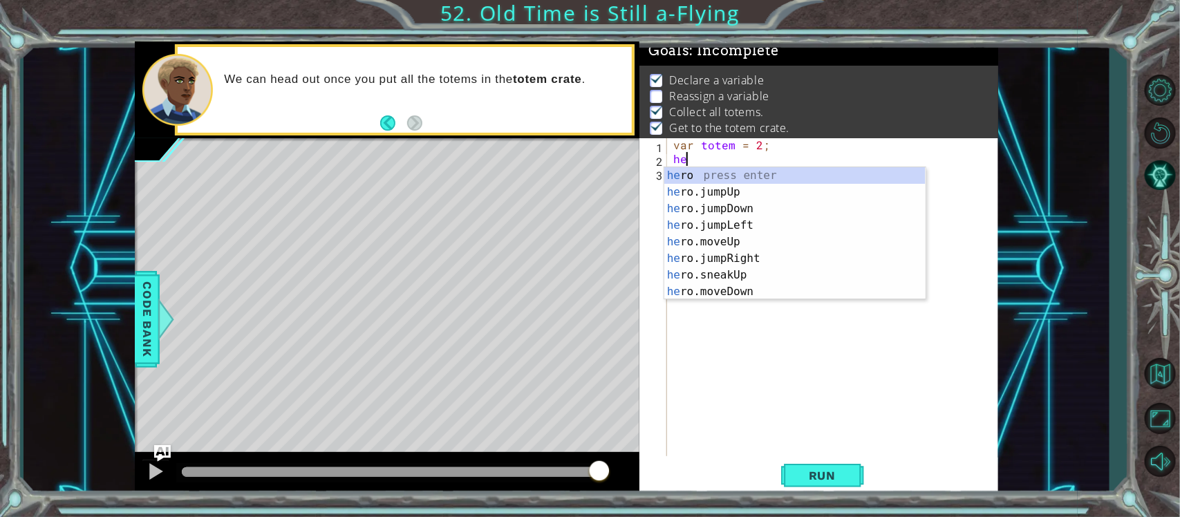
type textarea "h"
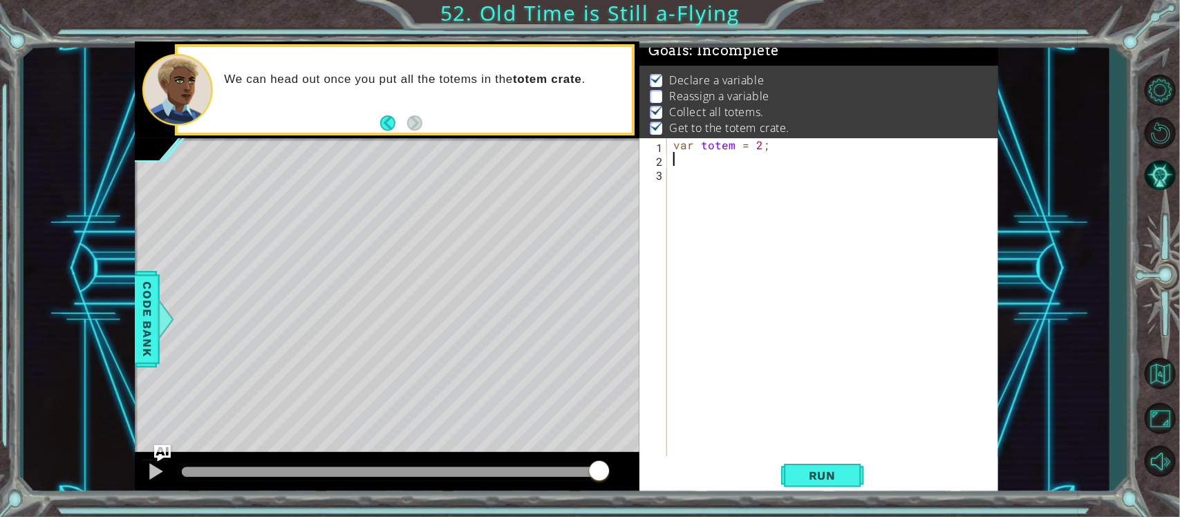
click at [794, 161] on div "var totem = 2 ;" at bounding box center [835, 311] width 330 height 346
click at [794, 381] on div "var totem = 2 ;" at bounding box center [835, 311] width 330 height 346
click at [813, 350] on div "var totem = 2 ;" at bounding box center [835, 311] width 330 height 346
click at [787, 343] on div "var totem = 2 ;" at bounding box center [835, 311] width 330 height 346
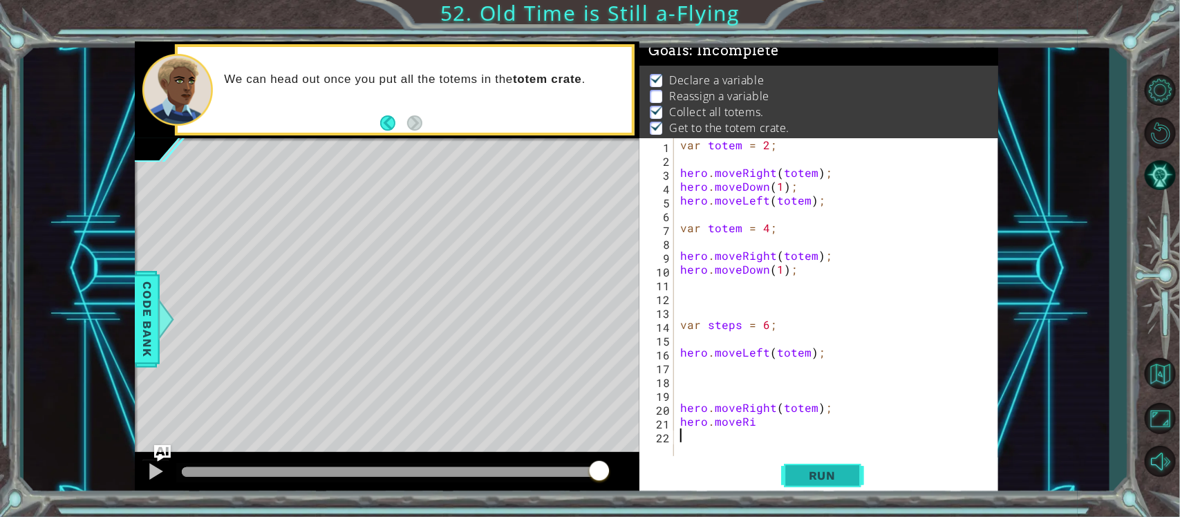
click at [826, 489] on button "Run" at bounding box center [822, 475] width 83 height 36
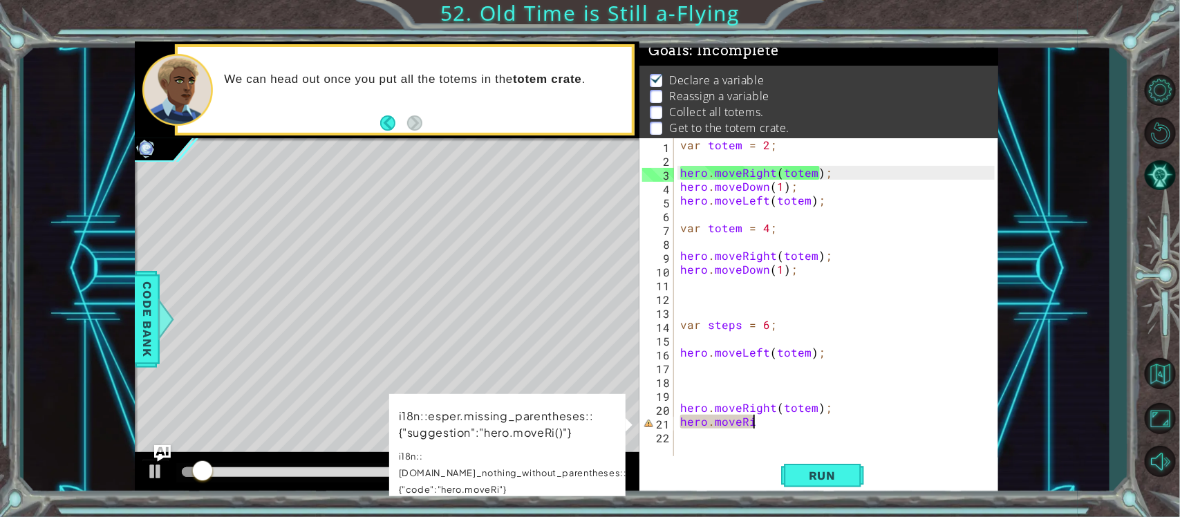
click at [784, 425] on div "var totem = 2 ; hero . moveRight ( totem ) ; hero . moveDown ( 1 ) ; hero . mov…" at bounding box center [839, 311] width 324 height 346
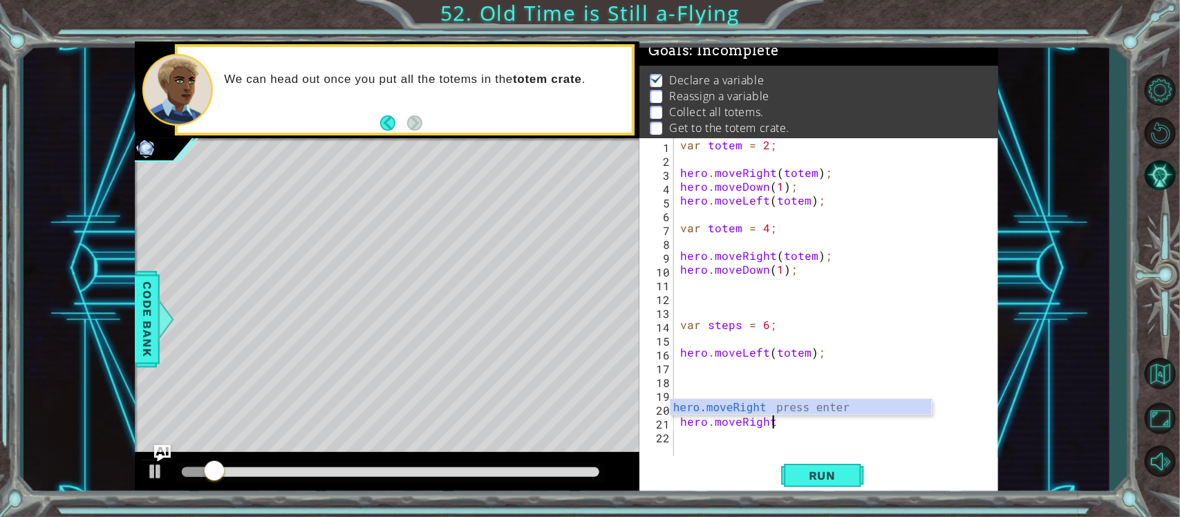
scroll to position [0, 5]
click at [823, 485] on button "Run" at bounding box center [822, 475] width 83 height 36
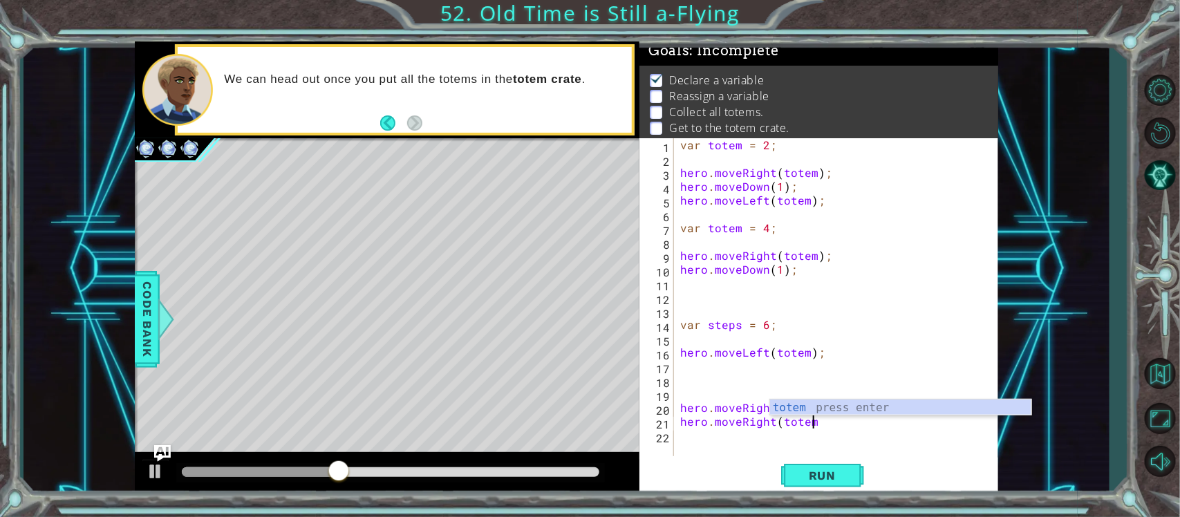
scroll to position [0, 8]
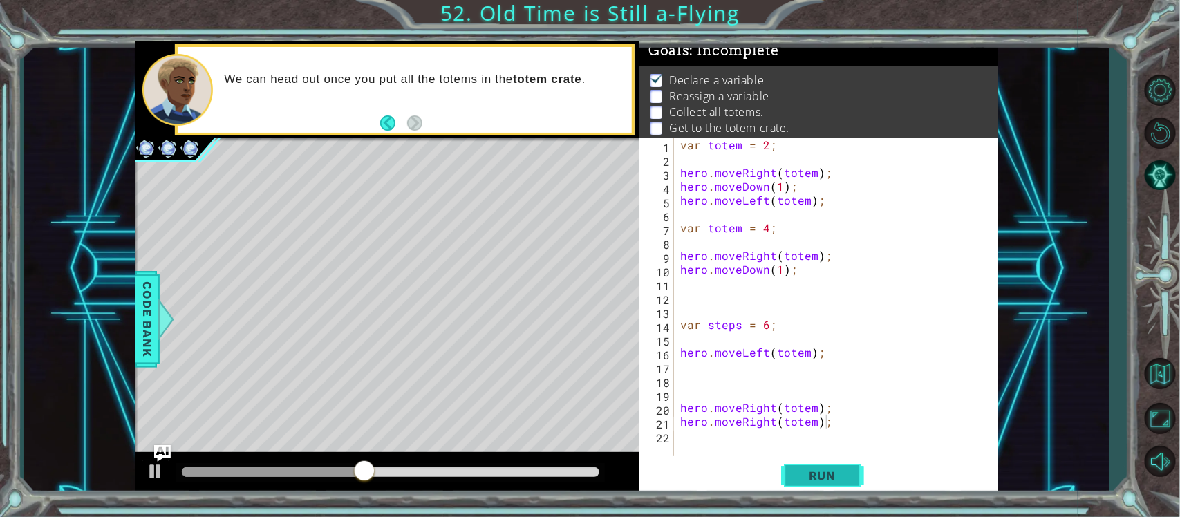
click at [833, 475] on span "Run" at bounding box center [822, 476] width 55 height 14
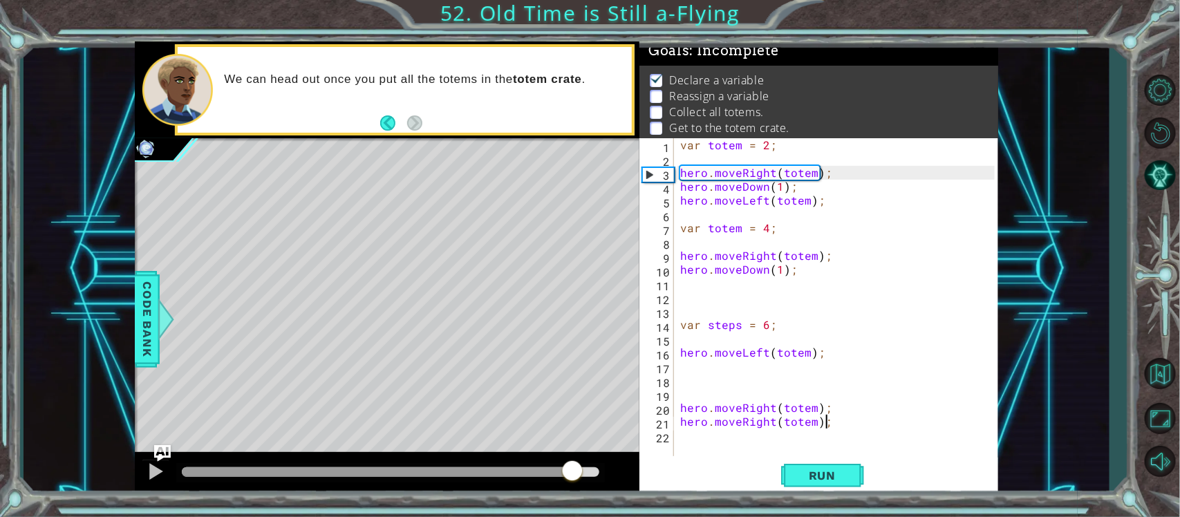
click at [573, 473] on div at bounding box center [390, 472] width 417 height 10
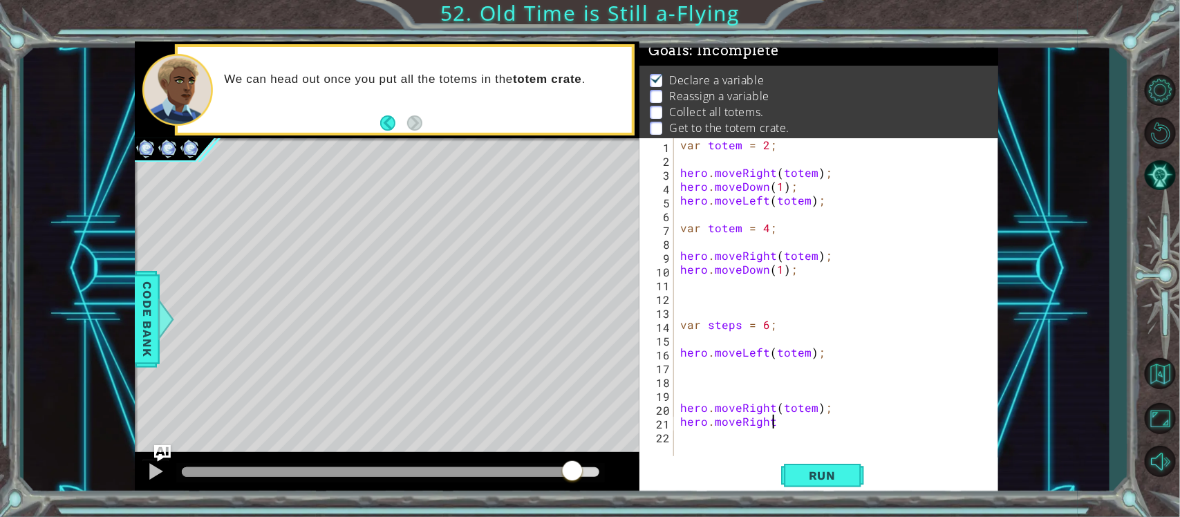
type textarea "hero.moveRi"
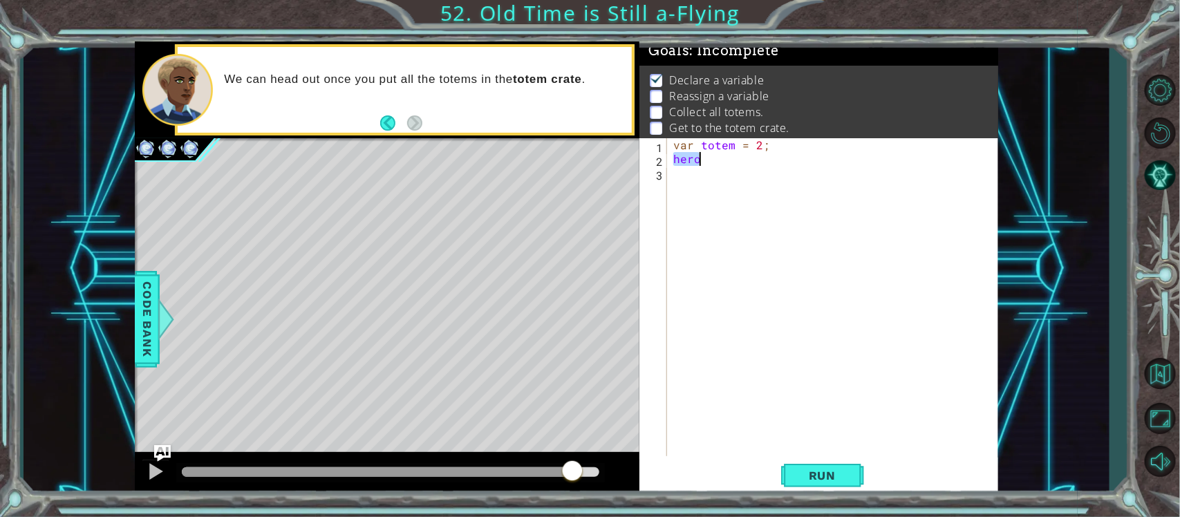
type textarea "h"
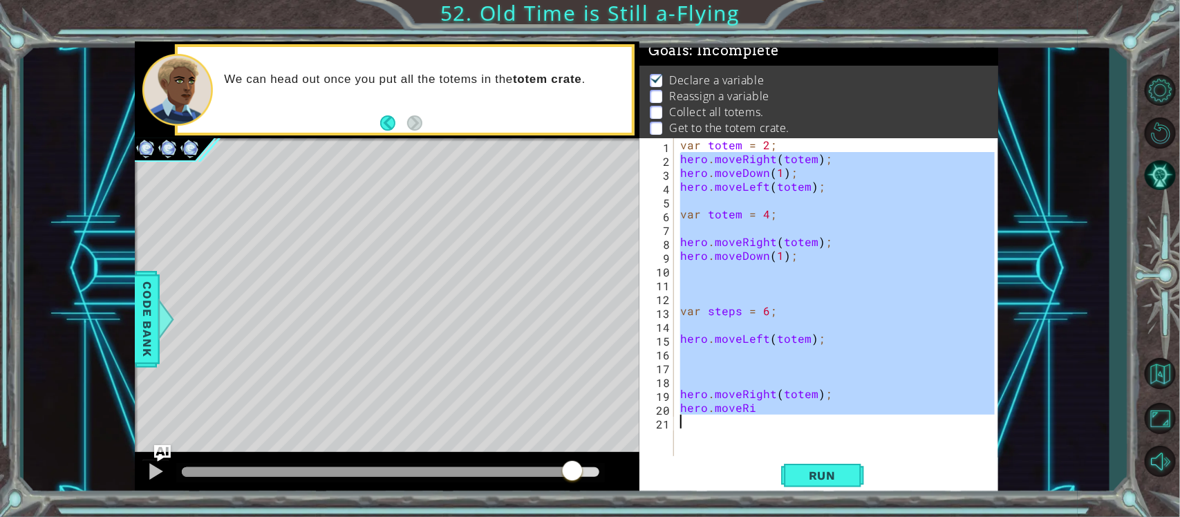
type textarea "hero.moveRight(2);"
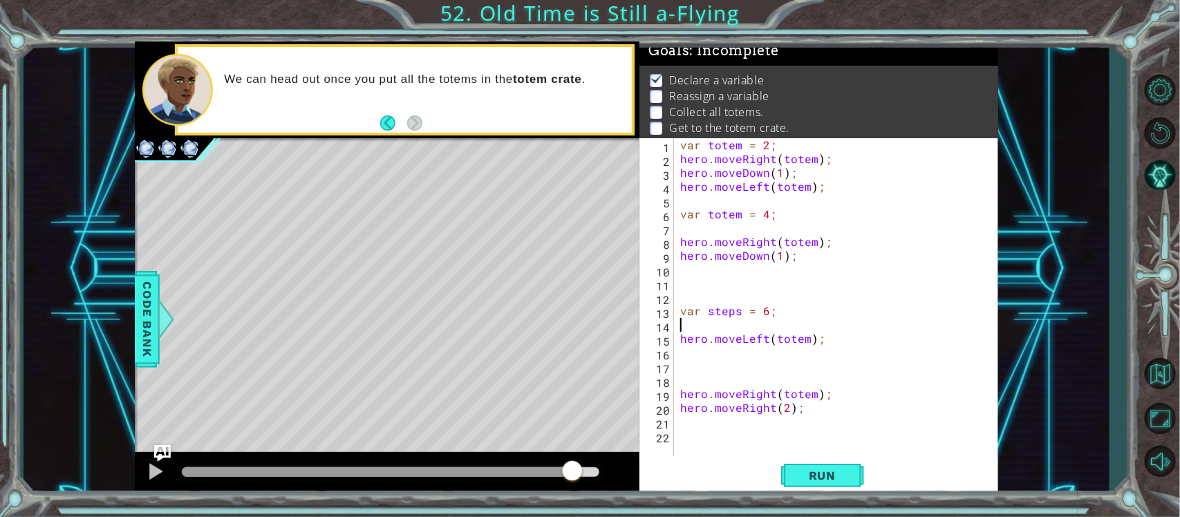
click at [898, 330] on div "var totem = 2 ; hero . moveRight ( totem ) ; hero . moveDown ( 1 ) ; hero . mov…" at bounding box center [839, 311] width 324 height 346
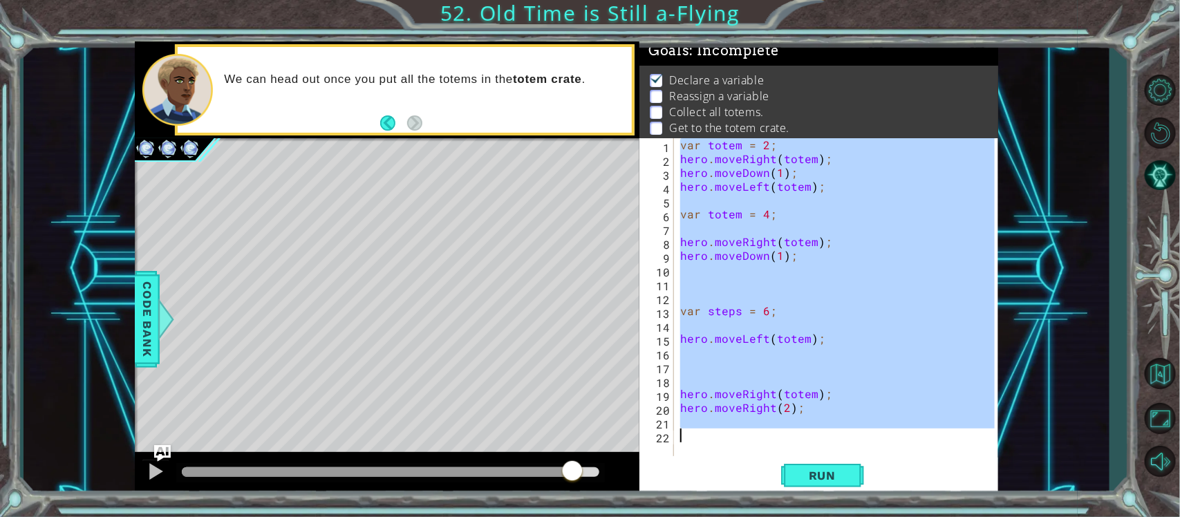
drag, startPoint x: 679, startPoint y: 144, endPoint x: 840, endPoint y: 536, distance: 423.9
click at [840, 516] on html "1 2 3 4 5 6 7 8 9 10 11 12 13 14 15 16 var totem = 4 ; hero . moveRight ( totem…" at bounding box center [590, 258] width 1180 height 517
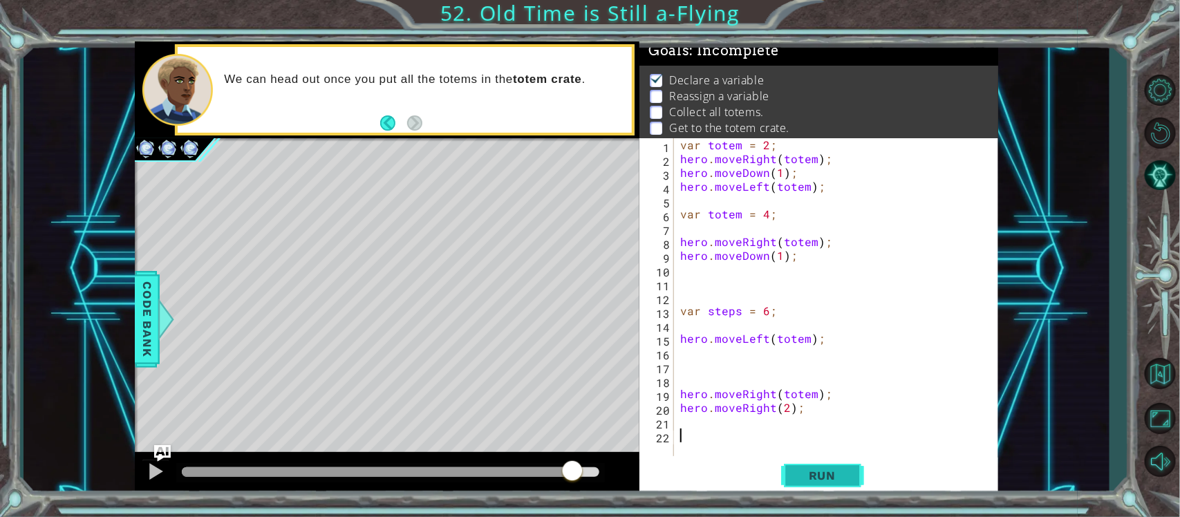
click at [834, 478] on span "Run" at bounding box center [822, 476] width 55 height 14
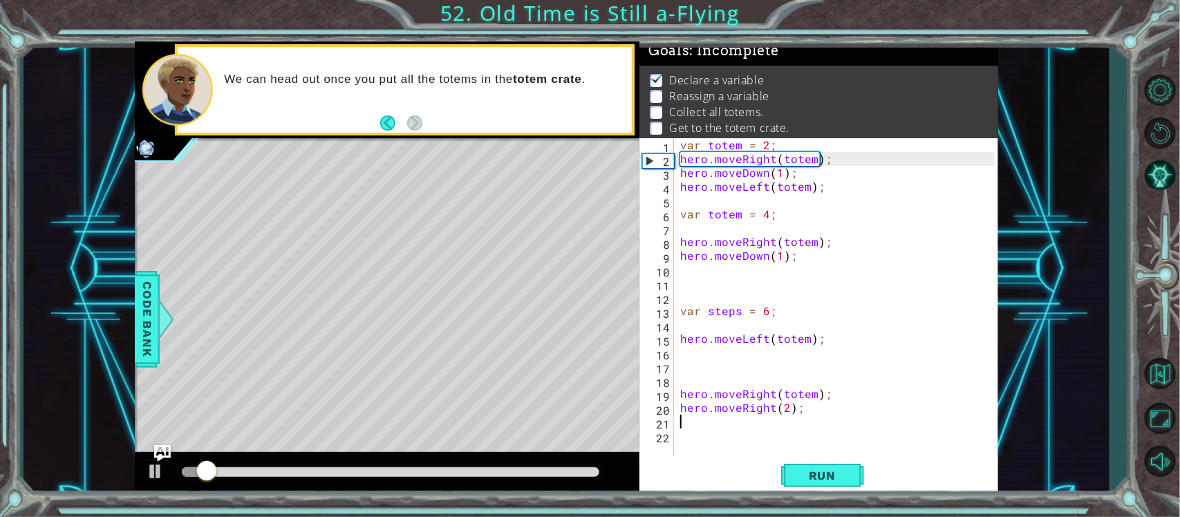
click at [840, 424] on div "var totem = 2 ; hero . moveRight ( totem ) ; hero . moveDown ( 1 ) ; hero . mov…" at bounding box center [839, 311] width 324 height 346
click at [847, 400] on div "var totem = 2 ; hero . moveRight ( totem ) ; hero . moveDown ( 1 ) ; hero . mov…" at bounding box center [839, 311] width 324 height 346
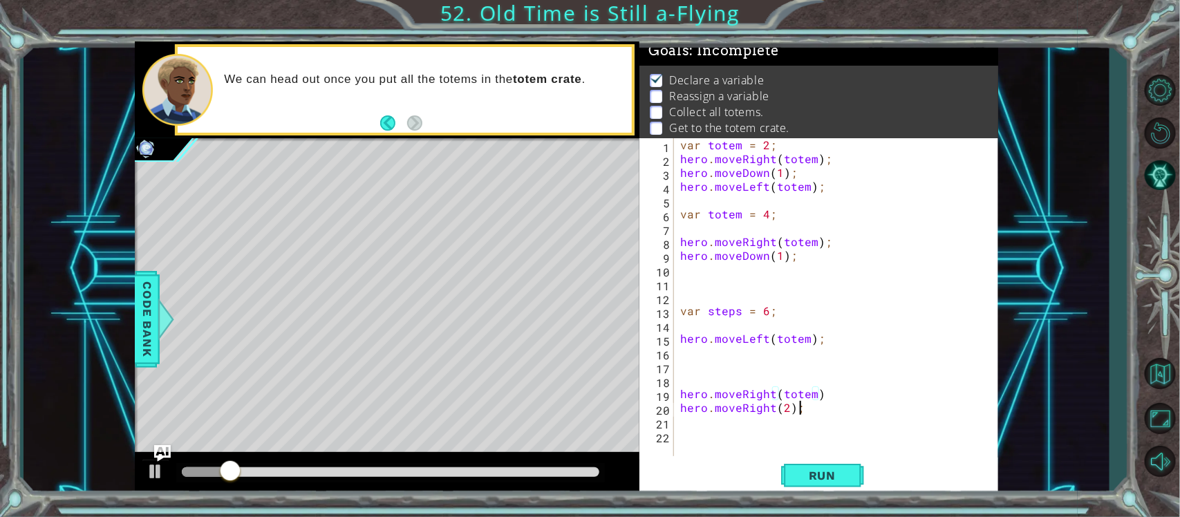
click at [843, 406] on div "var totem = 2 ; hero . moveRight ( totem ) ; hero . moveDown ( 1 ) ; hero . mov…" at bounding box center [839, 311] width 324 height 346
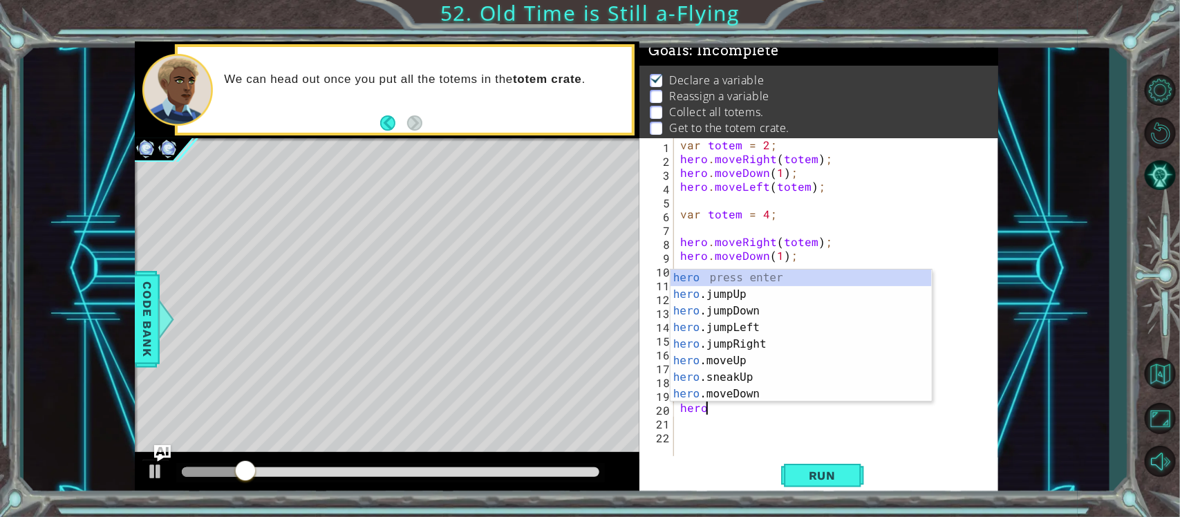
type textarea "h"
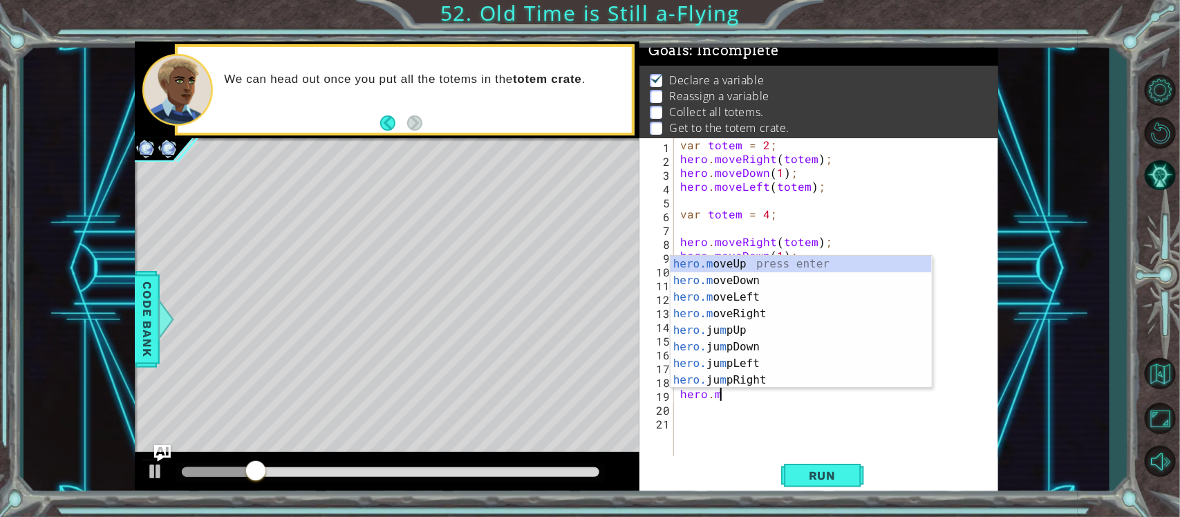
type textarea "h"
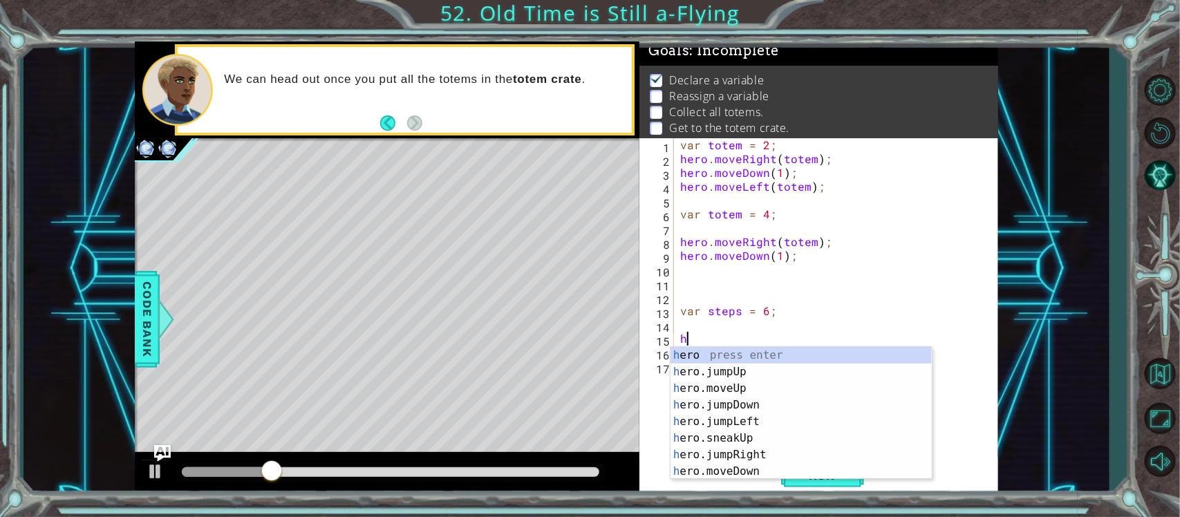
type textarea "h"
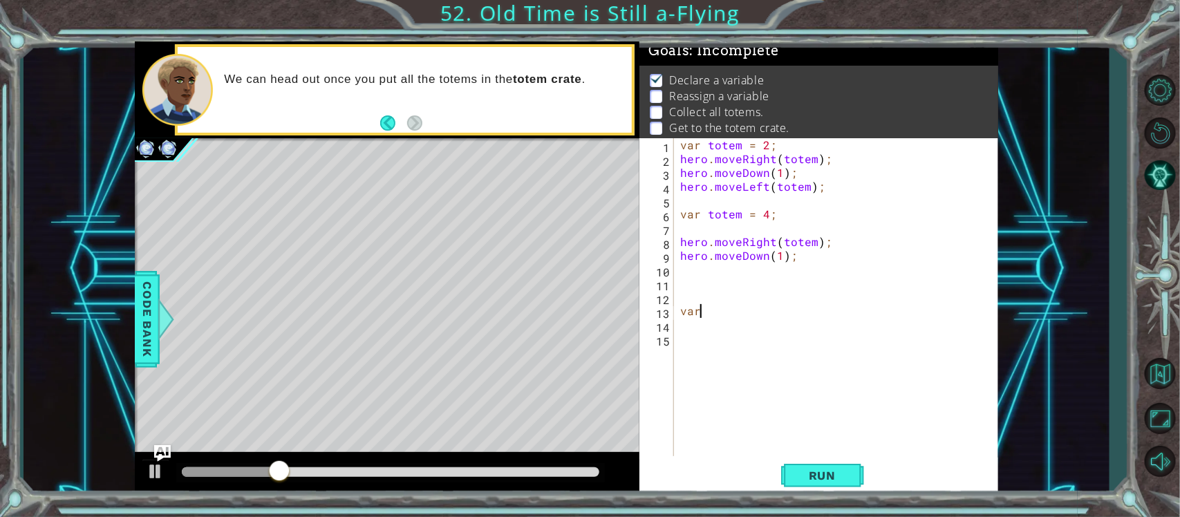
type textarea "v"
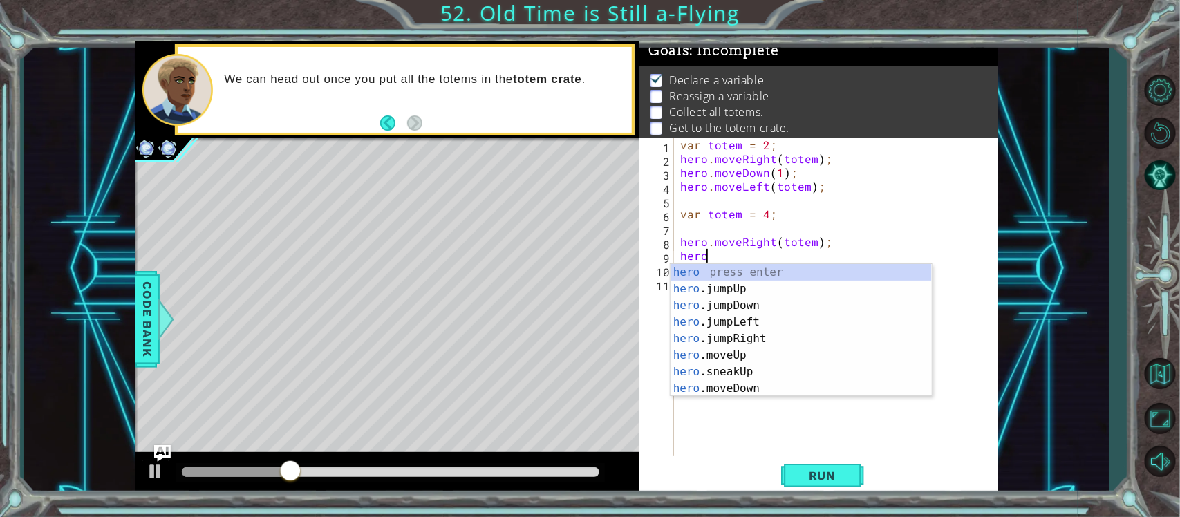
type textarea "h"
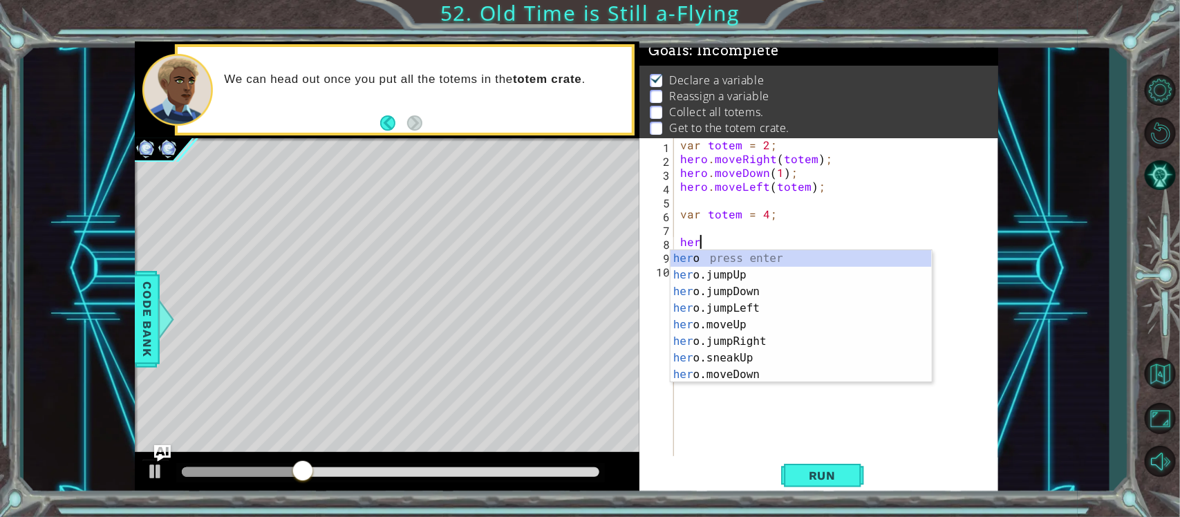
type textarea "h"
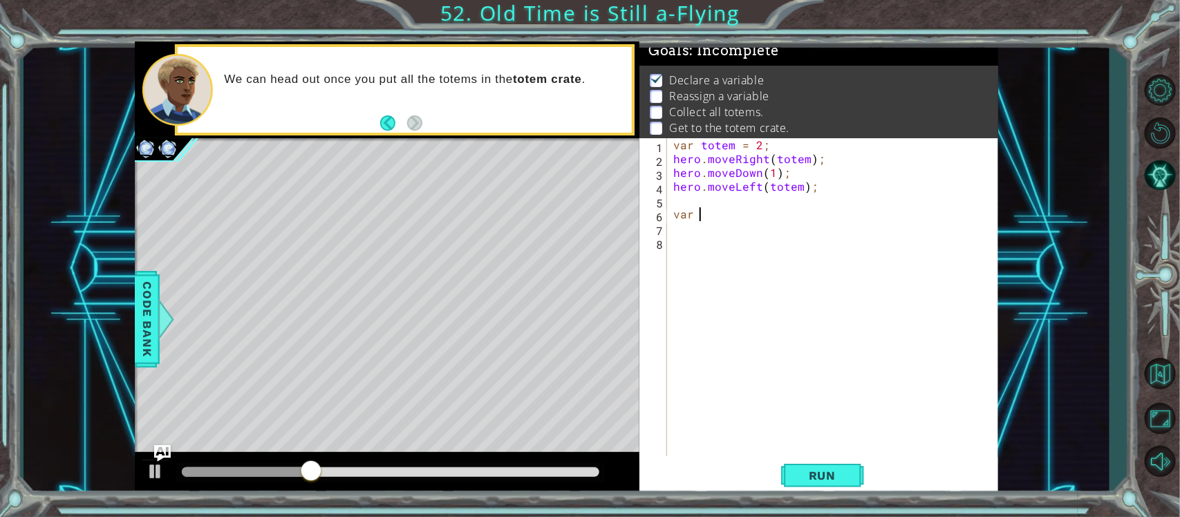
type textarea "v"
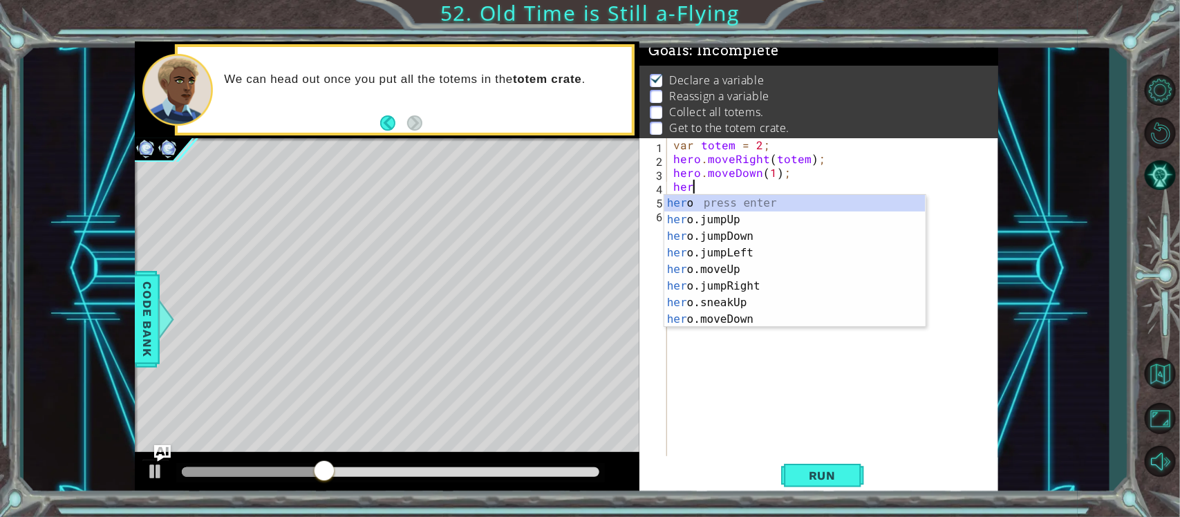
type textarea "h"
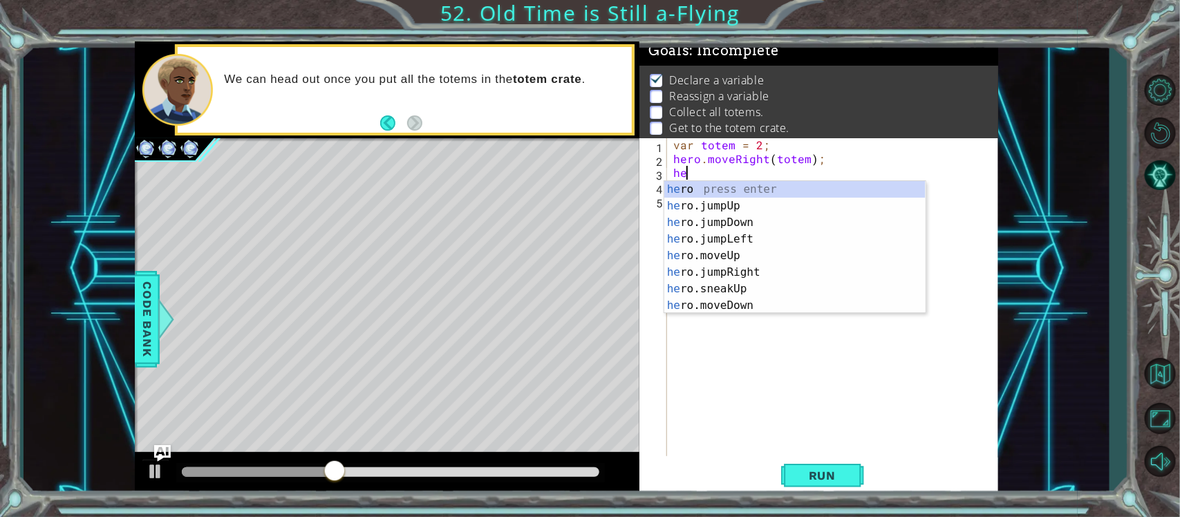
type textarea "h"
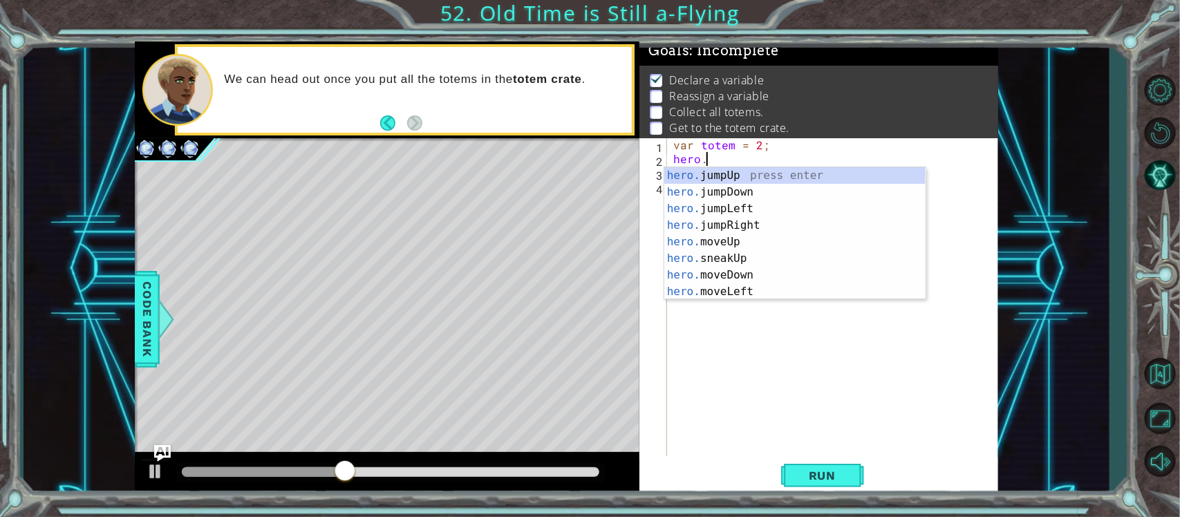
type textarea "h"
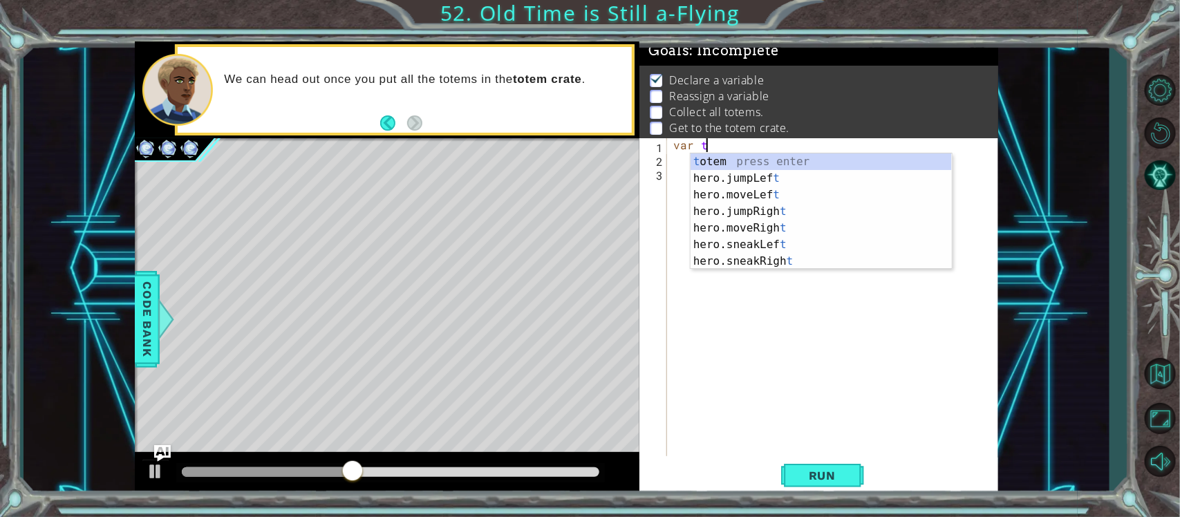
type textarea "v"
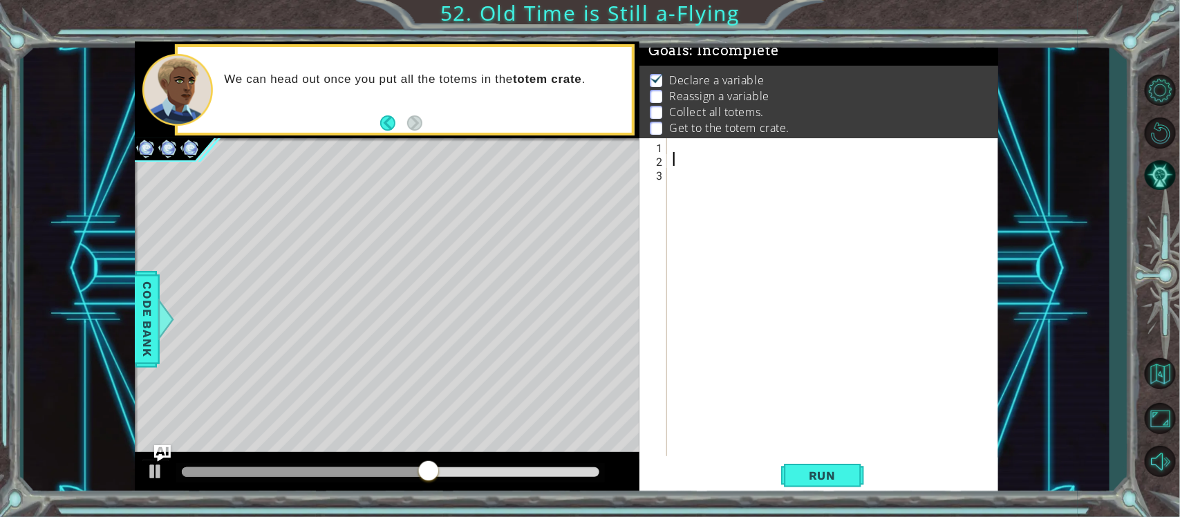
paste textarea "2:07 PM"
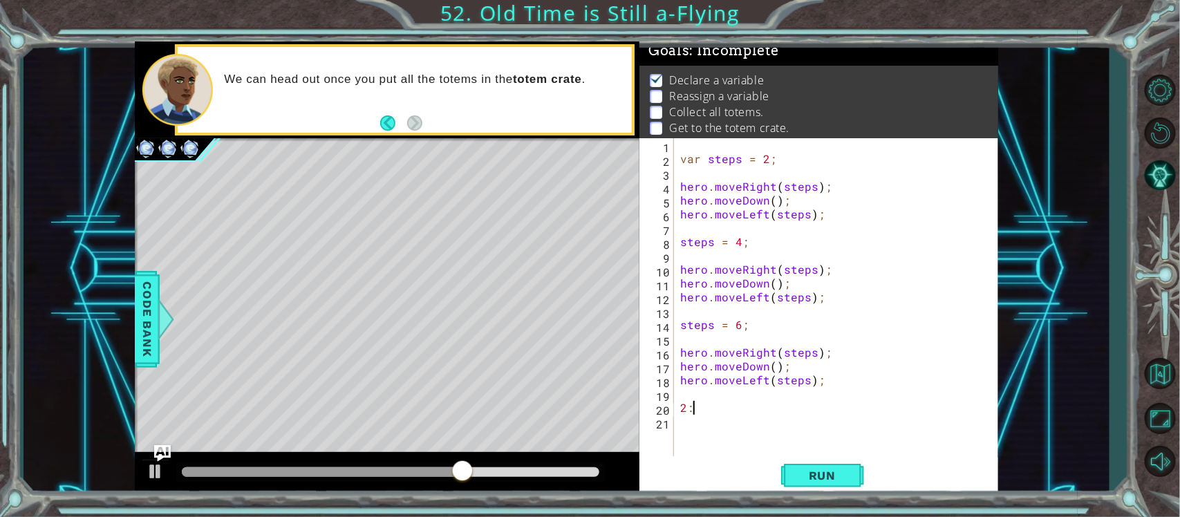
type textarea "2"
click at [838, 482] on span "Run" at bounding box center [822, 476] width 55 height 14
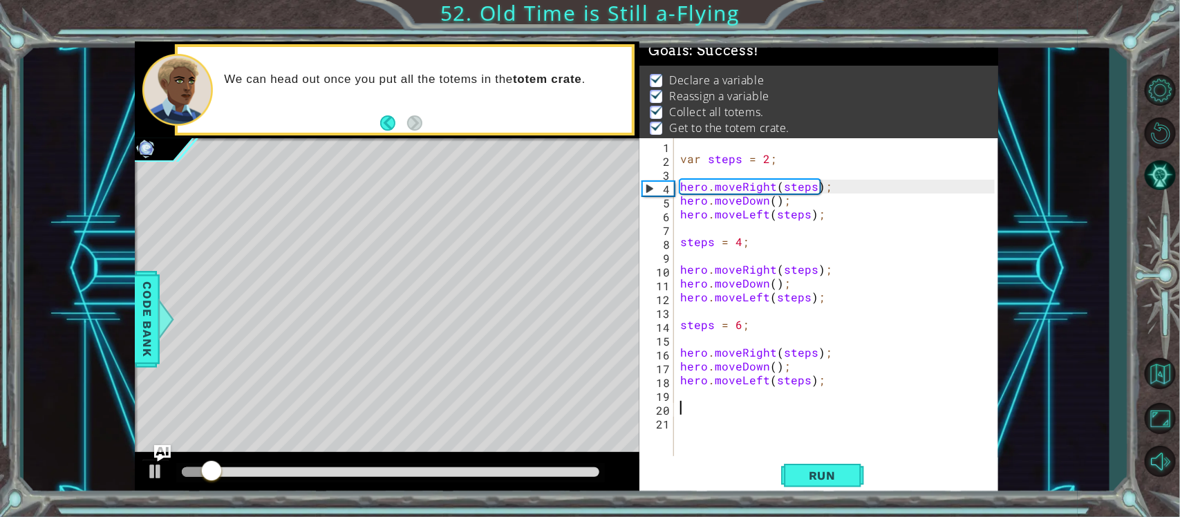
click at [589, 474] on div at bounding box center [390, 472] width 417 height 10
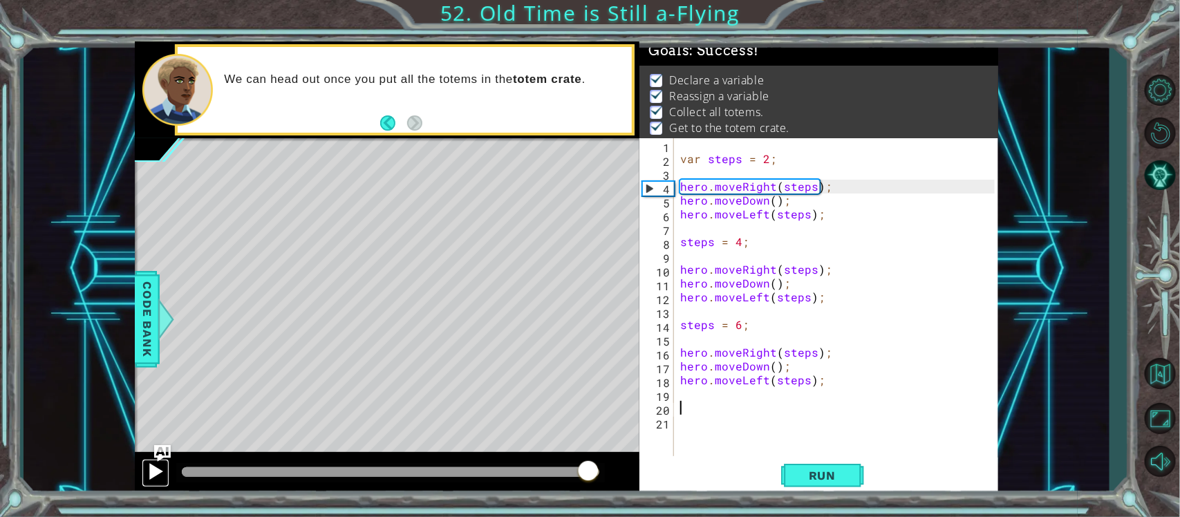
click at [151, 476] on div at bounding box center [156, 471] width 18 height 18
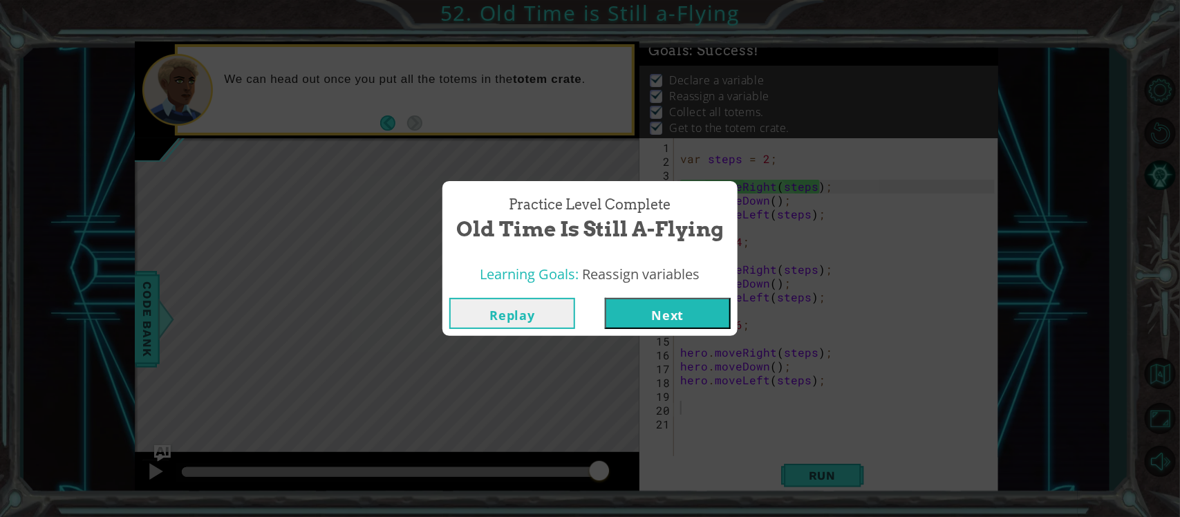
click at [643, 316] on button "Next" at bounding box center [668, 313] width 126 height 31
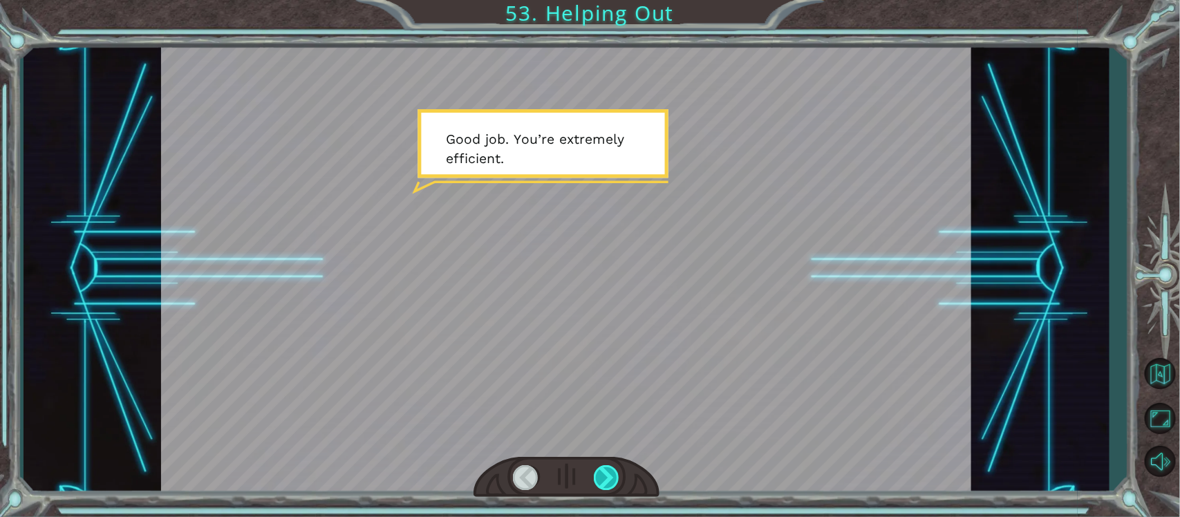
click at [598, 479] on div at bounding box center [607, 477] width 26 height 25
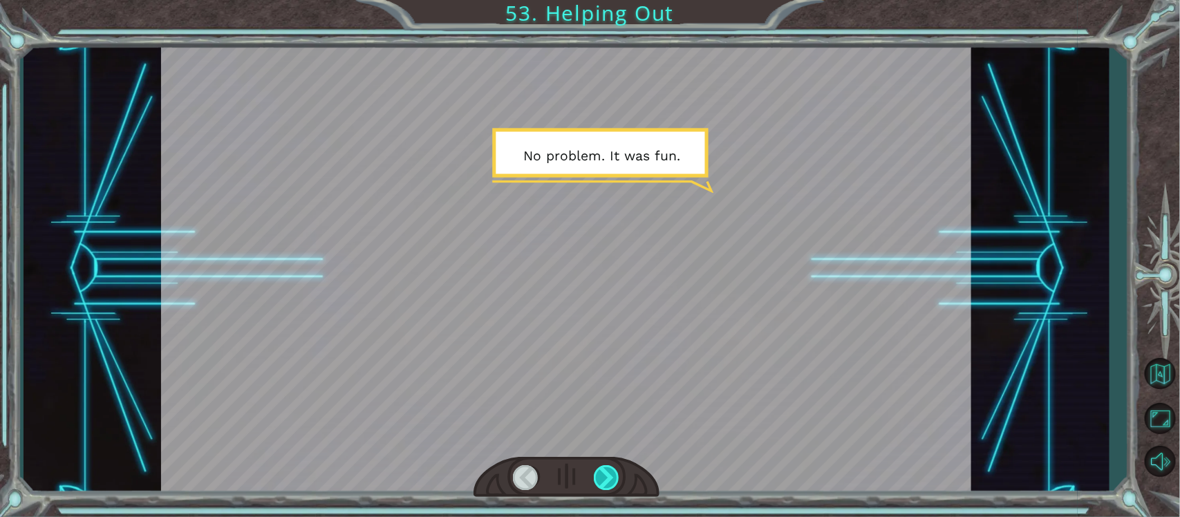
click at [601, 482] on div at bounding box center [607, 477] width 26 height 25
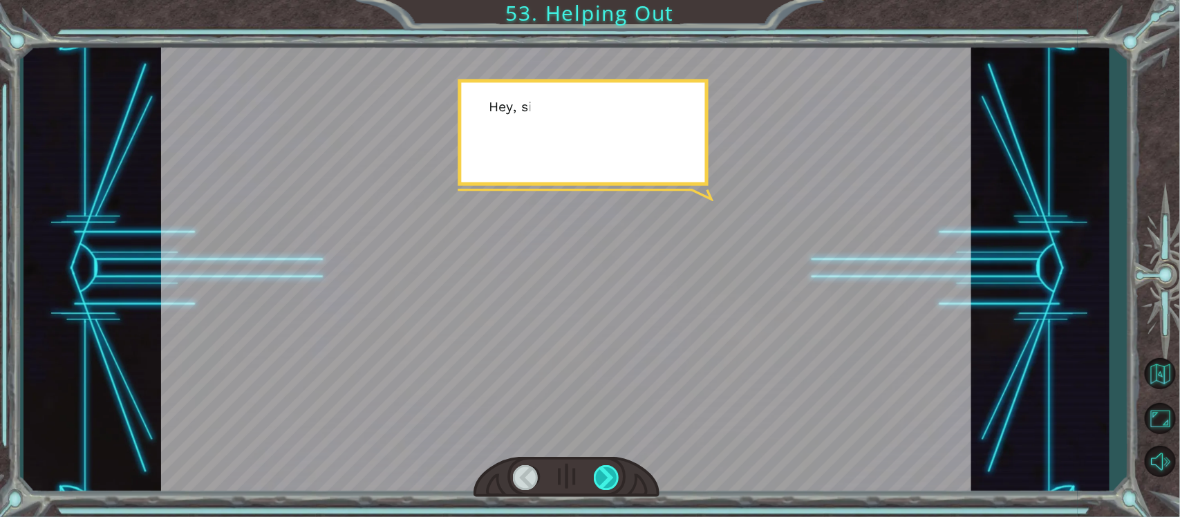
click at [601, 482] on div at bounding box center [607, 477] width 26 height 25
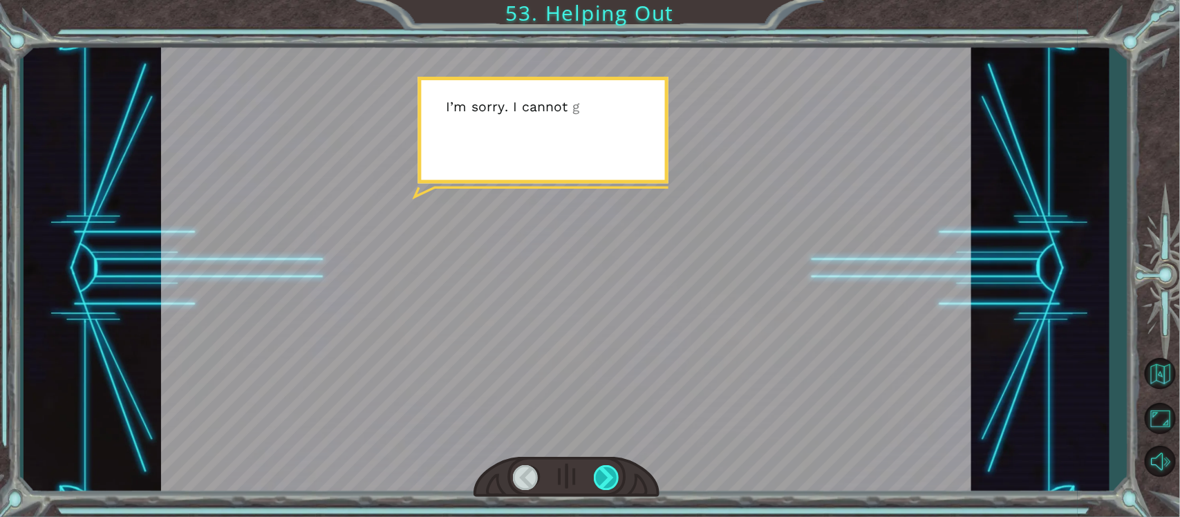
click at [601, 482] on div at bounding box center [607, 477] width 26 height 25
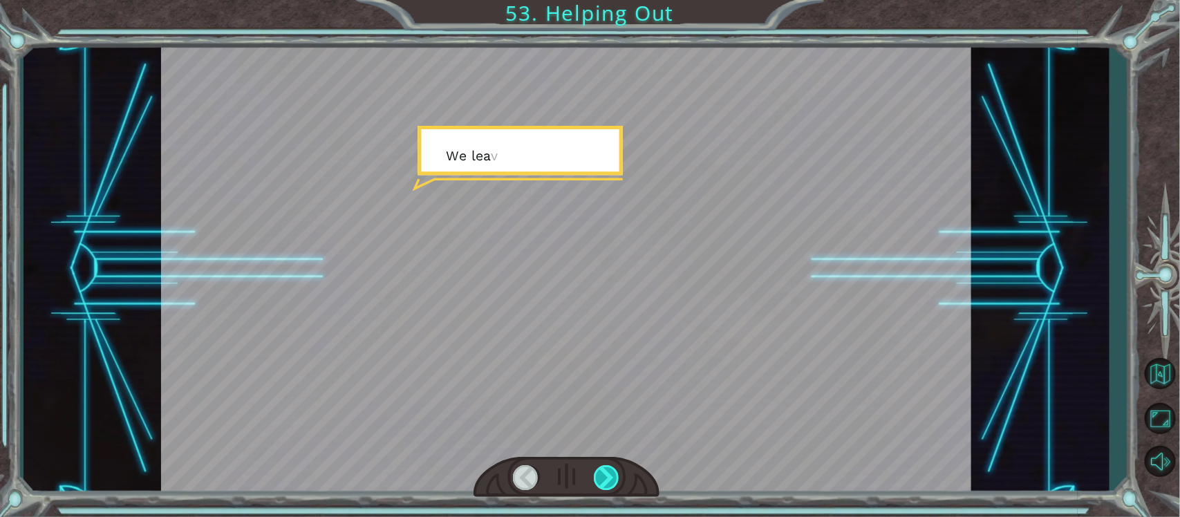
click at [601, 482] on div at bounding box center [607, 477] width 26 height 25
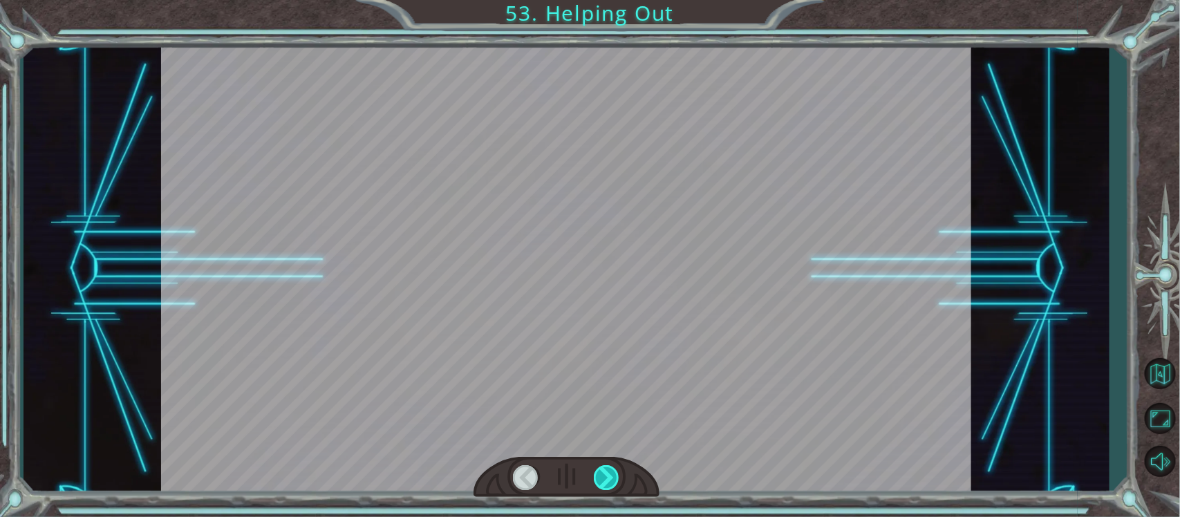
click at [601, 482] on div at bounding box center [607, 477] width 26 height 25
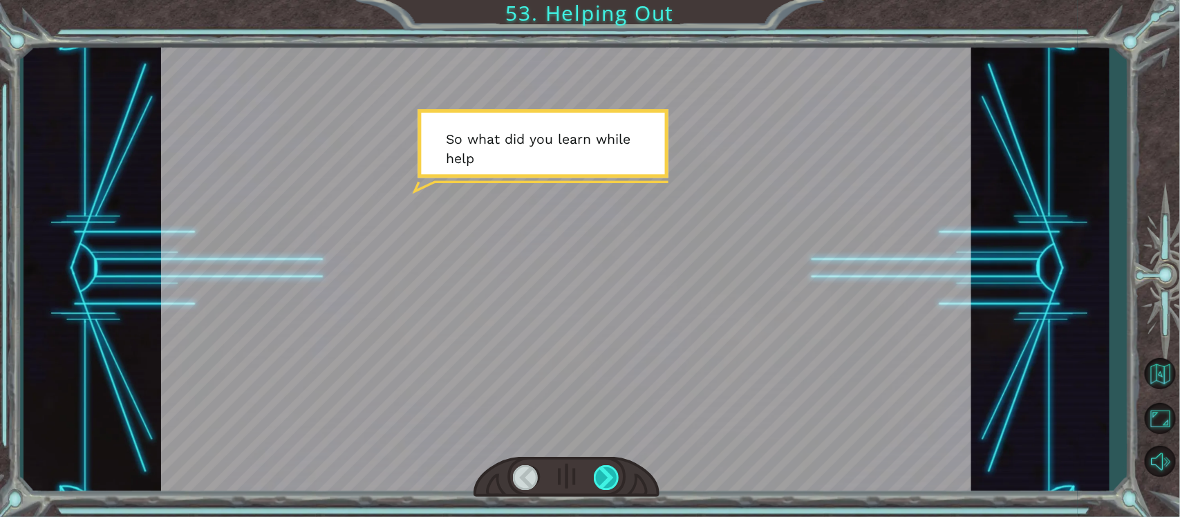
click at [601, 475] on div at bounding box center [607, 477] width 26 height 25
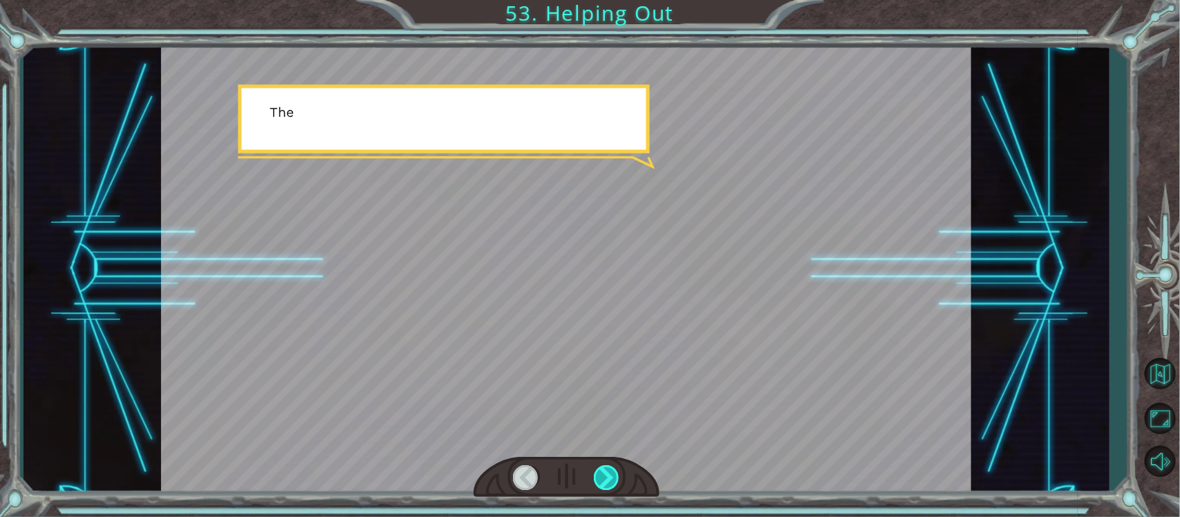
click at [601, 475] on div at bounding box center [607, 477] width 26 height 25
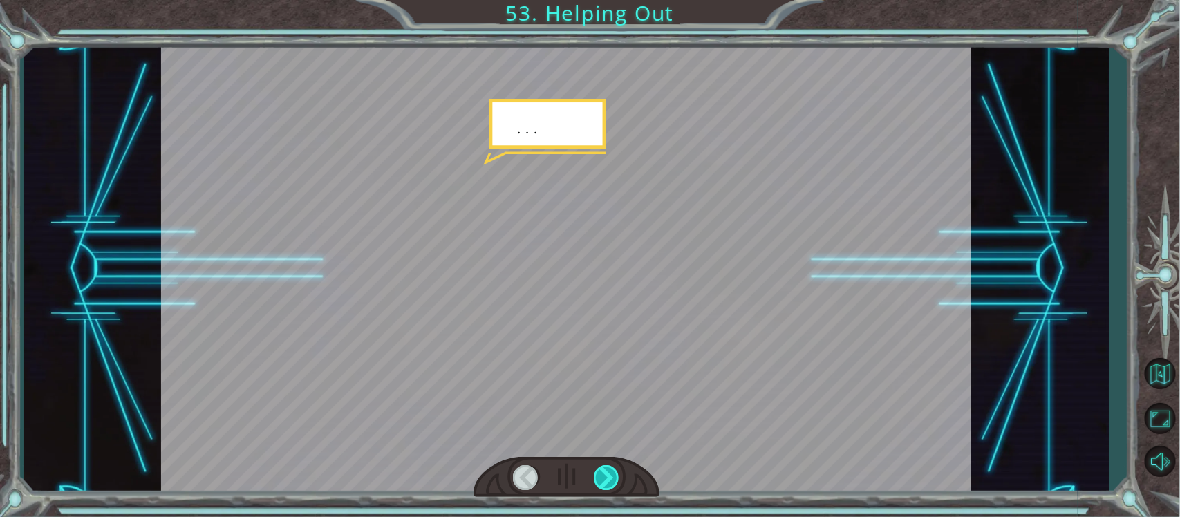
click at [601, 475] on div at bounding box center [607, 477] width 26 height 25
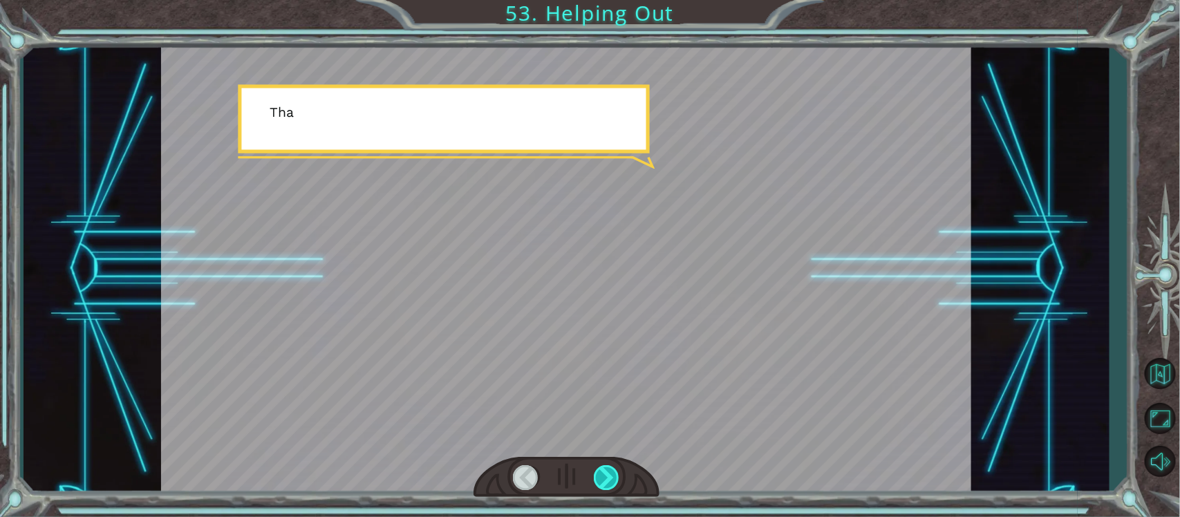
click at [601, 475] on div at bounding box center [607, 477] width 26 height 25
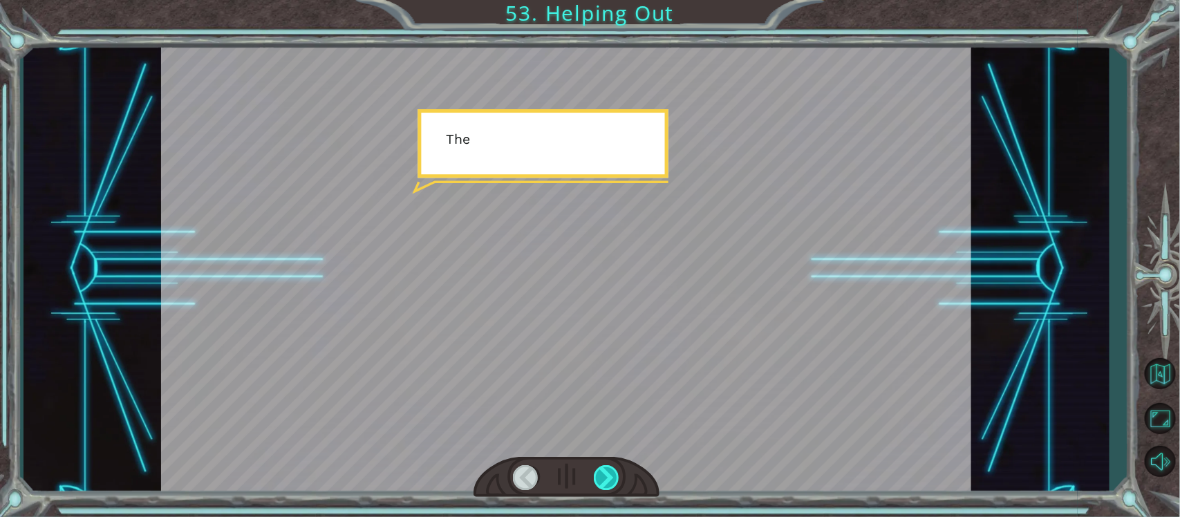
click at [601, 475] on div at bounding box center [607, 477] width 26 height 25
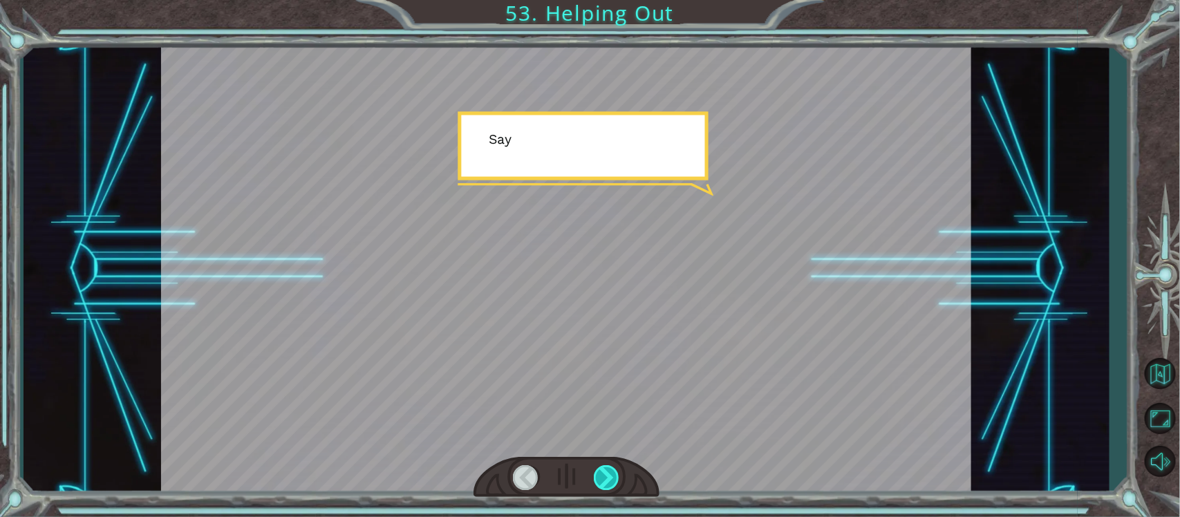
click at [601, 475] on div at bounding box center [607, 477] width 26 height 25
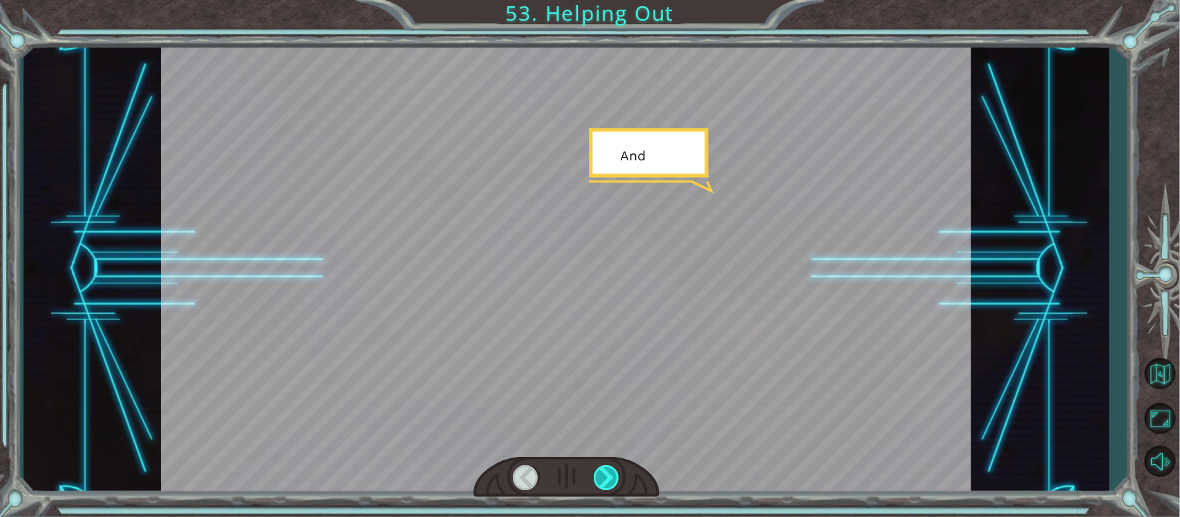
click at [601, 475] on div at bounding box center [607, 477] width 26 height 25
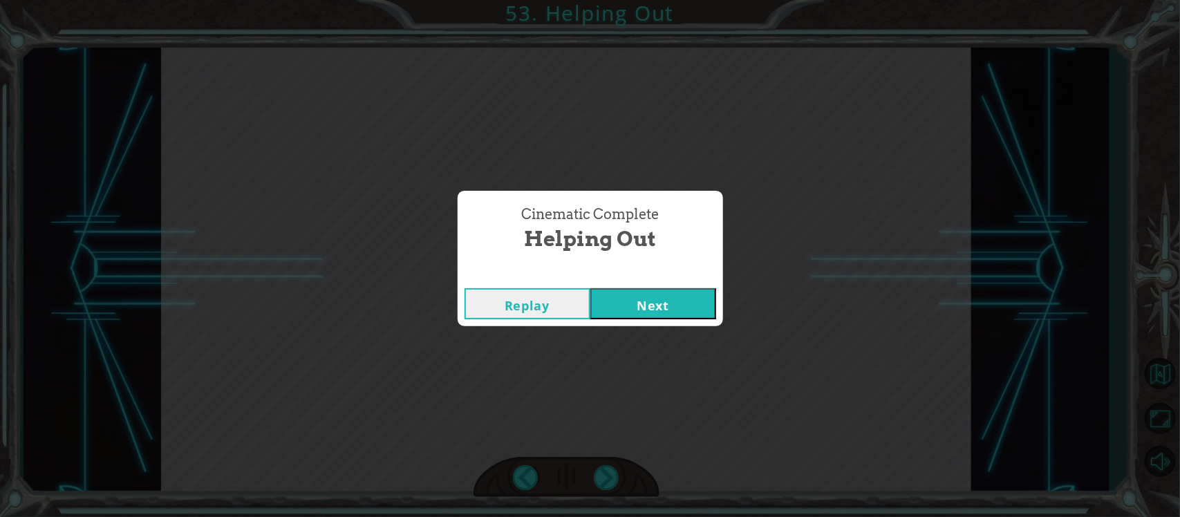
click at [703, 314] on button "Next" at bounding box center [653, 303] width 126 height 31
click at [710, 312] on button "Next" at bounding box center [653, 303] width 126 height 31
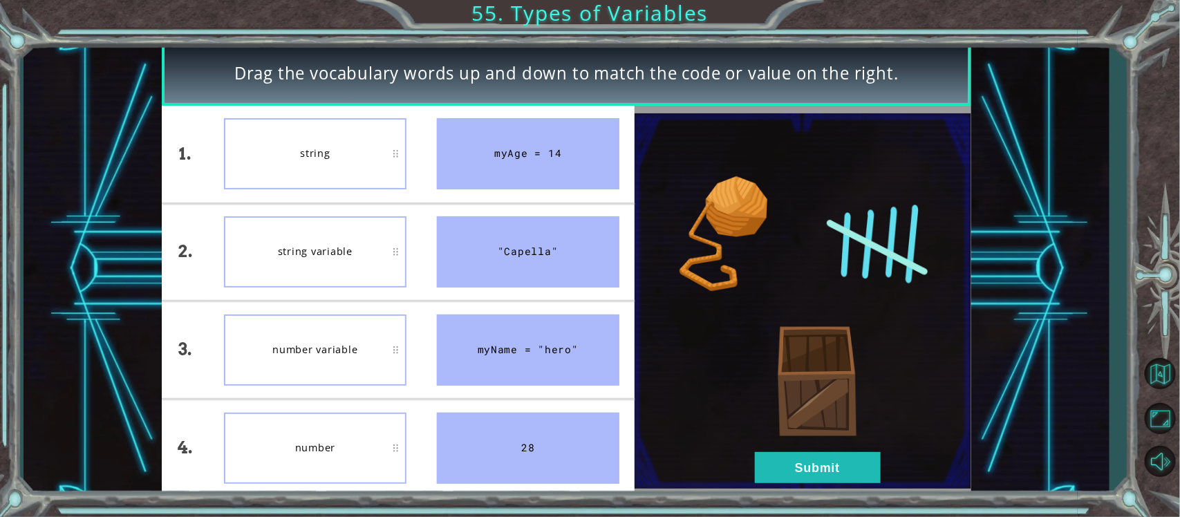
click at [408, 171] on li "string" at bounding box center [315, 154] width 213 height 97
click at [799, 452] on button "Submit" at bounding box center [818, 467] width 126 height 31
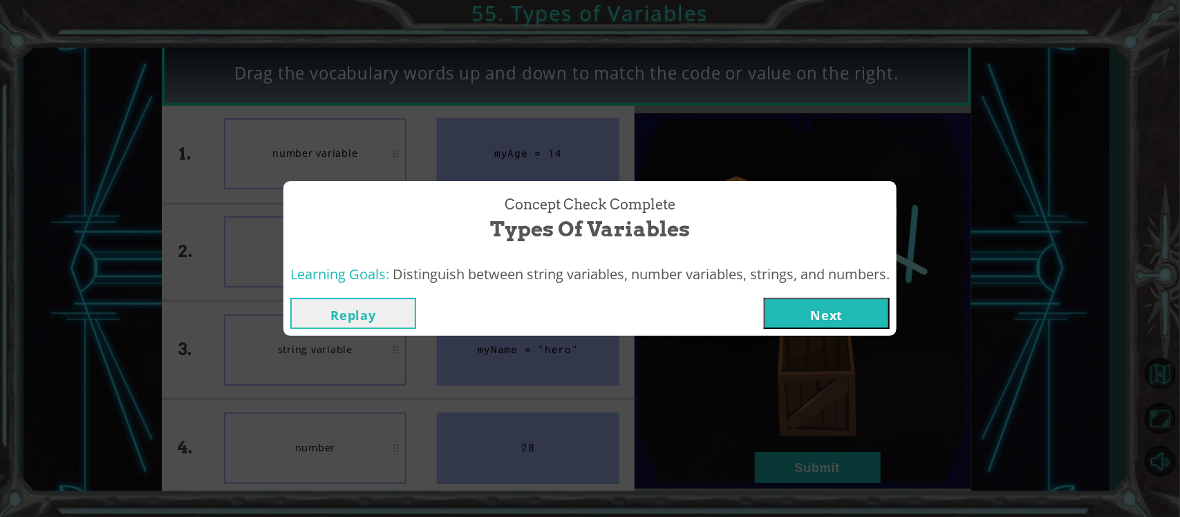
click at [829, 318] on button "Next" at bounding box center [827, 313] width 126 height 31
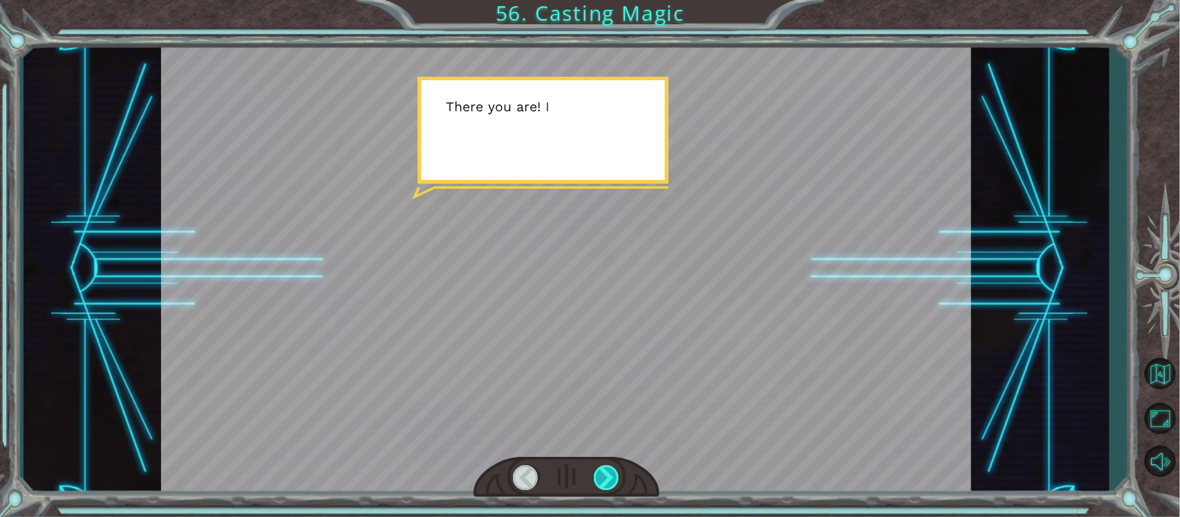
click at [604, 474] on div at bounding box center [607, 477] width 26 height 25
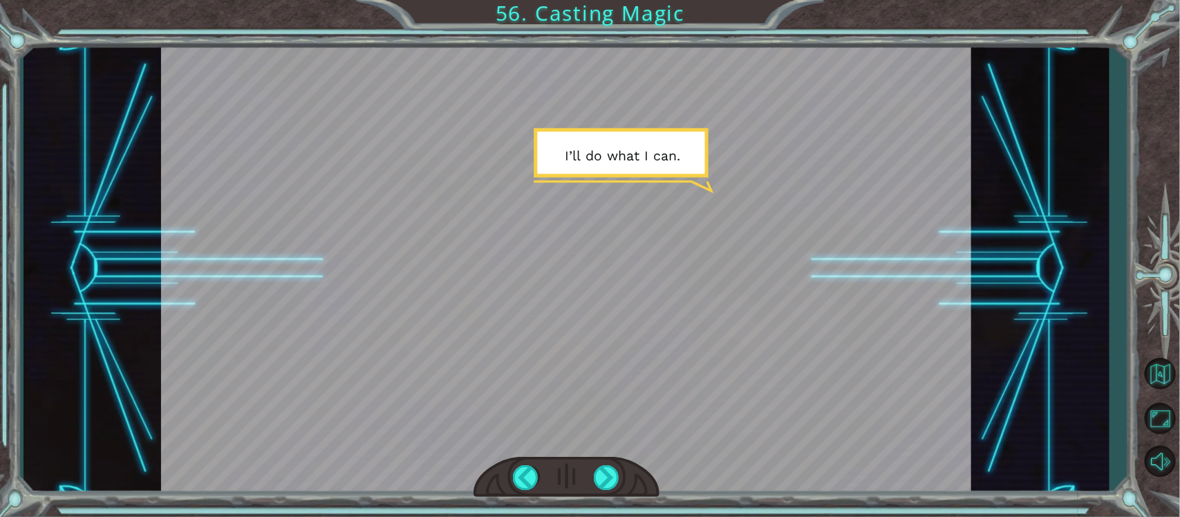
drag, startPoint x: 603, startPoint y: 474, endPoint x: 822, endPoint y: 460, distance: 218.8
click at [822, 460] on div at bounding box center [566, 268] width 810 height 455
click at [621, 482] on div at bounding box center [566, 477] width 187 height 41
click at [616, 480] on div at bounding box center [607, 477] width 26 height 25
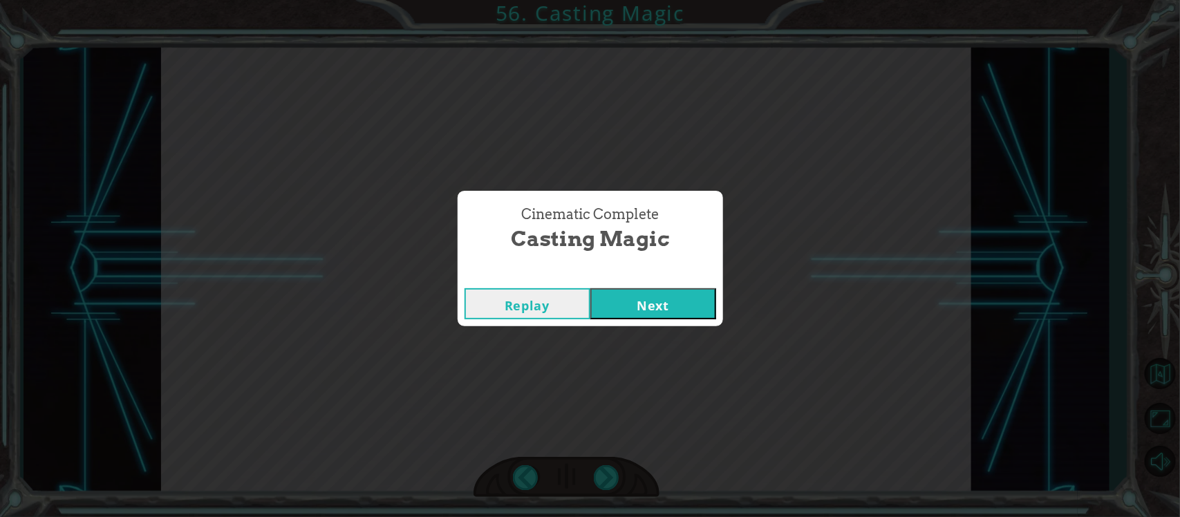
click at [711, 313] on button "Next" at bounding box center [653, 303] width 126 height 31
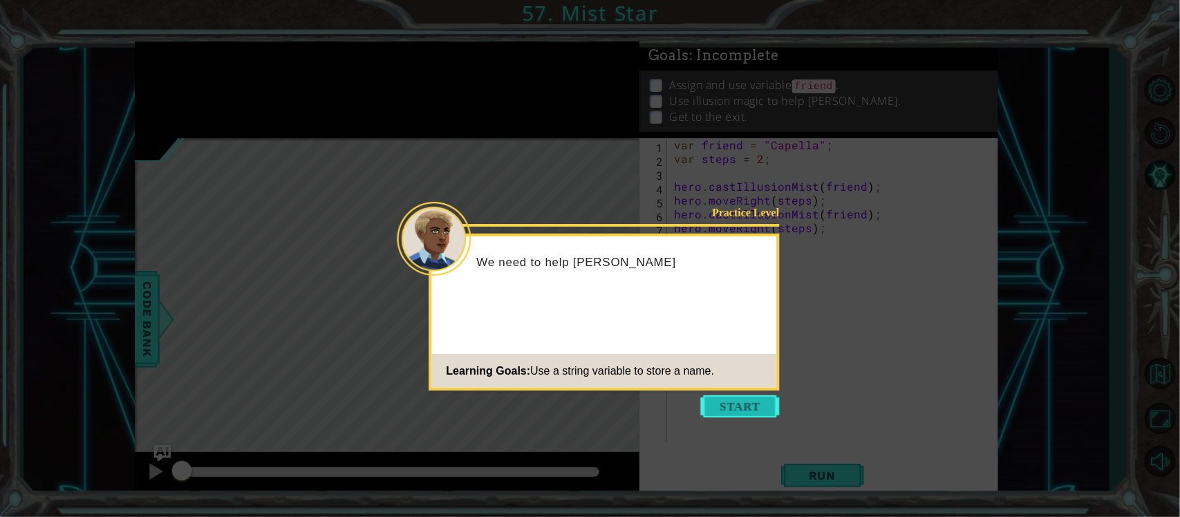
click at [701, 410] on button "Start" at bounding box center [740, 406] width 79 height 22
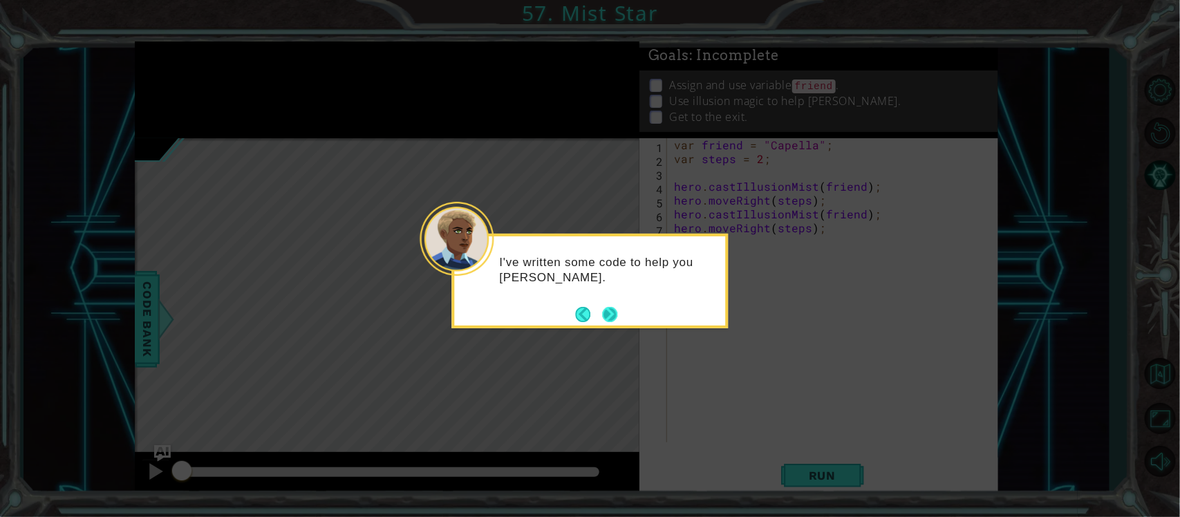
click at [606, 319] on button "Next" at bounding box center [610, 314] width 15 height 15
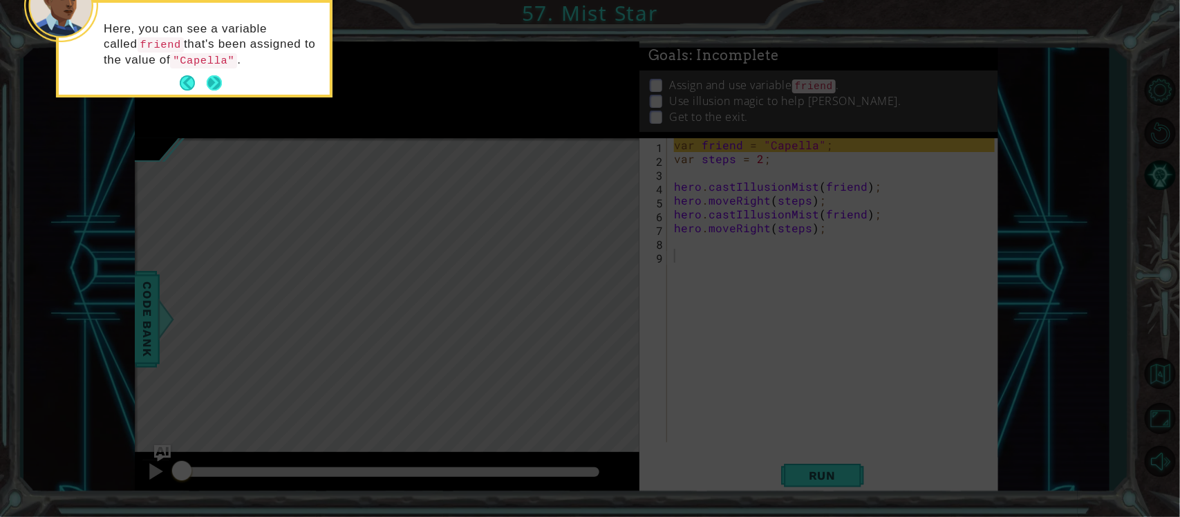
click at [219, 78] on button "Next" at bounding box center [214, 82] width 15 height 15
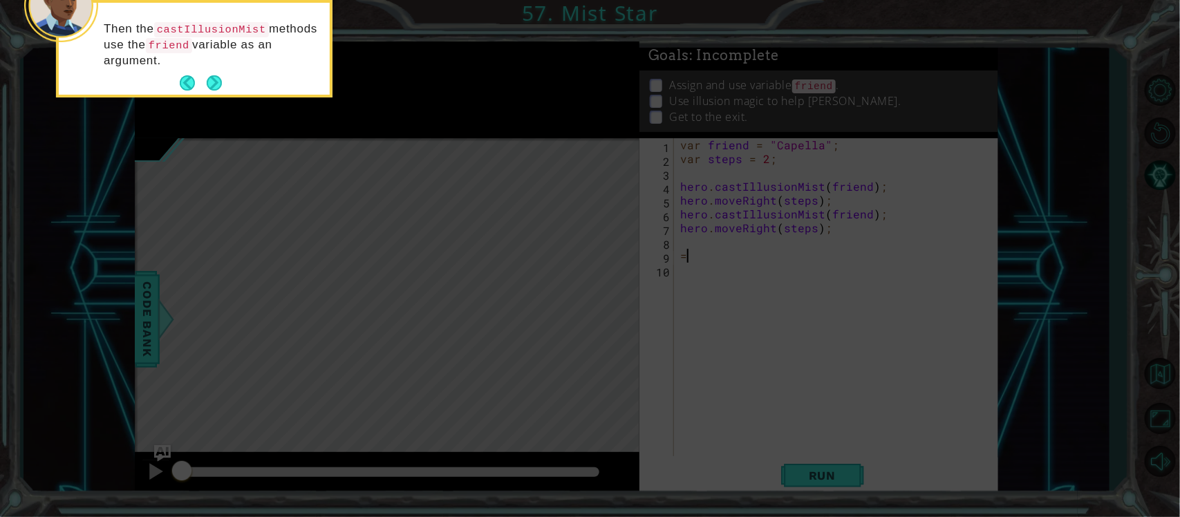
type textarea "="
click at [217, 70] on div "Then the castIllusionMist methods use the friend variable as an argument." at bounding box center [194, 51] width 271 height 86
click at [222, 76] on div "Then the castIllusionMist methods use the friend variable as an argument." at bounding box center [194, 51] width 271 height 86
click at [220, 79] on button "Next" at bounding box center [214, 82] width 15 height 15
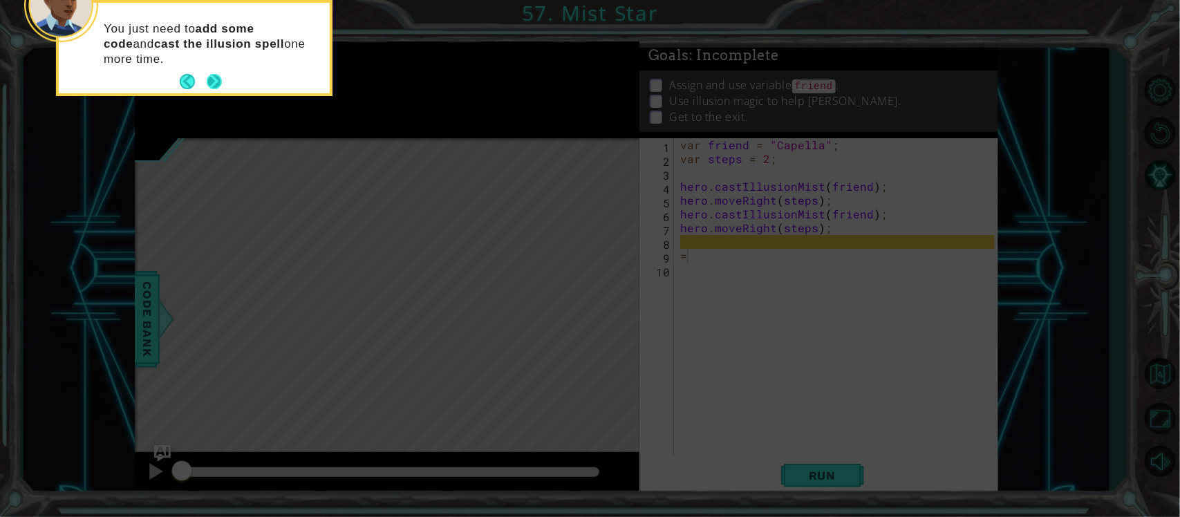
click at [214, 81] on button "Next" at bounding box center [214, 81] width 15 height 15
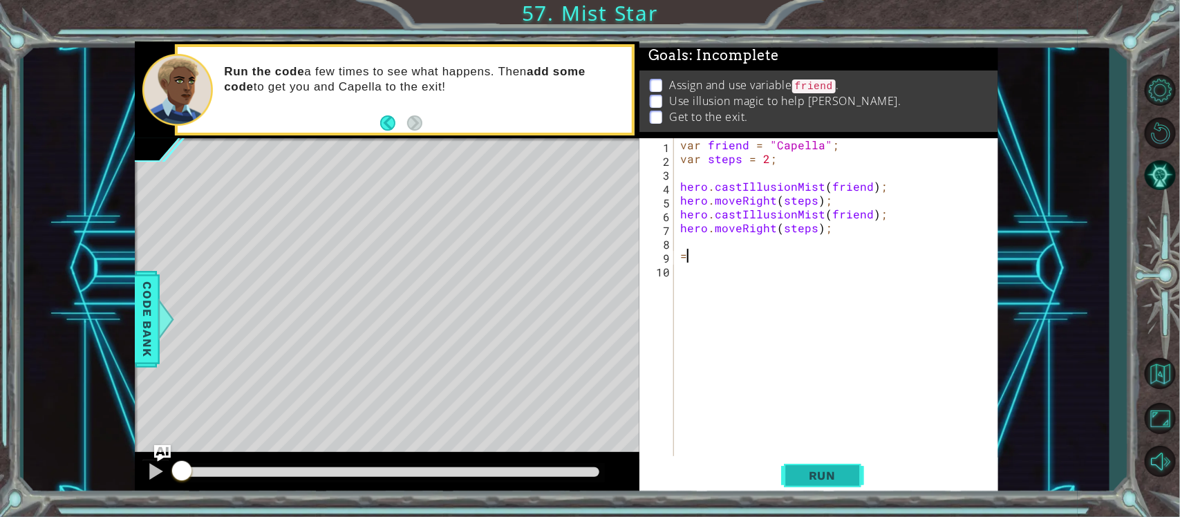
click at [800, 457] on button "Run" at bounding box center [822, 475] width 83 height 36
click at [812, 471] on span "Run" at bounding box center [822, 476] width 55 height 14
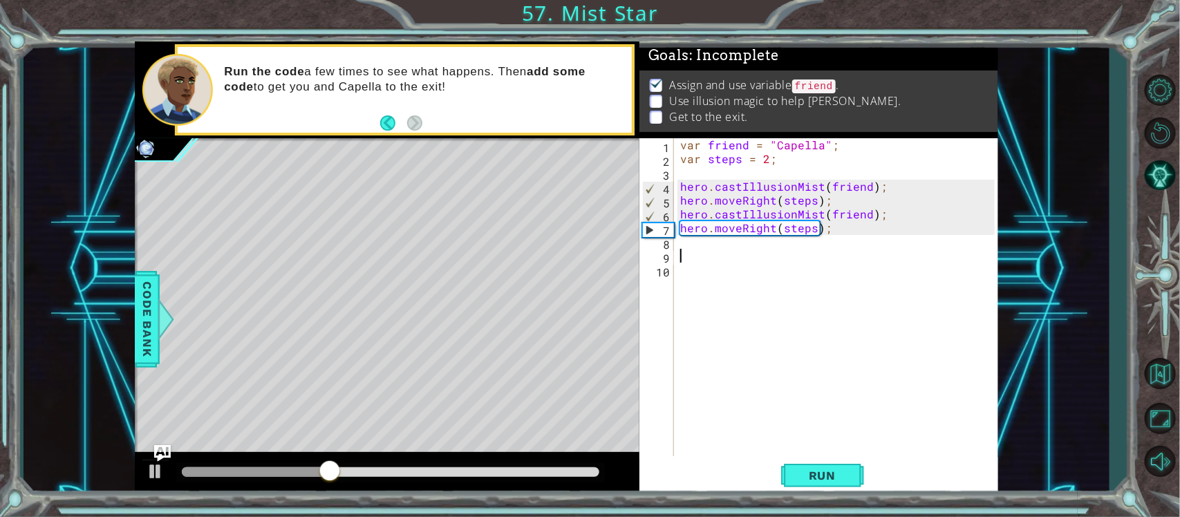
click at [749, 258] on div "var friend = "Capella" ; var steps = 2 ; hero . castIllusionMist ( friend ) ; h…" at bounding box center [839, 311] width 324 height 346
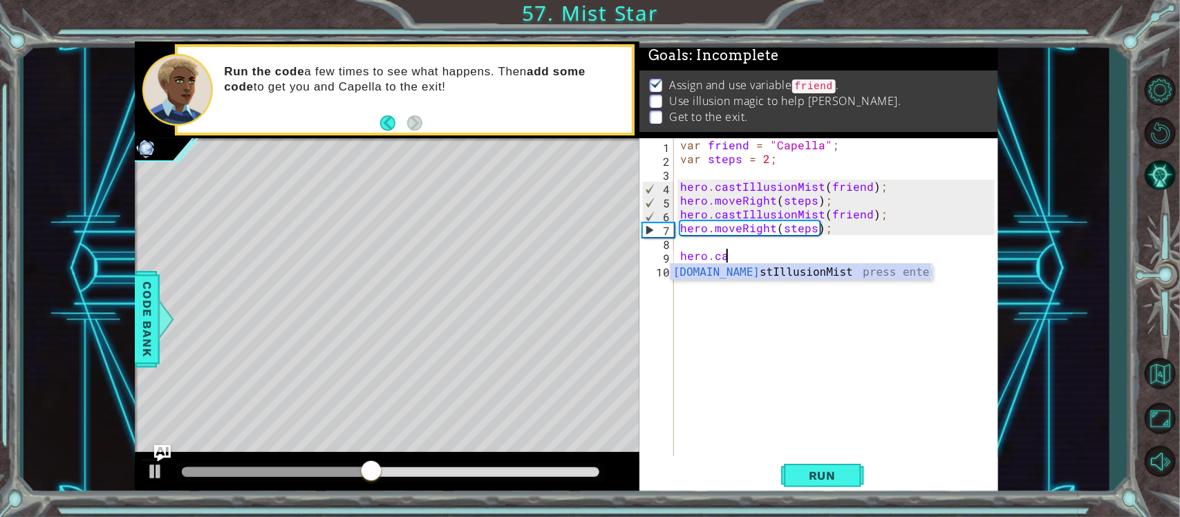
scroll to position [0, 1]
click at [764, 274] on div "hero.cas tIllusionMist press enter" at bounding box center [800, 289] width 261 height 50
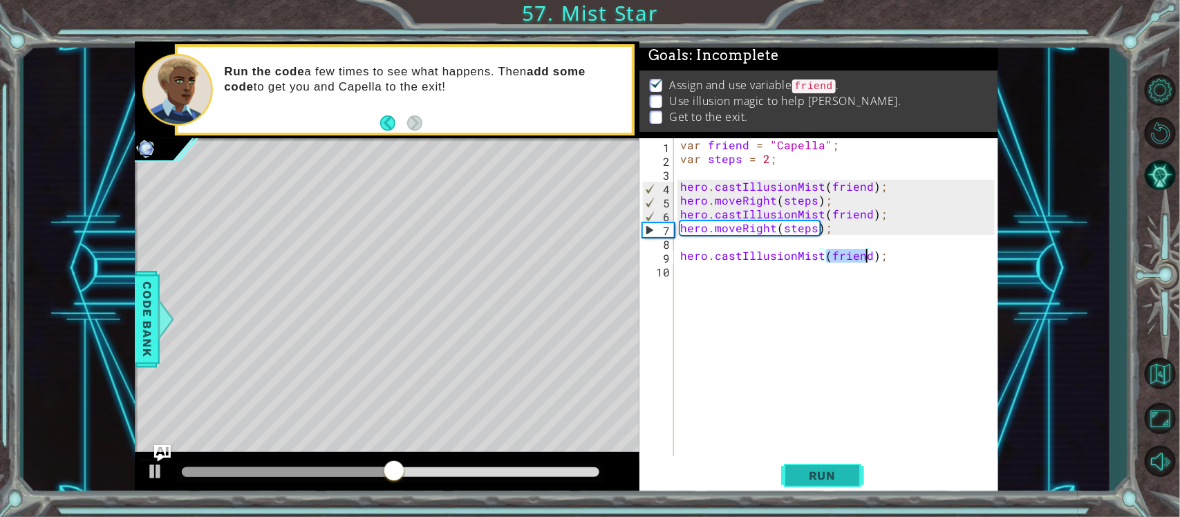
type textarea "hero.castIllusionMist(friend);"
click at [802, 464] on button "Run" at bounding box center [822, 475] width 83 height 36
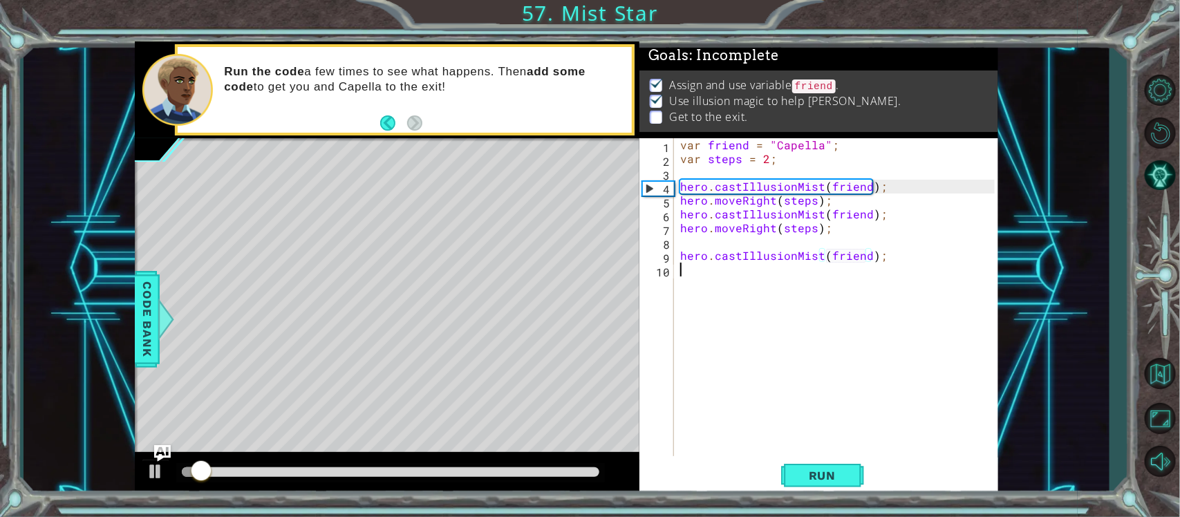
click at [834, 270] on div "var friend = "Capella" ; var steps = 2 ; hero . castIllusionMist ( friend ) ; h…" at bounding box center [839, 311] width 324 height 346
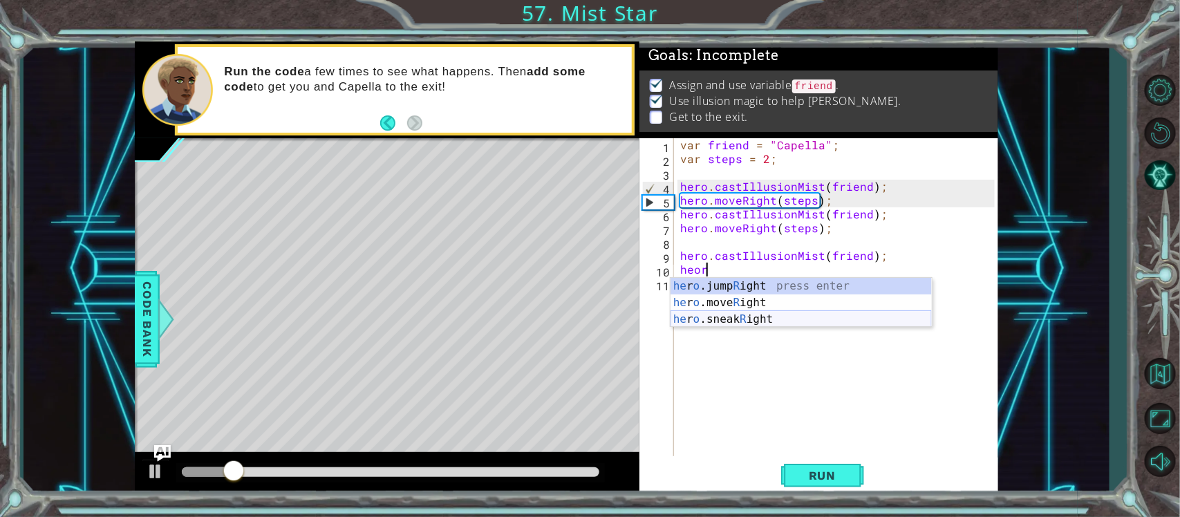
click at [839, 319] on div "he r o .jump R ight press enter he r o .move R ight press enter he r o .sneak R…" at bounding box center [800, 319] width 261 height 83
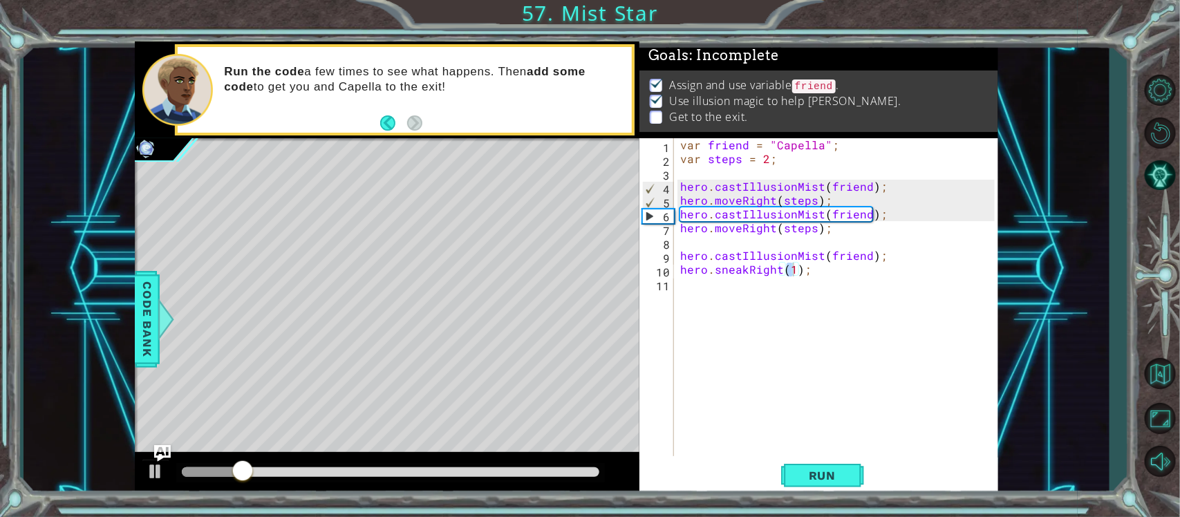
click at [830, 494] on div "hero.sneakRight(1); 1 2 3 4 5 6 7 8 9 10 11 var friend = "[PERSON_NAME]" ; var …" at bounding box center [818, 317] width 359 height 358
click at [838, 480] on span "Run" at bounding box center [822, 476] width 55 height 14
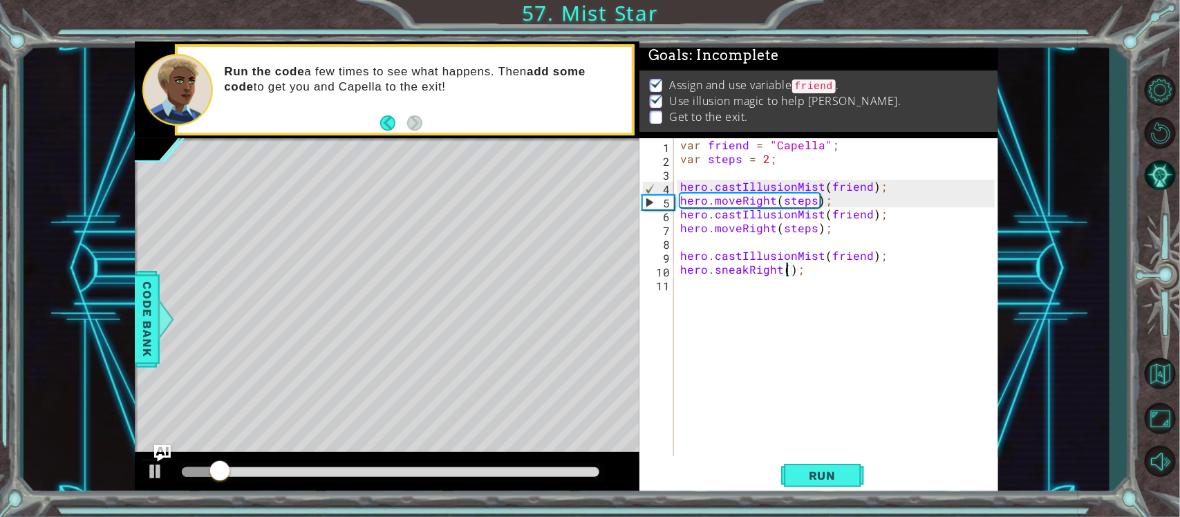
scroll to position [0, 7]
type textarea "hero.sneakRight(2);"
click at [839, 494] on div "hero.sneakRight(2); 1 2 3 4 5 6 7 8 9 10 11 var friend = "[PERSON_NAME]" ; var …" at bounding box center [818, 317] width 359 height 358
click at [842, 487] on button "Run" at bounding box center [822, 475] width 83 height 36
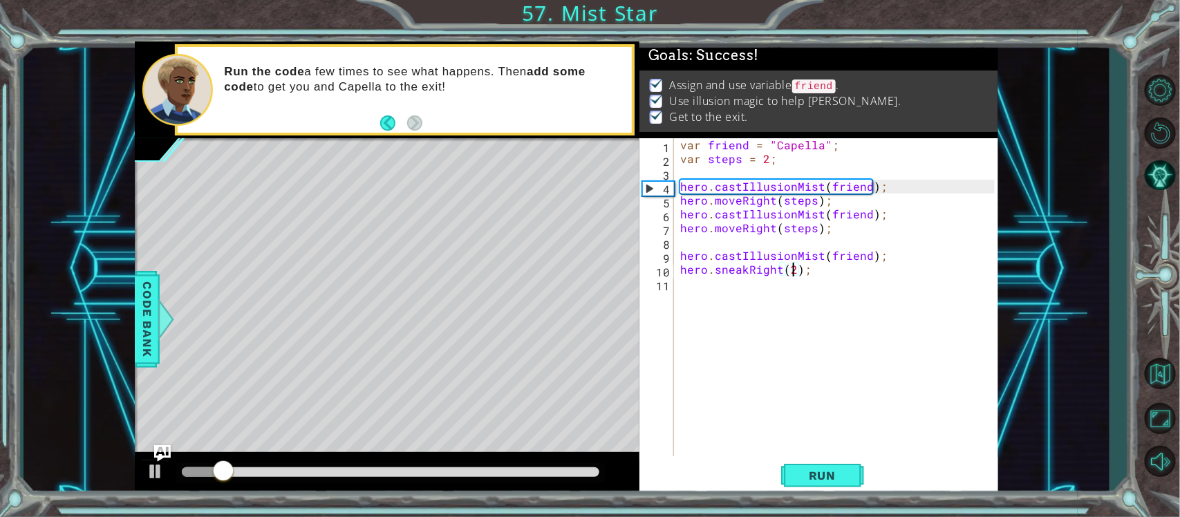
click at [576, 474] on div at bounding box center [390, 472] width 417 height 10
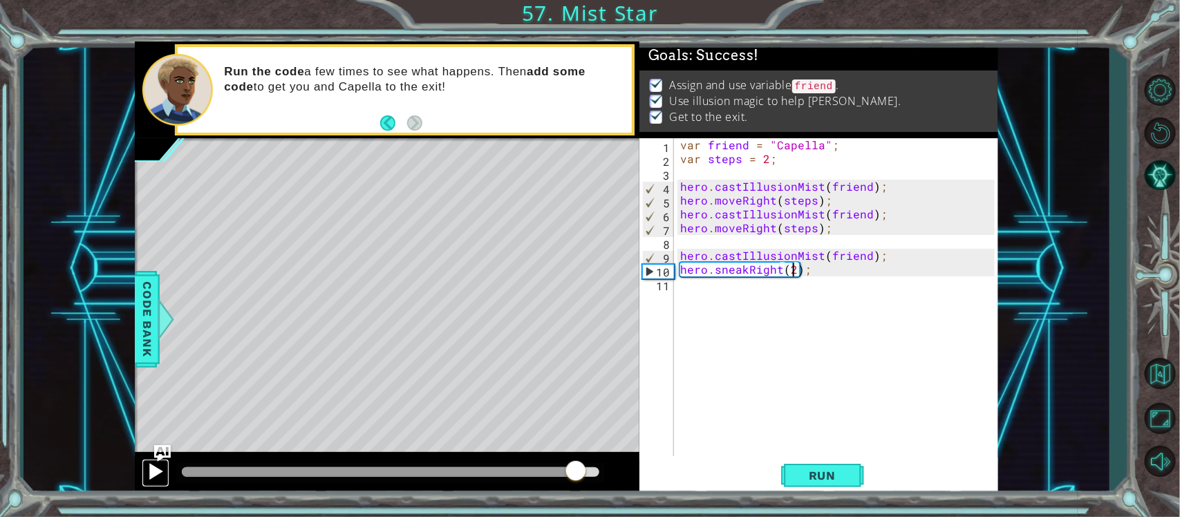
click at [143, 466] on button at bounding box center [156, 473] width 28 height 28
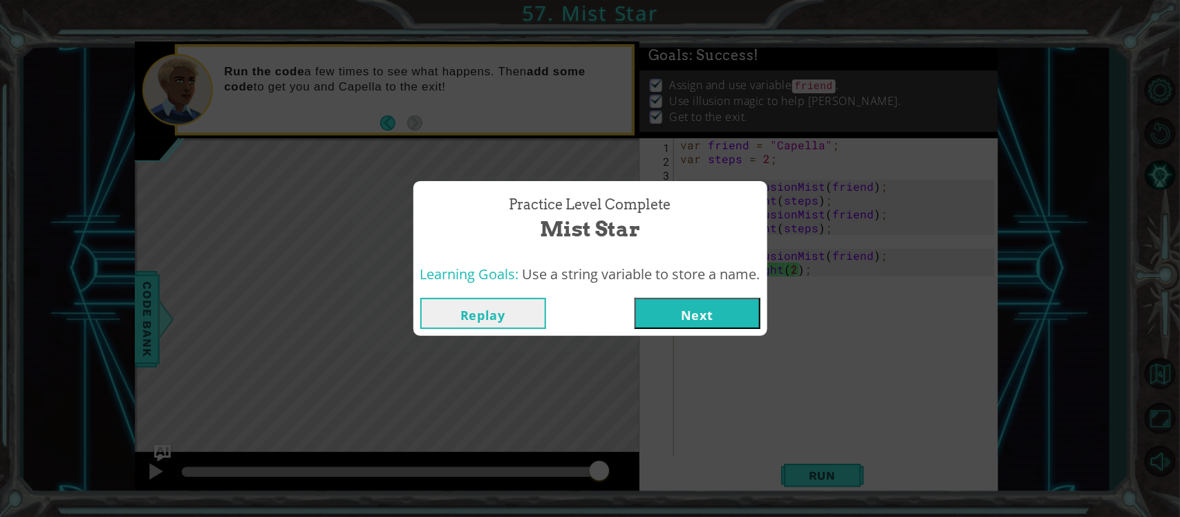
click at [703, 323] on button "Next" at bounding box center [697, 313] width 126 height 31
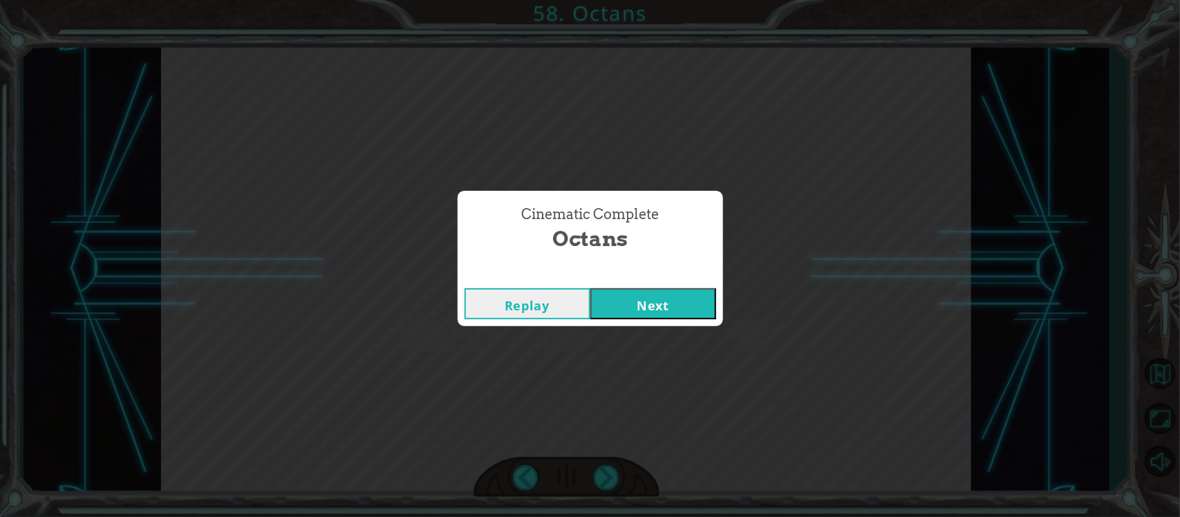
click at [660, 310] on button "Next" at bounding box center [653, 303] width 126 height 31
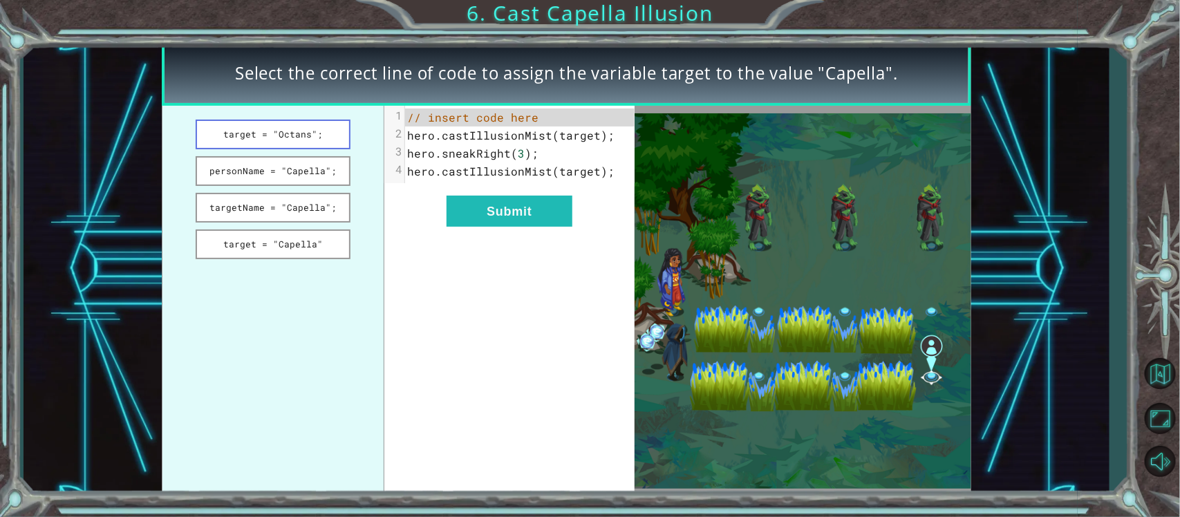
click at [308, 132] on button "target = "Octans";" at bounding box center [273, 135] width 155 height 30
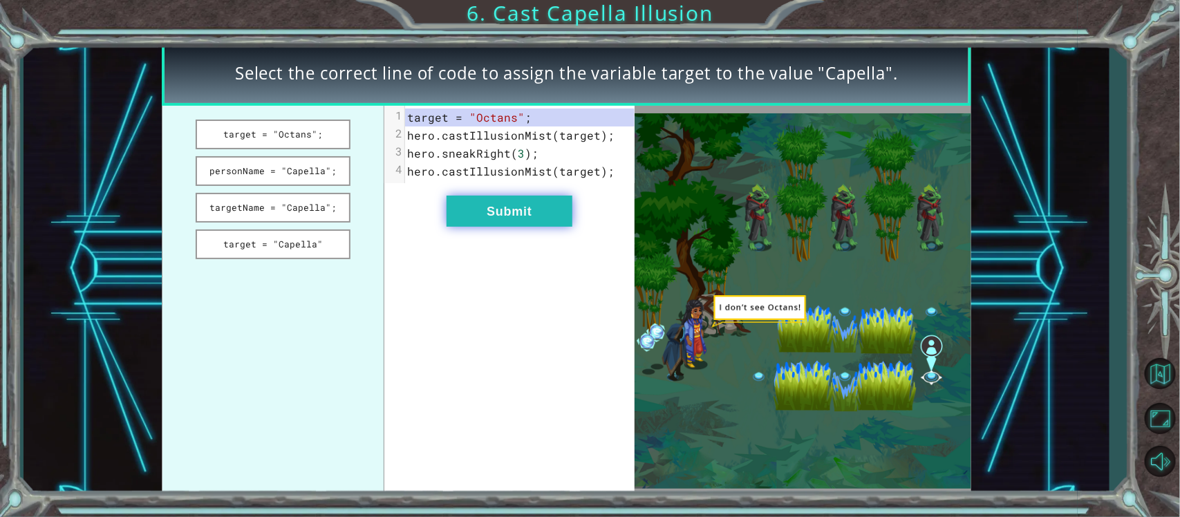
click at [478, 199] on button "Submit" at bounding box center [509, 211] width 126 height 31
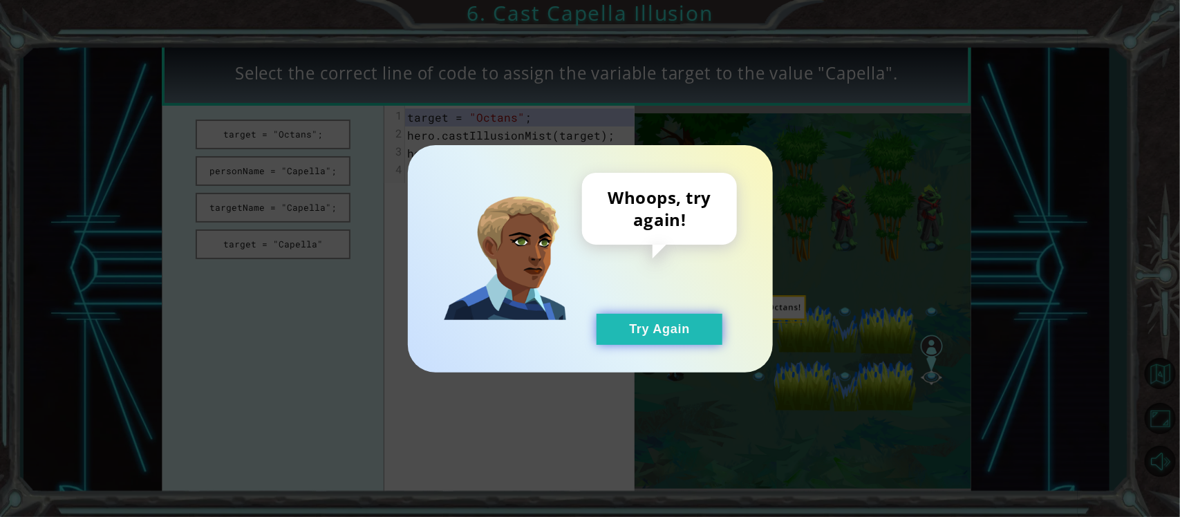
click at [609, 314] on button "Try Again" at bounding box center [659, 329] width 126 height 31
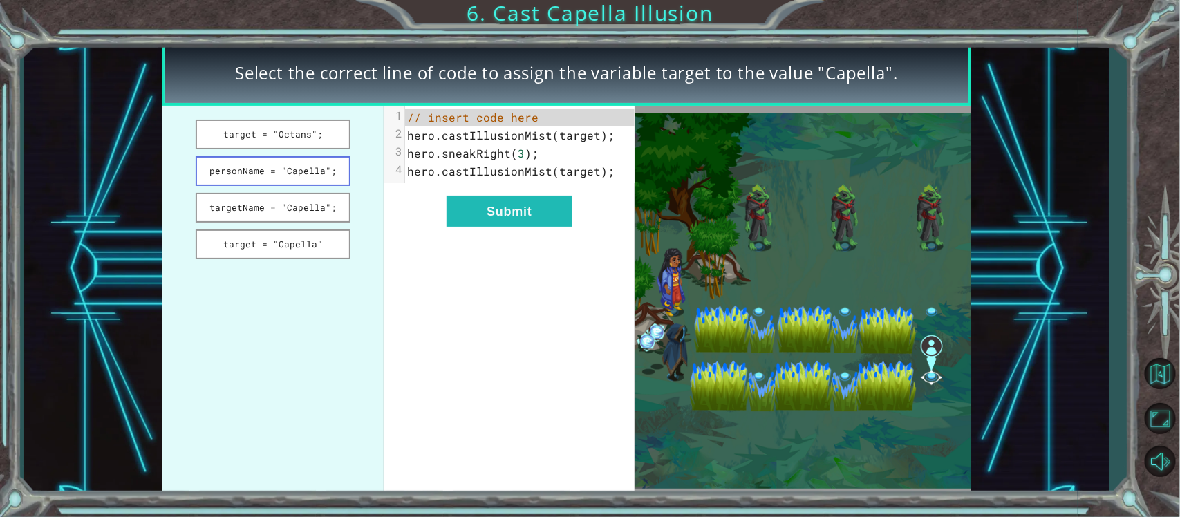
click at [320, 180] on button "personName = "Capella";" at bounding box center [273, 171] width 155 height 30
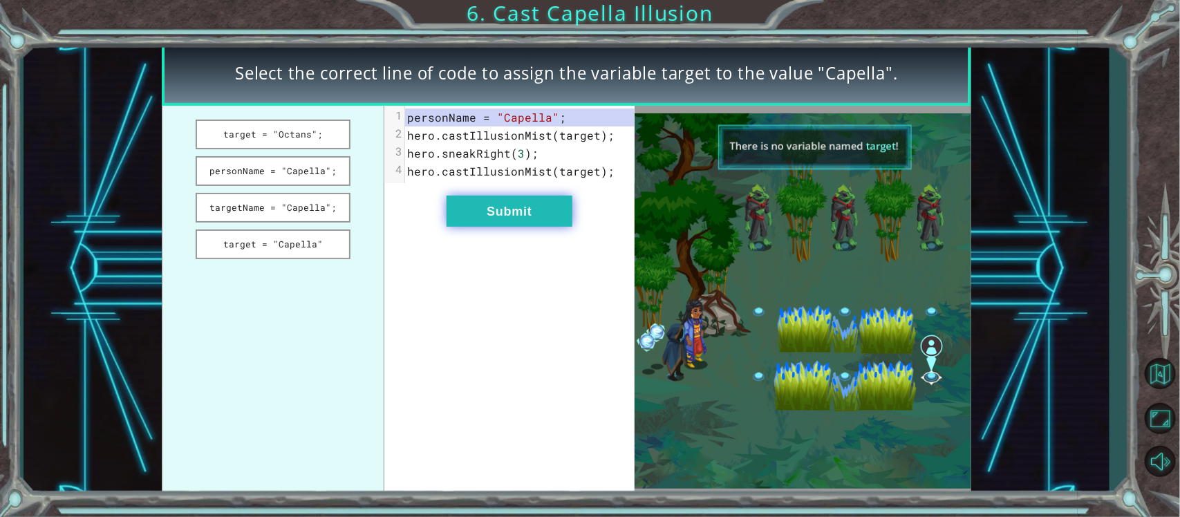
click at [455, 207] on button "Submit" at bounding box center [509, 211] width 126 height 31
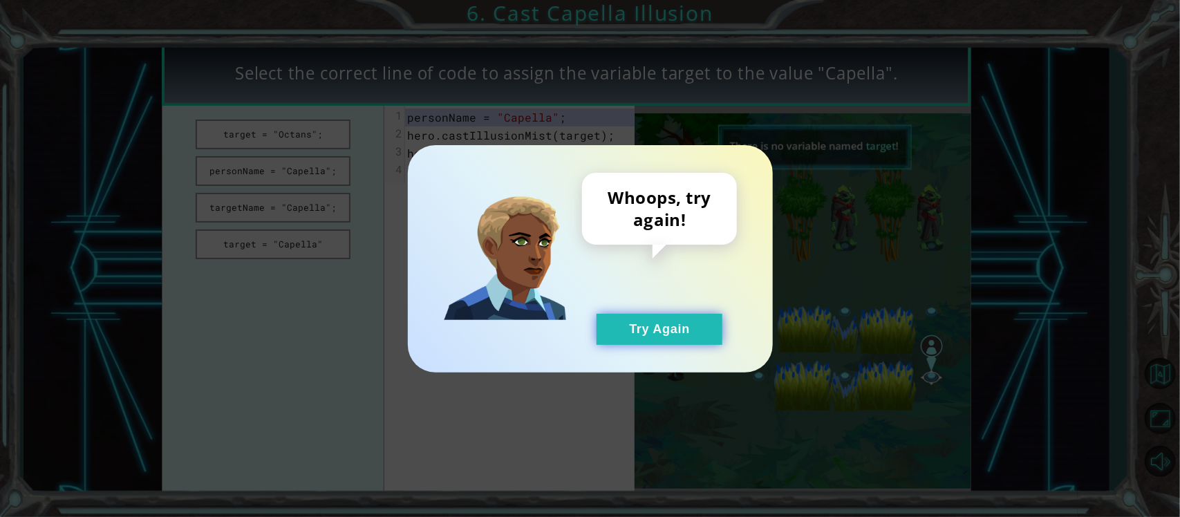
click at [623, 314] on button "Try Again" at bounding box center [659, 329] width 126 height 31
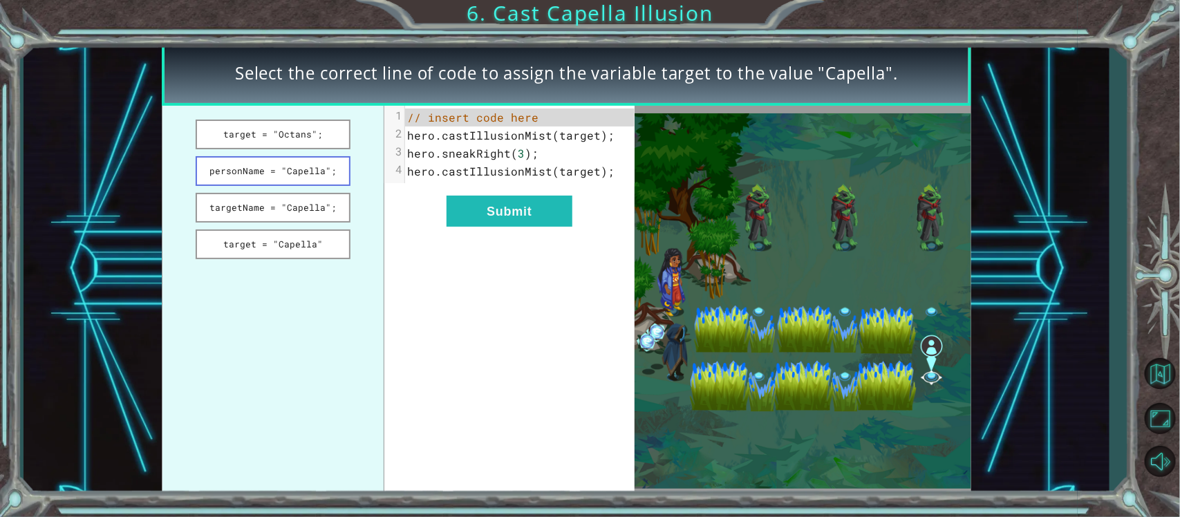
click at [312, 183] on button "personName = "Capella";" at bounding box center [273, 171] width 155 height 30
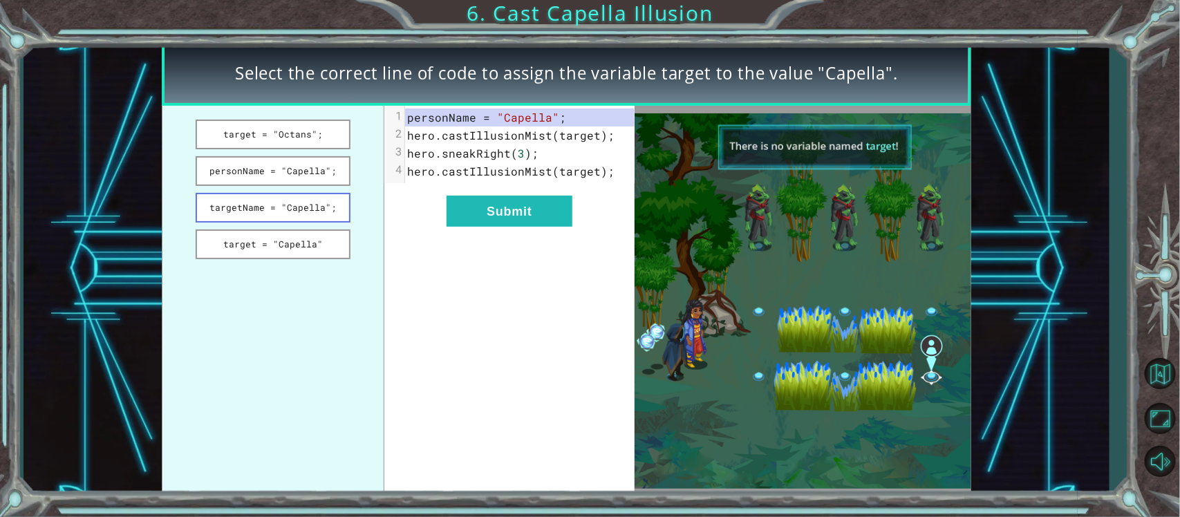
click at [319, 196] on button "targetName = "Capella";" at bounding box center [273, 208] width 155 height 30
click at [321, 202] on button "targetName = "Capella";" at bounding box center [273, 208] width 155 height 30
click at [324, 238] on button "target = "Capella"" at bounding box center [273, 244] width 155 height 30
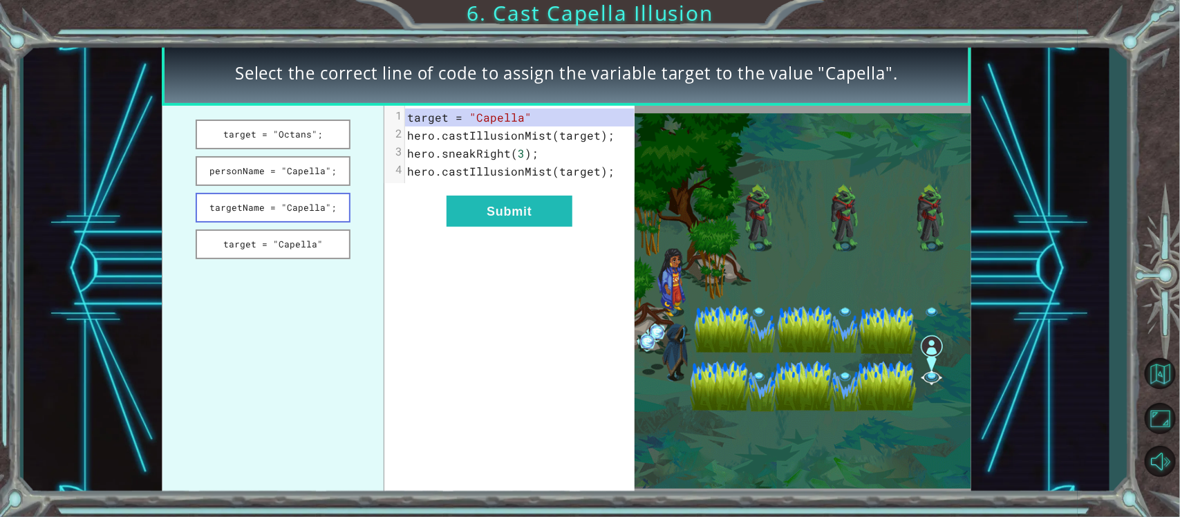
click at [323, 210] on button "targetName = "Capella";" at bounding box center [273, 208] width 155 height 30
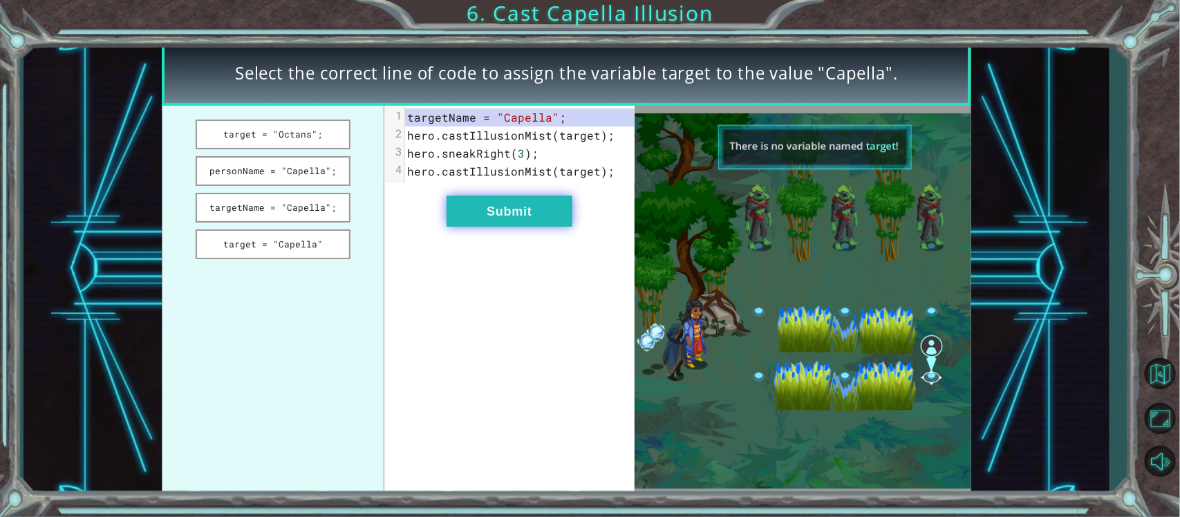
click at [531, 216] on button "Submit" at bounding box center [509, 211] width 126 height 31
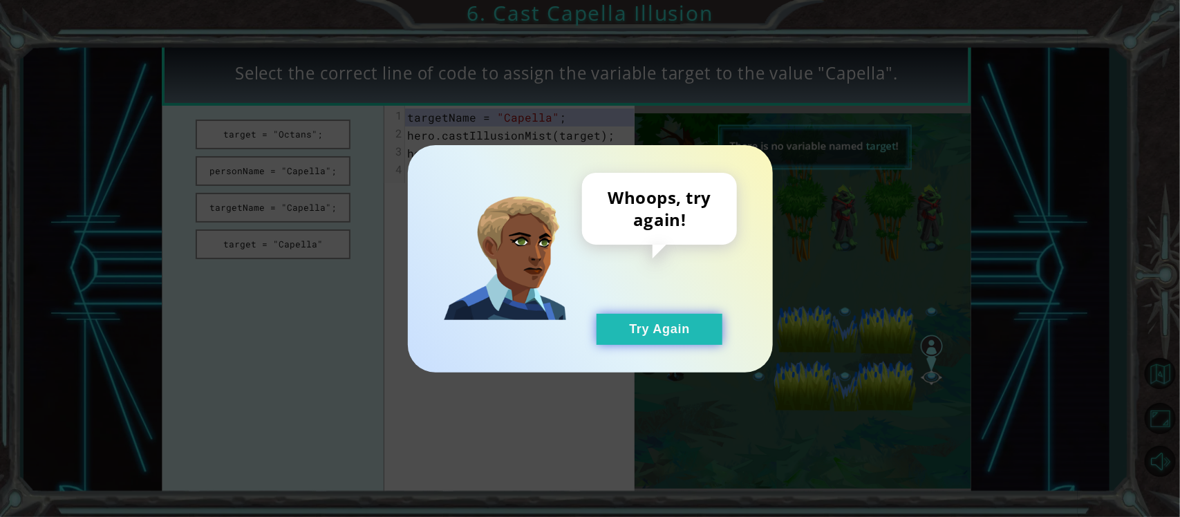
click at [648, 341] on button "Try Again" at bounding box center [659, 329] width 126 height 31
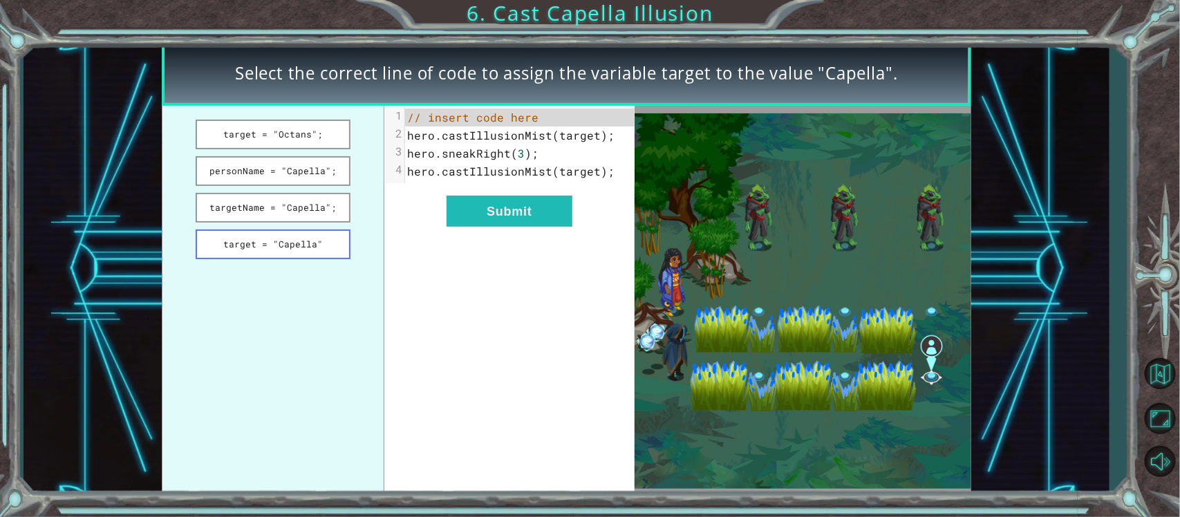
click at [328, 241] on button "target = "Capella"" at bounding box center [273, 244] width 155 height 30
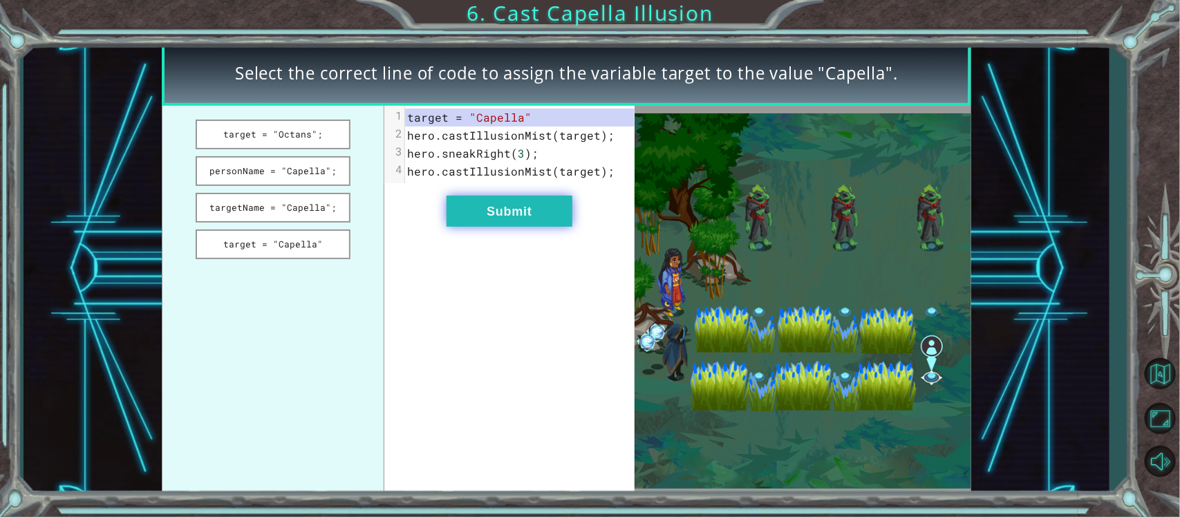
click at [495, 225] on button "Submit" at bounding box center [509, 211] width 126 height 31
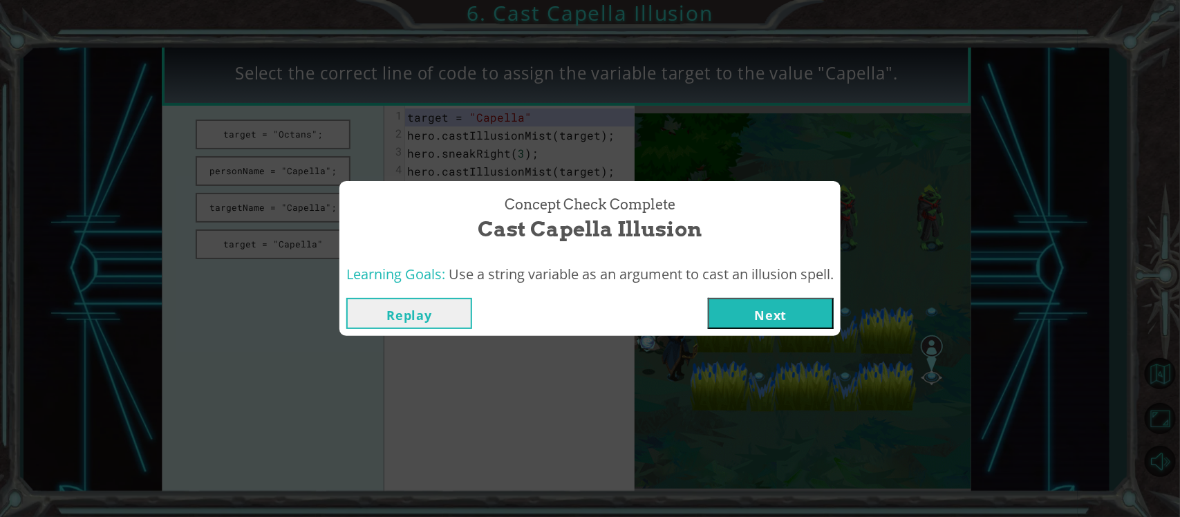
click at [731, 308] on button "Next" at bounding box center [771, 313] width 126 height 31
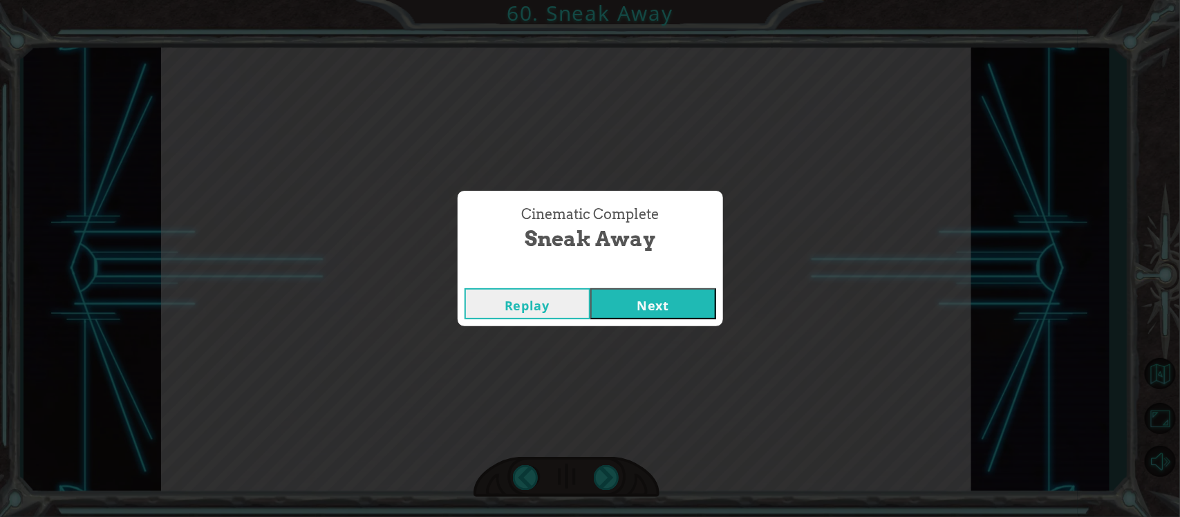
click at [679, 327] on div "Cinematic Complete Sneak Away Replay Next" at bounding box center [590, 258] width 1180 height 517
click at [704, 293] on button "Next" at bounding box center [653, 303] width 126 height 31
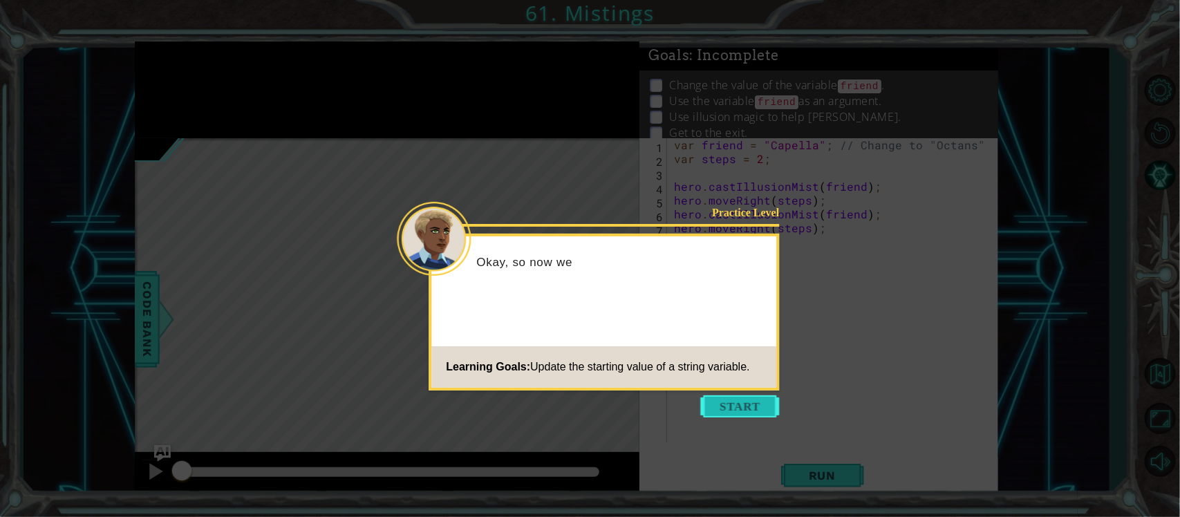
click at [730, 396] on button "Start" at bounding box center [740, 406] width 79 height 22
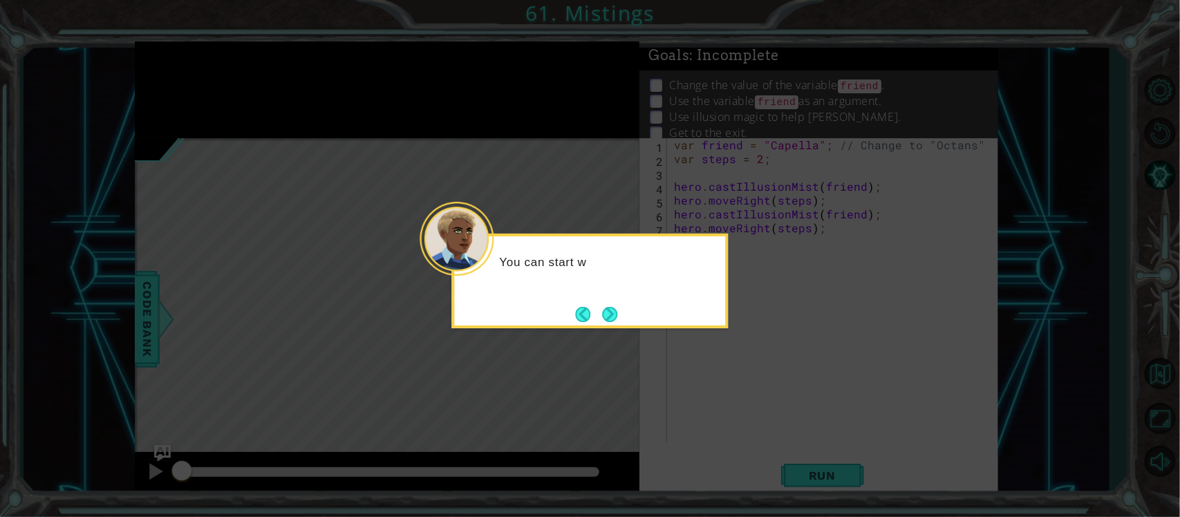
click at [609, 297] on div "You can start w" at bounding box center [590, 281] width 276 height 95
click at [609, 297] on div "You can start with the code" at bounding box center [590, 281] width 276 height 95
click at [609, 297] on div "You can start with the code you used to sa" at bounding box center [590, 277] width 271 height 70
click at [612, 340] on icon at bounding box center [590, 258] width 1180 height 517
click at [616, 319] on button "Next" at bounding box center [610, 315] width 15 height 15
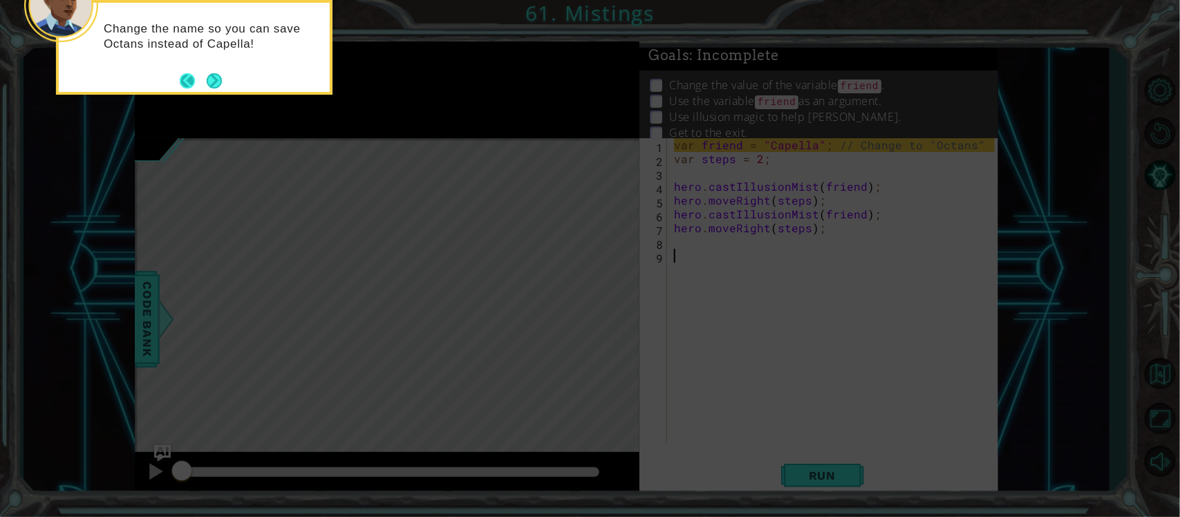
click at [198, 73] on button "Back" at bounding box center [193, 80] width 27 height 15
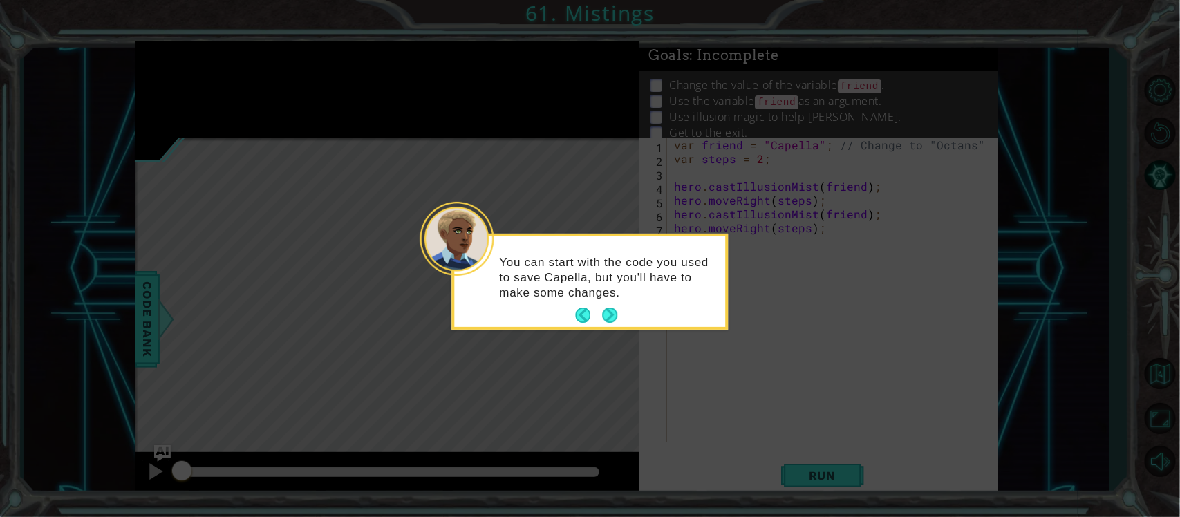
click at [619, 305] on div "You can start with the code you used to save Capella, but you'll have to make s…" at bounding box center [590, 284] width 271 height 85
click at [612, 308] on button "Next" at bounding box center [610, 315] width 15 height 15
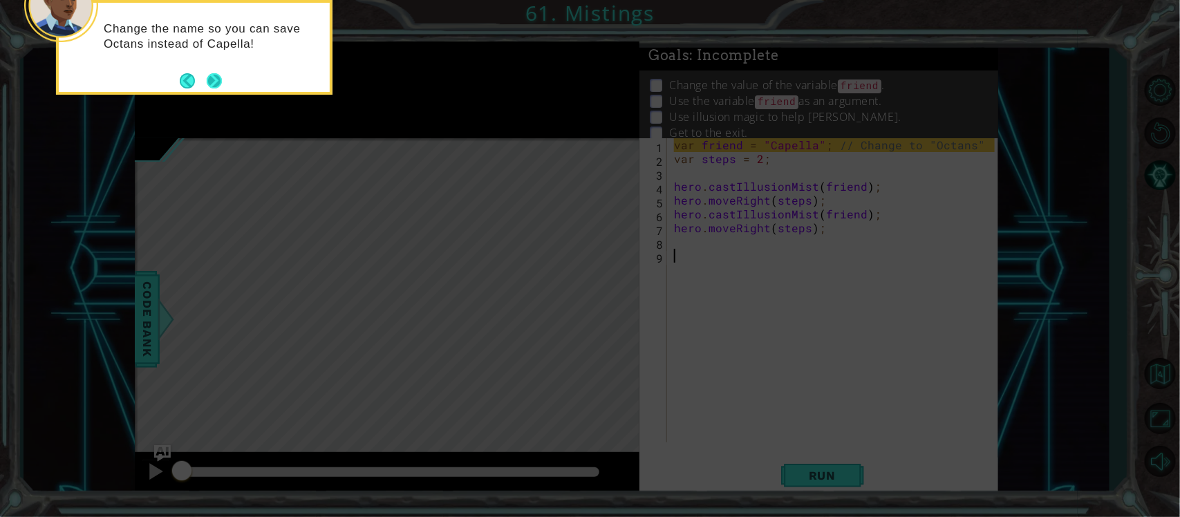
click at [220, 73] on button "Next" at bounding box center [214, 80] width 15 height 15
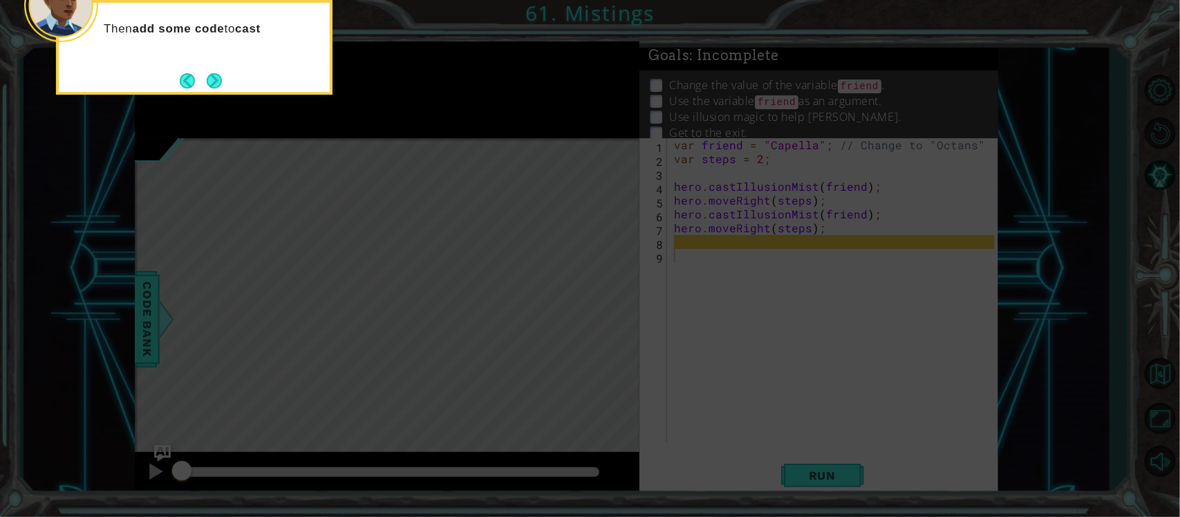
click at [220, 73] on button "Next" at bounding box center [214, 80] width 15 height 15
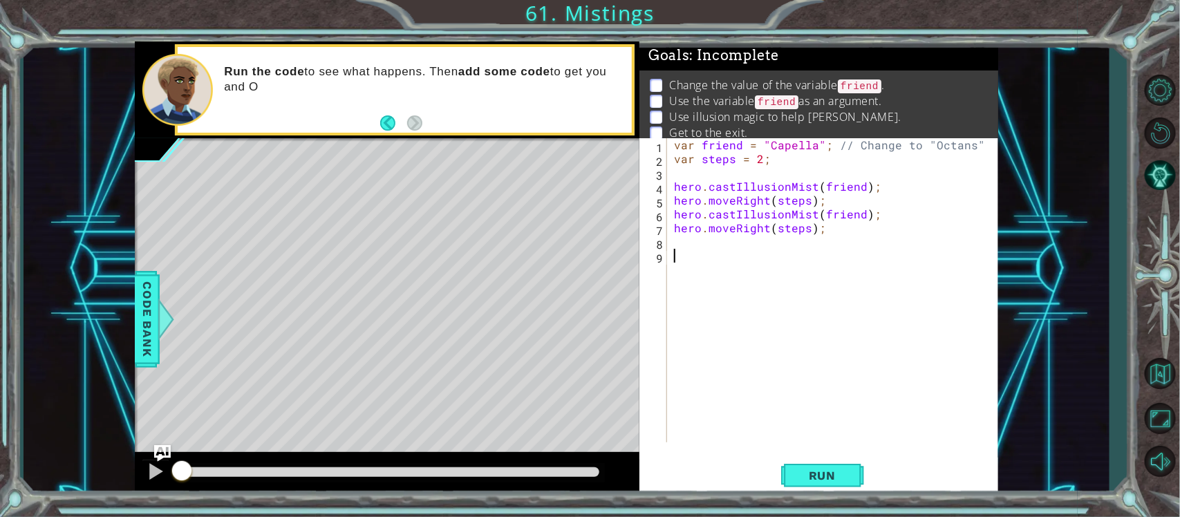
click at [816, 495] on div "1 2 3 4 5 6 7 8 9 var friend = "Capella" ; // Change to "Octans" var steps = 2 …" at bounding box center [818, 317] width 359 height 358
click at [823, 484] on button "Run" at bounding box center [822, 475] width 83 height 36
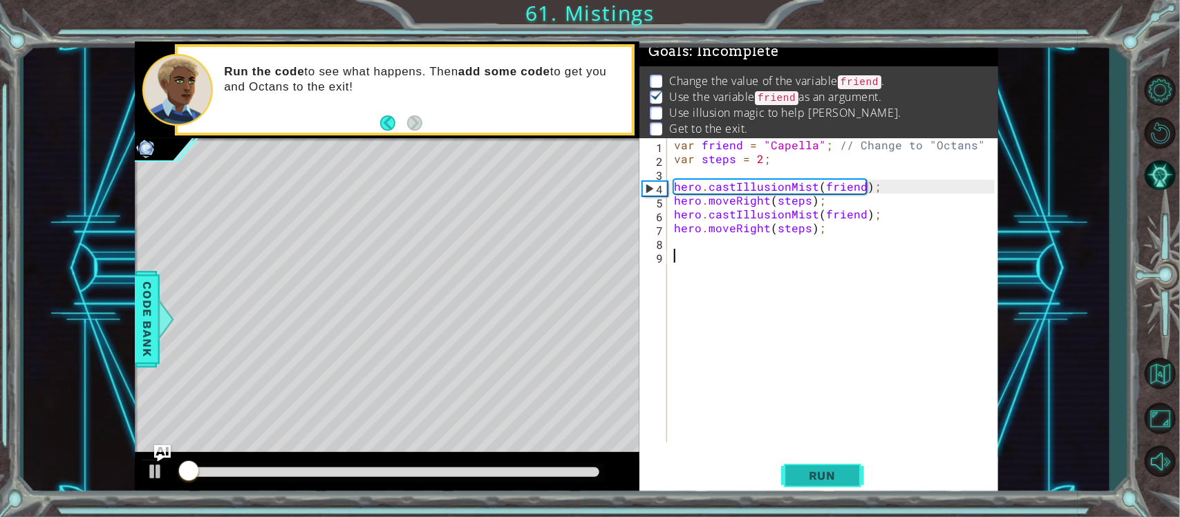
scroll to position [5, 0]
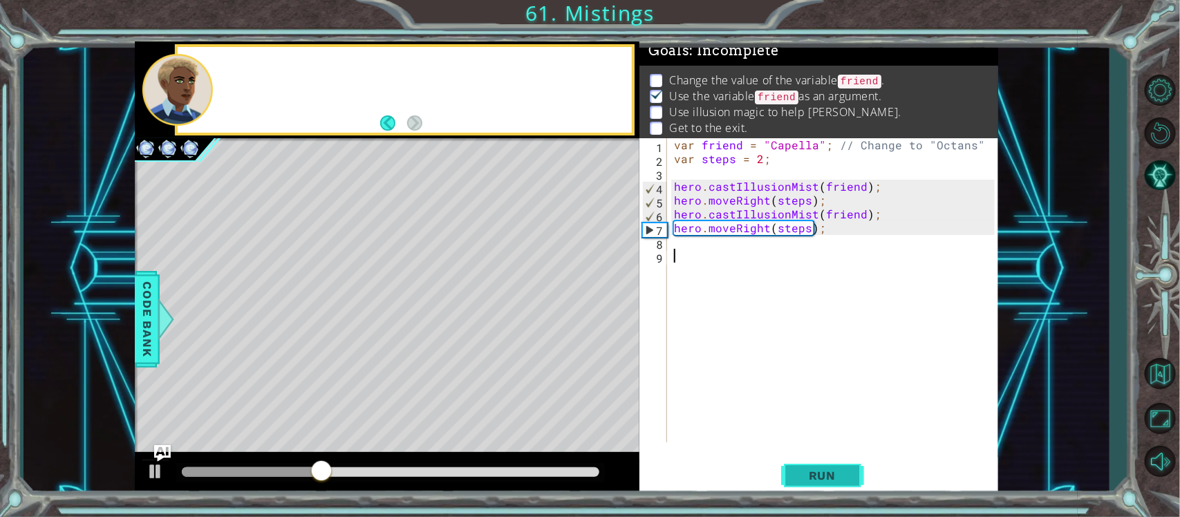
click at [803, 470] on span "Run" at bounding box center [822, 476] width 55 height 14
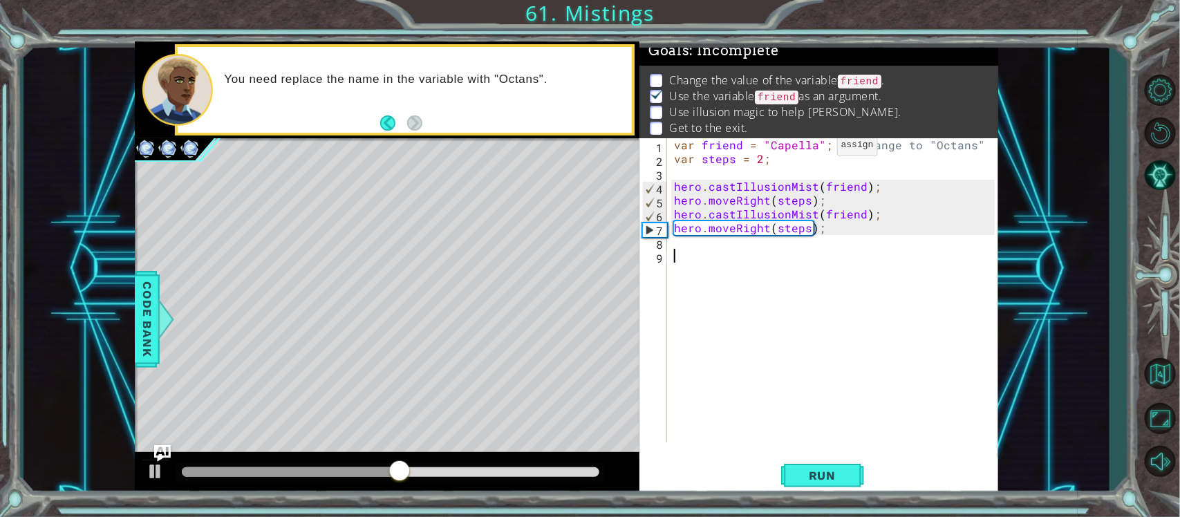
click at [813, 149] on div "var friend = "Capella" ; // Change to "Octans" var steps = 2 ; hero . castIllus…" at bounding box center [836, 304] width 330 height 332
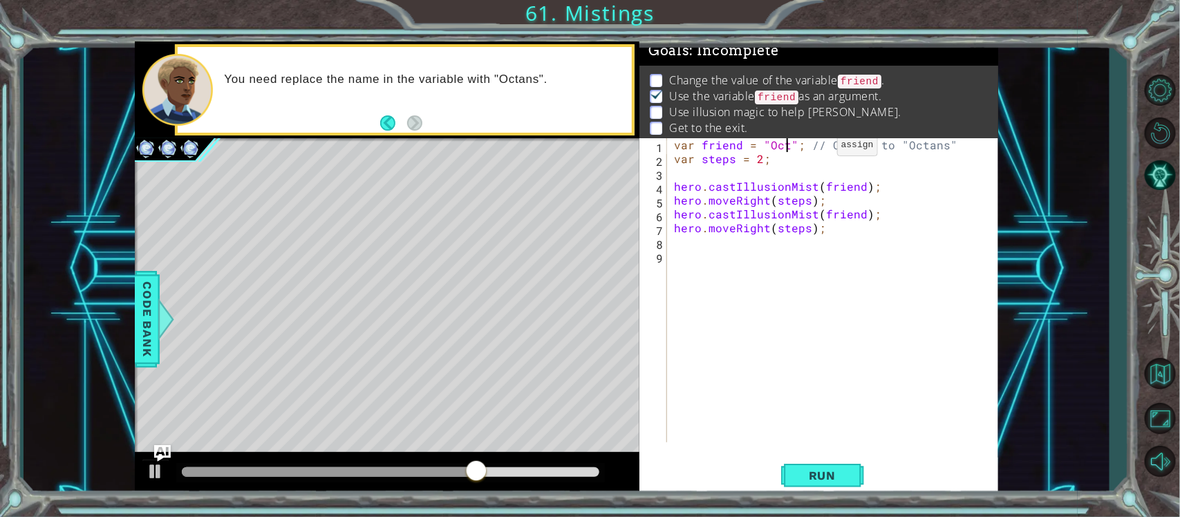
scroll to position [0, 8]
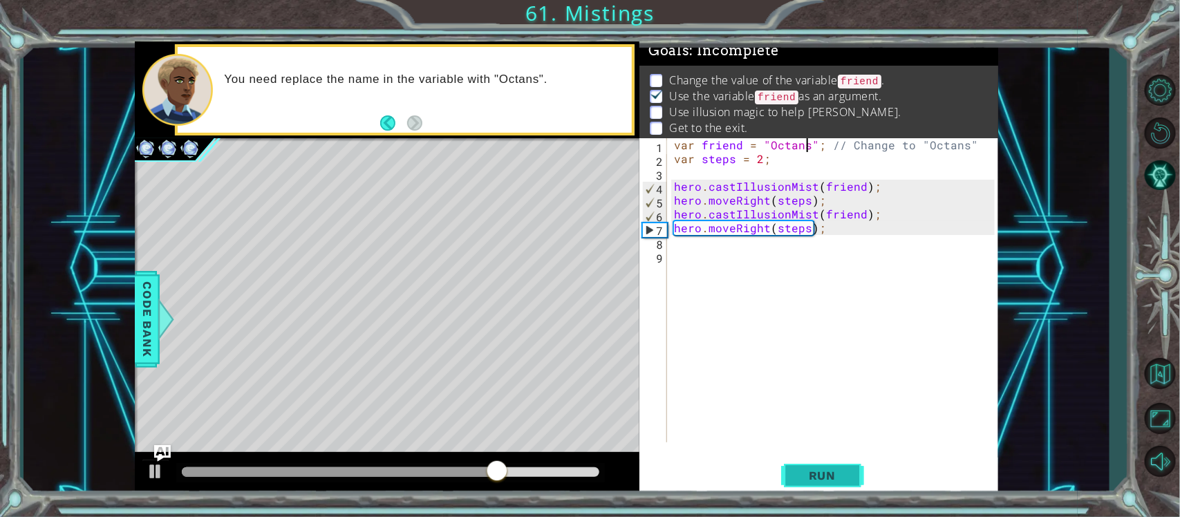
type textarea "var friend = "Octans"; // Change to "Octans""
click at [828, 463] on button "Run" at bounding box center [822, 475] width 83 height 36
click at [764, 263] on div "var friend = "Octans" ; // Change to "Octans" var steps = 2 ; hero . castIllusi…" at bounding box center [836, 304] width 330 height 332
click at [764, 257] on div "var friend = "Octans" ; // Change to "Octans" var steps = 2 ; hero . castIllusi…" at bounding box center [836, 304] width 330 height 332
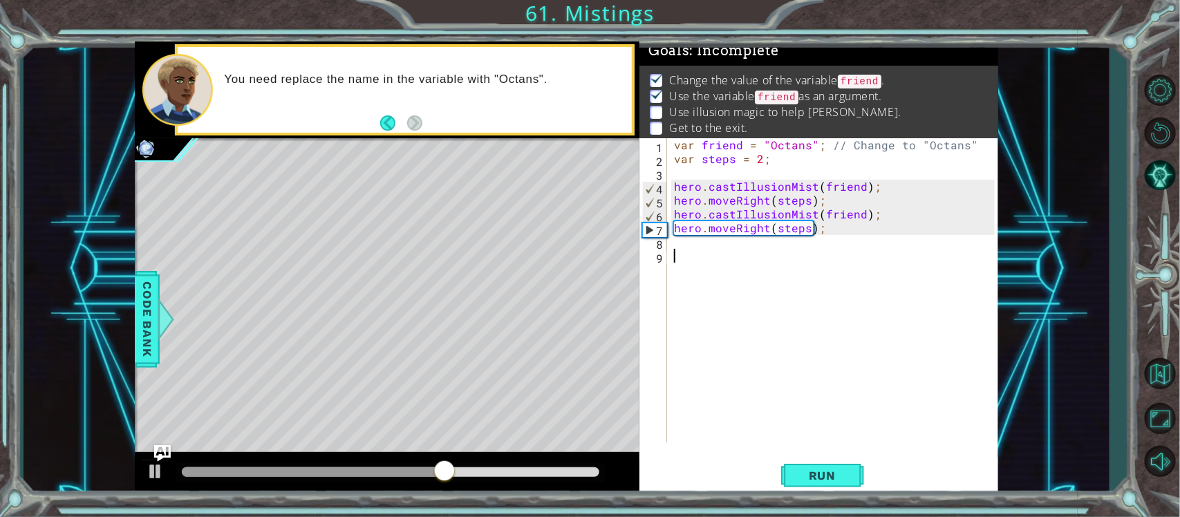
click at [764, 254] on div "var friend = "Octans" ; // Change to "Octans" var steps = 2 ; hero . castIllusi…" at bounding box center [836, 304] width 330 height 332
click at [764, 249] on div "var friend = "Octans" ; // Change to "Octans" var steps = 2 ; hero . castIllusi…" at bounding box center [836, 304] width 330 height 332
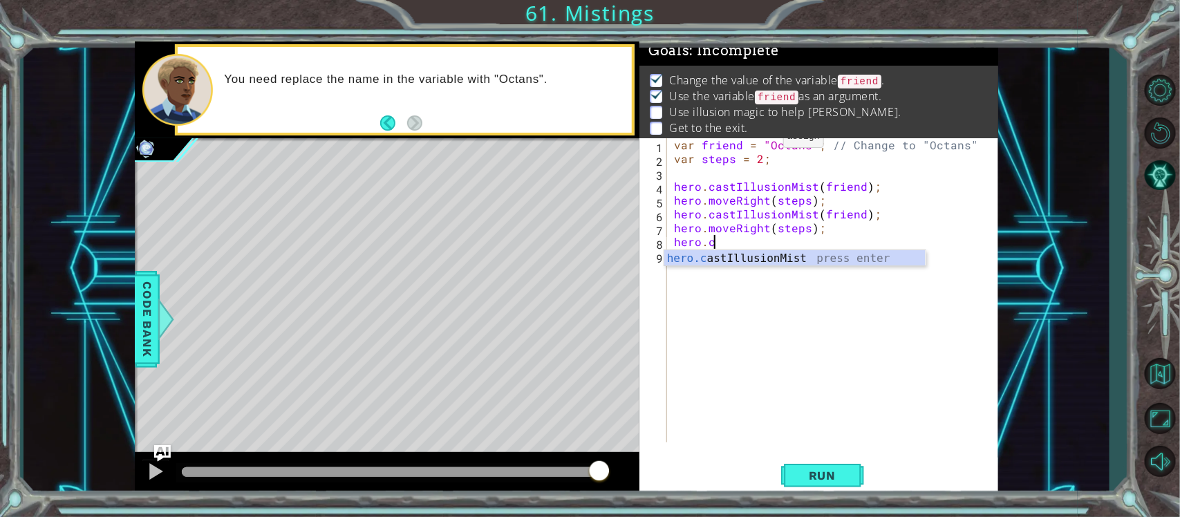
scroll to position [0, 1]
click at [679, 252] on div "[DOMAIN_NAME] stIllusionMist press enter" at bounding box center [794, 275] width 261 height 50
type textarea "hero.castIllusionMist(friend);"
click at [730, 284] on div "var friend = "Octans" ; // Change to "Octans" var steps = 2 ; hero . castIllusi…" at bounding box center [836, 304] width 330 height 332
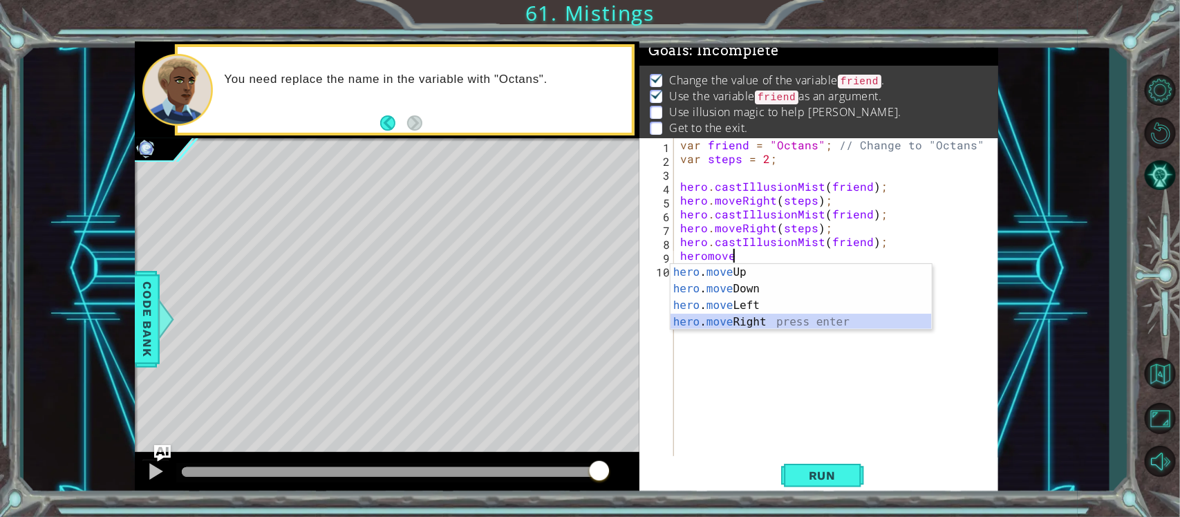
click at [793, 325] on div "hero . move Up press enter hero . move Down press enter hero . move Left press …" at bounding box center [800, 314] width 261 height 100
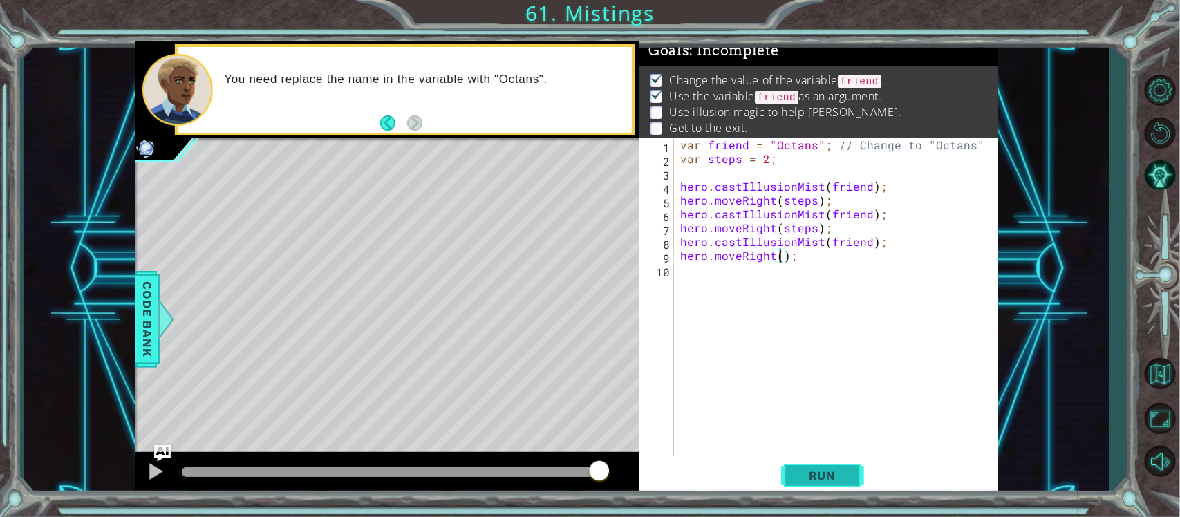
scroll to position [0, 6]
type textarea "hero.moveRight(2);"
click at [844, 478] on span "Run" at bounding box center [822, 476] width 55 height 14
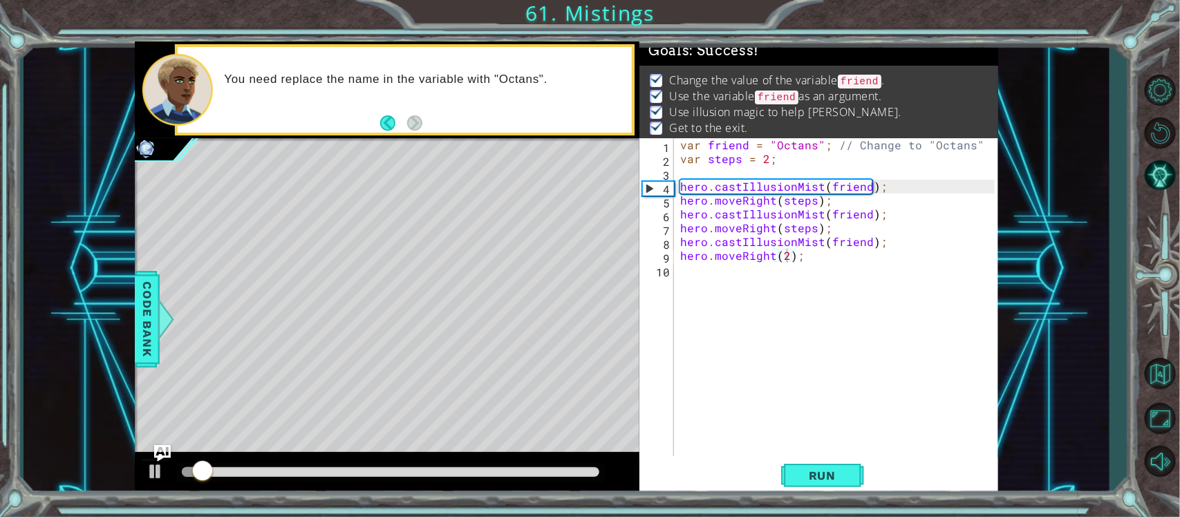
click at [558, 484] on div at bounding box center [387, 474] width 504 height 44
click at [560, 478] on div at bounding box center [390, 472] width 428 height 19
click at [561, 474] on div at bounding box center [390, 472] width 417 height 10
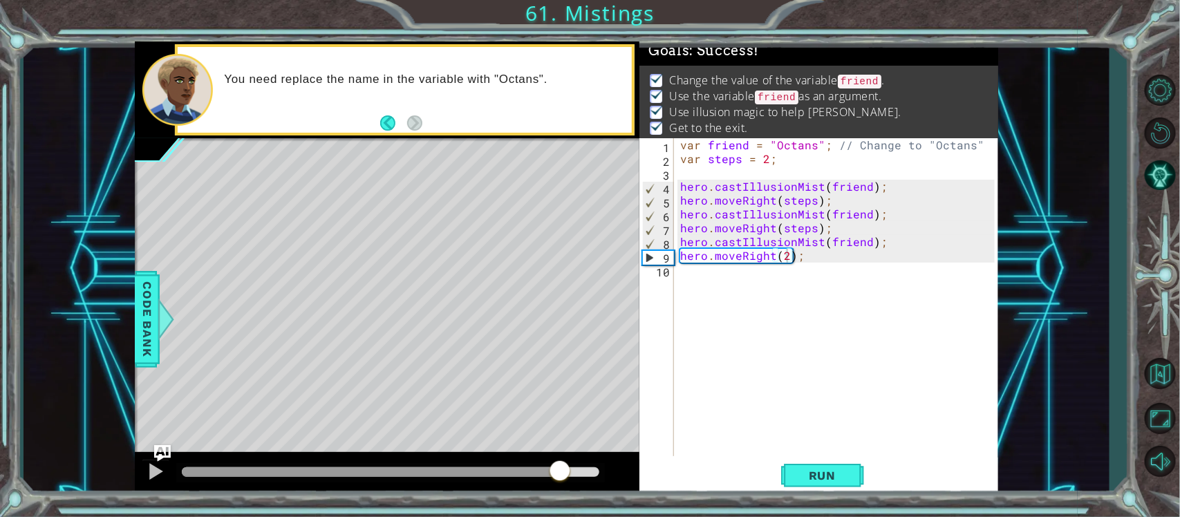
click at [138, 471] on div at bounding box center [387, 474] width 504 height 44
click at [147, 472] on div at bounding box center [156, 471] width 18 height 18
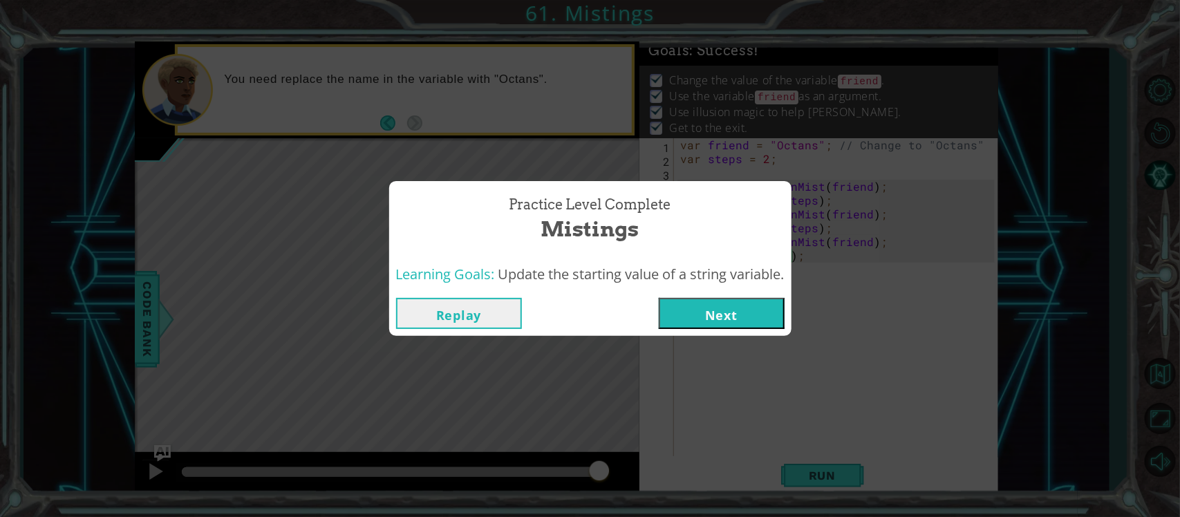
click at [699, 327] on button "Next" at bounding box center [722, 313] width 126 height 31
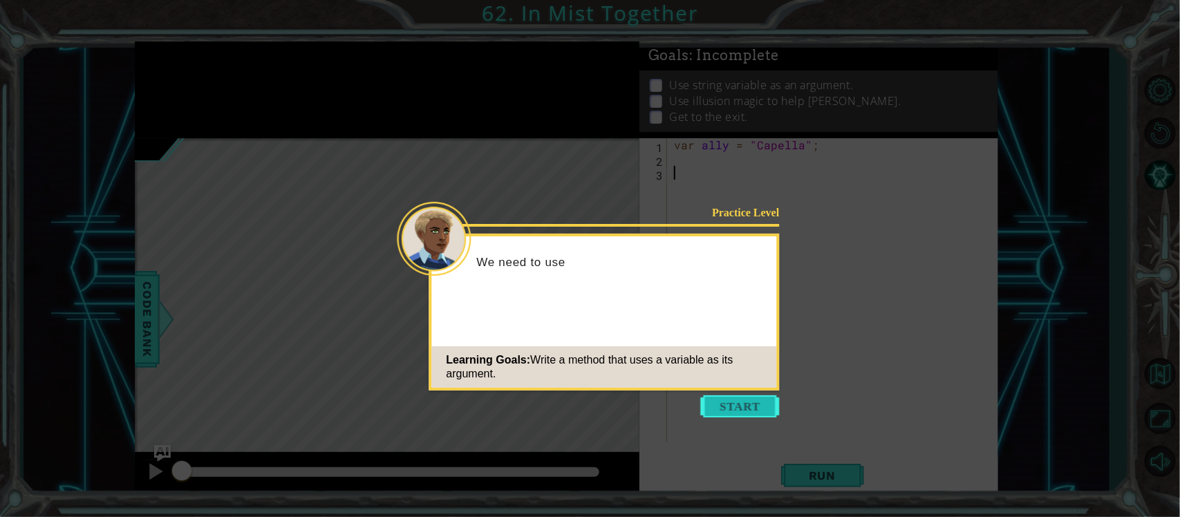
click at [756, 410] on button "Start" at bounding box center [740, 406] width 79 height 22
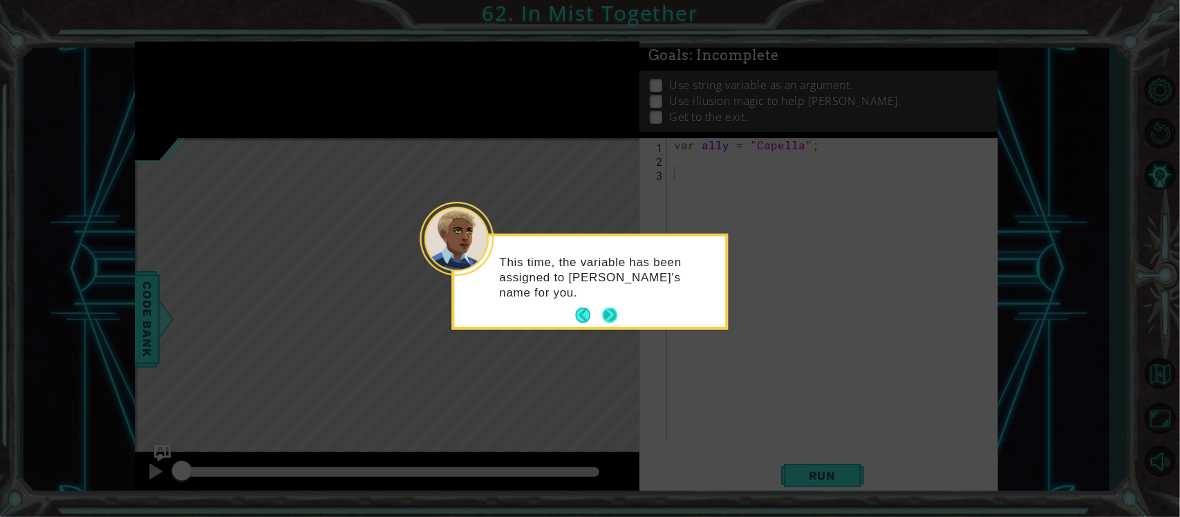
click at [612, 317] on button "Next" at bounding box center [610, 315] width 15 height 15
click at [606, 323] on button "Next" at bounding box center [609, 315] width 15 height 15
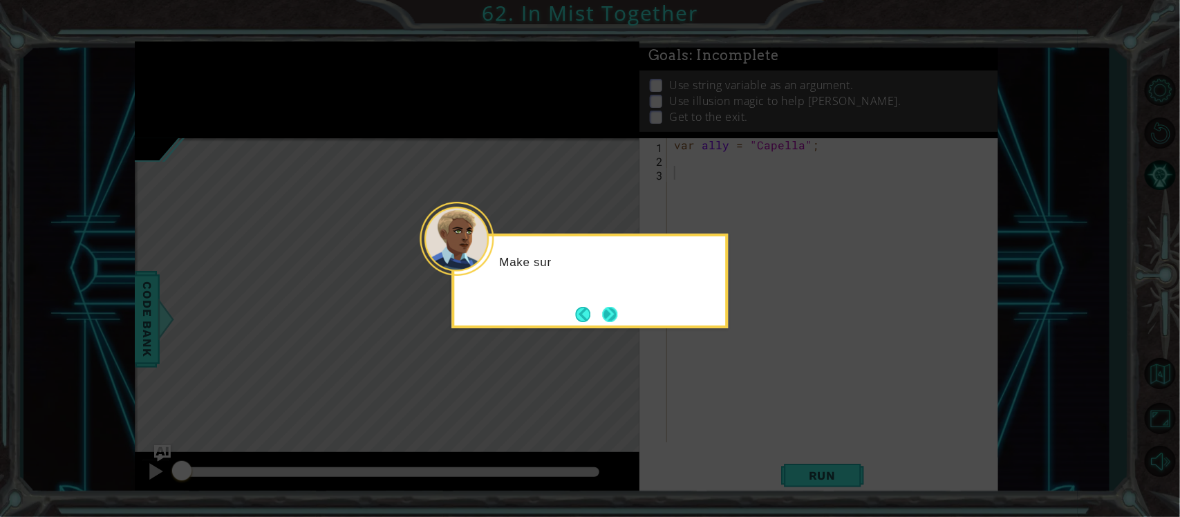
click at [607, 316] on button "Next" at bounding box center [610, 314] width 15 height 15
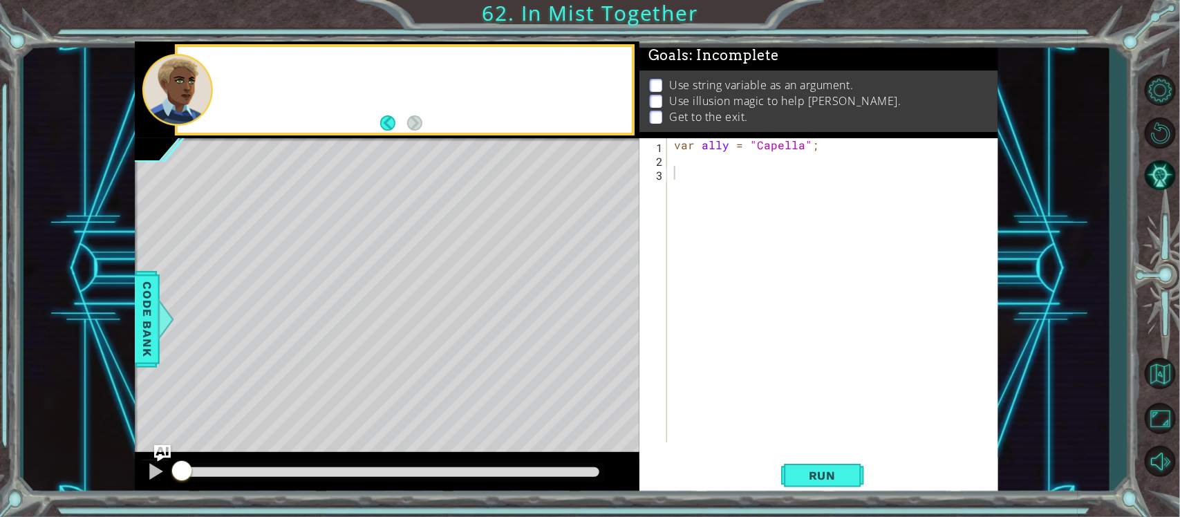
click at [607, 316] on div "Level Map" at bounding box center [454, 341] width 639 height 407
click at [827, 487] on button "Run" at bounding box center [822, 475] width 83 height 36
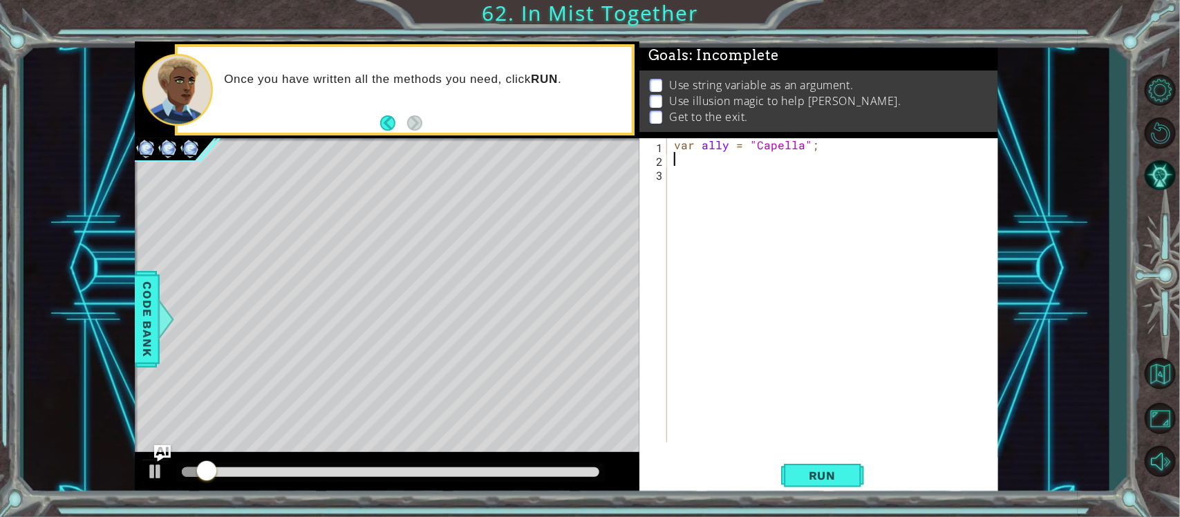
click at [688, 158] on div "var ally = "Capella" ;" at bounding box center [836, 304] width 330 height 332
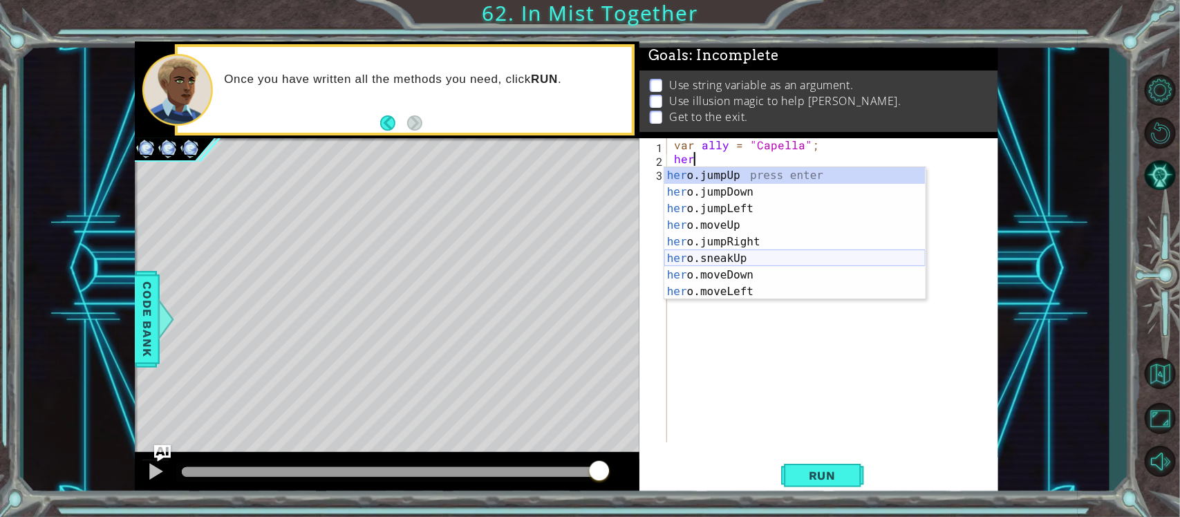
click at [745, 257] on div "her o.jumpUp press enter her o.jumpDown press enter her o.jumpLeft press enter …" at bounding box center [794, 250] width 261 height 166
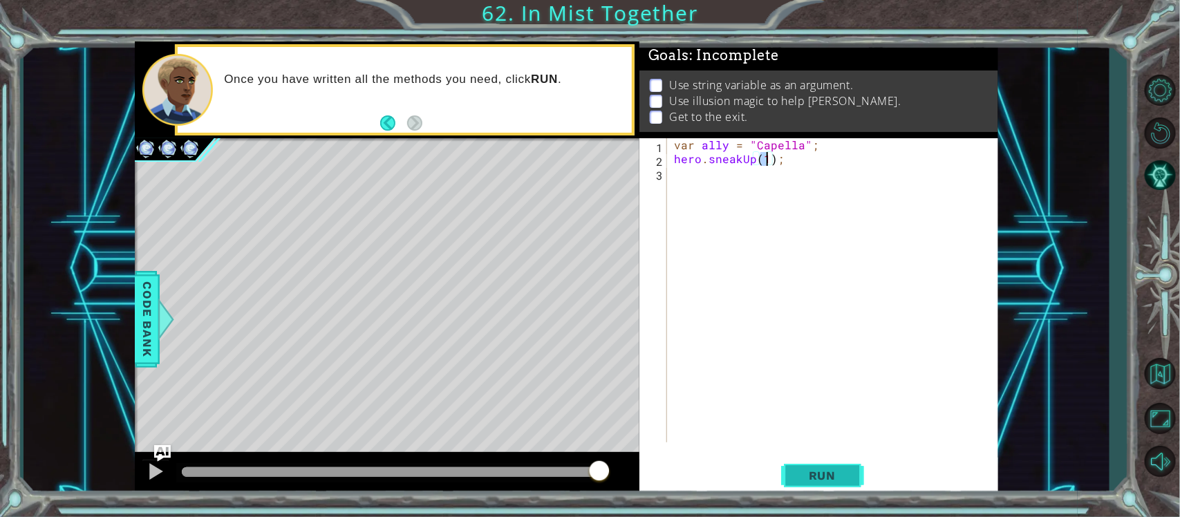
click at [845, 492] on button "Run" at bounding box center [822, 475] width 83 height 36
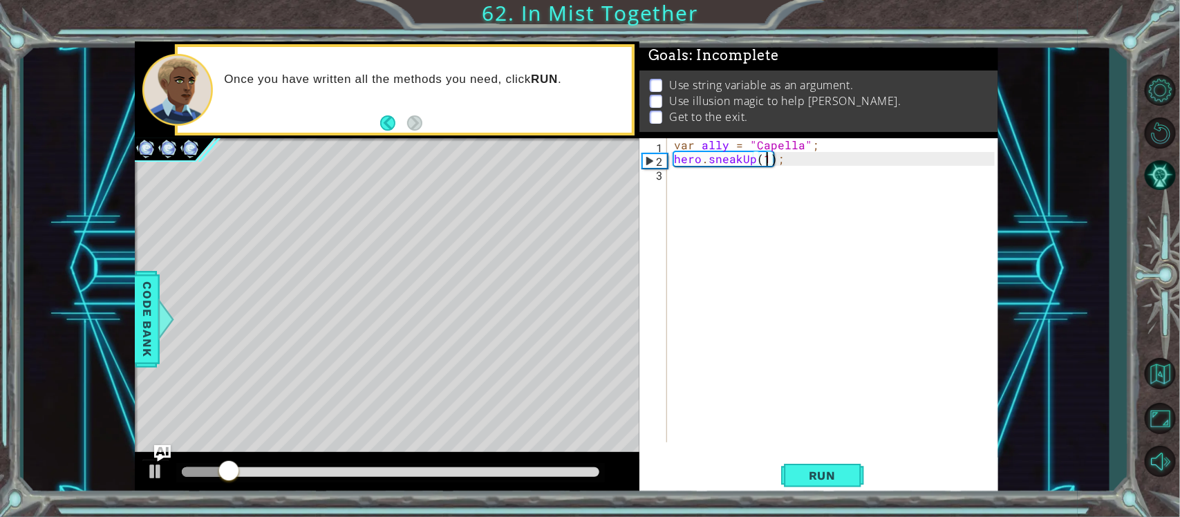
click at [750, 166] on div "var ally = "Capella" ; hero . sneakUp ( 1 ) ;" at bounding box center [836, 304] width 330 height 332
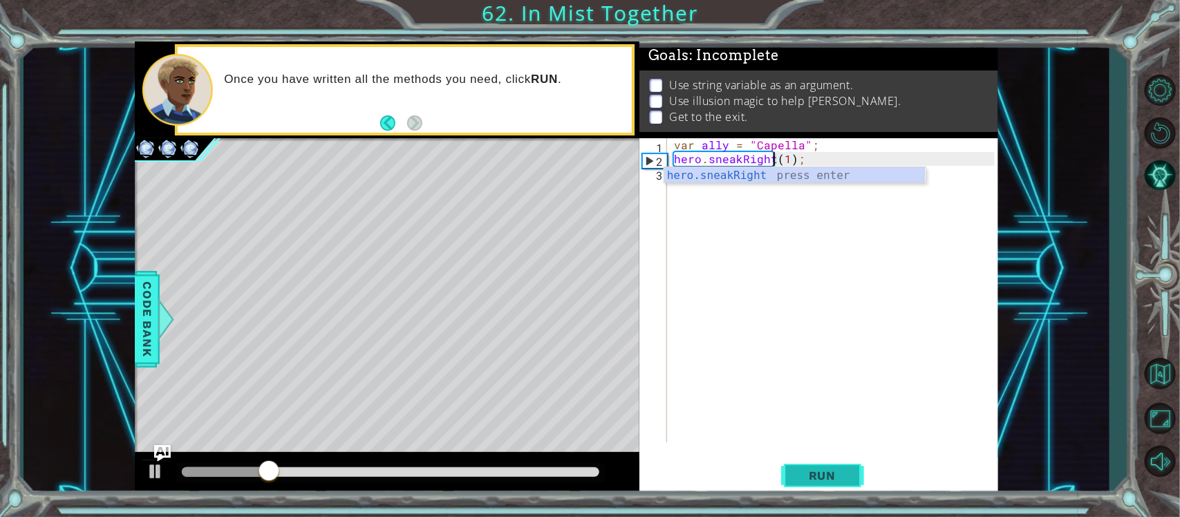
type textarea "hero.sneakRight(1);"
click at [811, 458] on button "Run" at bounding box center [822, 475] width 83 height 36
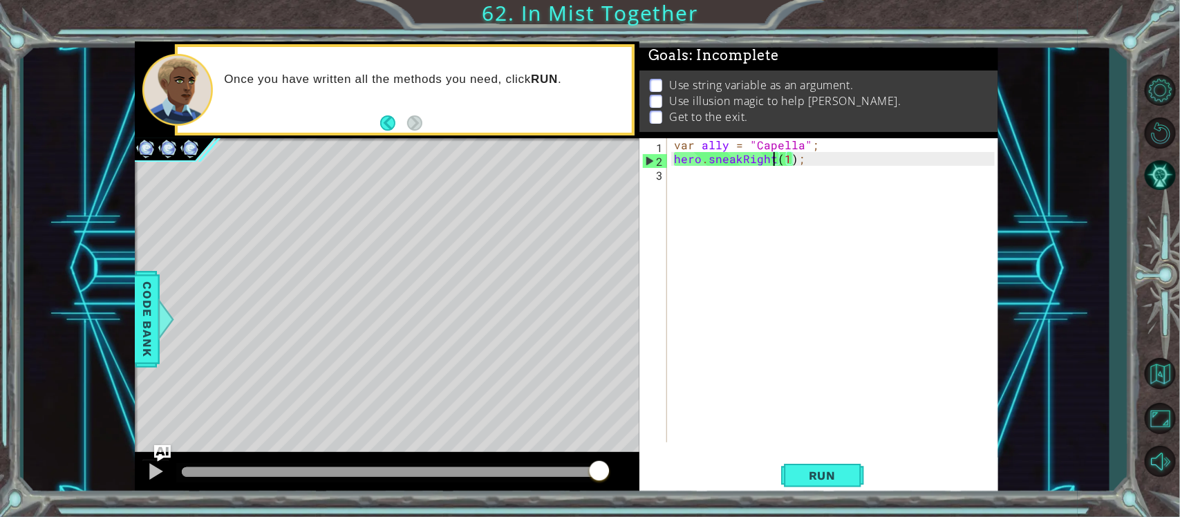
click at [825, 172] on div "var ally = "Capella" ; hero . sneakRight ( 1 ) ;" at bounding box center [836, 304] width 330 height 332
click at [826, 162] on div "var ally = "Capella" ; hero . sneakRight ( 1 ) ;" at bounding box center [836, 304] width 330 height 332
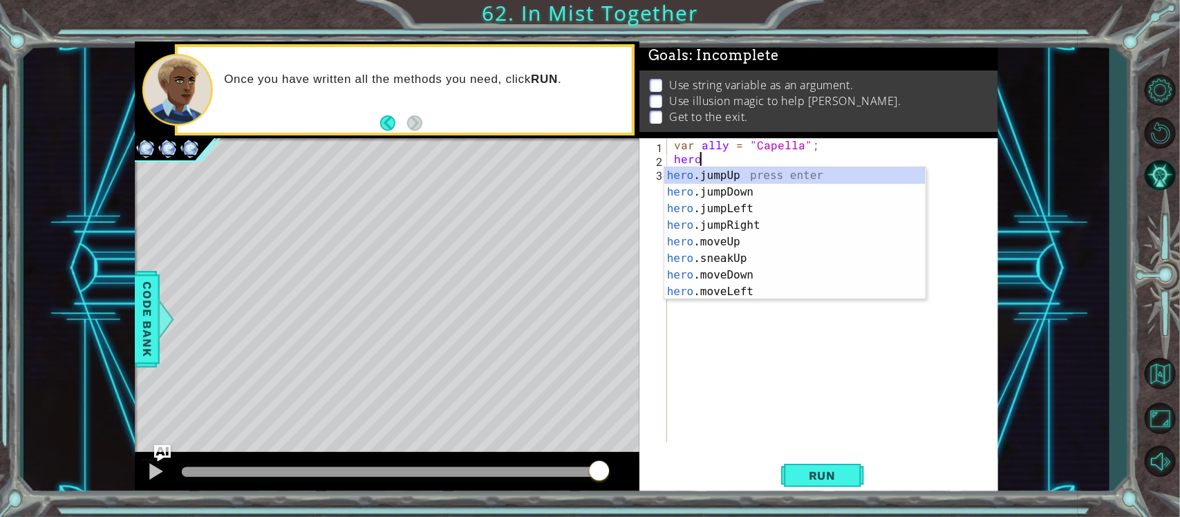
scroll to position [0, 1]
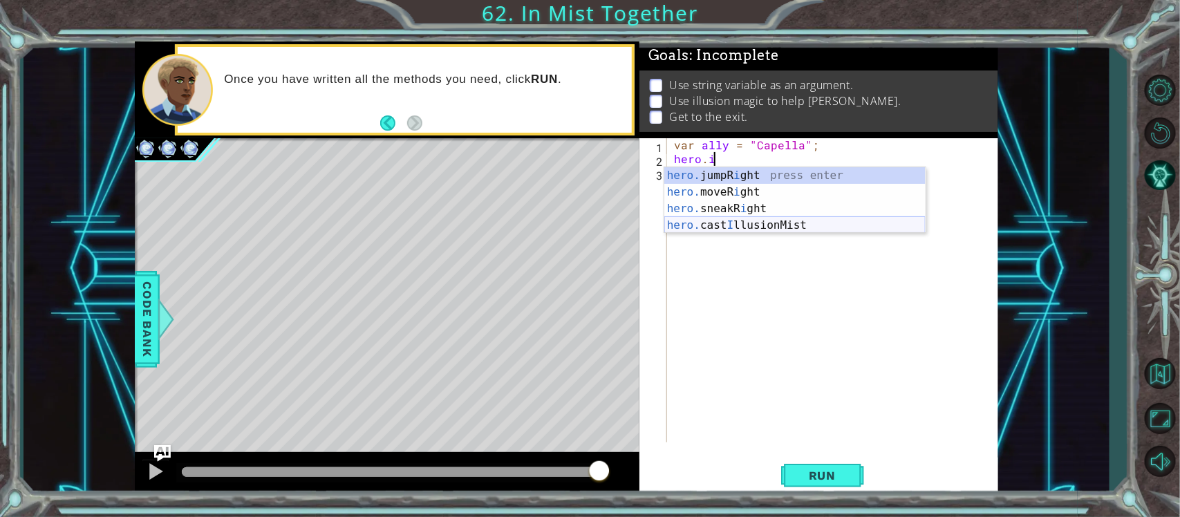
click at [833, 227] on div "hero. jumpR i ght press enter hero. moveR i ght press enter hero. sneakR i ght …" at bounding box center [794, 217] width 261 height 100
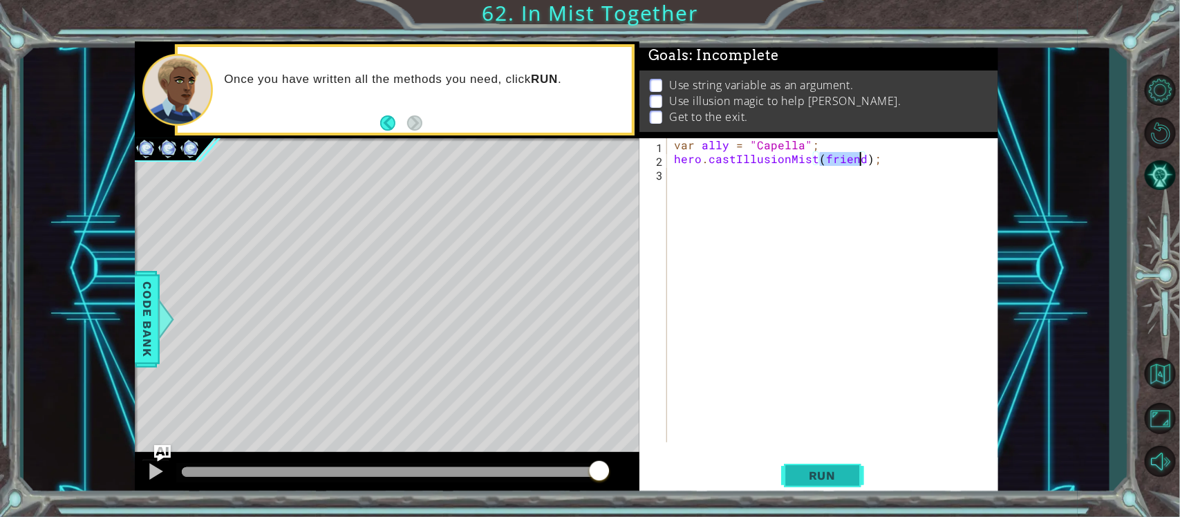
click at [822, 473] on span "Run" at bounding box center [822, 476] width 55 height 14
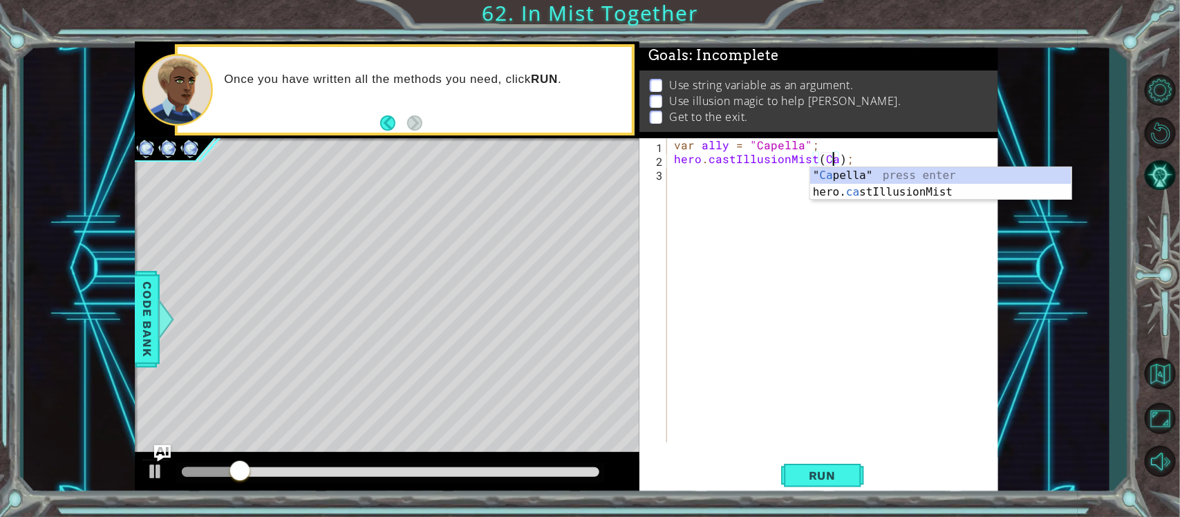
scroll to position [0, 10]
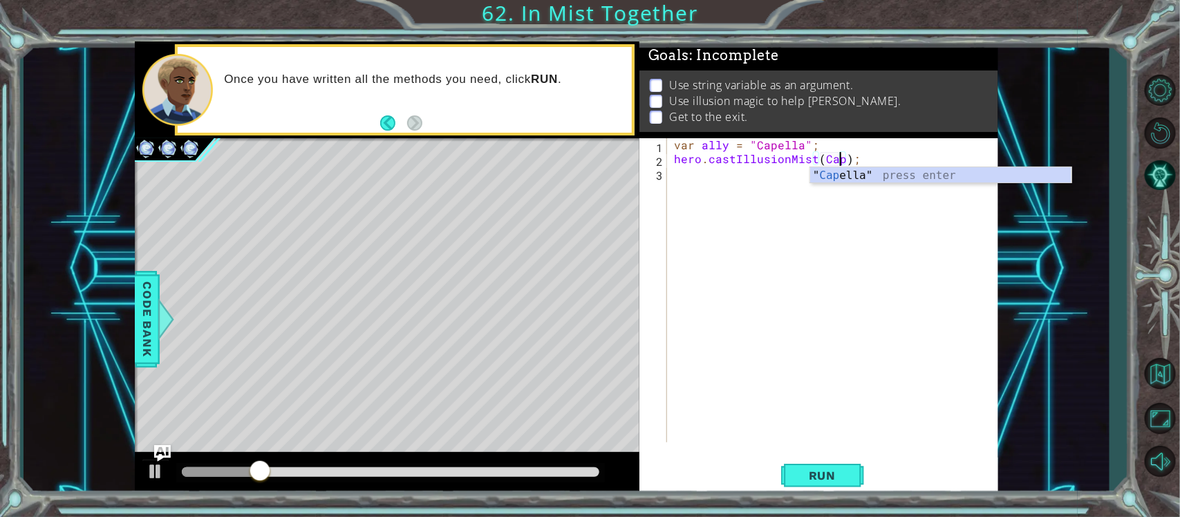
click at [967, 182] on body "1 ההההההההההההההההההההההההההההההההההההההההההההההההההההההההההההההההההההההההההההה…" at bounding box center [590, 258] width 1180 height 517
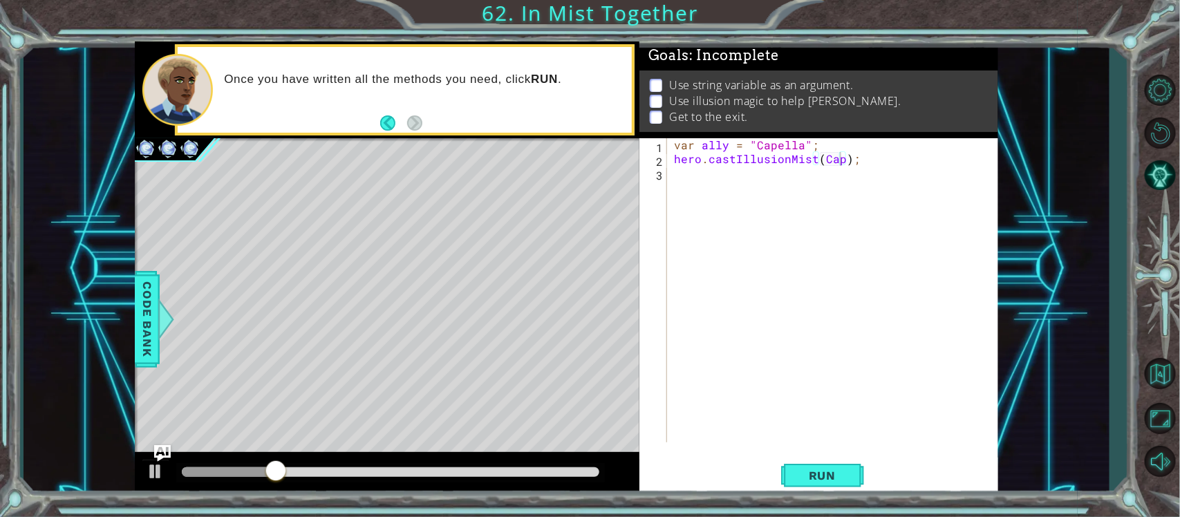
click at [835, 165] on div "var ally = "Capella" ; hero . castIllusionMist ( Cap ) ;" at bounding box center [836, 304] width 330 height 332
click at [839, 162] on div "var ally = "Capella" ; hero . castIllusionMist ( Cap ) ;" at bounding box center [836, 304] width 330 height 332
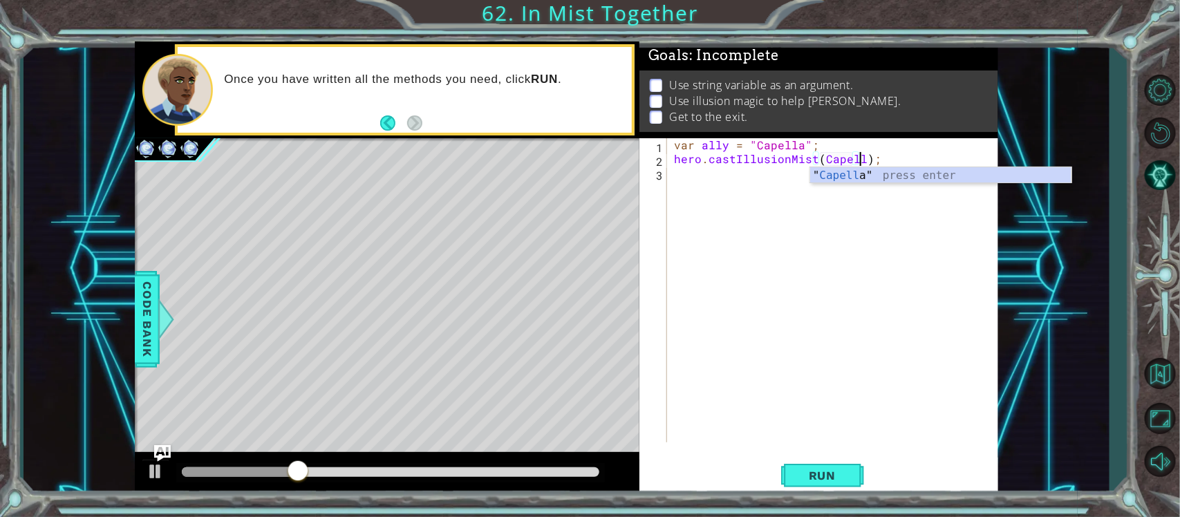
scroll to position [0, 12]
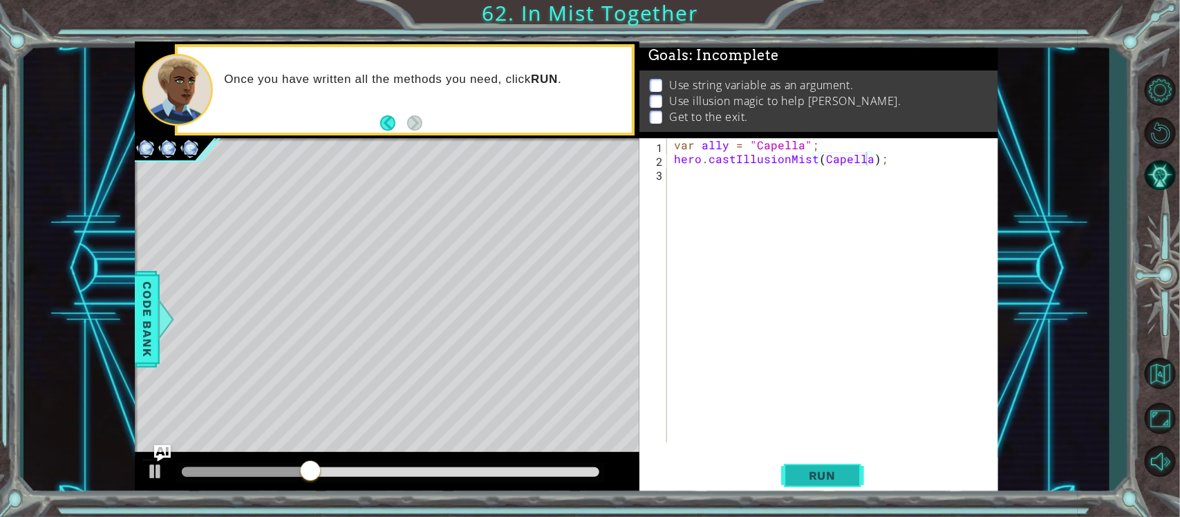
click at [828, 489] on button "Run" at bounding box center [822, 475] width 83 height 36
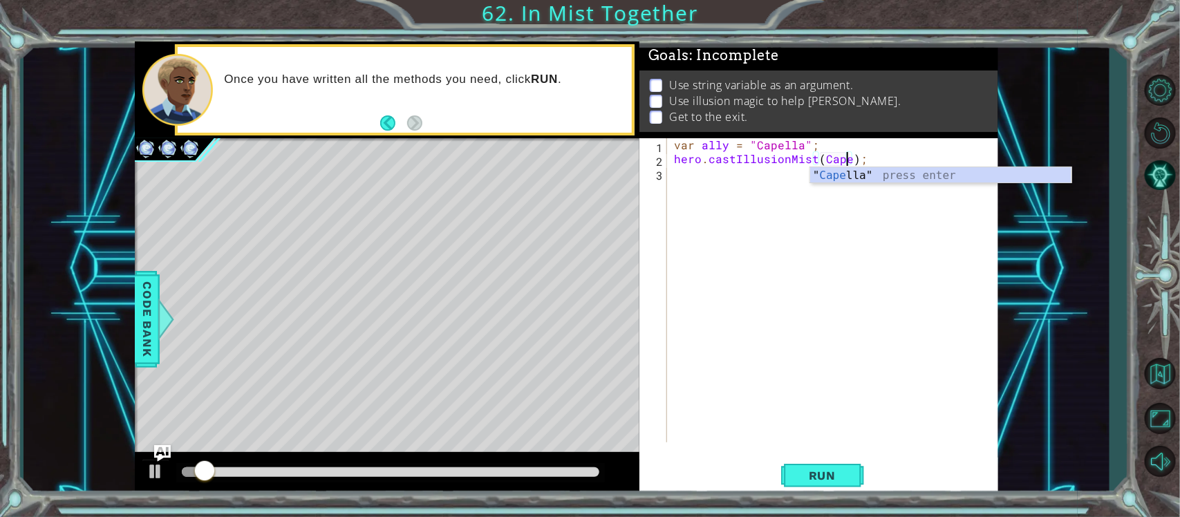
scroll to position [0, 10]
click at [844, 182] on div "" Cap [PERSON_NAME]" press enter" at bounding box center [940, 192] width 261 height 50
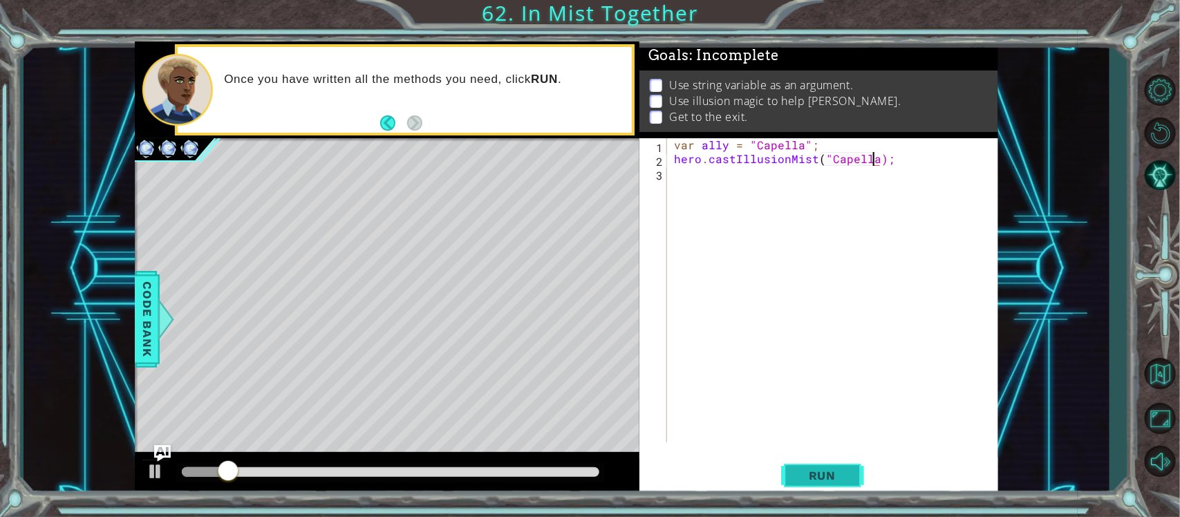
click at [841, 469] on span "Run" at bounding box center [822, 476] width 55 height 14
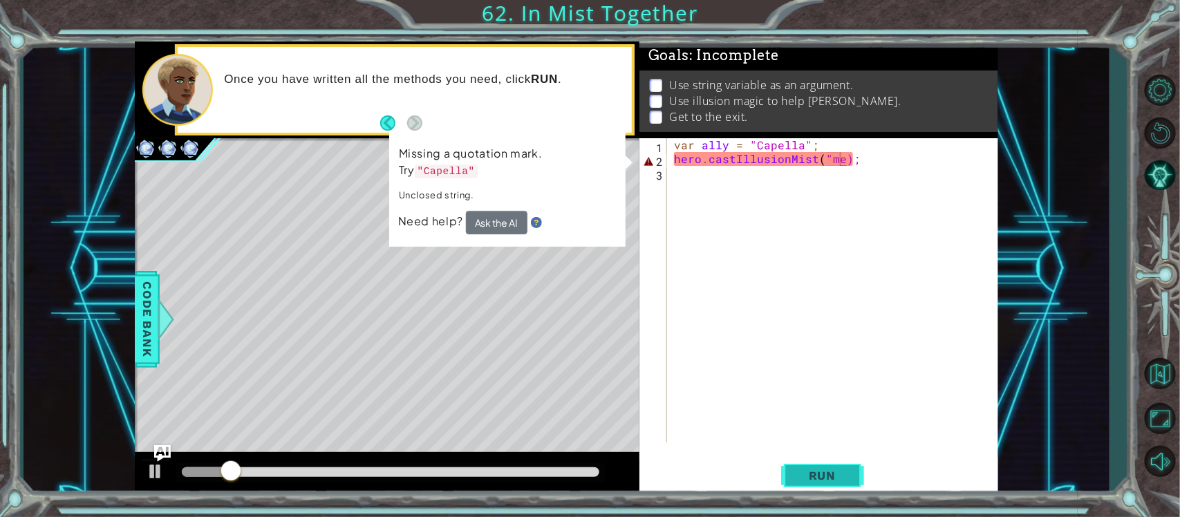
click at [829, 458] on button "Run" at bounding box center [822, 475] width 83 height 36
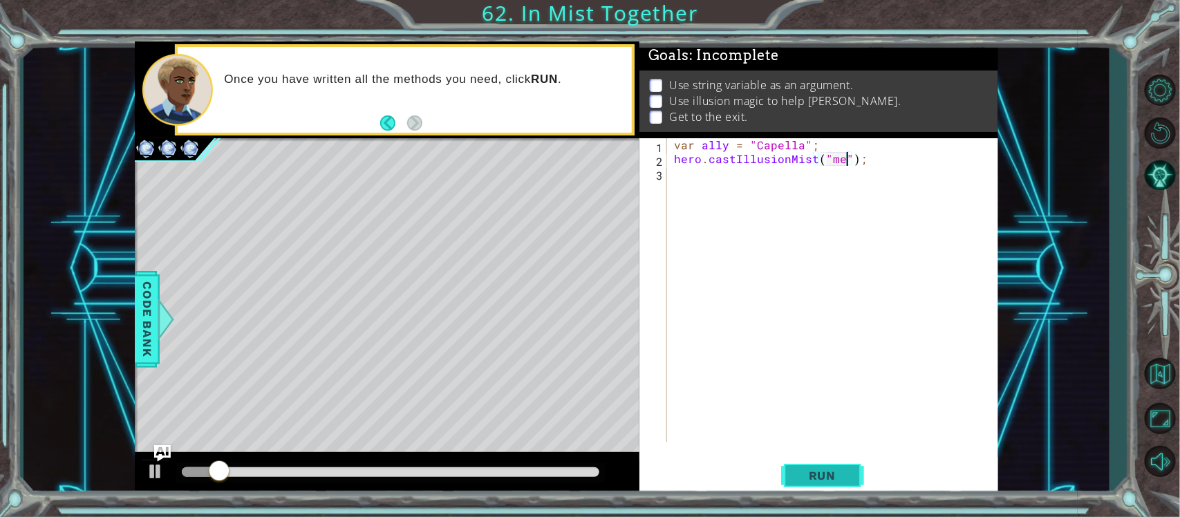
click at [830, 462] on button "Run" at bounding box center [822, 475] width 83 height 36
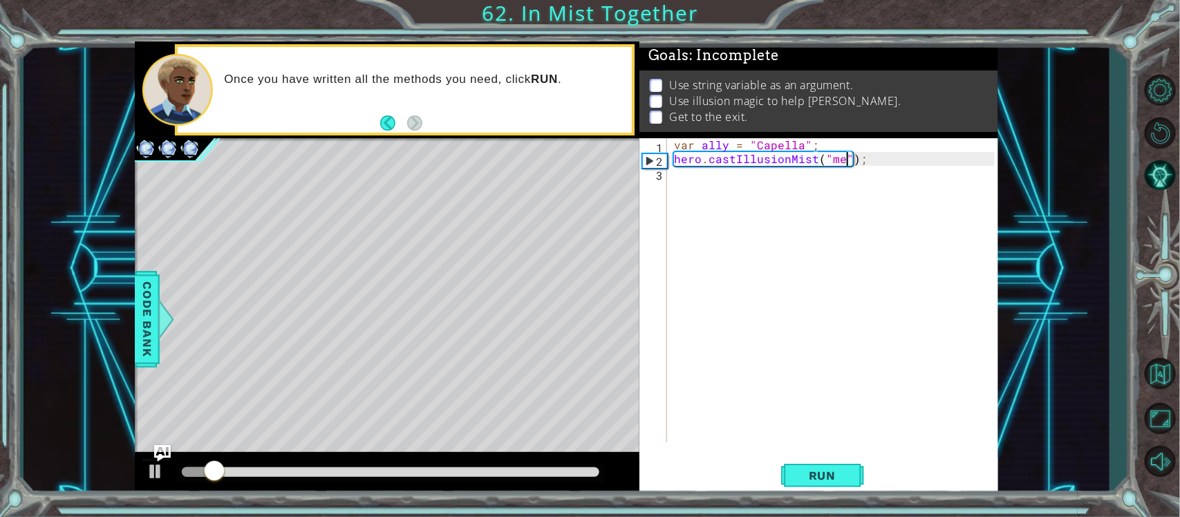
click at [838, 164] on div "var ally = "Capella" ; hero . castIllusionMist ( "me" ) ;" at bounding box center [836, 304] width 330 height 332
click at [827, 488] on button "Run" at bounding box center [822, 475] width 83 height 36
click at [831, 477] on span "Run" at bounding box center [822, 476] width 55 height 14
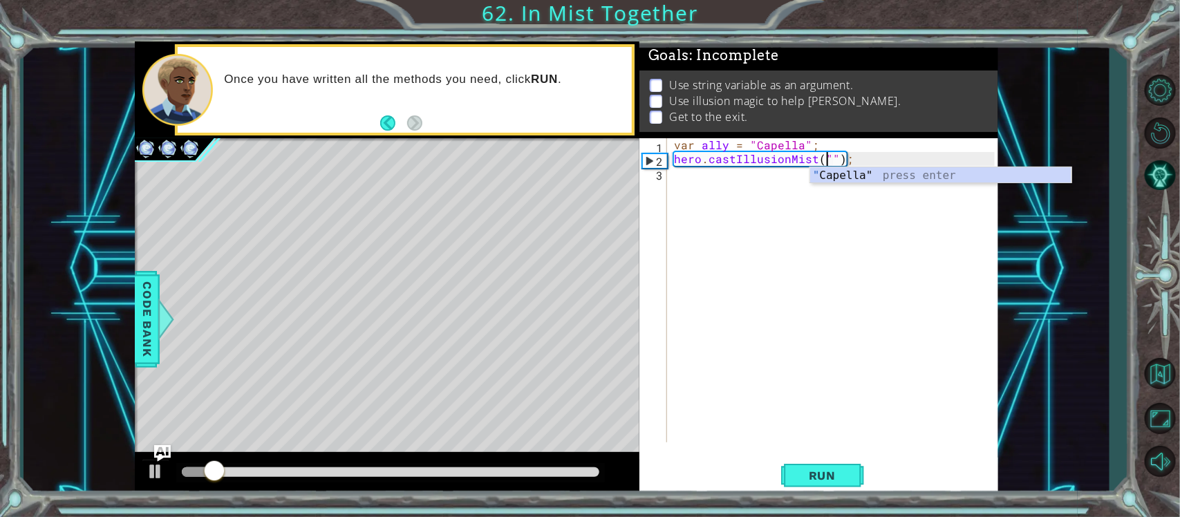
scroll to position [0, 9]
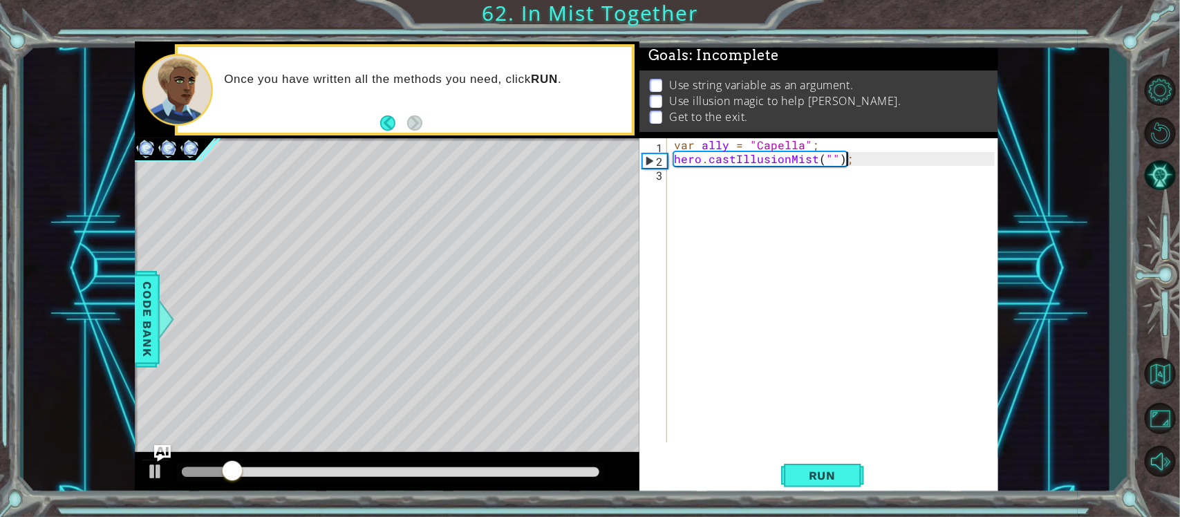
click at [866, 160] on div "var ally = "Capella" ; hero . castIllusionMist ( "" ) ;" at bounding box center [836, 304] width 330 height 332
click at [826, 161] on div "var ally = "Capella" ; hero . castIllusionMist ( "" ) ;" at bounding box center [836, 304] width 330 height 332
click at [797, 478] on span "Run" at bounding box center [822, 476] width 55 height 14
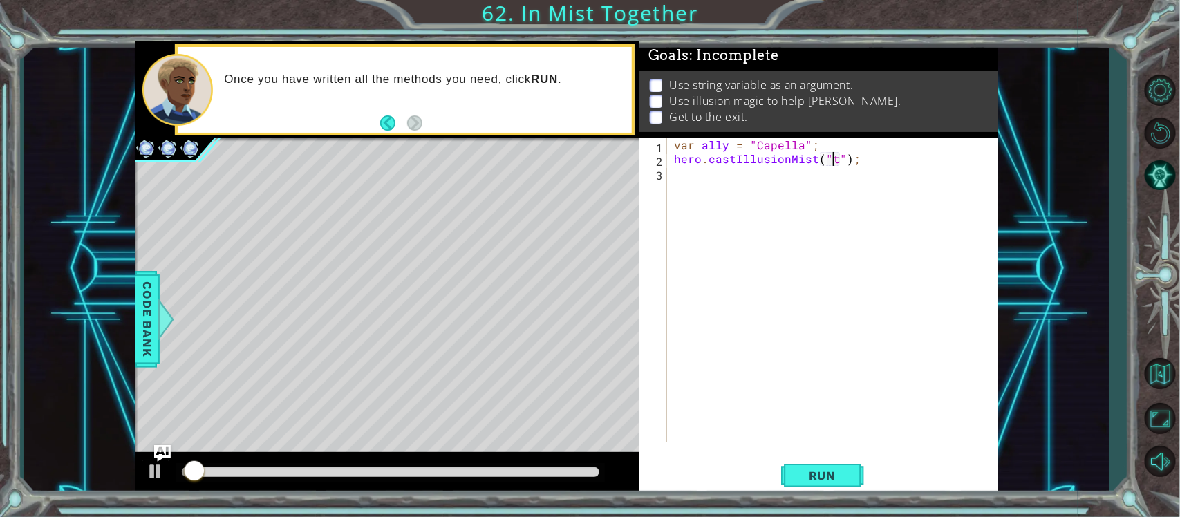
type textarea "hero.castIllusionMist("");"
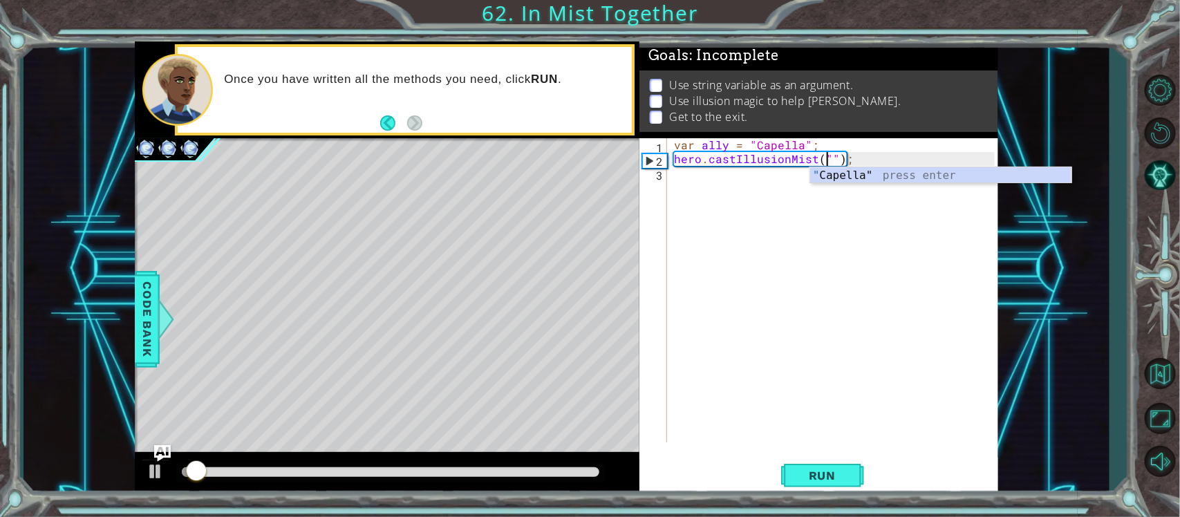
scroll to position [0, 9]
click at [881, 160] on div "var ally = "Capella" ; hero . castIllusionMist ( "" ) ;" at bounding box center [836, 304] width 330 height 332
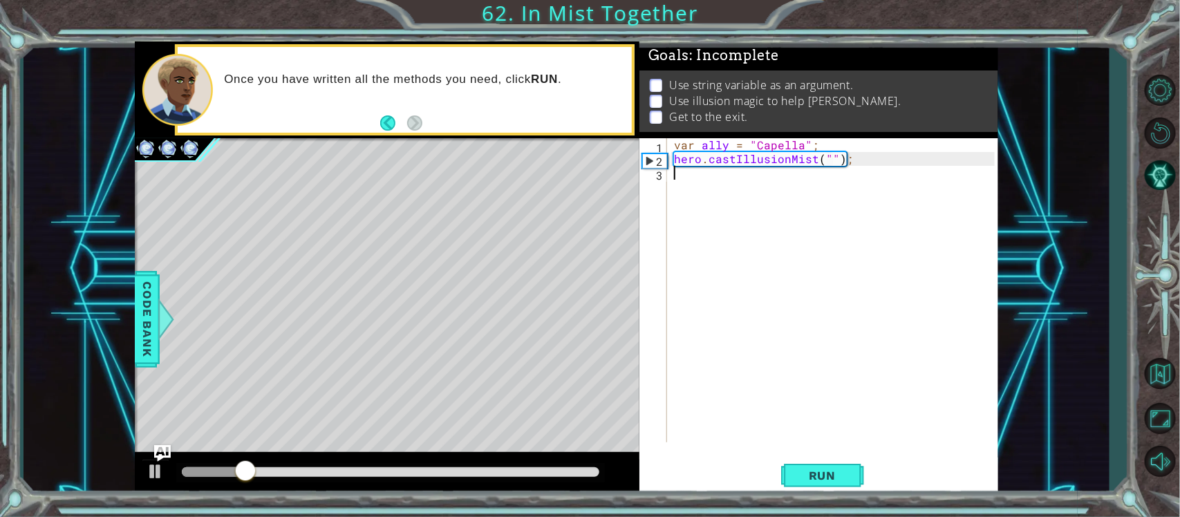
click at [880, 167] on div "var ally = "Capella" ; hero . castIllusionMist ( "" ) ;" at bounding box center [836, 304] width 330 height 332
click at [879, 164] on div "var ally = "Capella" ; hero . castIllusionMist ( "" ) ;" at bounding box center [836, 304] width 330 height 332
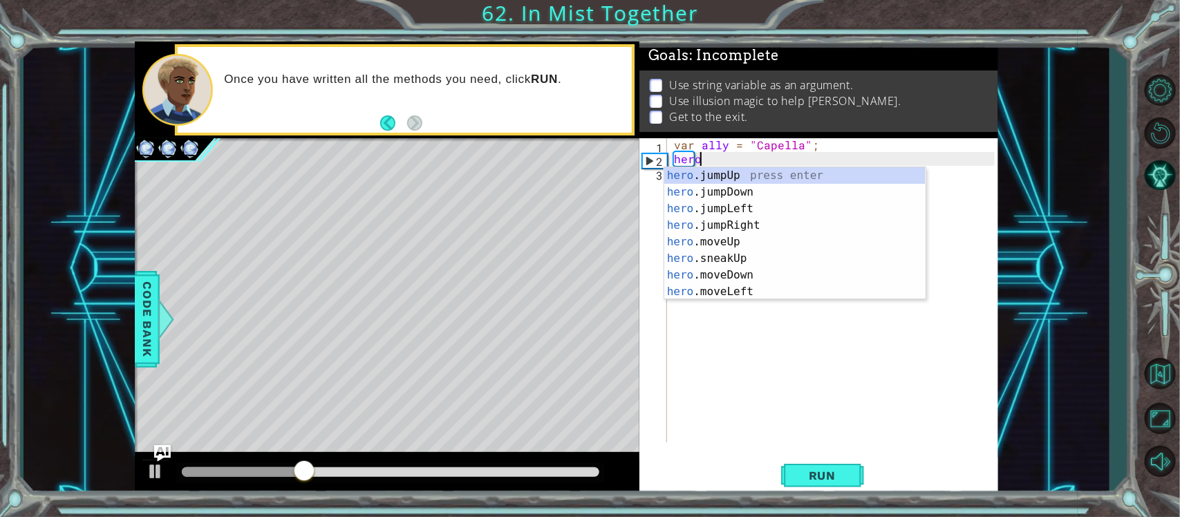
scroll to position [0, 1]
type textarea "hero"
click at [386, 123] on button "Back" at bounding box center [393, 122] width 27 height 15
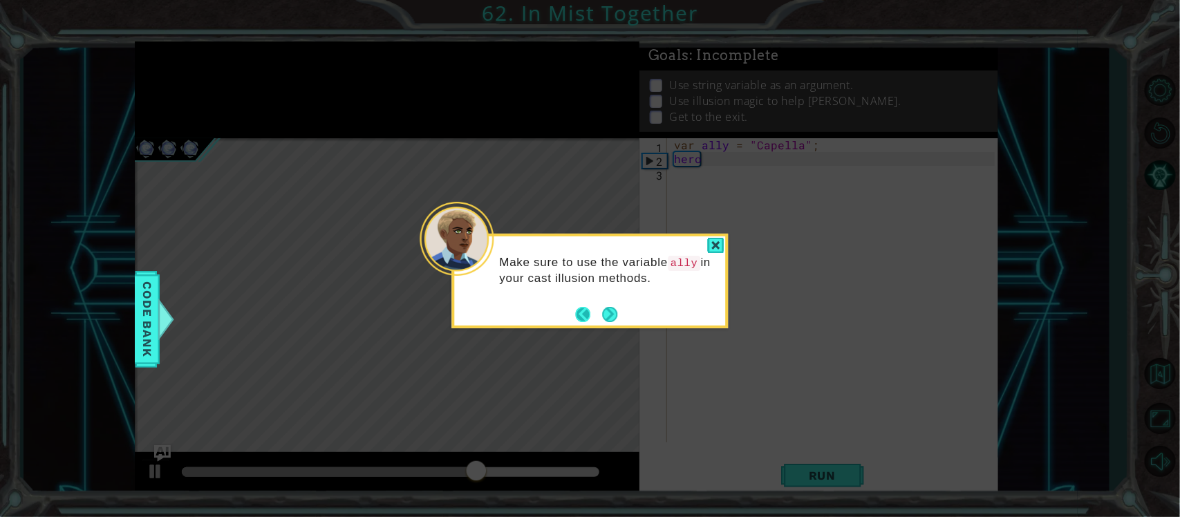
click at [584, 314] on button "Back" at bounding box center [589, 314] width 27 height 15
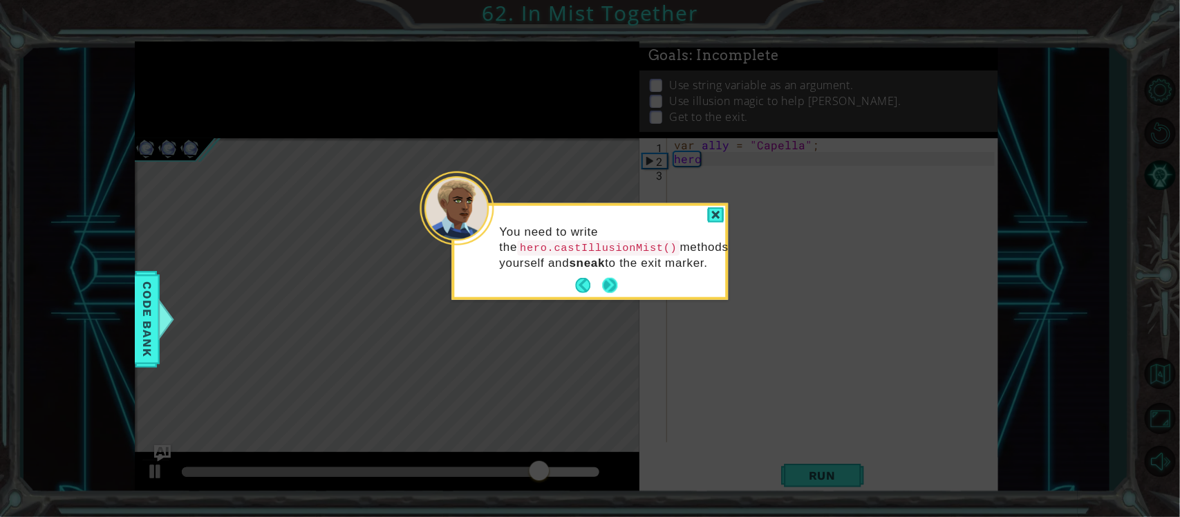
click at [608, 293] on button "Next" at bounding box center [609, 285] width 15 height 15
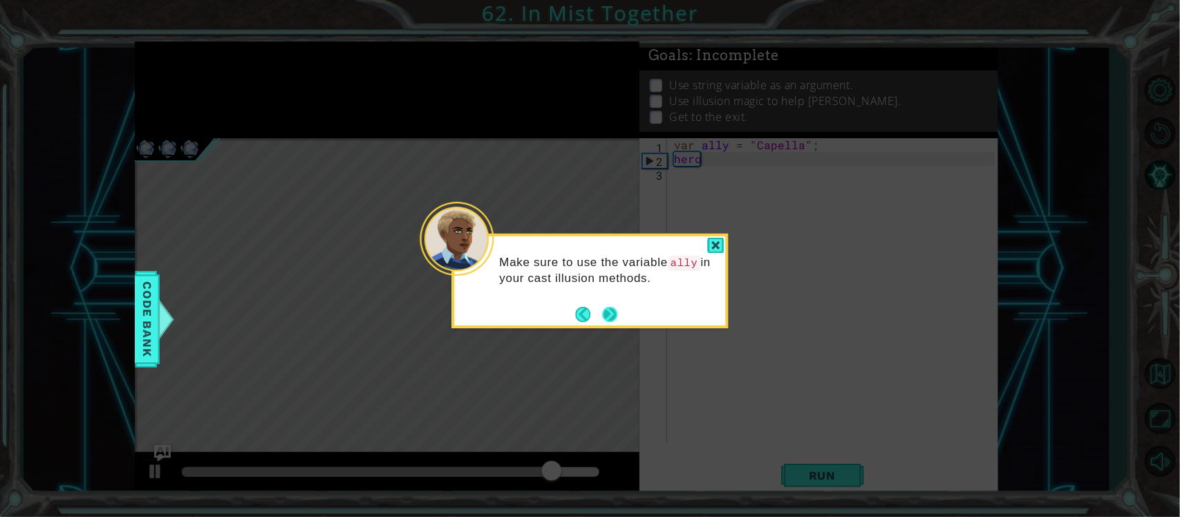
click at [607, 314] on button "Next" at bounding box center [610, 314] width 15 height 15
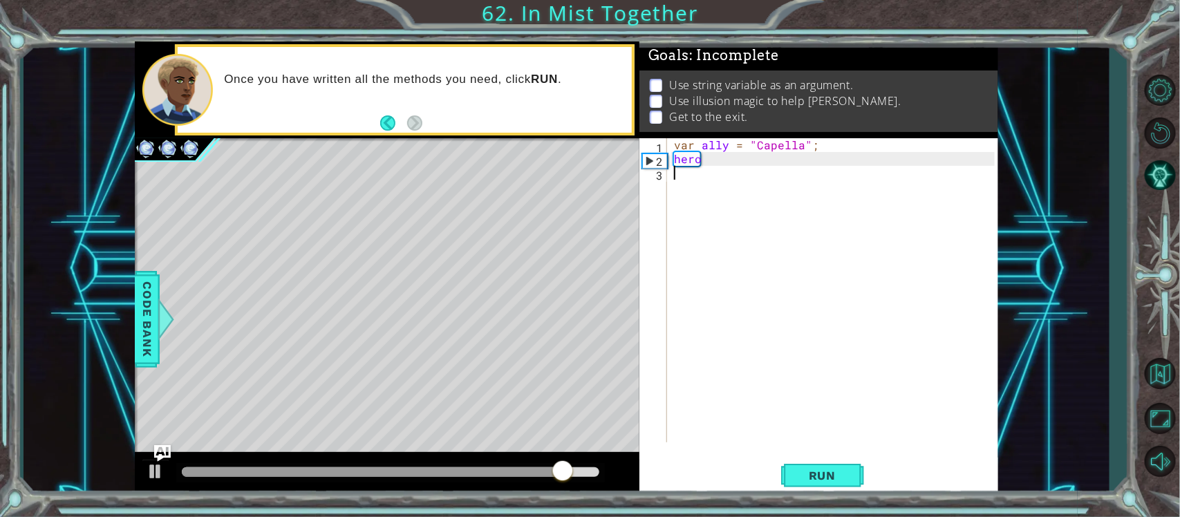
click at [755, 169] on div "var ally = "Capella" ; hero" at bounding box center [836, 304] width 330 height 332
click at [755, 161] on div "var ally = "Capella" ; hero" at bounding box center [836, 304] width 330 height 332
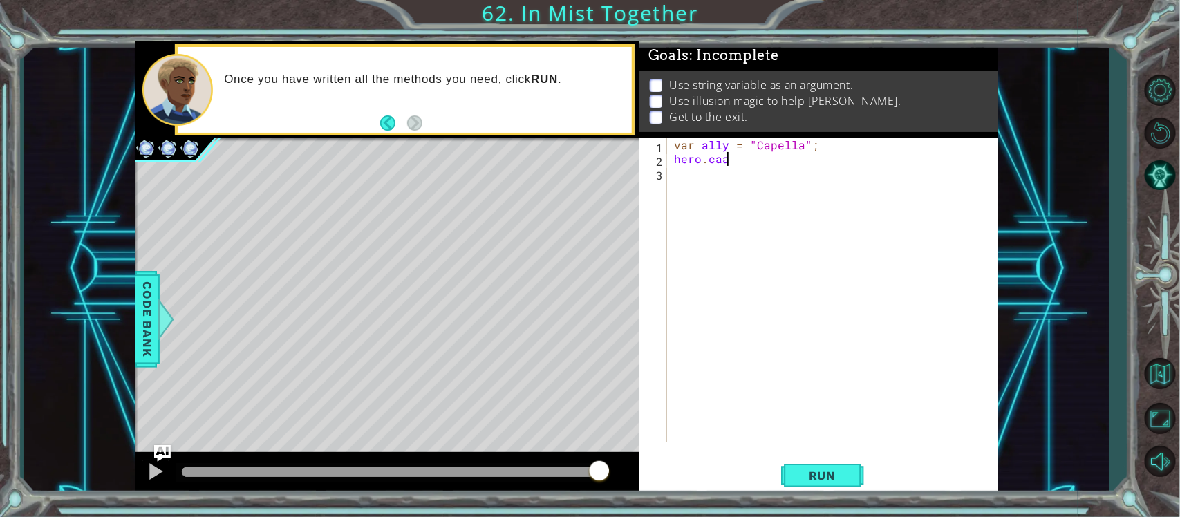
scroll to position [0, 1]
click at [730, 173] on div "hero.c astIllusionMist press enter" at bounding box center [794, 192] width 261 height 50
click at [861, 478] on button "Run" at bounding box center [822, 475] width 83 height 36
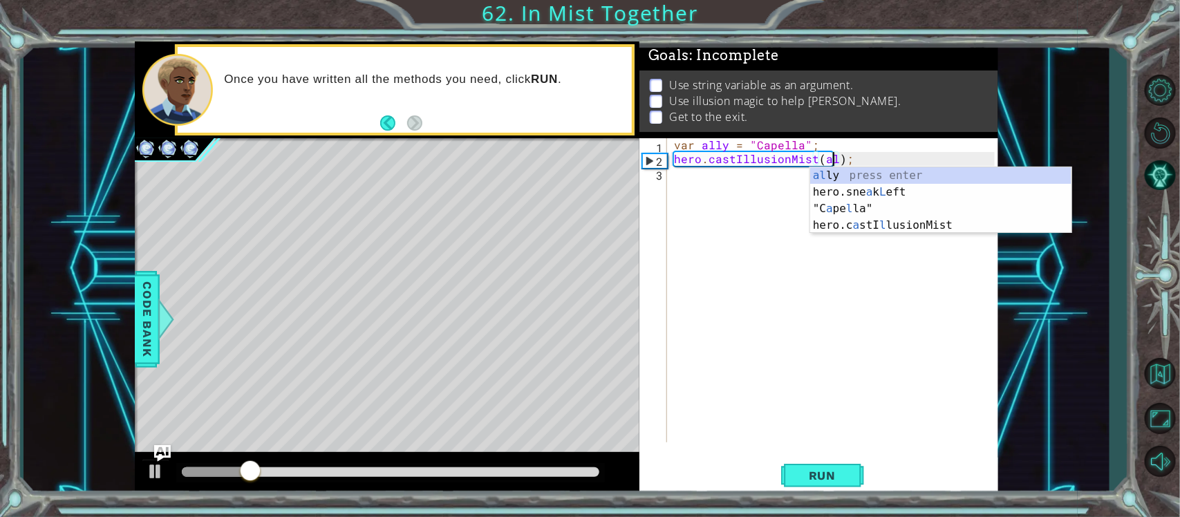
scroll to position [0, 10]
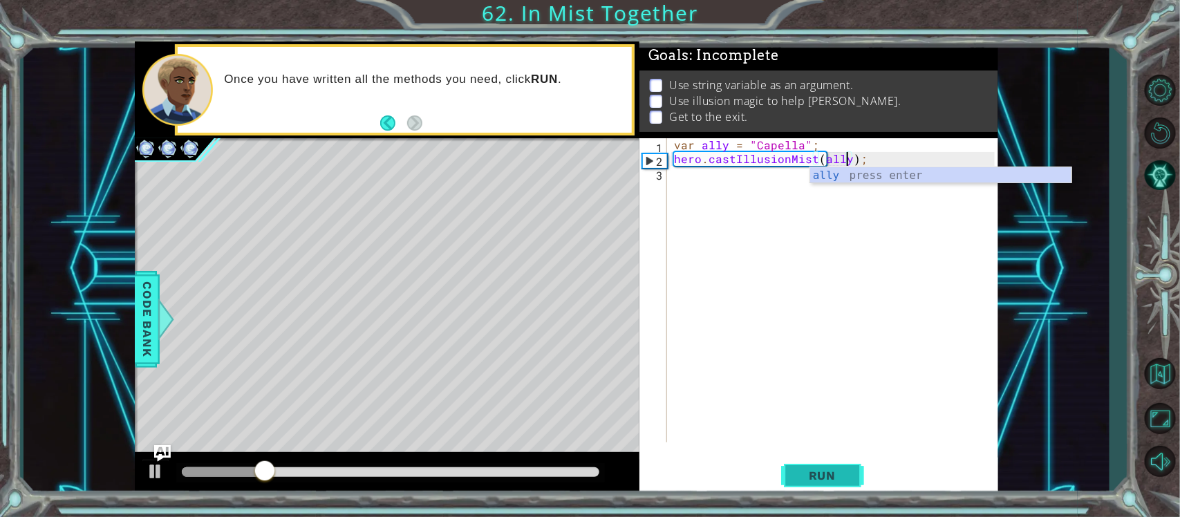
type textarea "hero.castIllusionMist(ally);"
click at [823, 477] on span "Run" at bounding box center [822, 476] width 55 height 14
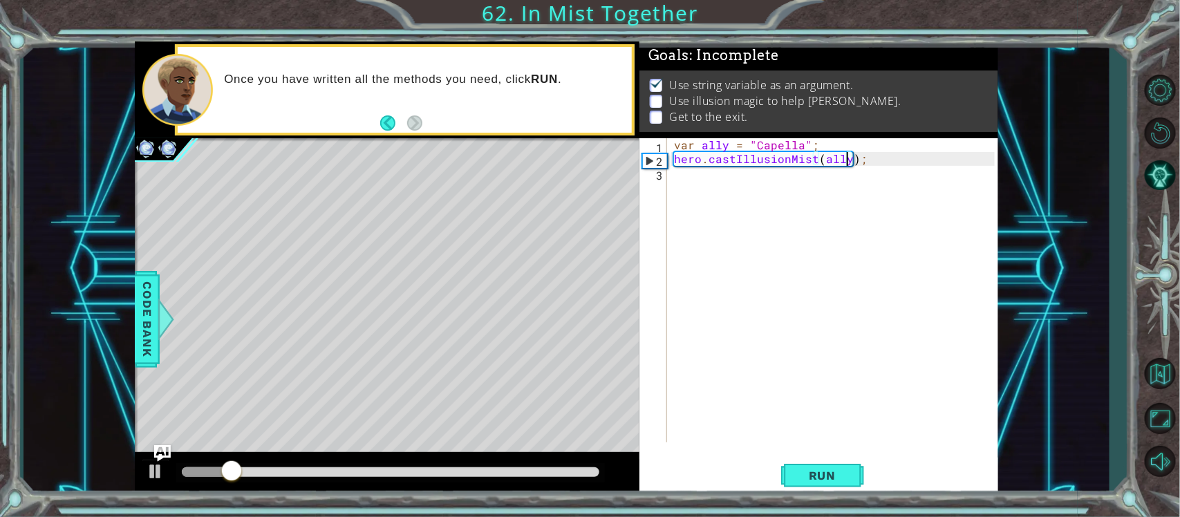
click at [765, 189] on div "var ally = "Capella" ; hero . castIllusionMist ( ally ) ;" at bounding box center [836, 304] width 330 height 332
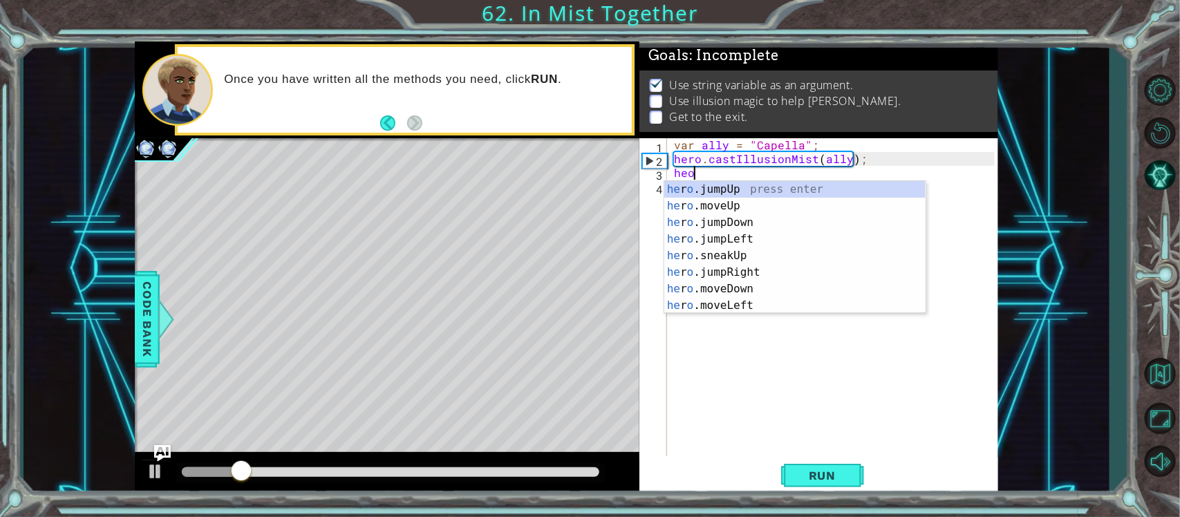
scroll to position [0, 1]
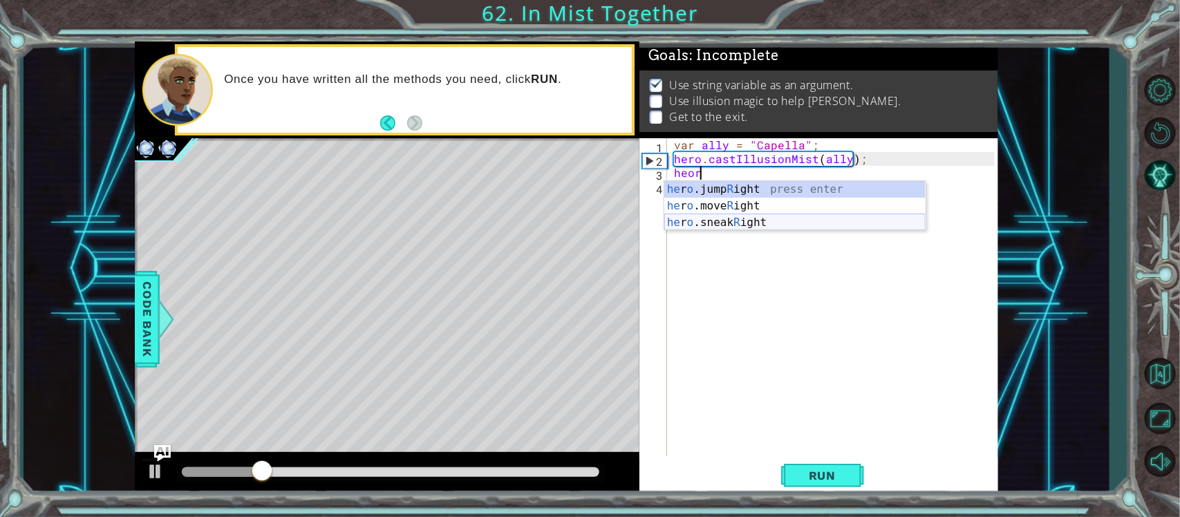
click at [788, 220] on div "he r o .jump R ight press enter he r o .move R ight press enter he r o .sneak R…" at bounding box center [794, 222] width 261 height 83
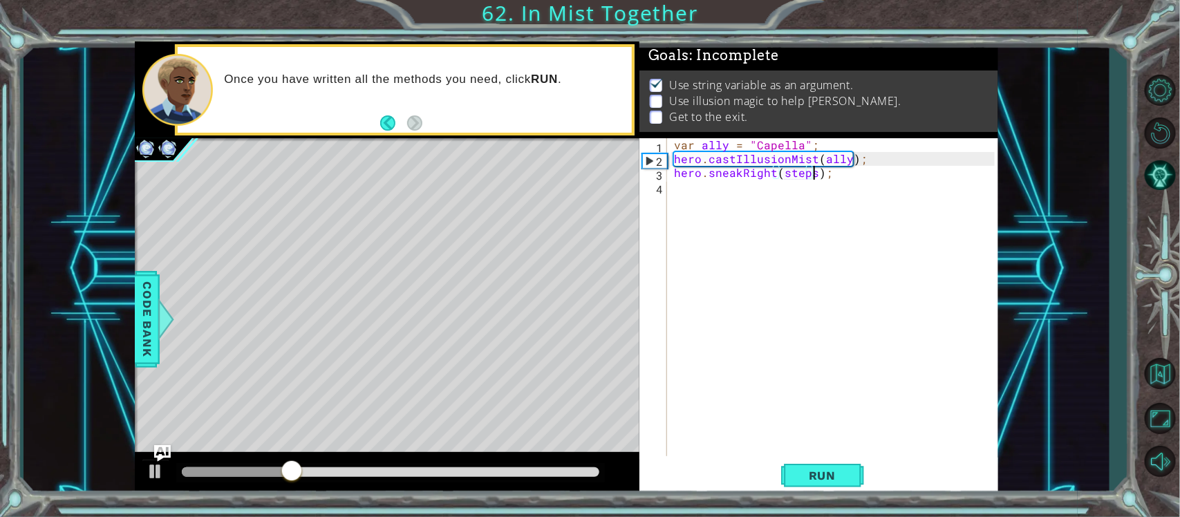
scroll to position [0, 8]
click at [847, 489] on button "Run" at bounding box center [822, 475] width 83 height 36
click at [832, 471] on span "Run" at bounding box center [822, 476] width 55 height 14
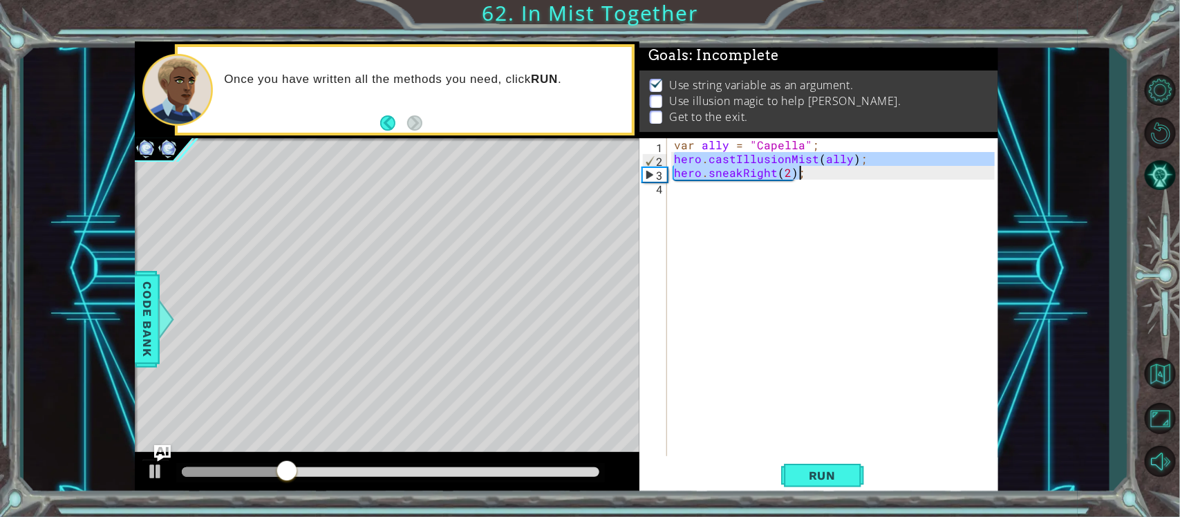
drag, startPoint x: 670, startPoint y: 158, endPoint x: 864, endPoint y: 180, distance: 195.5
click at [864, 180] on div "var ally = "Capella" ; hero . castIllusionMist ( ally ) ; hero . sneakRight ( 2…" at bounding box center [836, 311] width 330 height 346
click at [759, 178] on div "var ally = "Capella" ; hero . castIllusionMist ( ally ) ; hero . sneakRight ( 2…" at bounding box center [832, 297] width 323 height 318
type textarea "hero.sneakRight(2);"
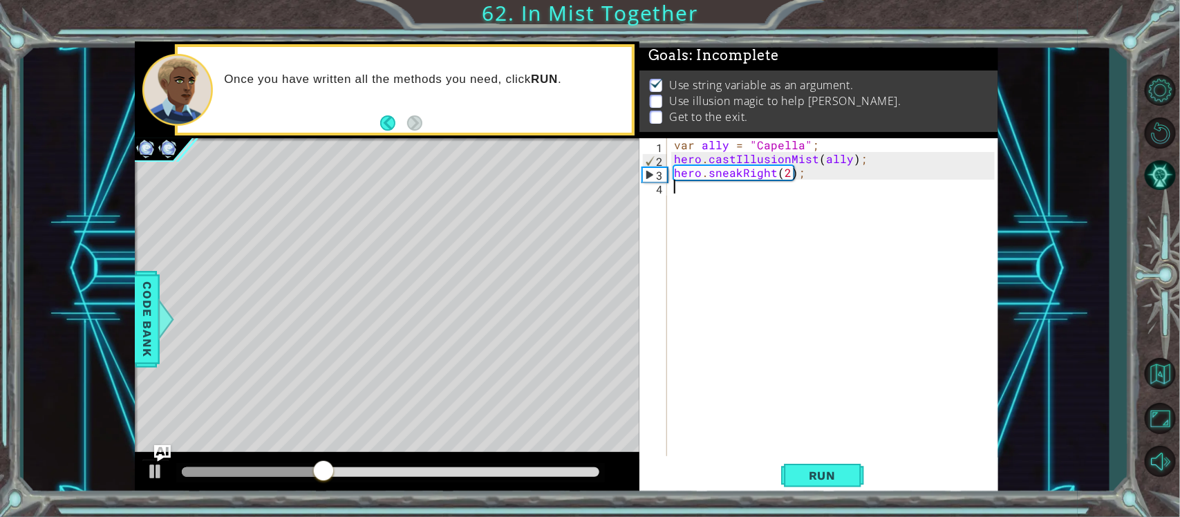
click at [762, 193] on div "var ally = "Capella" ; hero . castIllusionMist ( ally ) ; hero . sneakRight ( 2…" at bounding box center [836, 311] width 330 height 346
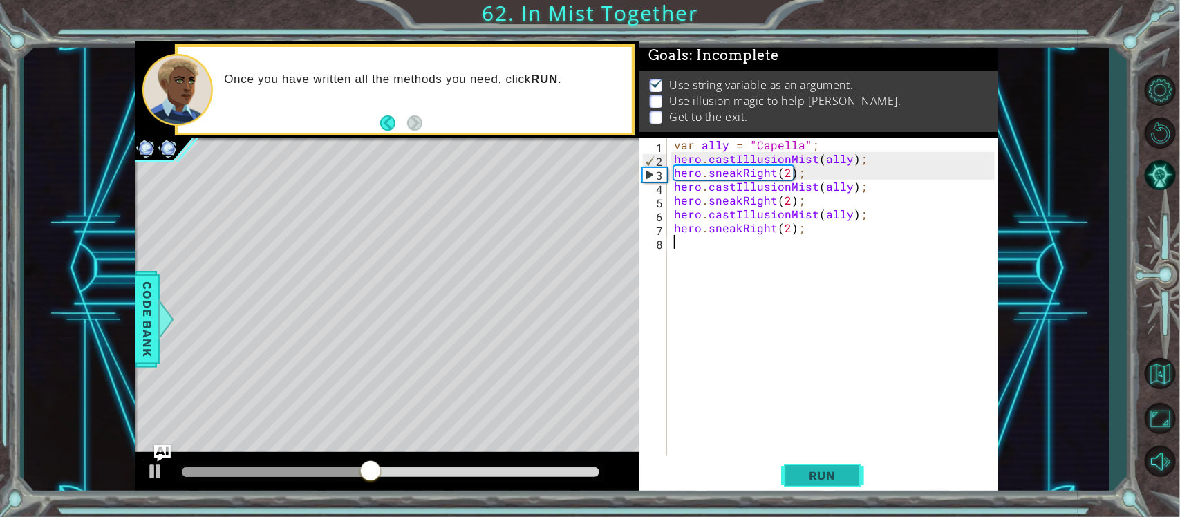
click at [818, 466] on button "Run" at bounding box center [822, 475] width 83 height 36
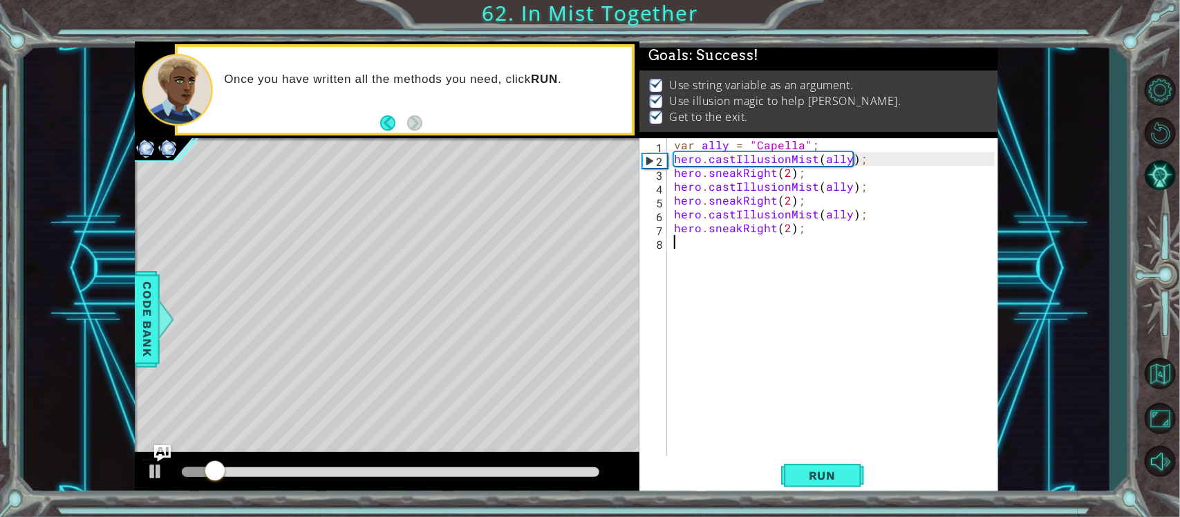
click at [587, 471] on div at bounding box center [390, 472] width 417 height 10
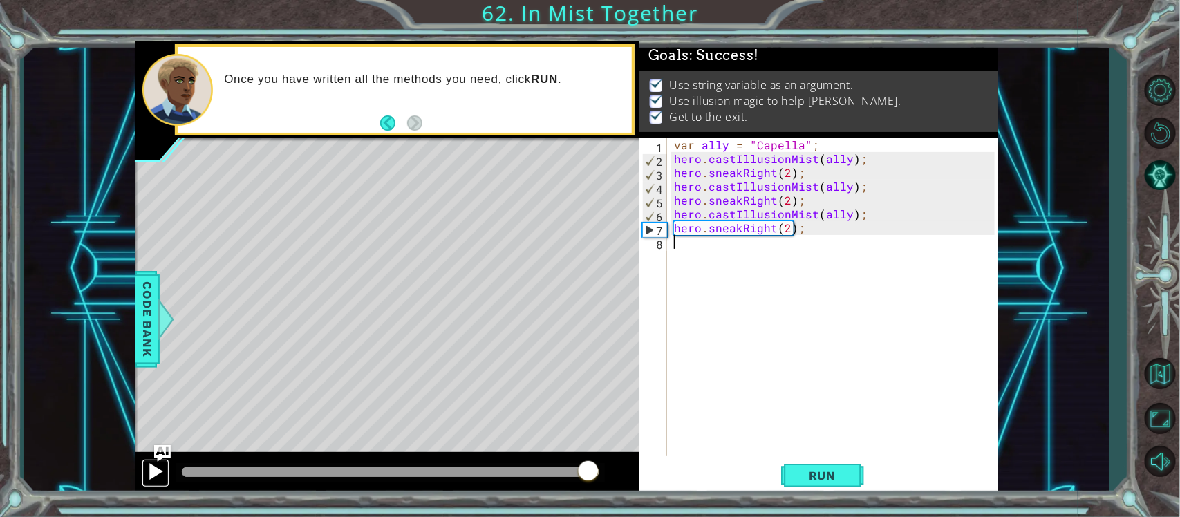
click at [156, 480] on div at bounding box center [156, 471] width 18 height 18
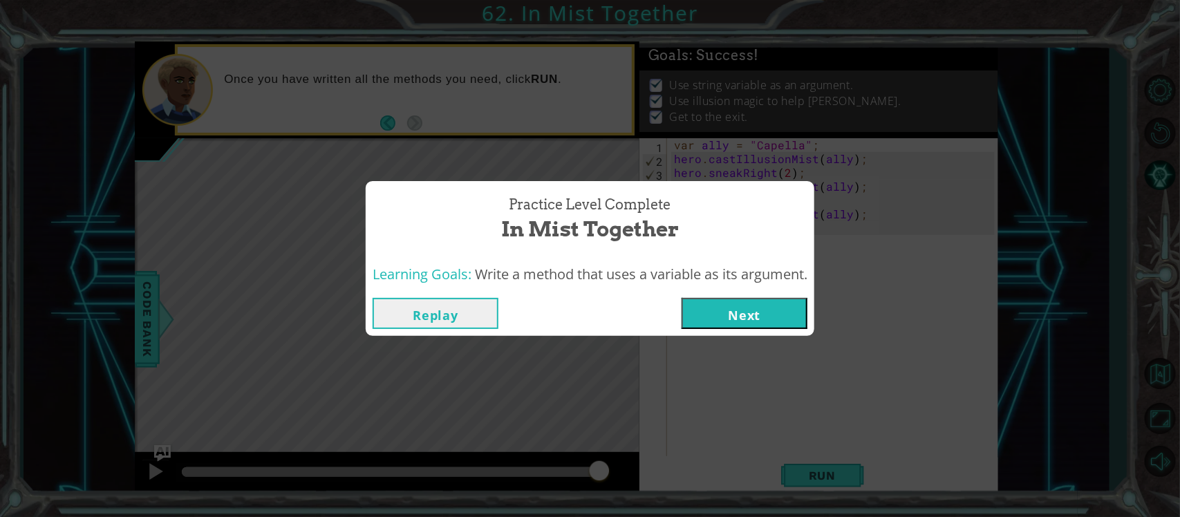
click at [692, 316] on button "Next" at bounding box center [744, 313] width 126 height 31
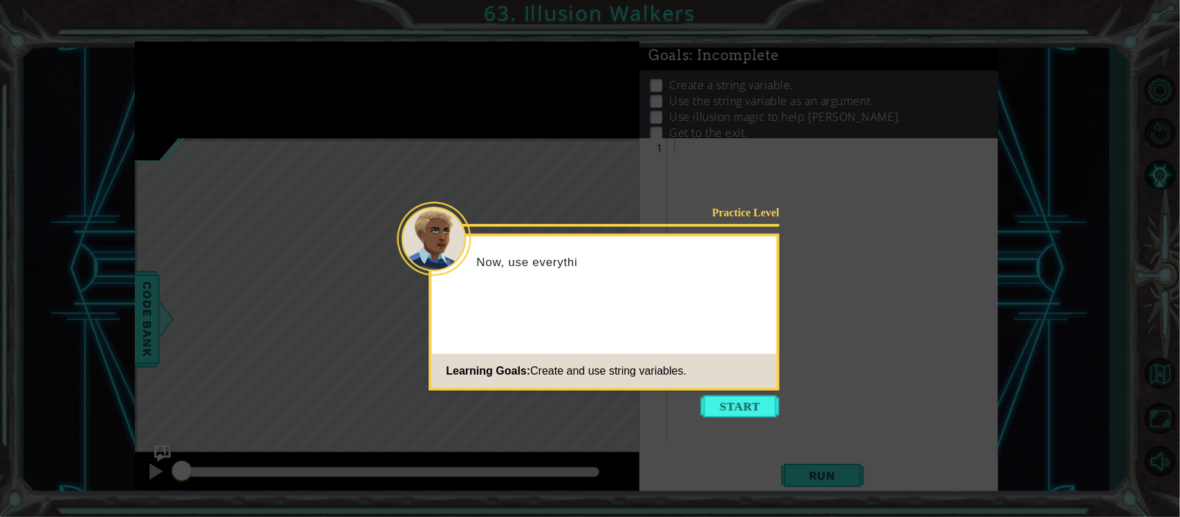
click at [730, 393] on icon at bounding box center [590, 258] width 1180 height 517
click at [730, 403] on button "Start" at bounding box center [740, 406] width 79 height 22
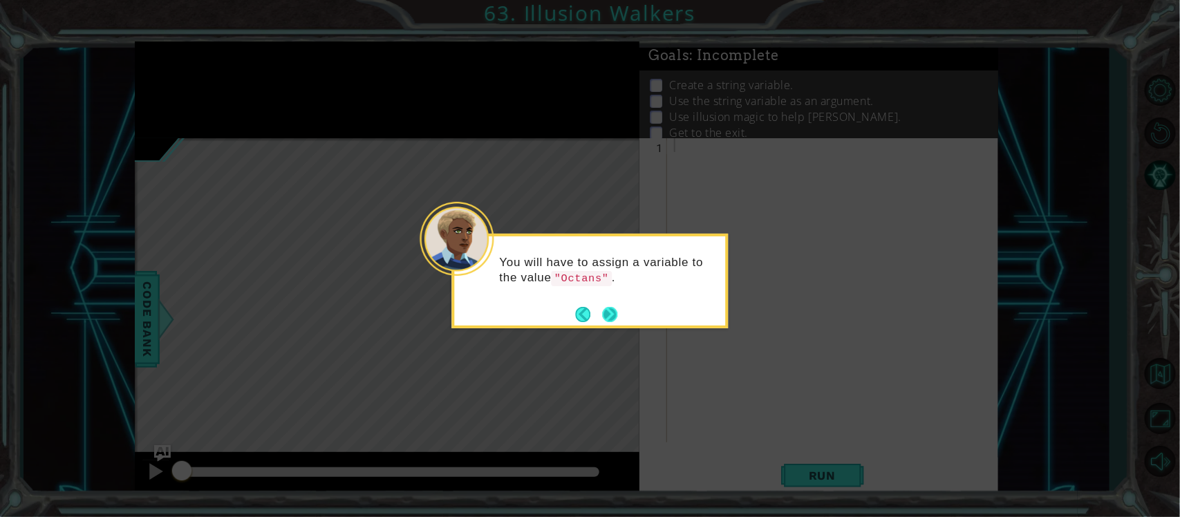
click at [608, 307] on button "Next" at bounding box center [609, 314] width 15 height 15
click at [607, 309] on button "Next" at bounding box center [610, 314] width 15 height 15
click at [605, 308] on button "Next" at bounding box center [610, 315] width 15 height 15
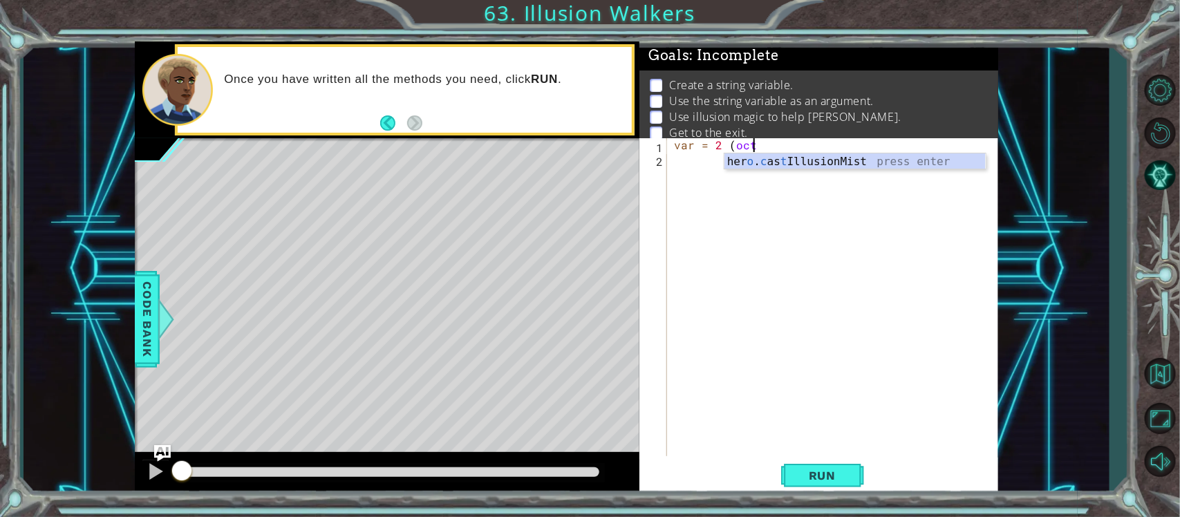
scroll to position [0, 5]
type textarea "var = 2 (octan)"
click at [813, 456] on div "var = 2 ( octan )" at bounding box center [836, 311] width 330 height 346
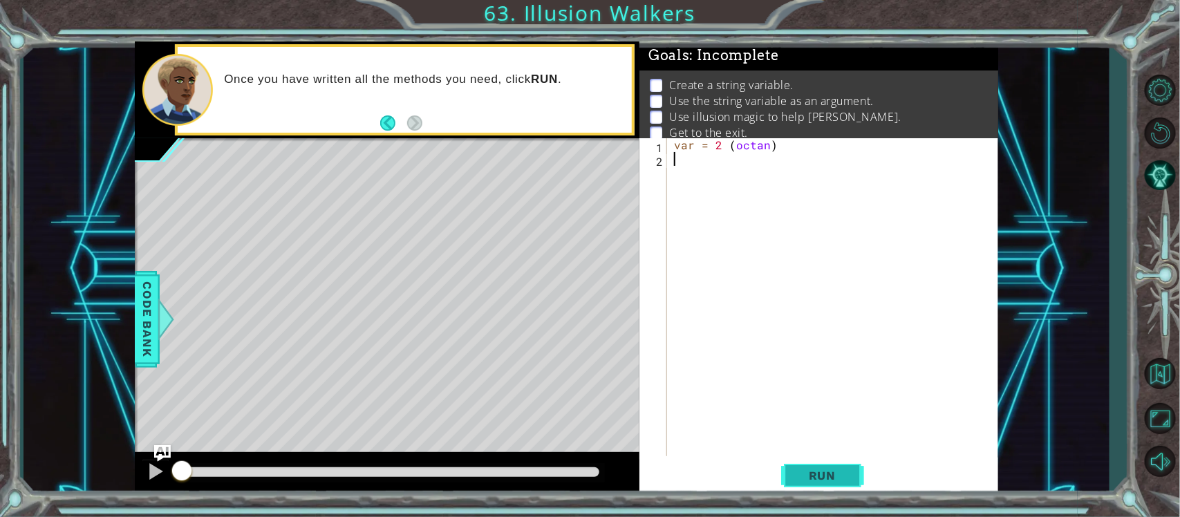
click at [816, 465] on button "Run" at bounding box center [822, 475] width 83 height 36
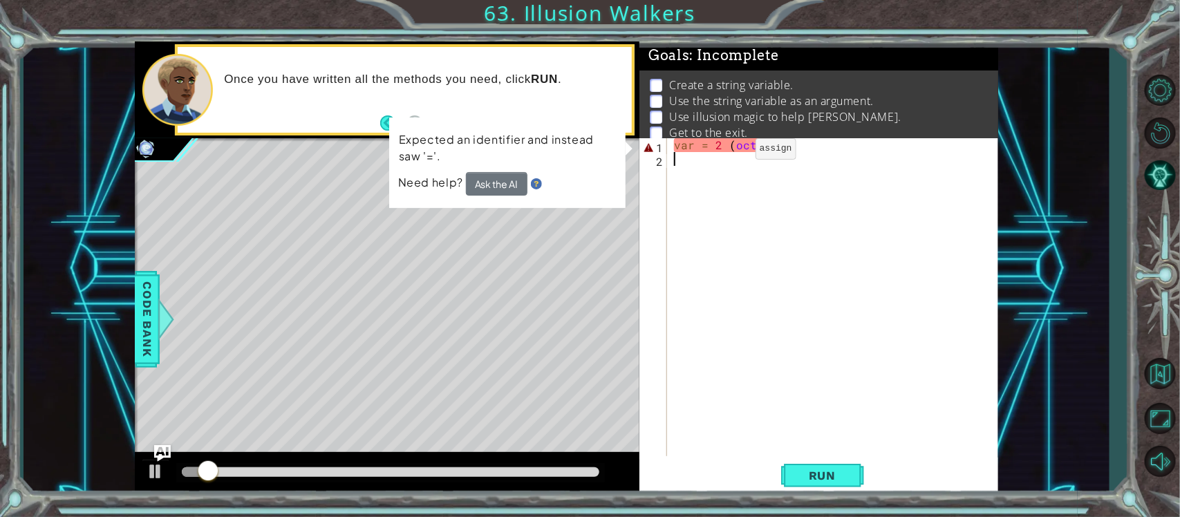
click at [732, 152] on div "var = 2 ( octan )" at bounding box center [836, 311] width 330 height 346
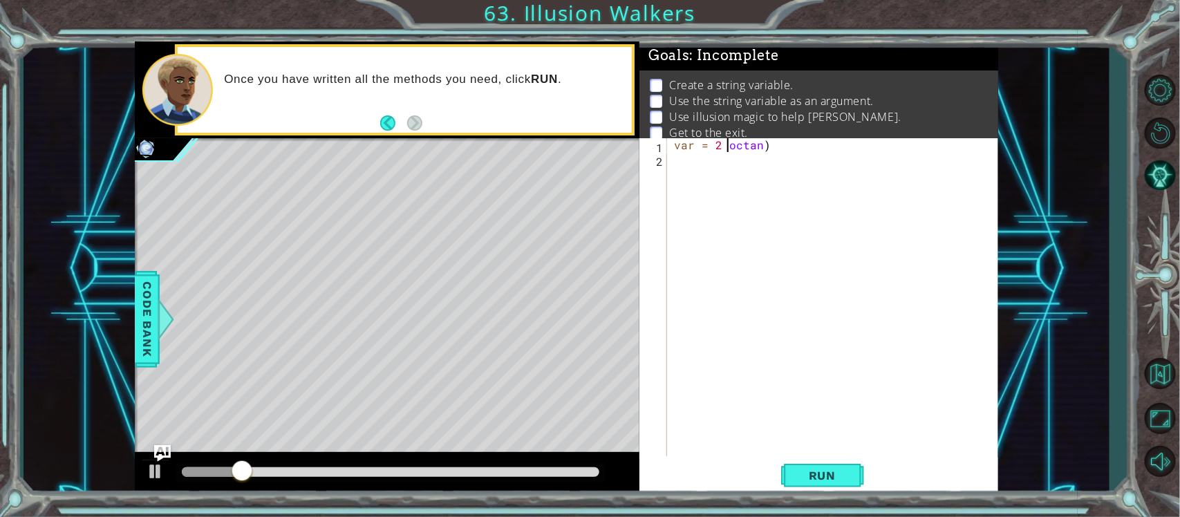
click at [775, 150] on div "var = 2 octan )" at bounding box center [836, 311] width 330 height 346
click at [785, 464] on button "Run" at bounding box center [822, 475] width 83 height 36
type textarea "v"
paste textarea "Code Area"
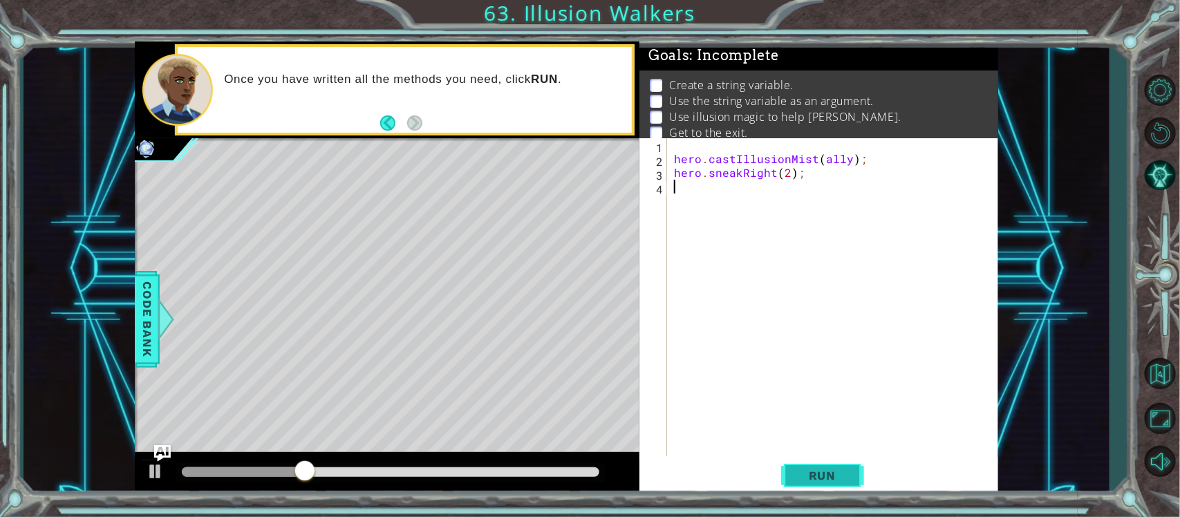
click at [824, 471] on span "Run" at bounding box center [822, 476] width 55 height 14
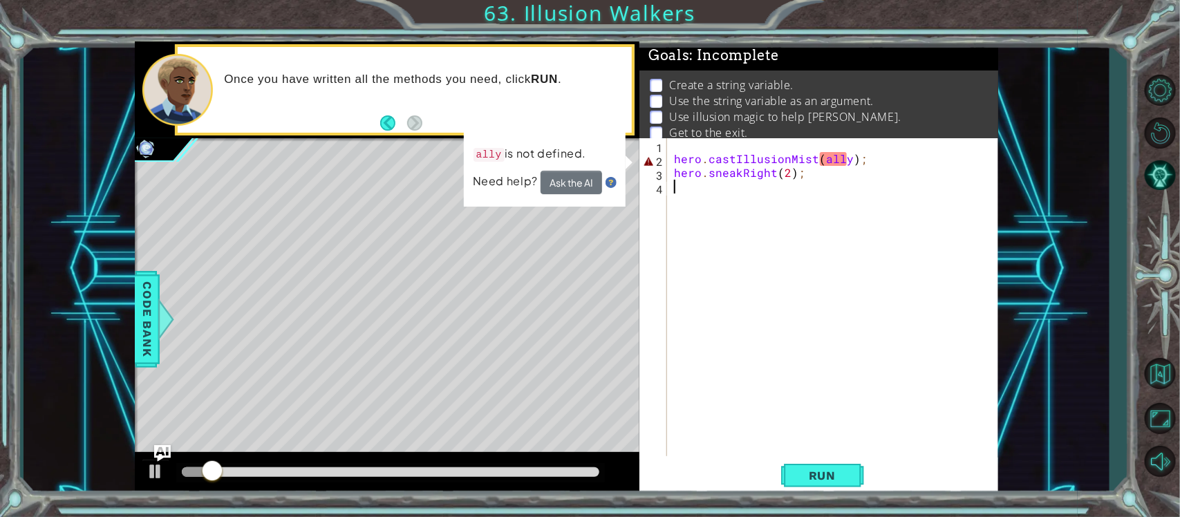
click at [845, 159] on div "hero . castIllusionMist ( ally ) ; hero . sneakRight ( 2 ) ;" at bounding box center [836, 311] width 330 height 346
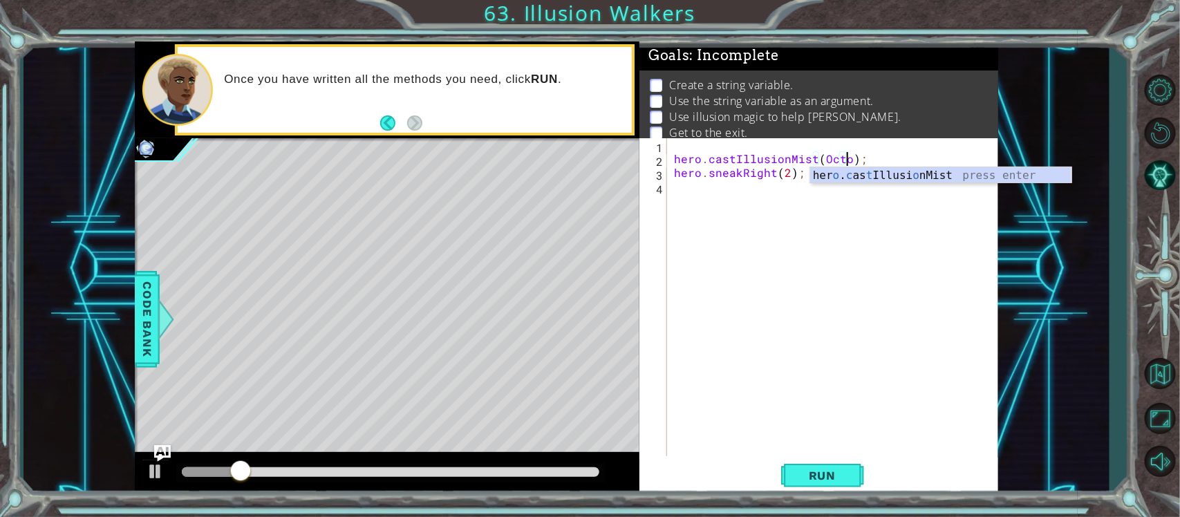
type textarea "hero.castIllusionMist(Octon);"
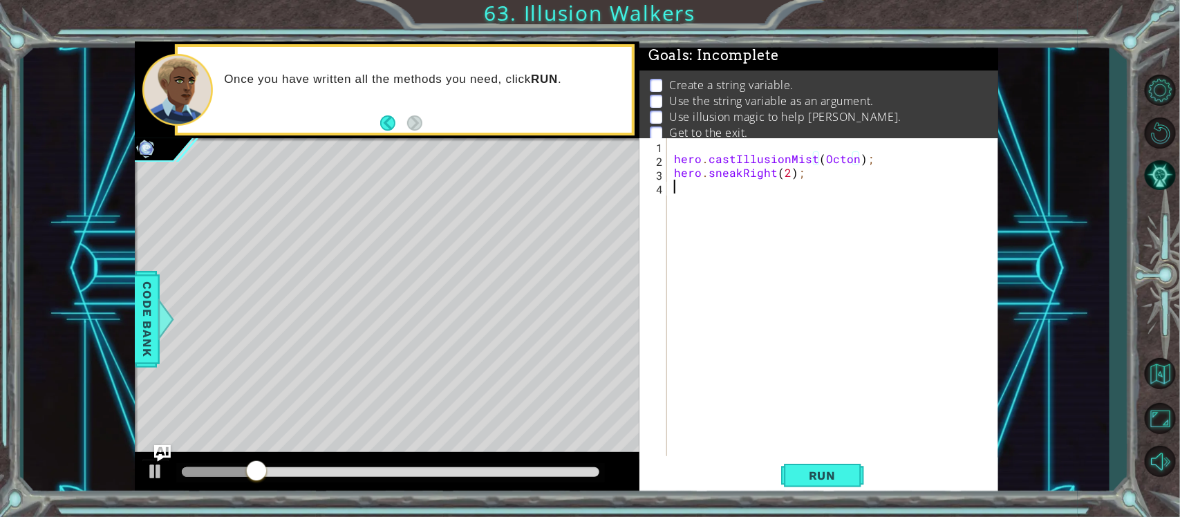
click at [828, 454] on div "hero . castIllusionMist ( Octon ) ; hero . sneakRight ( 2 ) ;" at bounding box center [836, 311] width 330 height 346
click at [832, 466] on button "Run" at bounding box center [822, 475] width 83 height 36
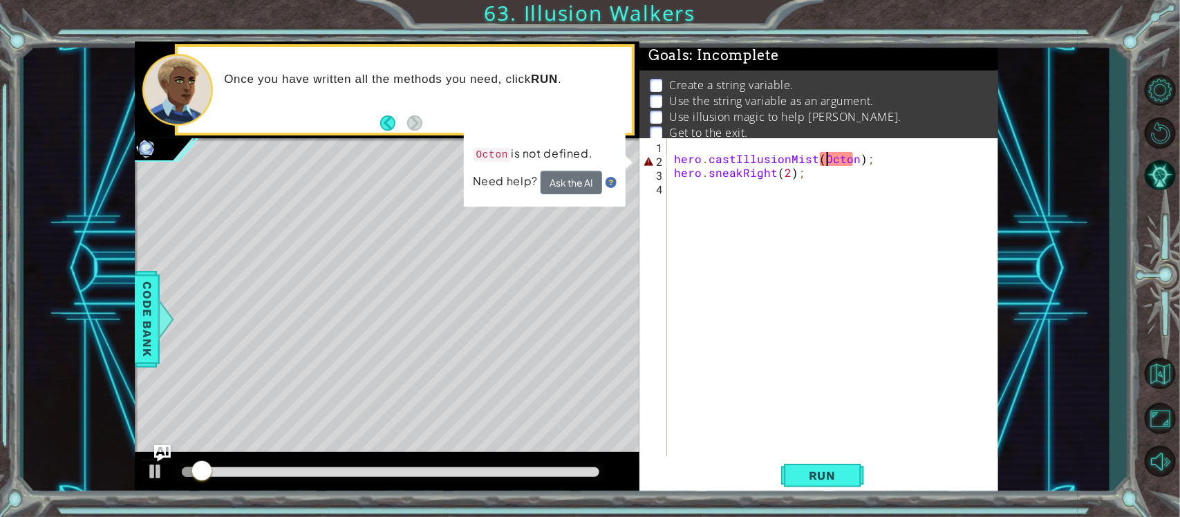
click at [824, 160] on div "hero . castIllusionMist ( Octon ) ; hero . sneakRight ( 2 ) ;" at bounding box center [836, 311] width 330 height 346
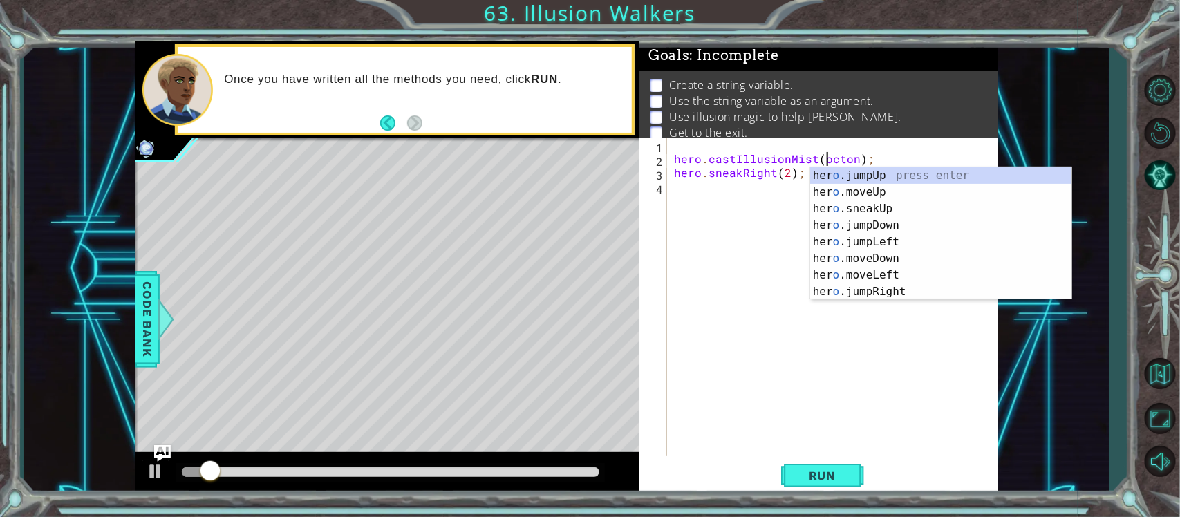
scroll to position [0, 9]
type textarea "hero.castIllusionMist(octon);"
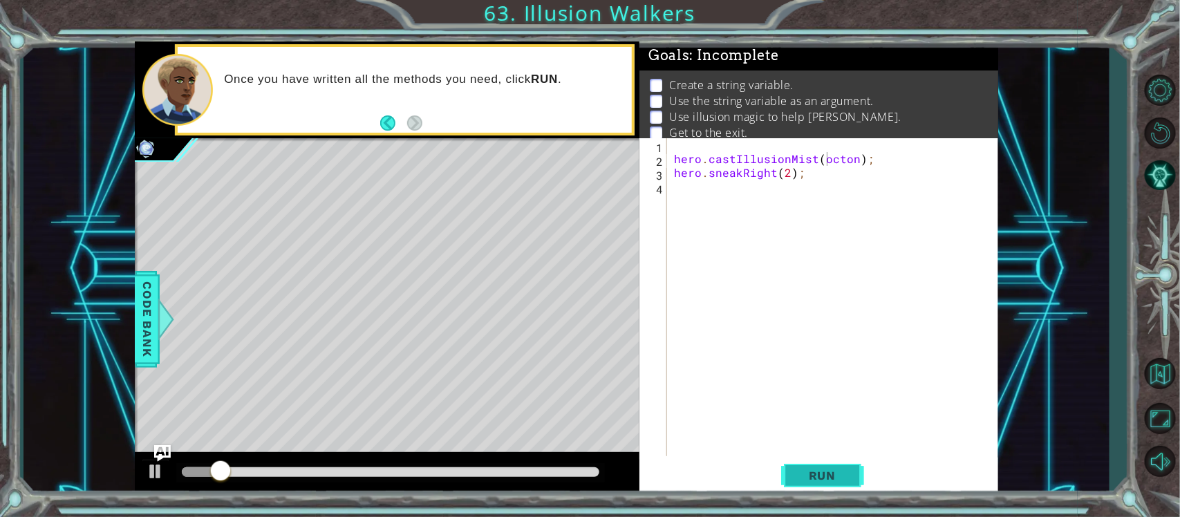
click at [839, 458] on button "Run" at bounding box center [822, 475] width 83 height 36
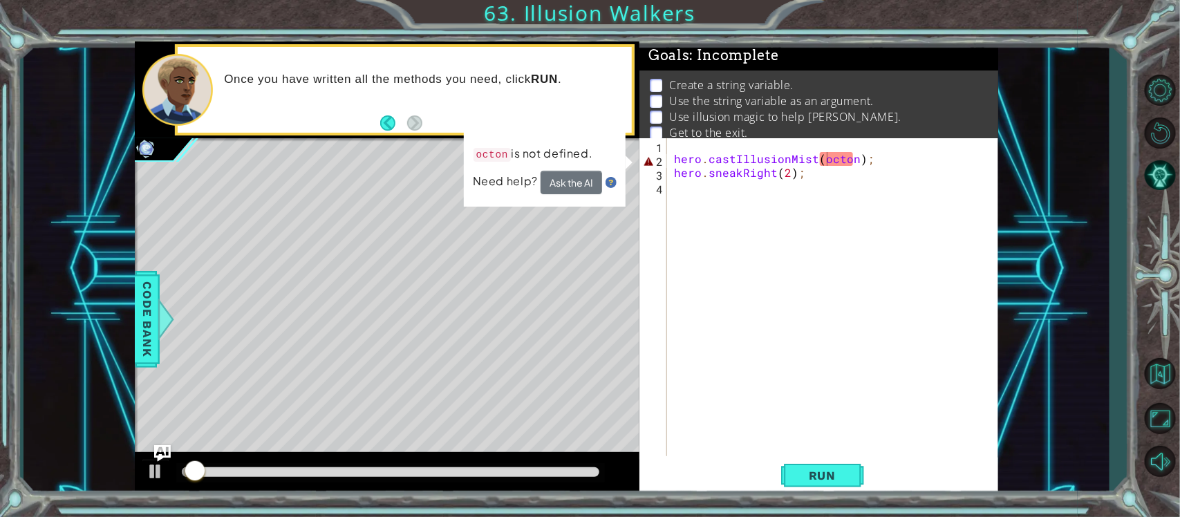
click at [749, 129] on li "Get to the exit." at bounding box center [820, 133] width 341 height 16
click at [754, 135] on li "Get to the exit." at bounding box center [820, 133] width 341 height 16
click at [759, 143] on div "hero . castIllusionMist ( octon ) ; hero . sneakRight ( 2 ) ;" at bounding box center [836, 311] width 330 height 346
type textarea "c"
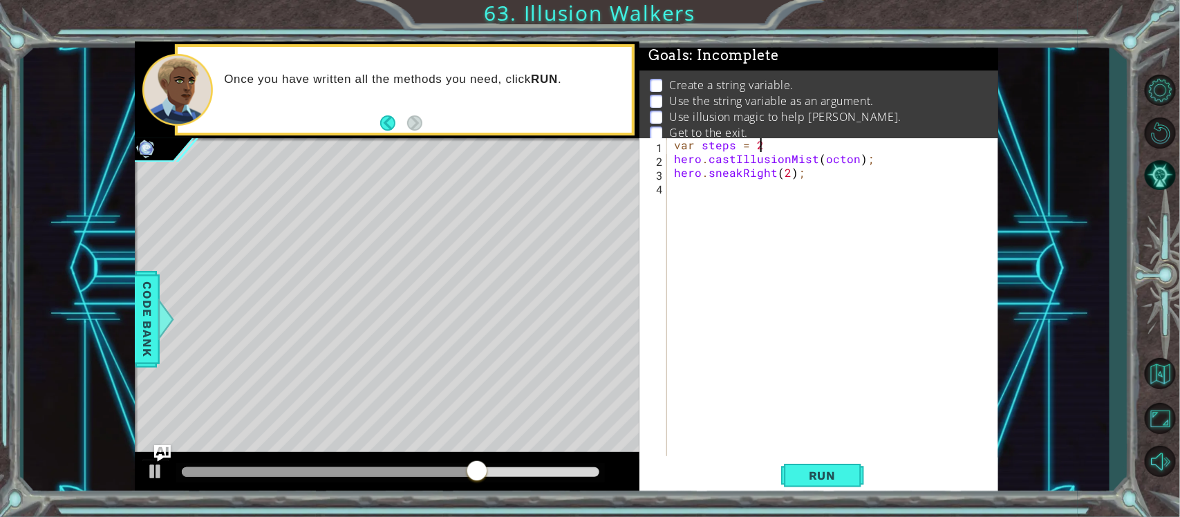
scroll to position [0, 5]
click at [822, 498] on div "1 ההההההההההההההההההההההההההההההההההההההההההההההההההההההההההההההההההההההההההההה…" at bounding box center [590, 258] width 1180 height 517
click at [810, 478] on span "Run" at bounding box center [822, 476] width 55 height 14
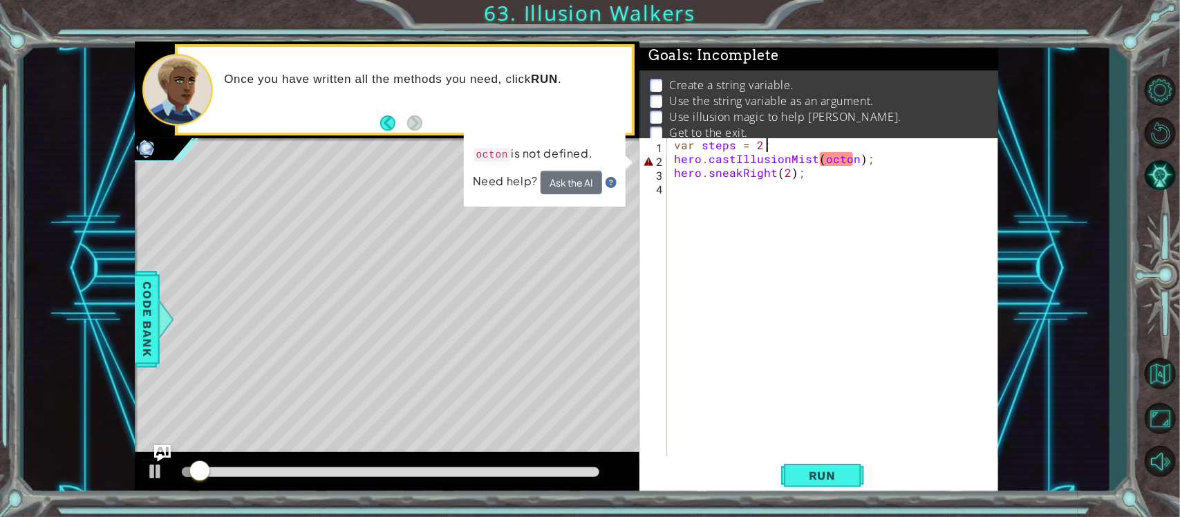
click at [730, 147] on div "var steps = 2 ; hero . castIllusionMist ( octon ) ; hero . sneakRight ( 2 ) ;" at bounding box center [836, 311] width 330 height 346
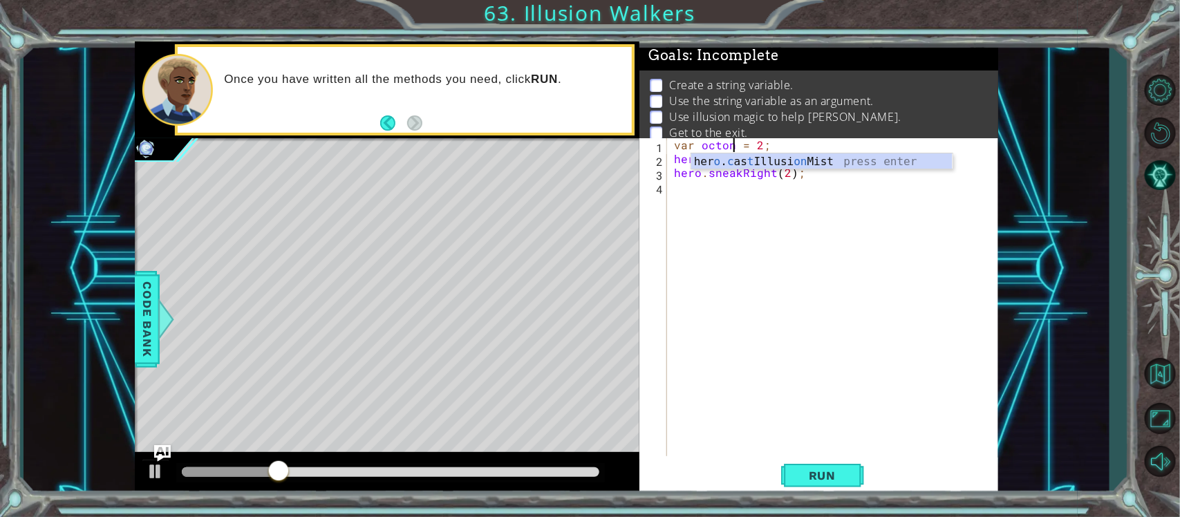
scroll to position [0, 3]
type textarea "var octon = 2;"
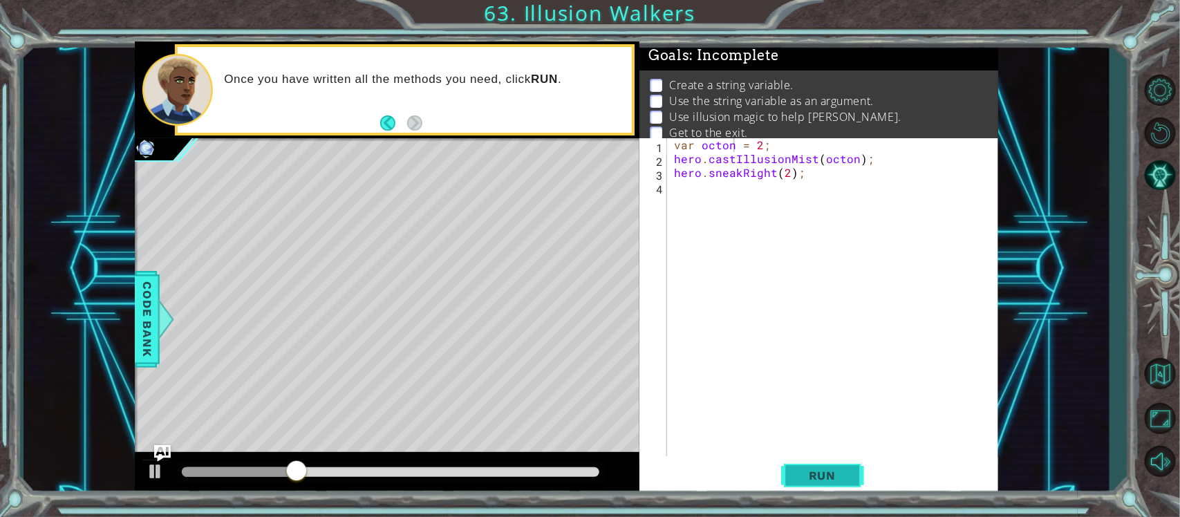
click at [823, 458] on button "Run" at bounding box center [822, 475] width 83 height 36
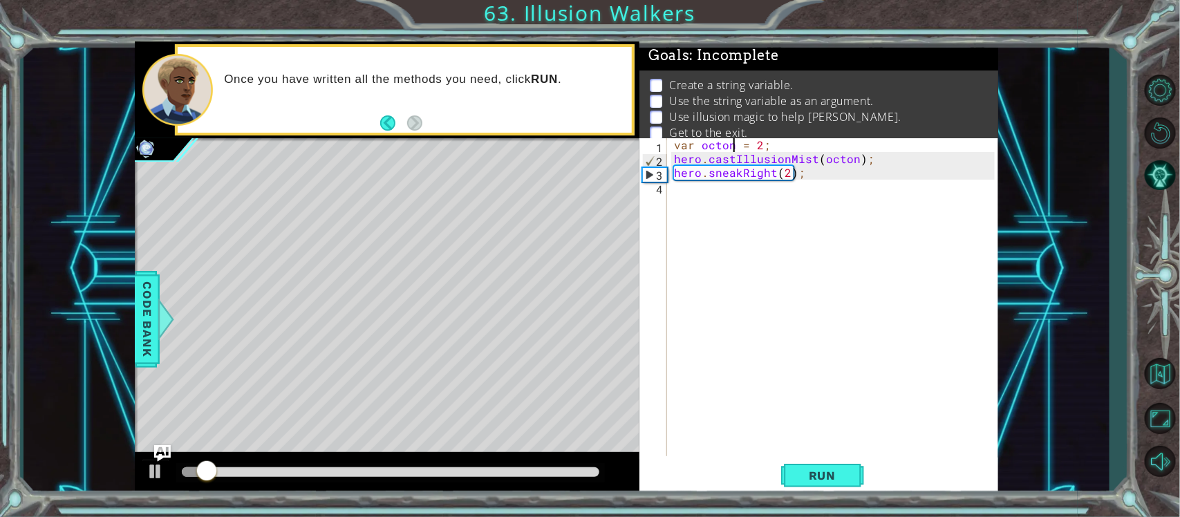
click at [767, 200] on div "var octon = 2 ; hero . castIllusionMist ( octon ) ; hero . sneakRight ( 2 ) ;" at bounding box center [836, 311] width 330 height 346
click at [835, 471] on span "Run" at bounding box center [822, 476] width 55 height 14
click at [768, 178] on div "var octon = 2 ; hero . castIllusionMist ( octon ) ; hero . sneakRight ( 2 ) ;" at bounding box center [836, 311] width 330 height 346
click at [772, 177] on div "var octon = 2 ; hero . castIllusionMist ( octon ) ; hero . sneakRight ( 2 ) ;" at bounding box center [836, 311] width 330 height 346
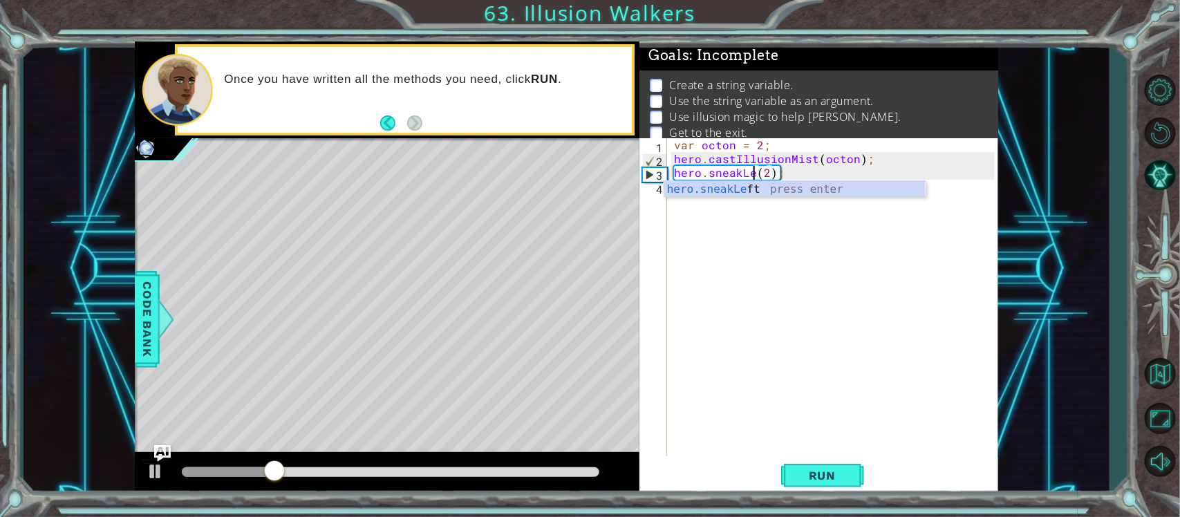
scroll to position [0, 6]
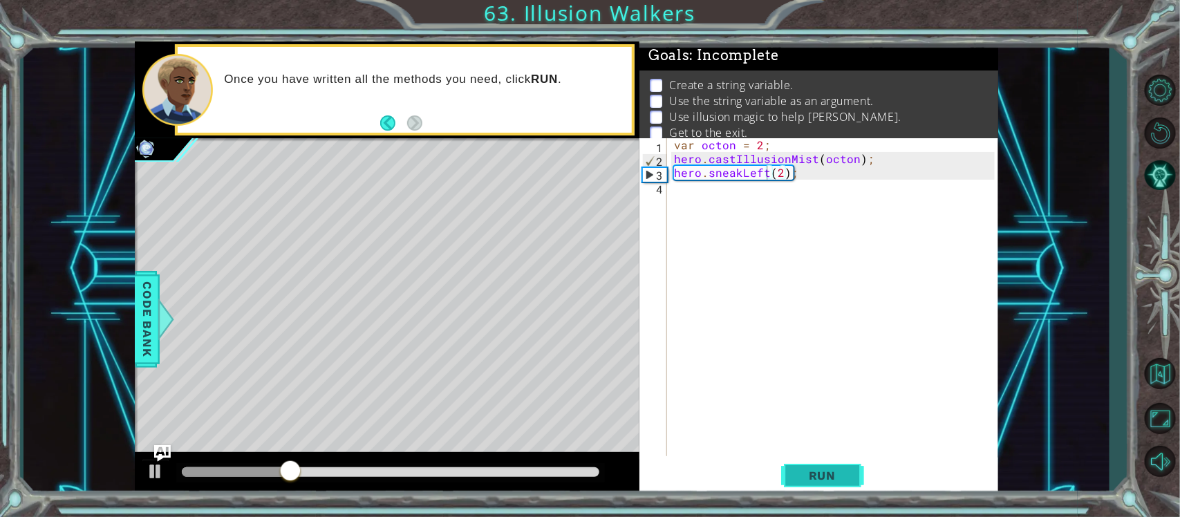
click at [821, 484] on button "Run" at bounding box center [822, 475] width 83 height 36
click at [764, 175] on div "var octon = 2 ; hero . castIllusionMist ( octon ) ; hero . sneakLeft ( 2 ) ;" at bounding box center [836, 311] width 330 height 346
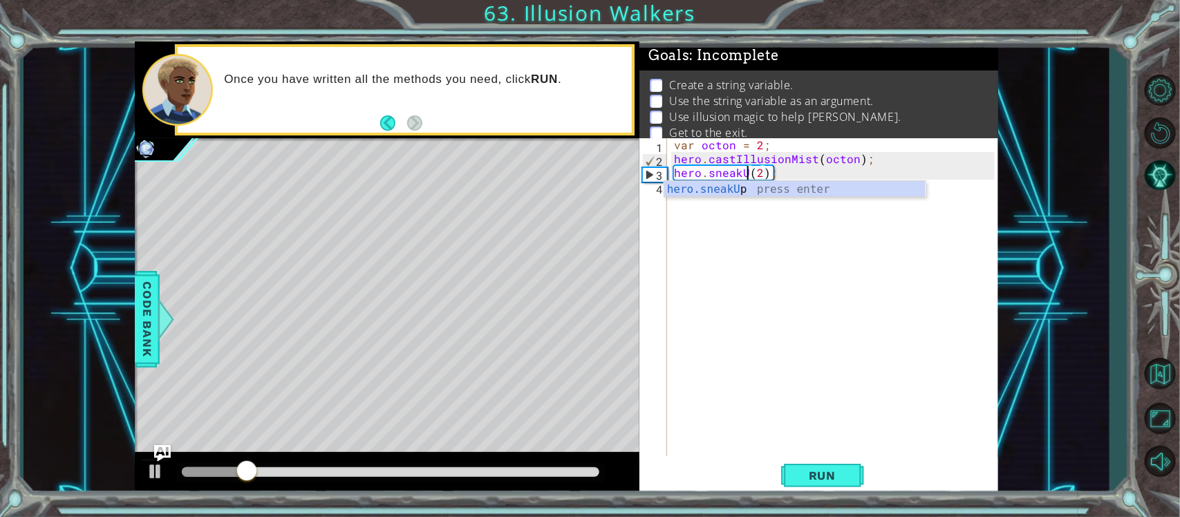
scroll to position [0, 4]
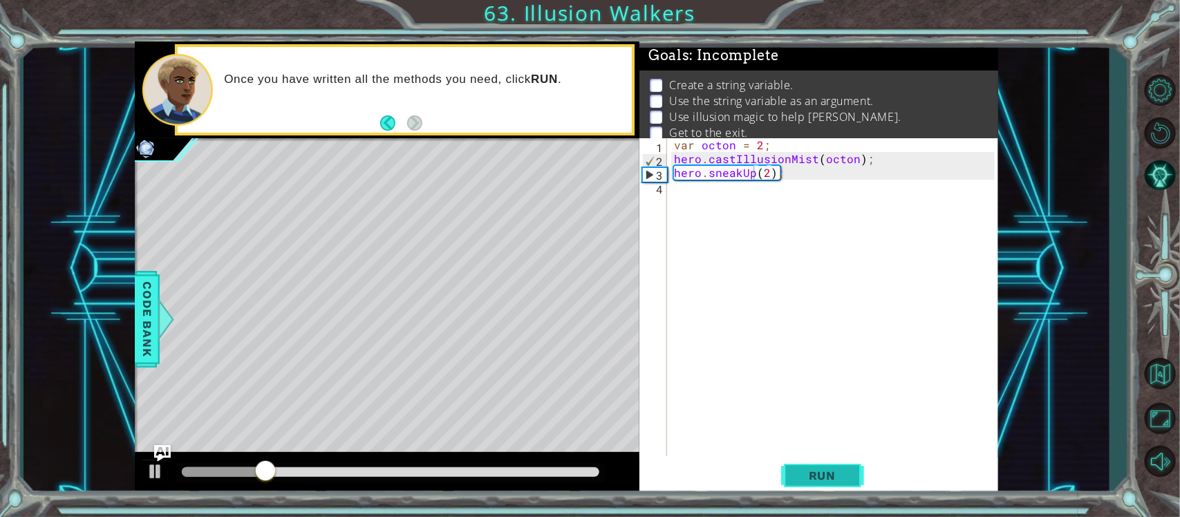
click at [848, 485] on button "Run" at bounding box center [822, 475] width 83 height 36
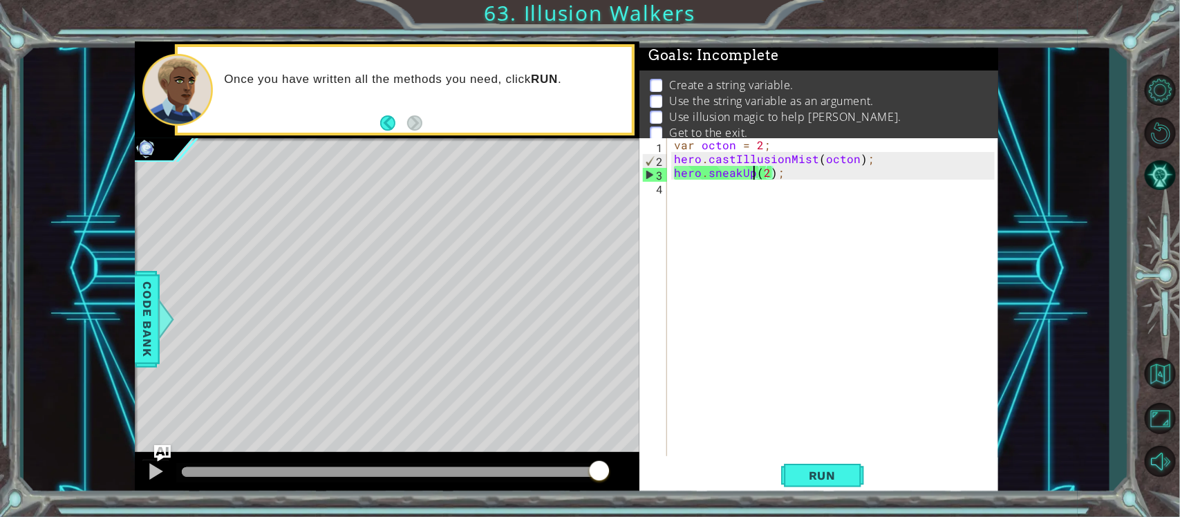
click at [855, 163] on div "var octon = 2 ; hero . castIllusionMist ( octon ) ; hero . sneakUp ( 2 ) ;" at bounding box center [836, 311] width 330 height 346
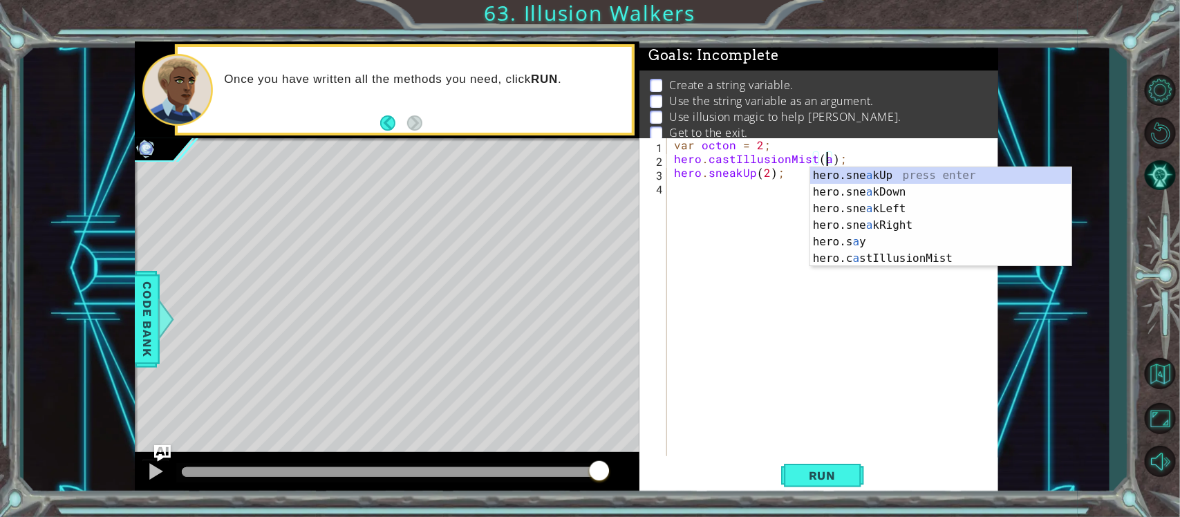
scroll to position [0, 10]
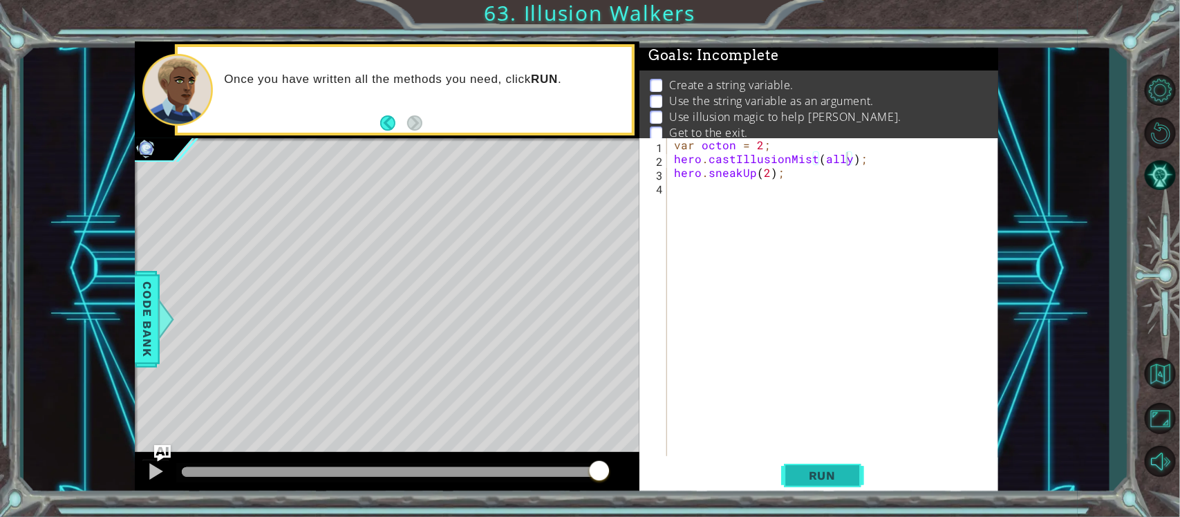
click at [804, 489] on button "Run" at bounding box center [822, 475] width 83 height 36
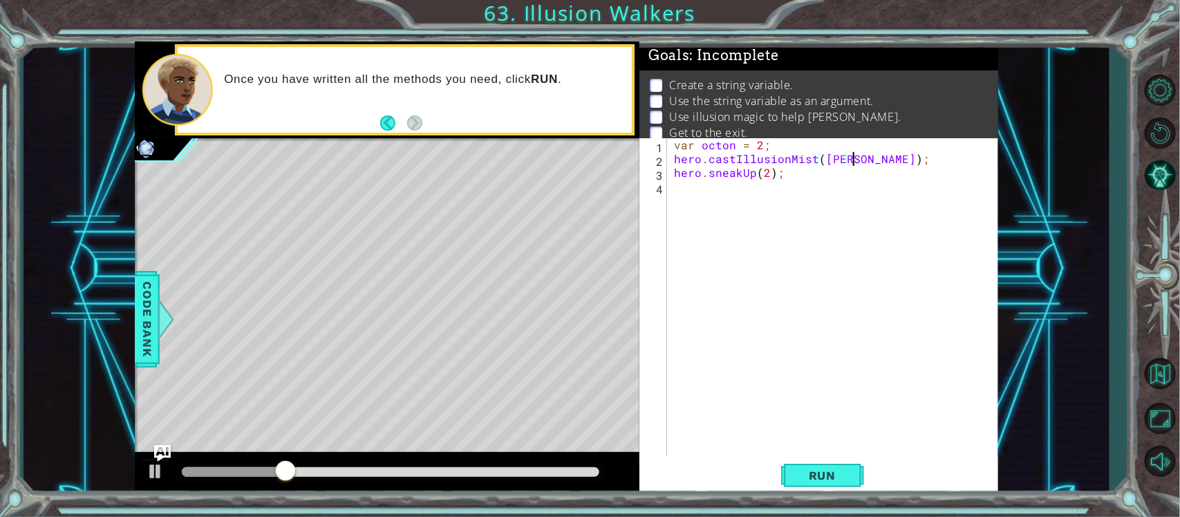
scroll to position [0, 11]
click at [811, 476] on span "Run" at bounding box center [822, 476] width 55 height 14
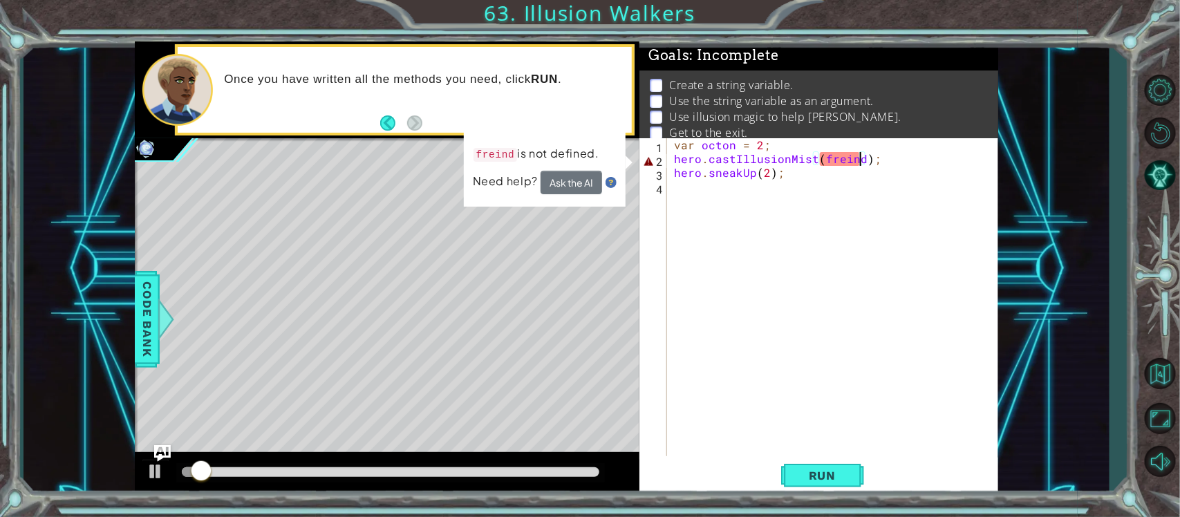
click at [732, 147] on div "var octon = 2 ; hero . castIllusionMist ( [PERSON_NAME] ) ; hero . sneakUp ( 2 …" at bounding box center [836, 311] width 330 height 346
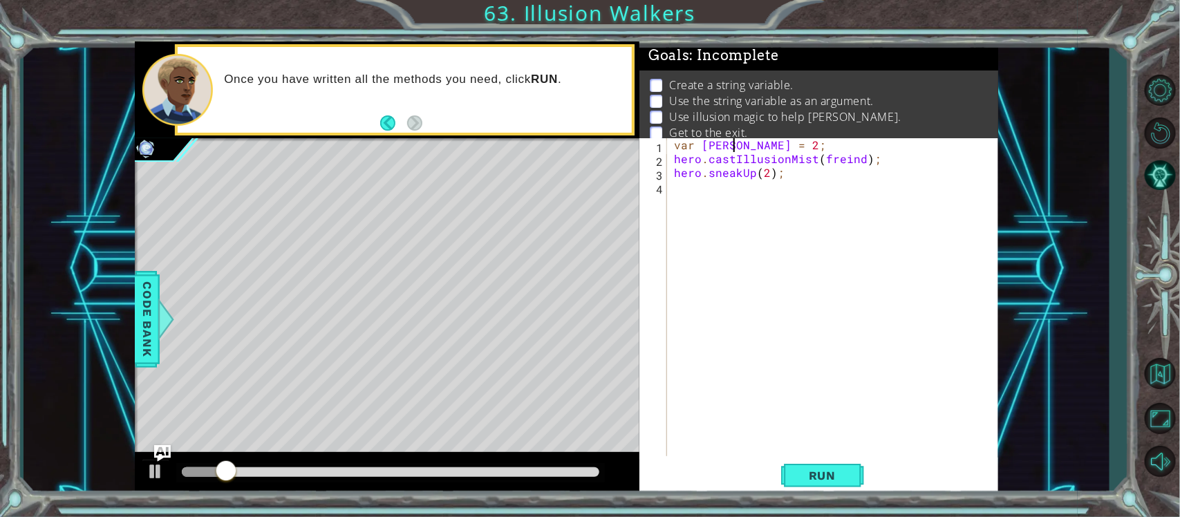
scroll to position [0, 3]
click at [824, 477] on span "Run" at bounding box center [822, 476] width 55 height 14
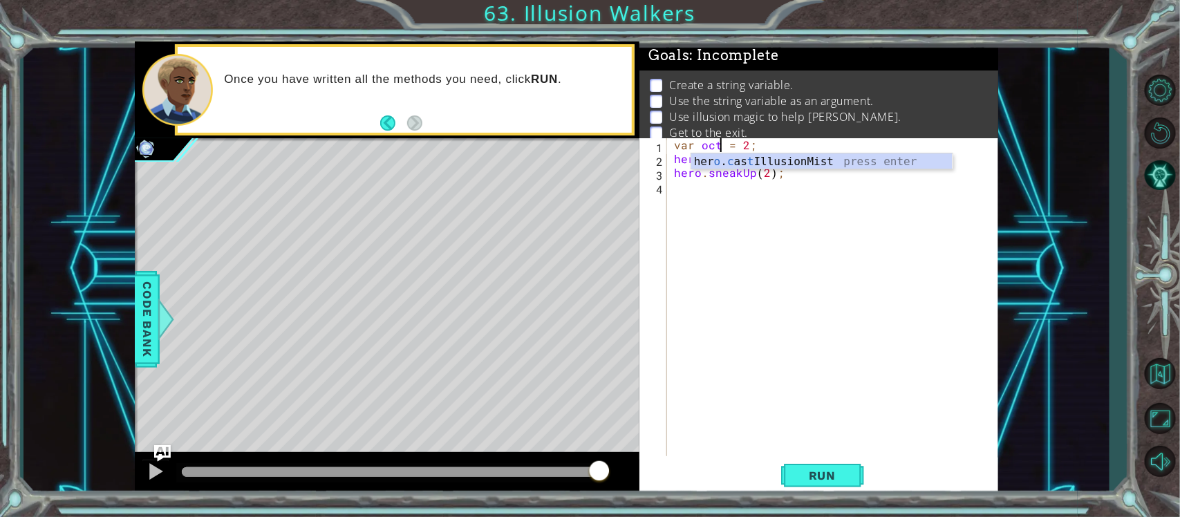
type textarea "var octon = 2;"
click at [857, 189] on div "var octon = 2 ; hero . castIllusionMist ( [PERSON_NAME] ) ; hero . sneakUp ( 2 …" at bounding box center [836, 311] width 330 height 346
click at [858, 164] on div "var octon = 2 ; hero . castIllusionMist ( [PERSON_NAME] ) ; hero . sneakUp ( 2 …" at bounding box center [836, 311] width 330 height 346
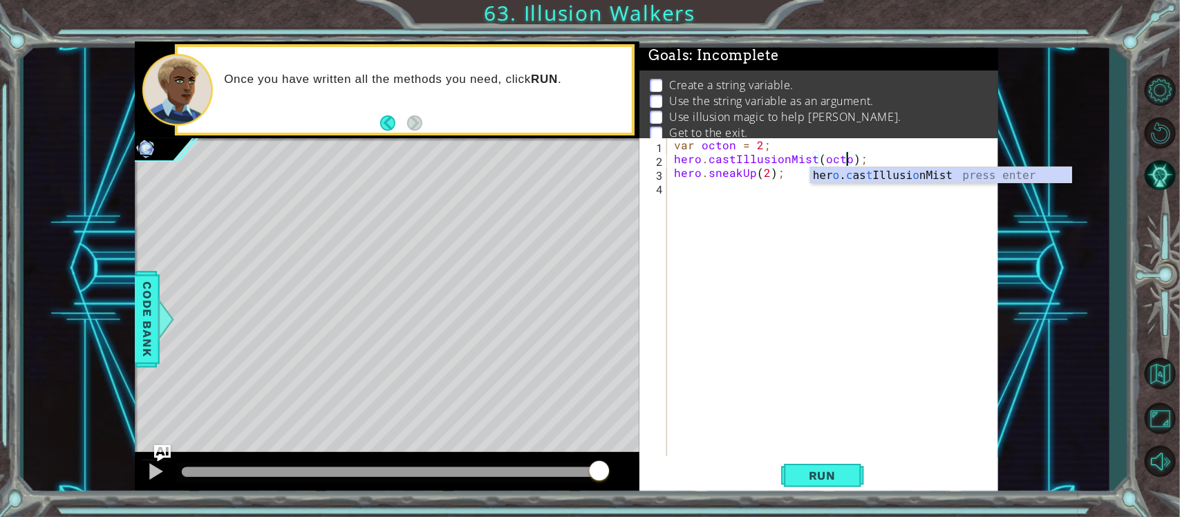
scroll to position [0, 11]
click at [921, 179] on div "her o . c as t Illusi on Mist press enter" at bounding box center [940, 192] width 261 height 50
type textarea "hero.castIllusionMist(octon);"
click at [835, 501] on div "1 ההההההההההההההההההההההההההההההההההההההההההההההההההההההההההההההההההההההההההההה…" at bounding box center [590, 258] width 1180 height 517
click at [835, 494] on div "hero.castIllusionMist(octon); 1 2 3 4 var octon = 2 ; hero . castIllusionMist (…" at bounding box center [818, 317] width 359 height 358
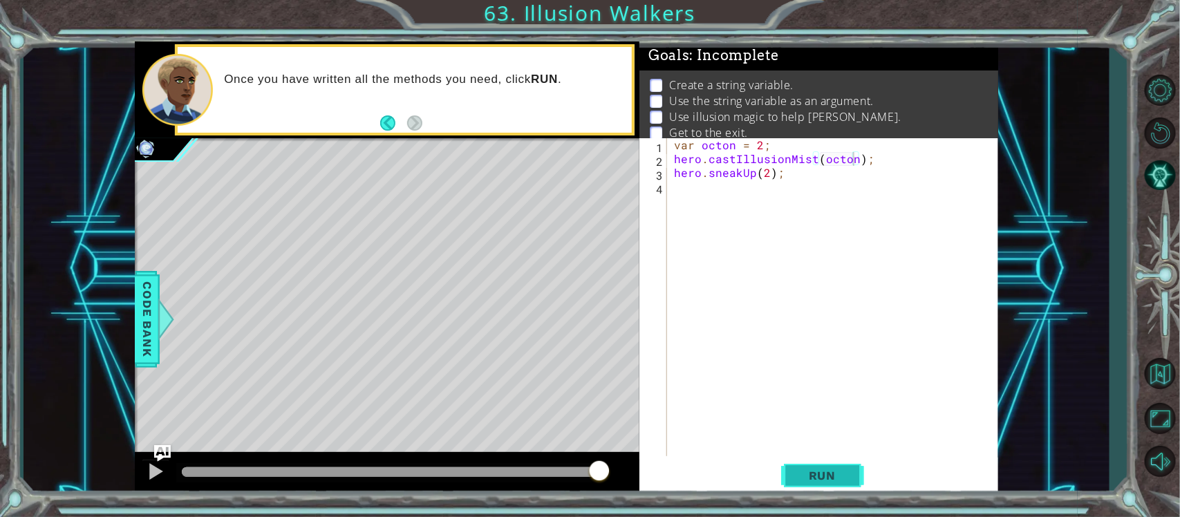
click at [837, 490] on button "Run" at bounding box center [822, 475] width 83 height 36
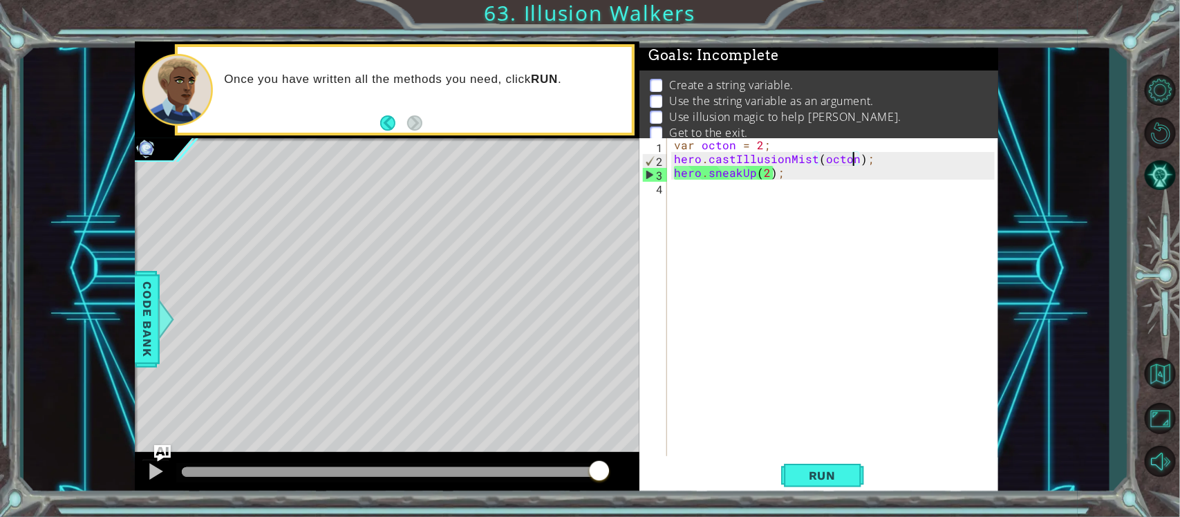
click at [771, 206] on div "var octon = 2 ; hero . castIllusionMist ( octon ) ; hero . sneakUp ( 2 ) ;" at bounding box center [836, 311] width 330 height 346
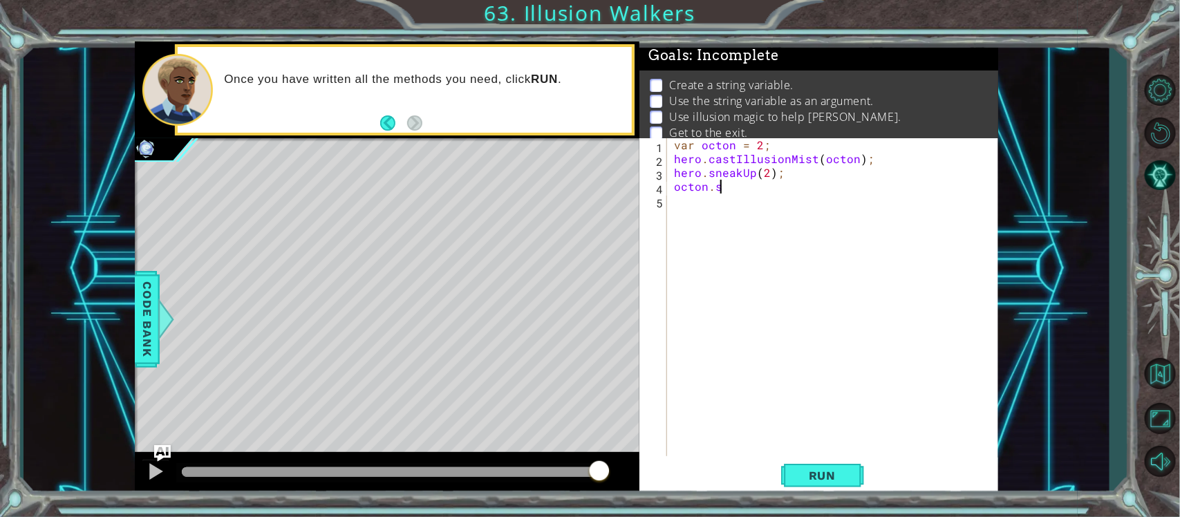
scroll to position [0, 2]
type textarea "octon.sne"
click at [809, 247] on div "var octon = 2 ; hero . castIllusionMist ( octon ) ; hero . sneakUp ( 2 ) ; octo…" at bounding box center [836, 311] width 330 height 346
click at [767, 194] on div "var octon = 2 ; hero . castIllusionMist ( octon ) ; hero . sneakUp ( 2 ) ; octo…" at bounding box center [836, 311] width 330 height 346
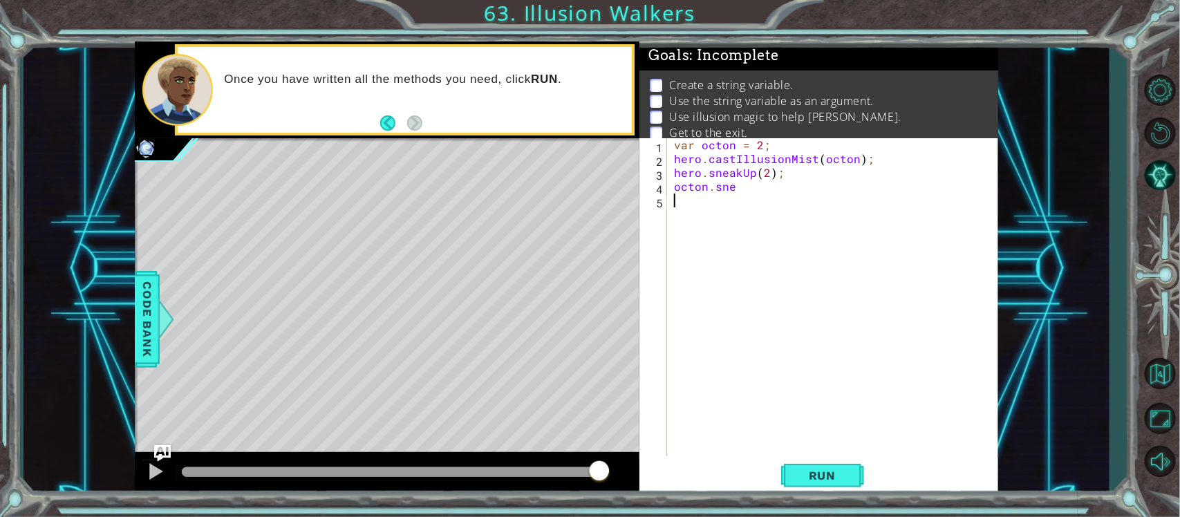
click at [759, 189] on div "var octon = 2 ; hero . castIllusionMist ( octon ) ; hero . sneakUp ( 2 ) ; octo…" at bounding box center [836, 311] width 330 height 346
click at [806, 474] on span "Run" at bounding box center [822, 476] width 55 height 14
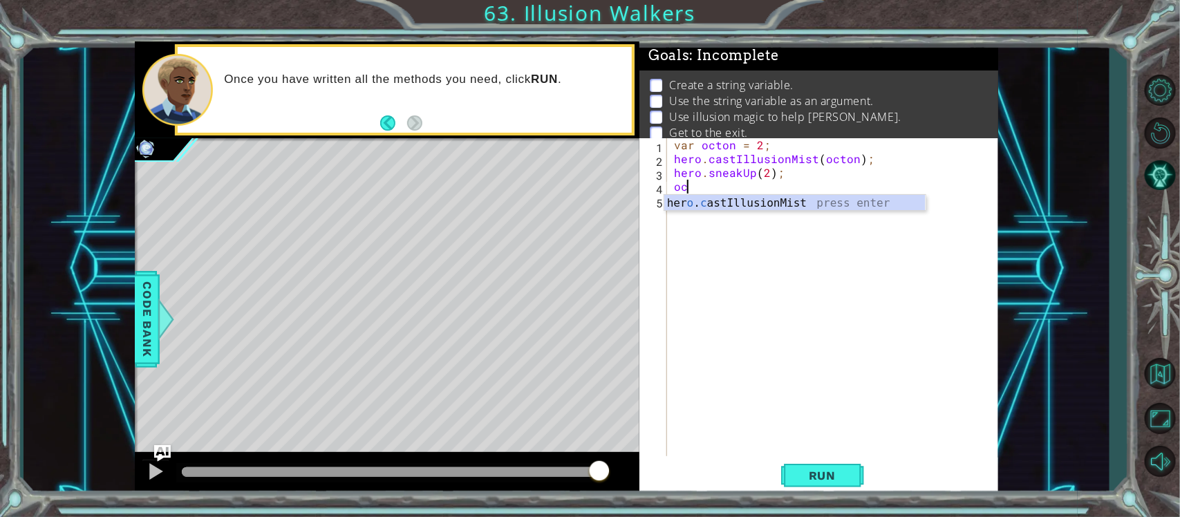
scroll to position [0, 0]
type textarea "o"
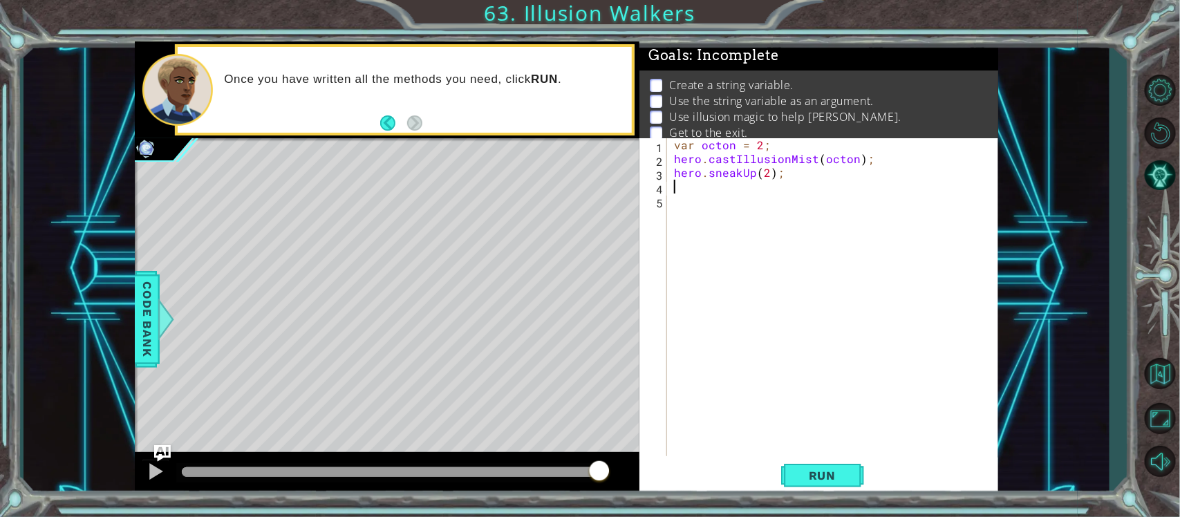
click at [853, 163] on div "var octon = 2 ; hero . castIllusionMist ( octon ) ; hero . sneakUp ( 2 ) ;" at bounding box center [836, 311] width 330 height 346
click at [733, 148] on div "var octon = 2 ; hero . castIllusionMist ( ) ; hero . sneakUp ( 2 ) ;" at bounding box center [836, 311] width 330 height 346
click at [376, 123] on div "Once you have written all the methods you need, click RUN ." at bounding box center [404, 90] width 453 height 86
click at [377, 123] on div "Once you have written all the methods you need, click RUN ." at bounding box center [404, 90] width 453 height 86
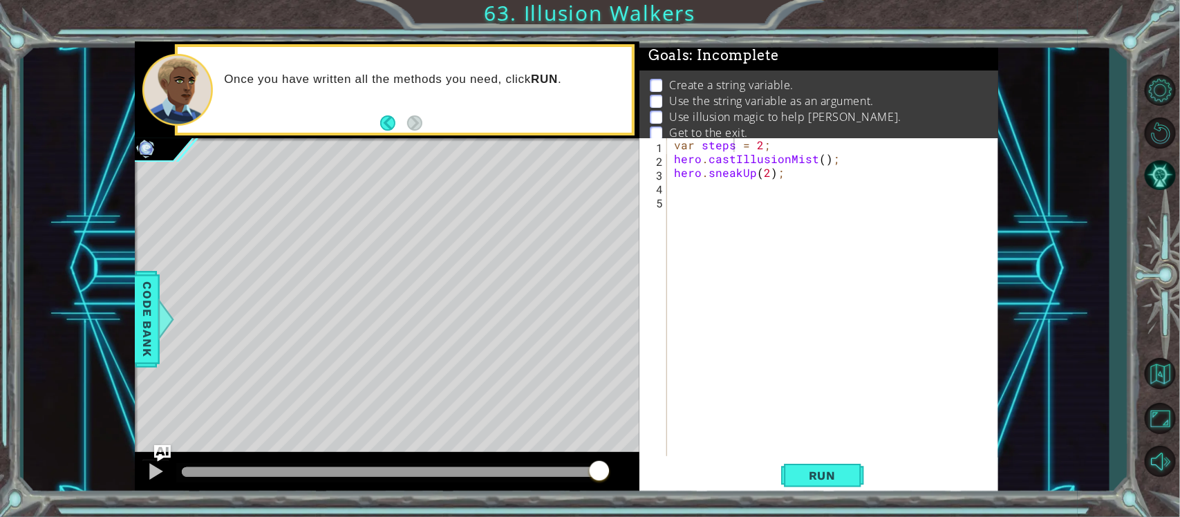
click at [378, 124] on div "Once you have written all the methods you need, click RUN ." at bounding box center [404, 90] width 453 height 86
click at [388, 123] on button "Back" at bounding box center [393, 122] width 27 height 15
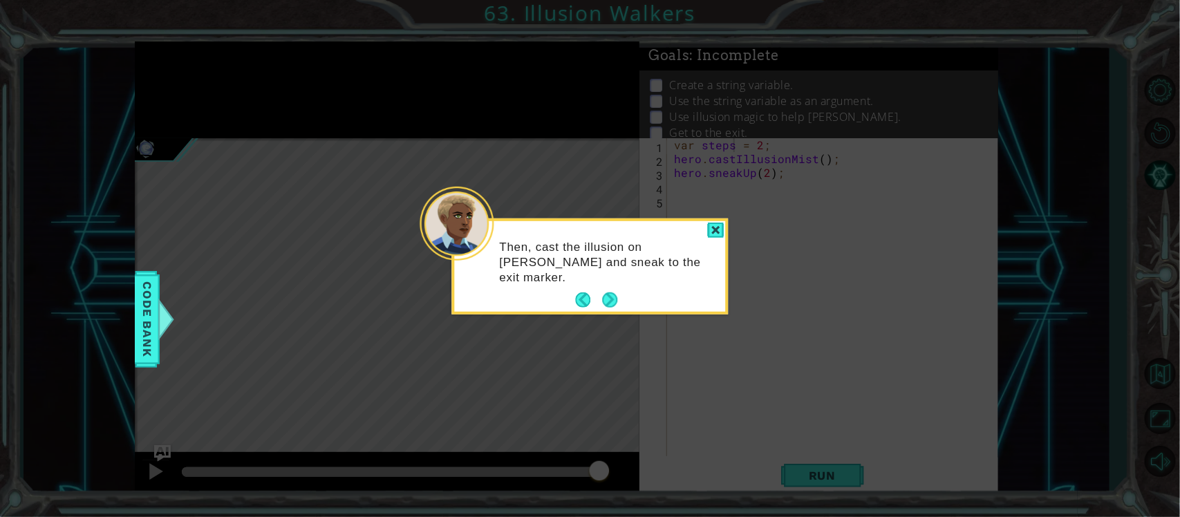
click at [578, 309] on footer at bounding box center [597, 300] width 42 height 21
click at [578, 307] on footer at bounding box center [597, 300] width 42 height 21
click at [578, 302] on button "Back" at bounding box center [589, 299] width 27 height 15
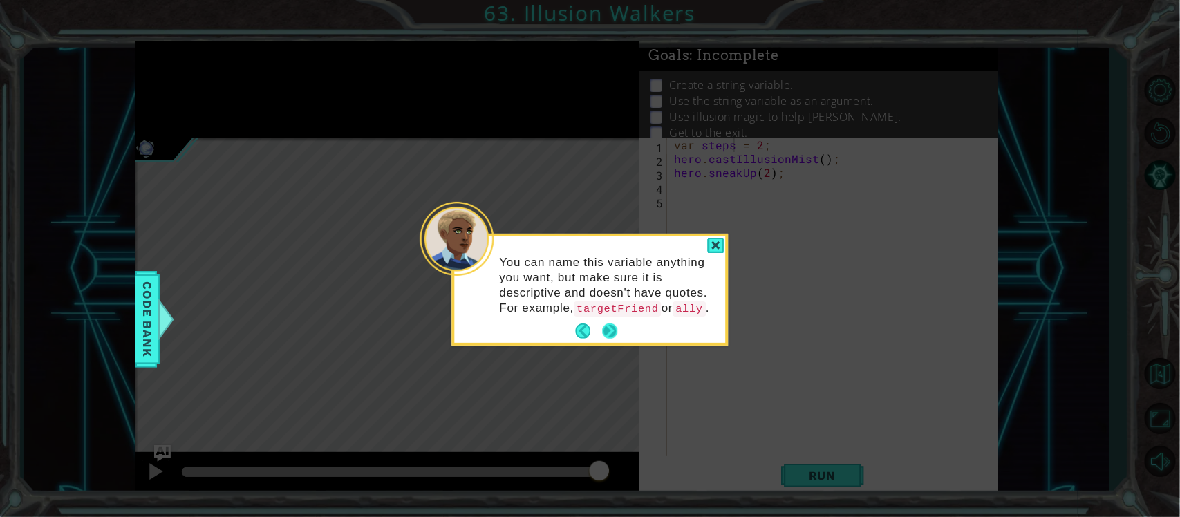
click at [603, 339] on button "Next" at bounding box center [610, 330] width 15 height 15
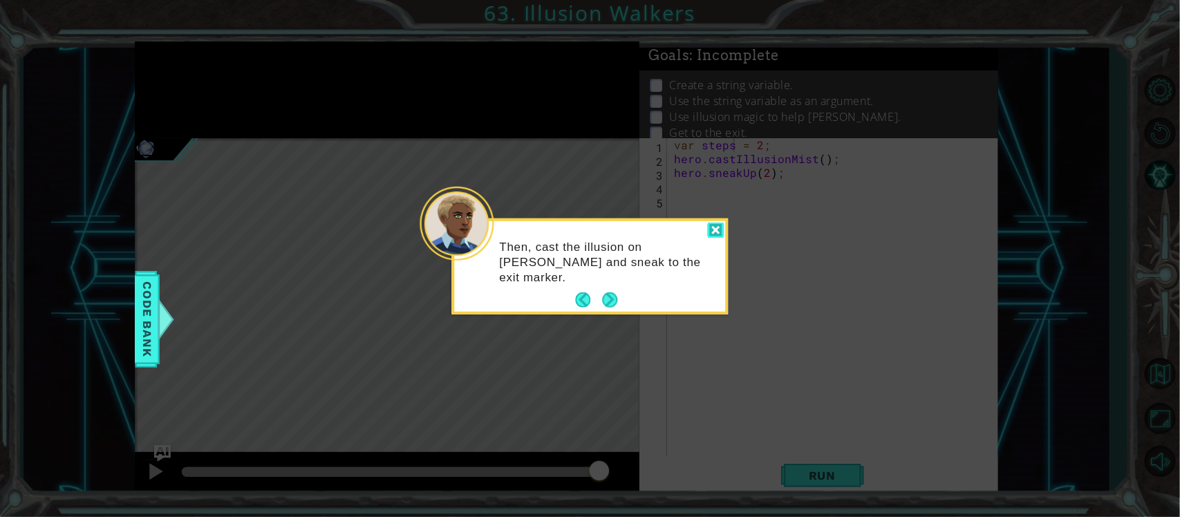
click at [708, 231] on div at bounding box center [716, 231] width 17 height 16
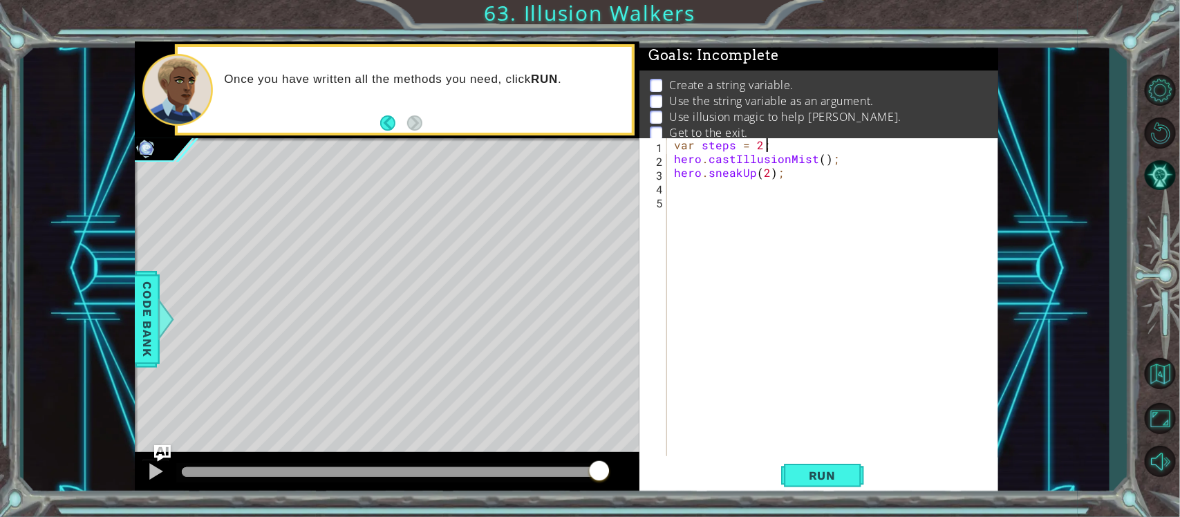
click at [820, 144] on div "var steps = 2 ; hero . castIllusionMist ( ) ; hero . sneakUp ( 2 ) ;" at bounding box center [836, 311] width 330 height 346
type textarea "var steps = 2; targetfreind"
click at [814, 453] on div "var steps = 2 ; targetfreind hero . castIllusionMist ( ) ; hero . sneakUp ( 2 )…" at bounding box center [836, 311] width 330 height 346
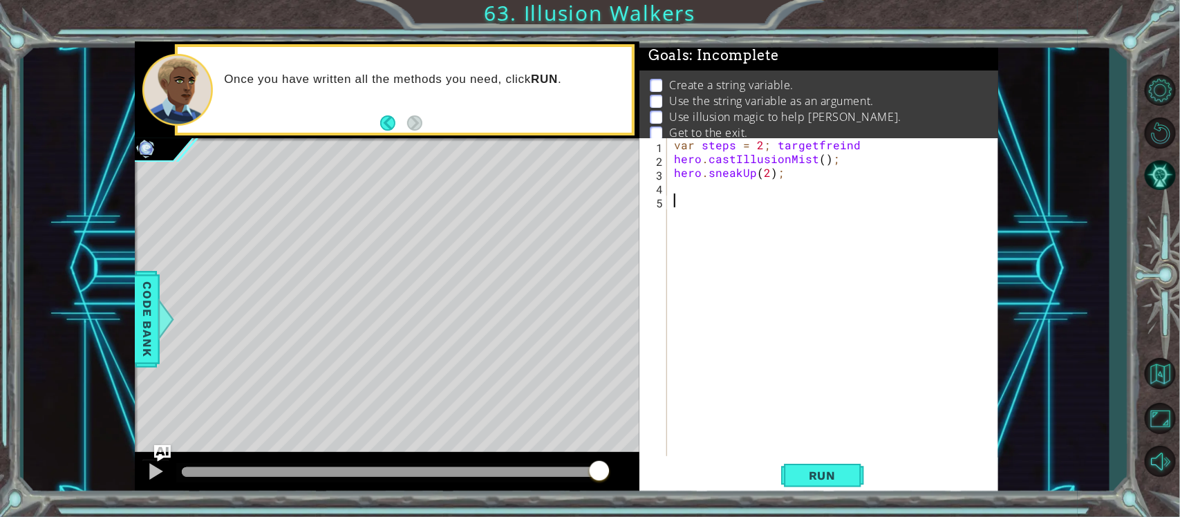
scroll to position [0, 0]
click at [815, 464] on button "Run" at bounding box center [822, 475] width 83 height 36
click at [863, 147] on div "var steps = 2 ; targetfreind hero . castIllusionMist ( ) ; hero . sneakUp ( 2 )…" at bounding box center [836, 311] width 330 height 346
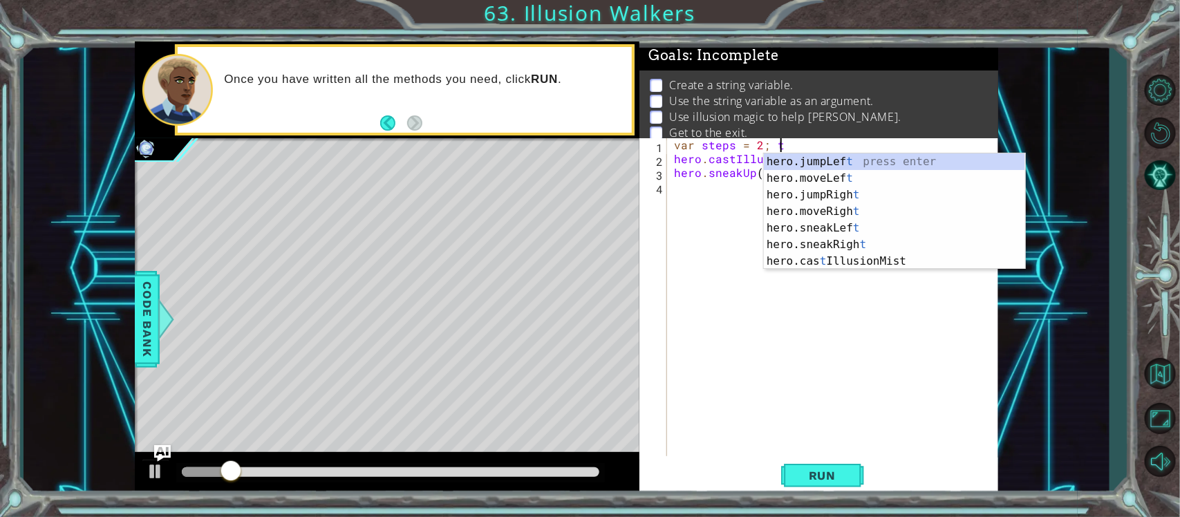
type textarea "var steps = 2;"
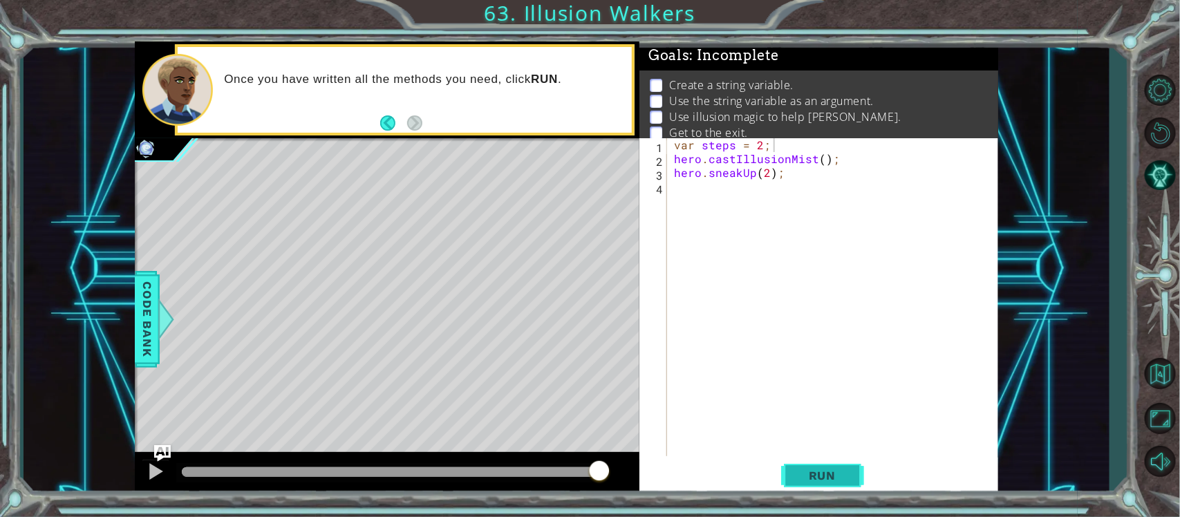
click at [847, 487] on button "Run" at bounding box center [822, 475] width 83 height 36
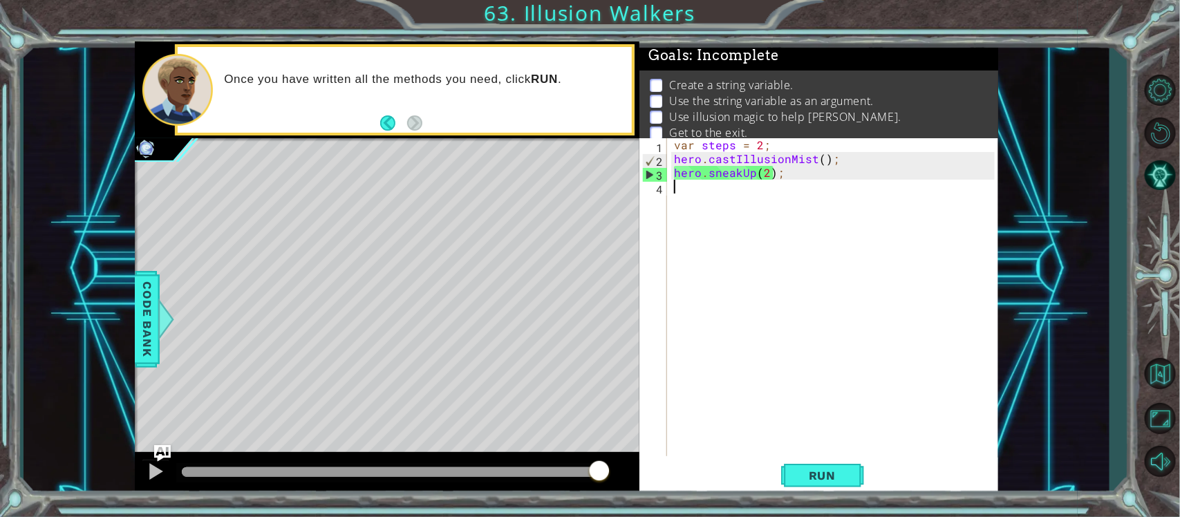
click at [720, 200] on div "var steps = 2 ; hero . castIllusionMist ( ) ; hero . sneakUp ( 2 ) ;" at bounding box center [836, 311] width 330 height 346
click at [817, 474] on span "Run" at bounding box center [822, 476] width 55 height 14
click at [817, 156] on div "var steps = 2 ; hero . castIllusionMist ( ) ; hero . sneakUp ( 2 ) ;" at bounding box center [836, 311] width 330 height 346
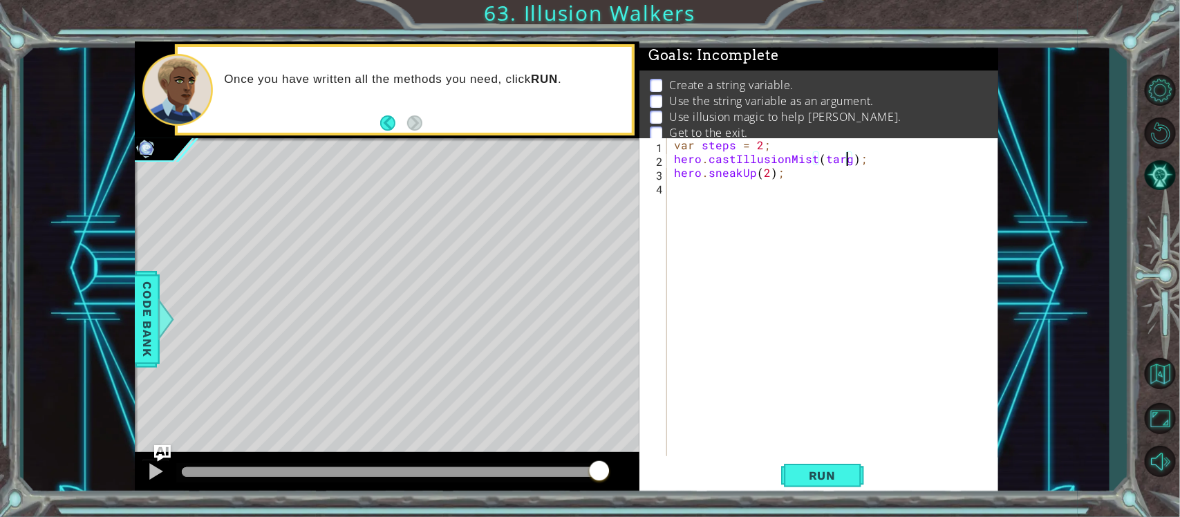
scroll to position [0, 11]
click at [857, 462] on button "Run" at bounding box center [822, 475] width 83 height 36
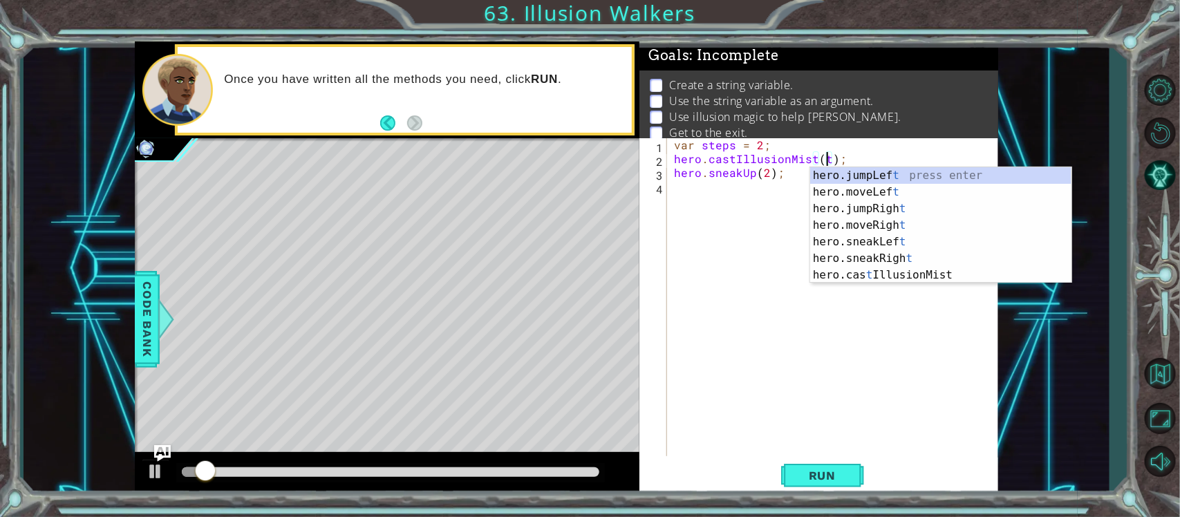
scroll to position [0, 8]
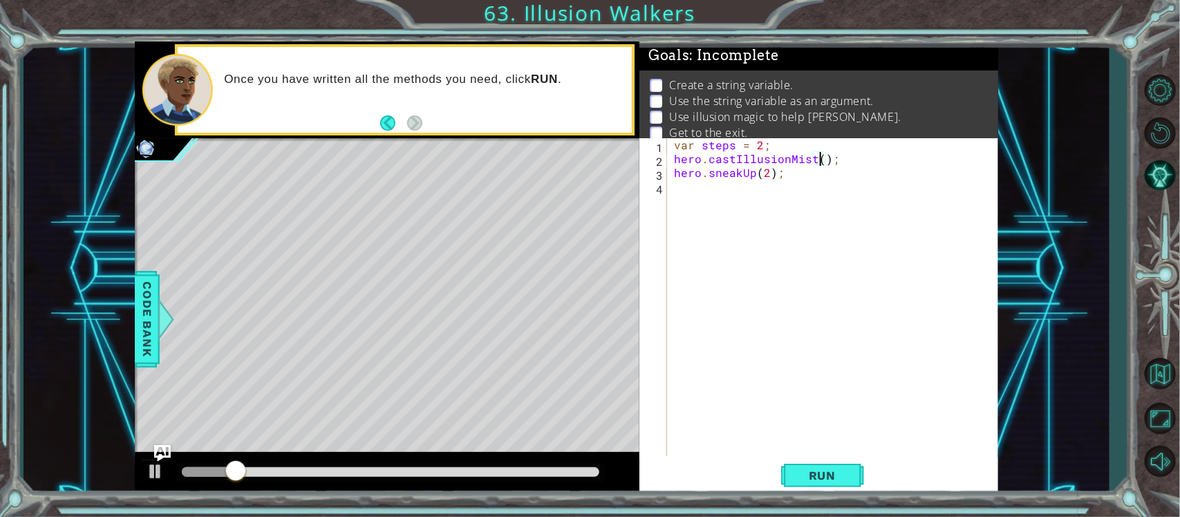
click at [730, 146] on div "var steps = 2 ; hero . castIllusionMist ( ) ; hero . sneakUp ( 2 ) ;" at bounding box center [836, 311] width 330 height 346
click at [820, 162] on div "var target = 2 ; hero . castIllusionMist ( ) ; hero . sneakUp ( 2 ) ;" at bounding box center [836, 311] width 330 height 346
click at [843, 481] on span "Run" at bounding box center [822, 476] width 55 height 14
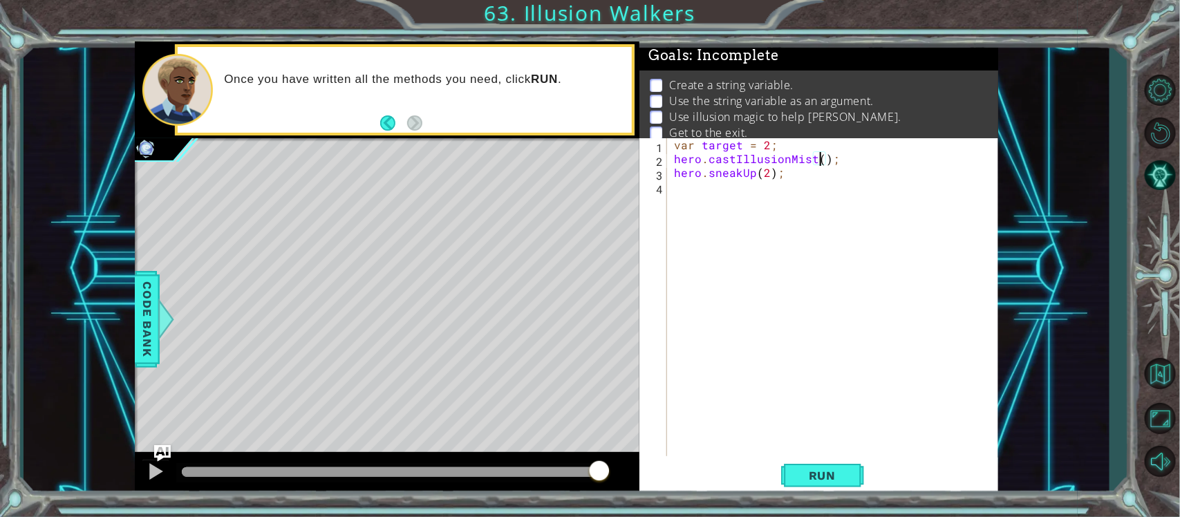
scroll to position [0, 8]
click at [735, 147] on div "var target = 2 ; hero . castIllusionMist ( ) ; hero . sneakUp ( 2 ) ;" at bounding box center [836, 311] width 330 height 346
click at [737, 147] on div "var target = 2 ; hero . castIllusionMist ( ) ; hero . sneakUp ( 2 ) ;" at bounding box center [836, 311] width 330 height 346
click at [741, 147] on div "var target = 2 ; hero . castIllusionMist ( ) ; hero . sneakUp ( 2 ) ;" at bounding box center [836, 311] width 330 height 346
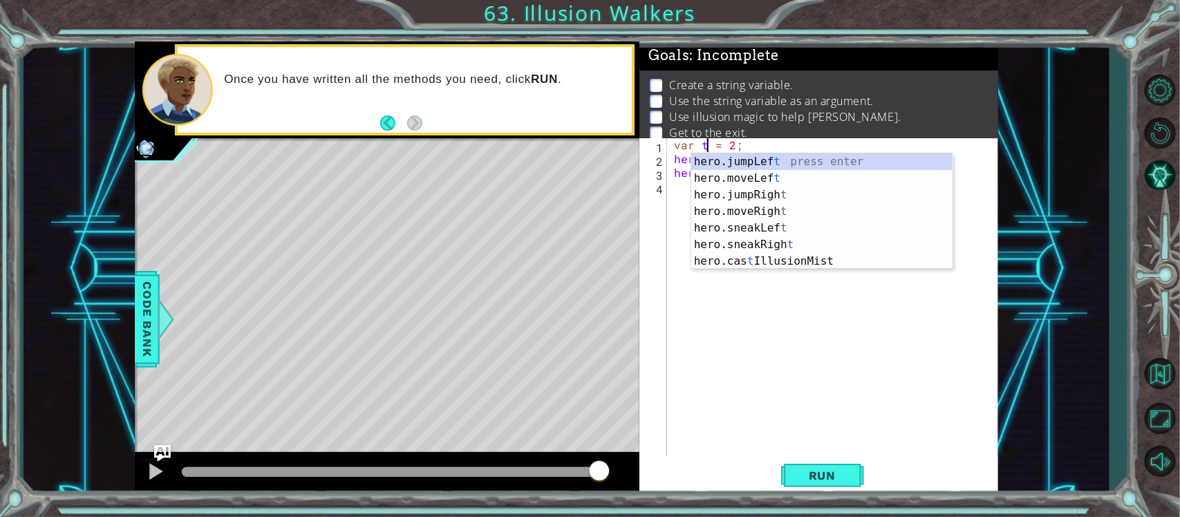
scroll to position [0, 3]
type textarea "var = 2;"
